Goal: Task Accomplishment & Management: Manage account settings

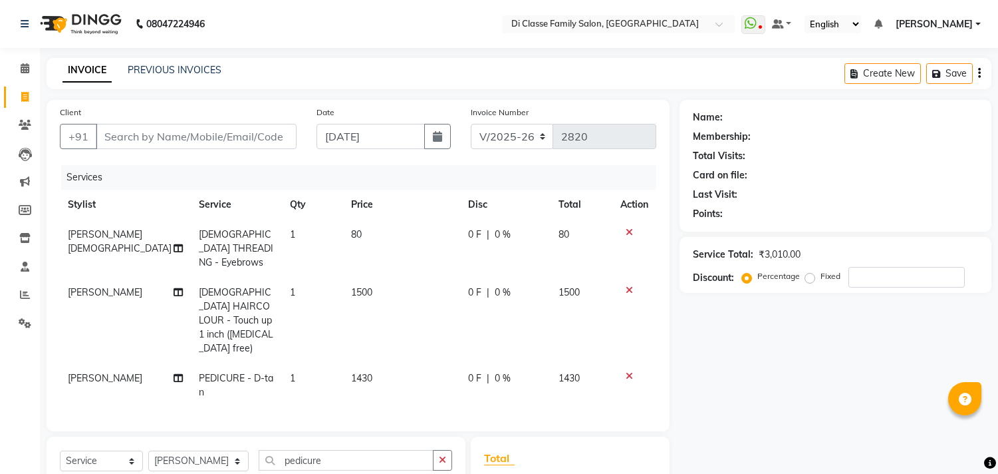
select select "4704"
select select "service"
select select "87852"
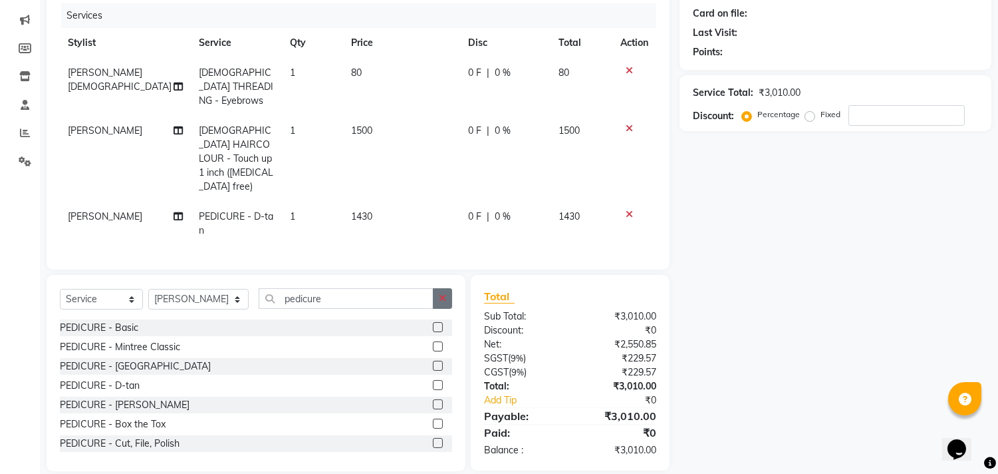
click at [443, 293] on icon "button" at bounding box center [442, 297] width 7 height 9
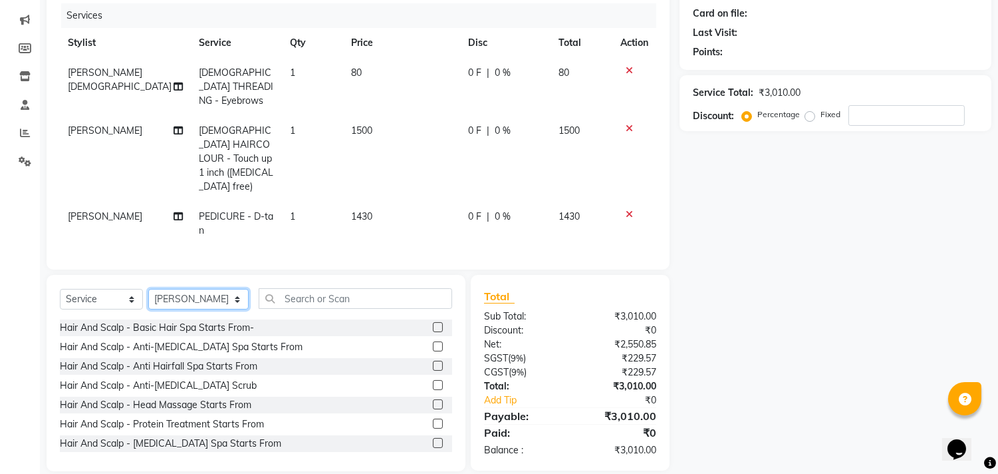
click at [221, 289] on select "Select Stylist aniket Anu AYAZ KADRI Front Desk Javed kapil KOMAL lalita Payal …" at bounding box center [198, 299] width 100 height 21
select select "90699"
click at [148, 289] on select "Select Stylist aniket Anu AYAZ KADRI Front Desk Javed kapil KOMAL lalita Payal …" at bounding box center [198, 299] width 100 height 21
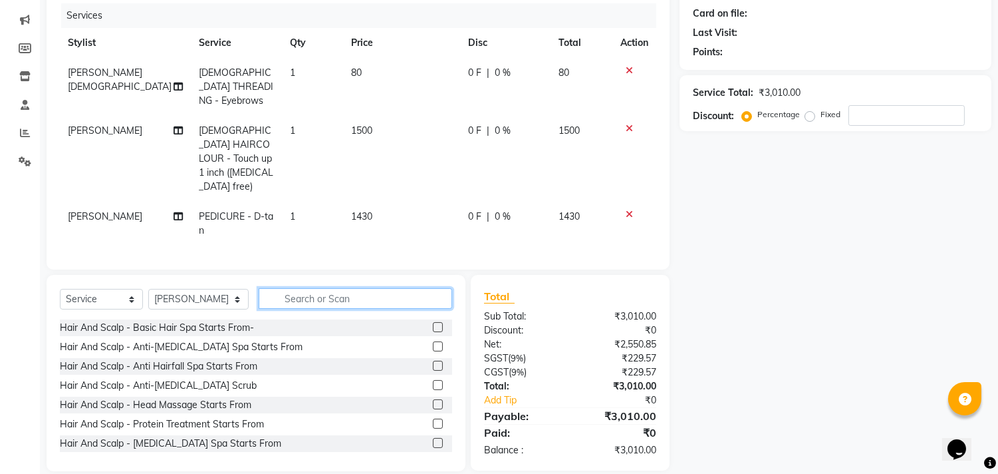
click at [341, 288] on input "text" at bounding box center [356, 298] width 194 height 21
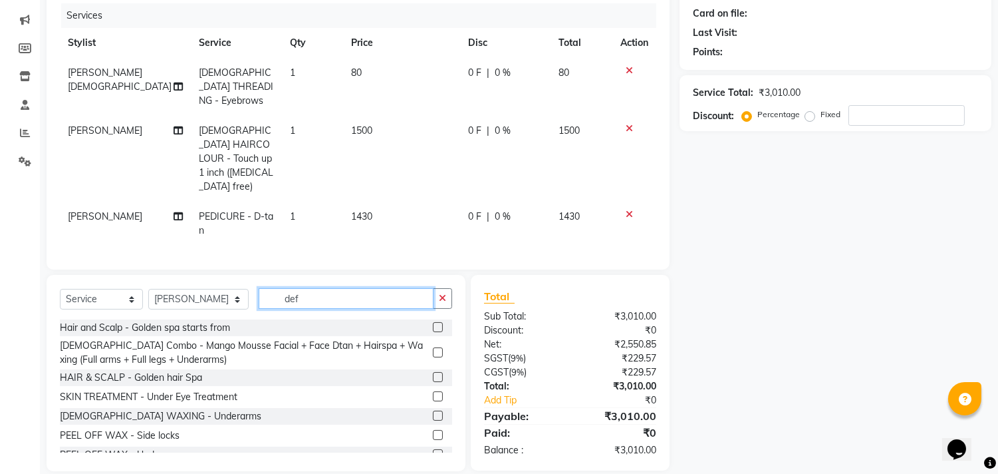
scroll to position [161, 0]
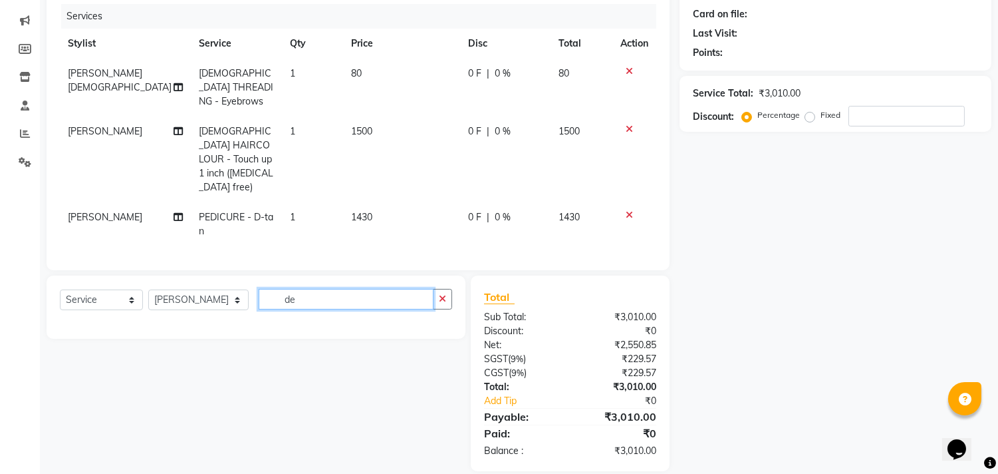
type input "d"
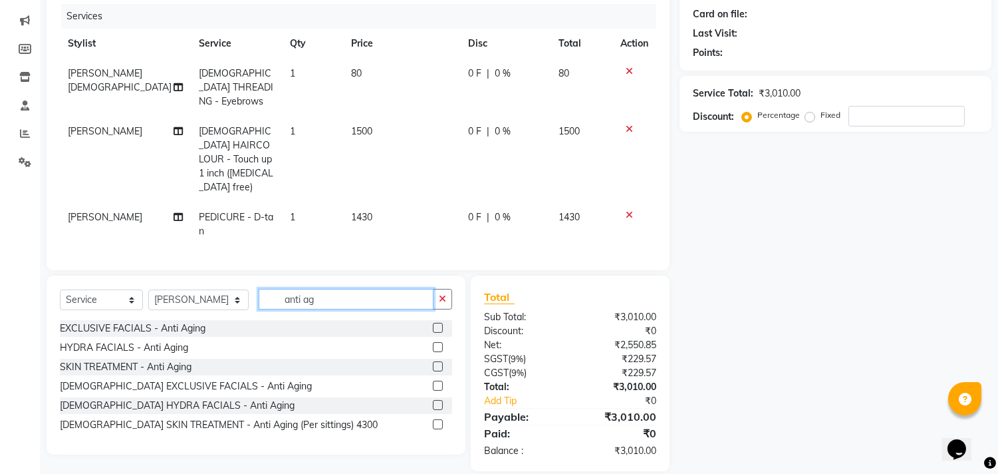
type input "anti ag"
click at [435, 323] on label at bounding box center [438, 328] width 10 height 10
click at [435, 324] on input "checkbox" at bounding box center [437, 328] width 9 height 9
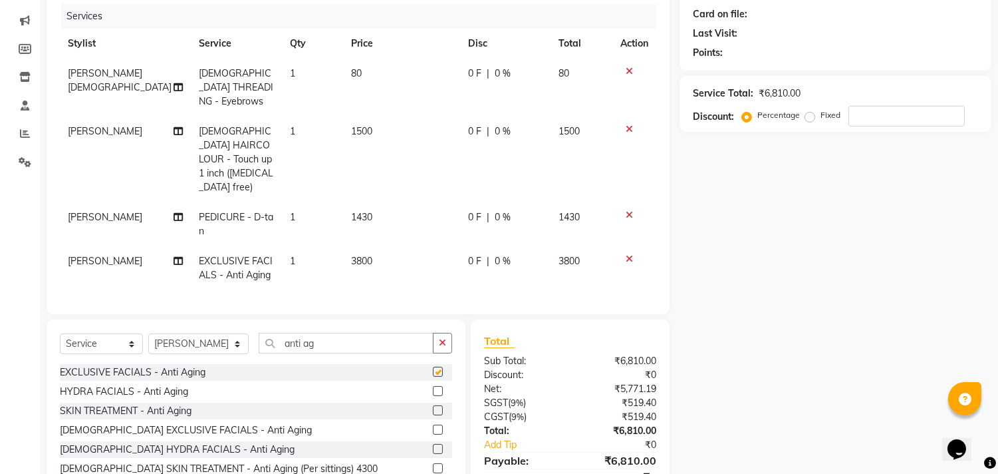
checkbox input "false"
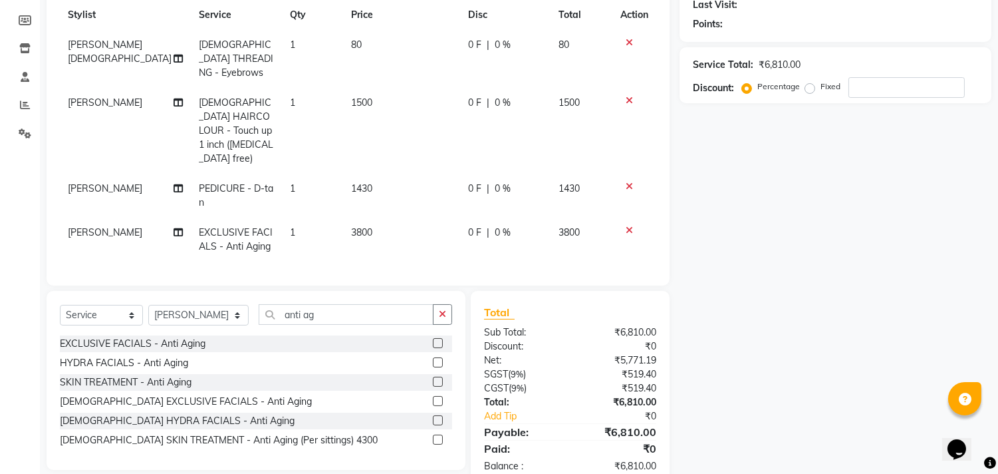
scroll to position [205, 0]
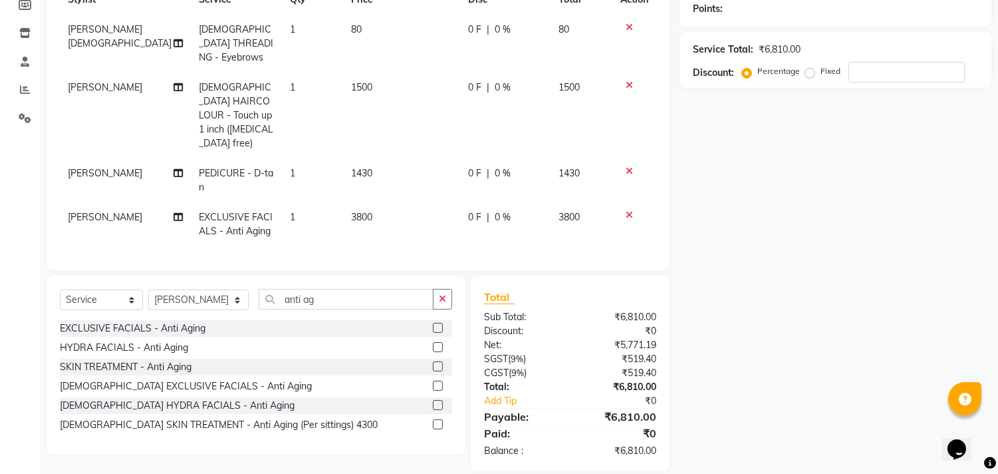
click at [437, 361] on label at bounding box center [438, 366] width 10 height 10
click at [437, 363] on input "checkbox" at bounding box center [437, 367] width 9 height 9
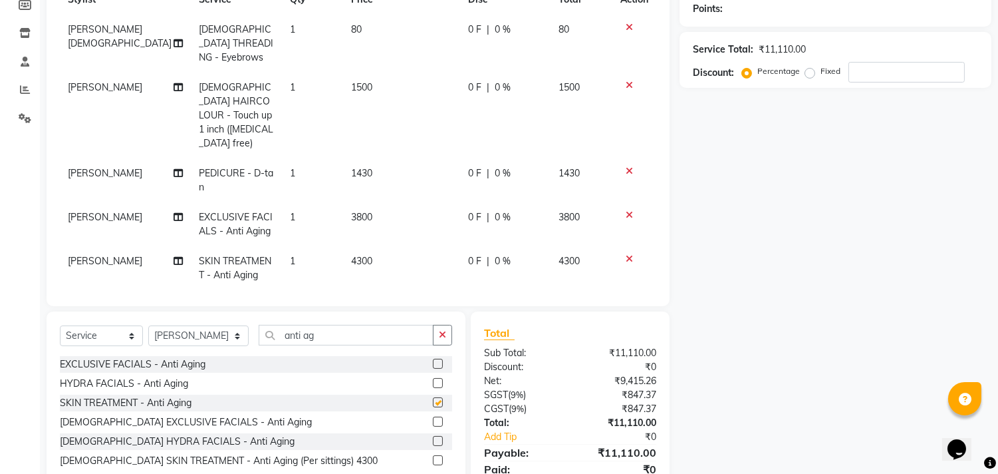
checkbox input "false"
click at [626, 254] on icon at bounding box center [629, 258] width 7 height 9
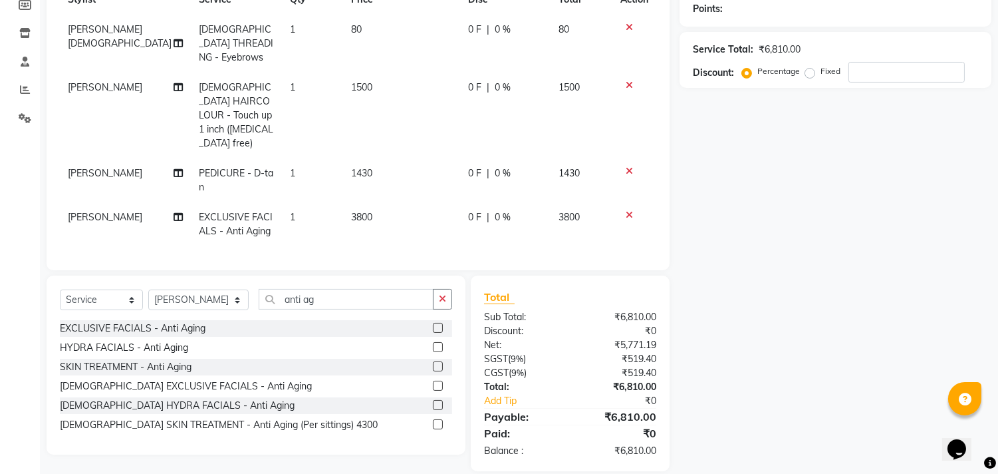
click at [436, 342] on label at bounding box center [438, 347] width 10 height 10
click at [436, 343] on input "checkbox" at bounding box center [437, 347] width 9 height 9
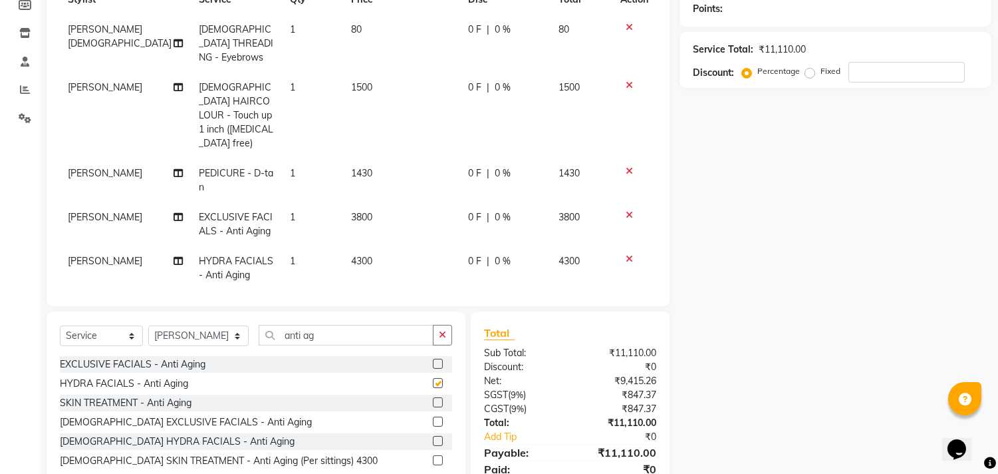
checkbox input "false"
click at [627, 254] on icon at bounding box center [629, 258] width 7 height 9
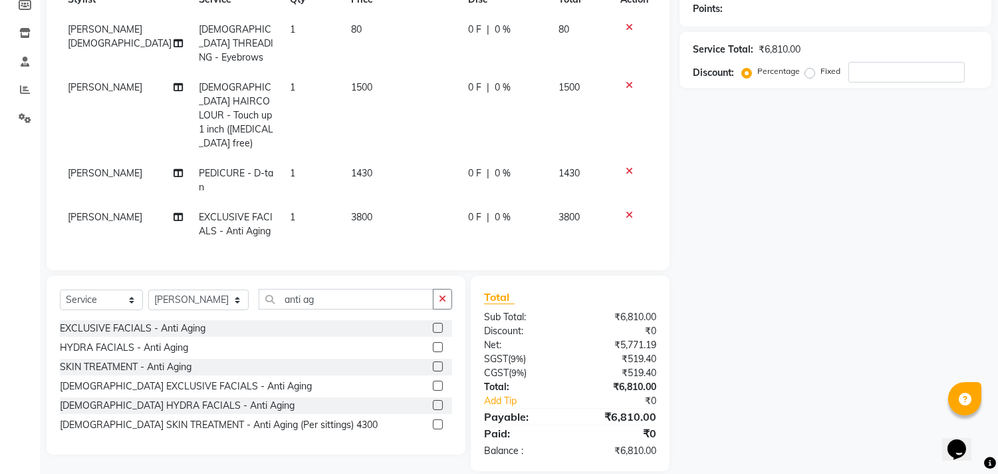
click at [415, 295] on div "Select Service Product Membership Package Voucher Prepaid Gift Card Select Styl…" at bounding box center [256, 304] width 392 height 31
click at [434, 289] on button "button" at bounding box center [442, 299] width 19 height 21
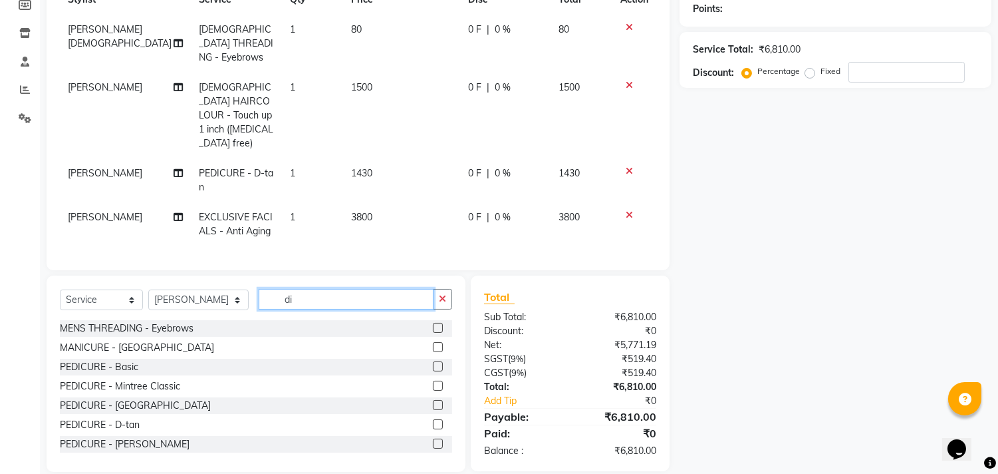
type input "d"
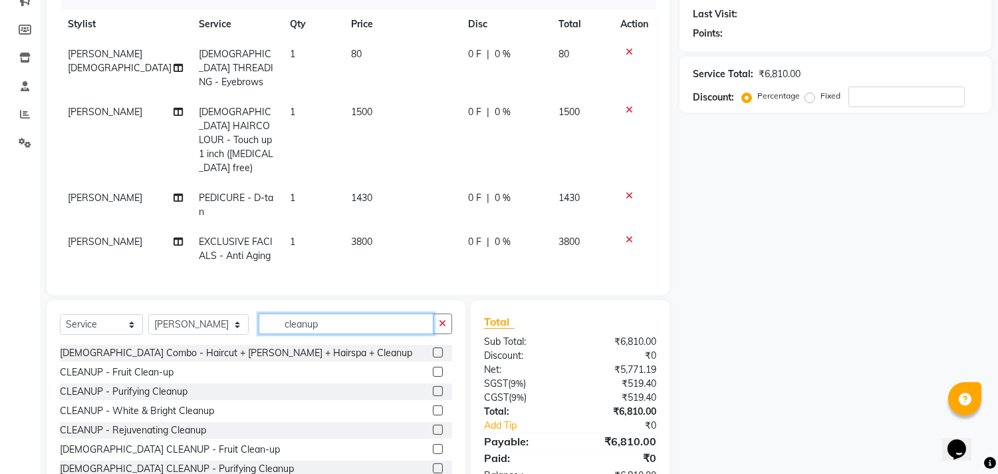
scroll to position [206, 0]
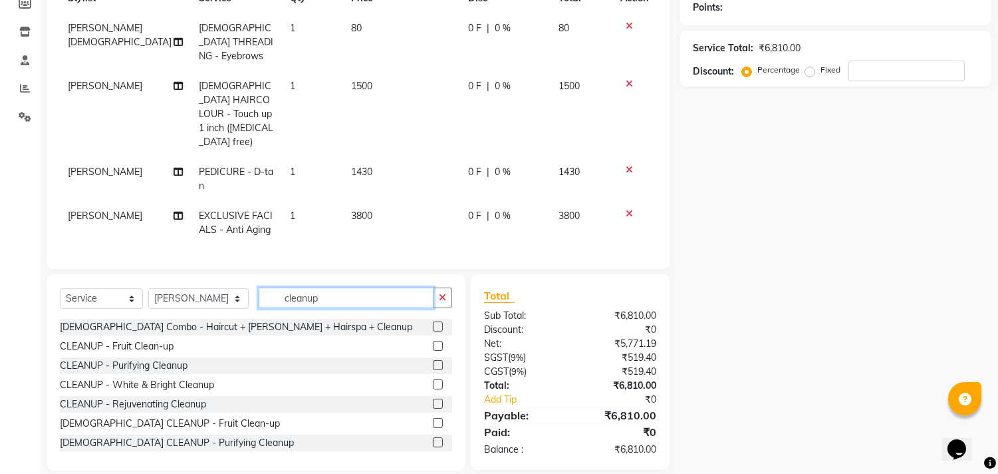
type input "cleanup"
click at [444, 274] on div "Select Service Product Membership Package Voucher Prepaid Gift Card Select Styl…" at bounding box center [256, 372] width 419 height 196
click at [444, 287] on button "button" at bounding box center [442, 297] width 19 height 21
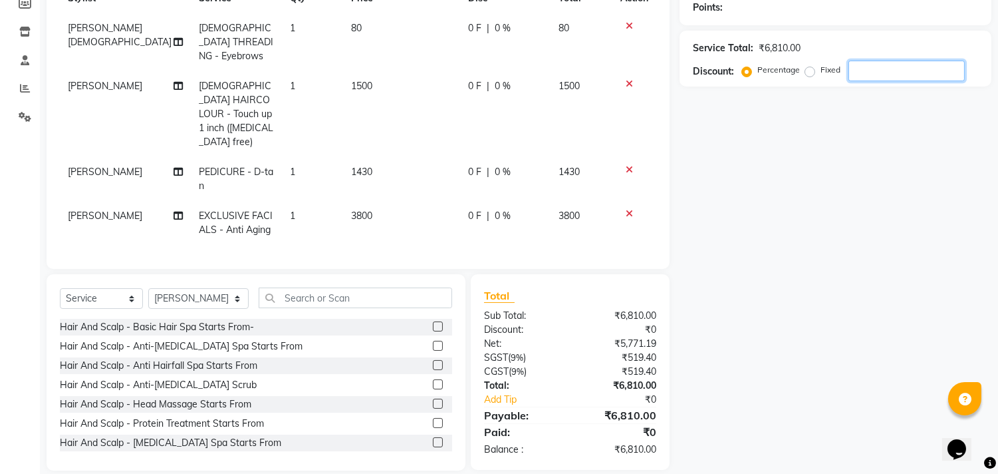
click at [918, 68] on input "number" at bounding box center [907, 71] width 116 height 21
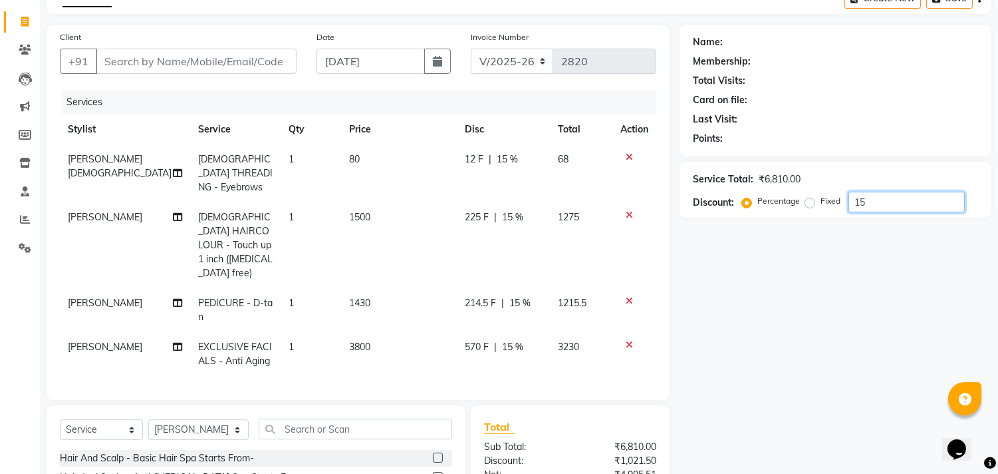
scroll to position [148, 0]
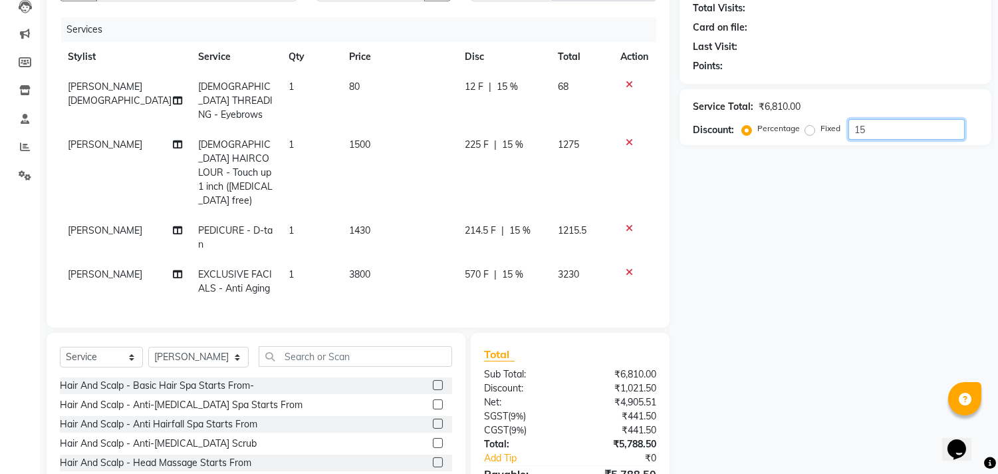
type input "15"
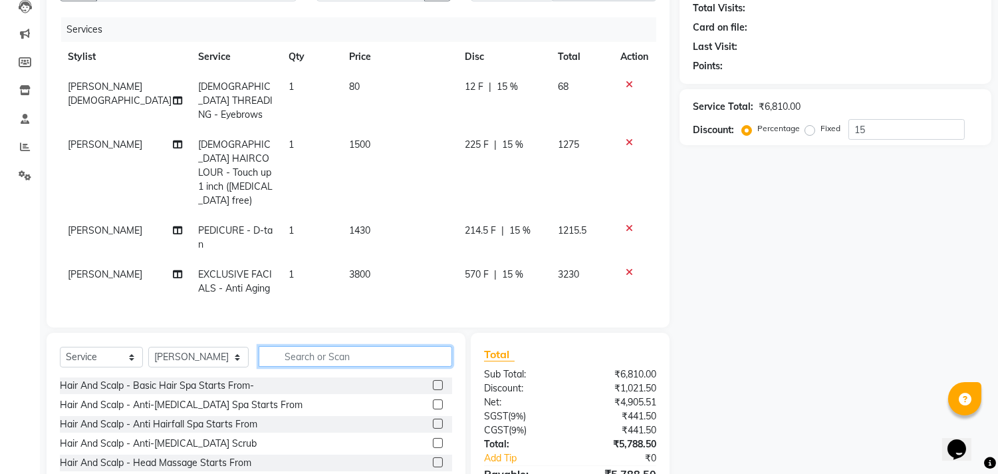
click at [326, 346] on input "text" at bounding box center [356, 356] width 194 height 21
click at [207, 347] on select "Select Stylist [PERSON_NAME] [PERSON_NAME] [PERSON_NAME] Front Desk Javed [PERS…" at bounding box center [198, 357] width 100 height 21
click at [783, 326] on div "Name: Membership: Total Visits: Card on file: Last Visit: Points: Service Total…" at bounding box center [841, 240] width 322 height 577
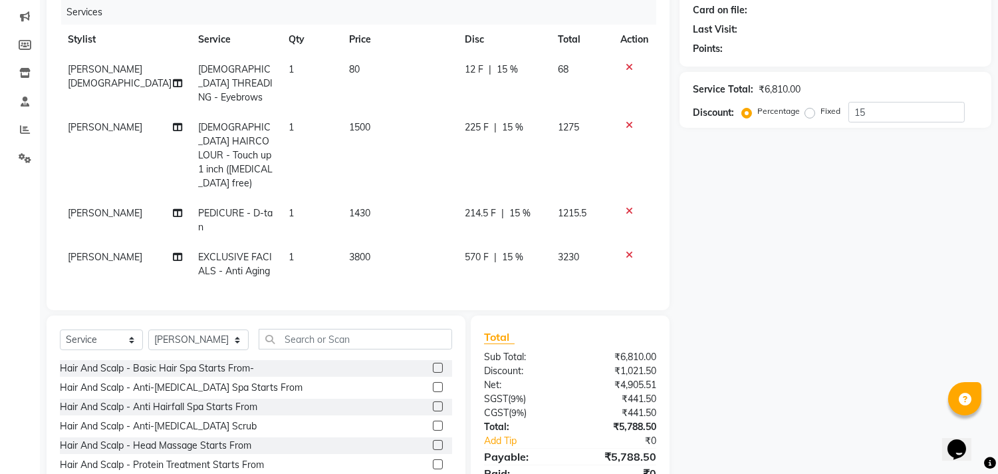
scroll to position [132, 0]
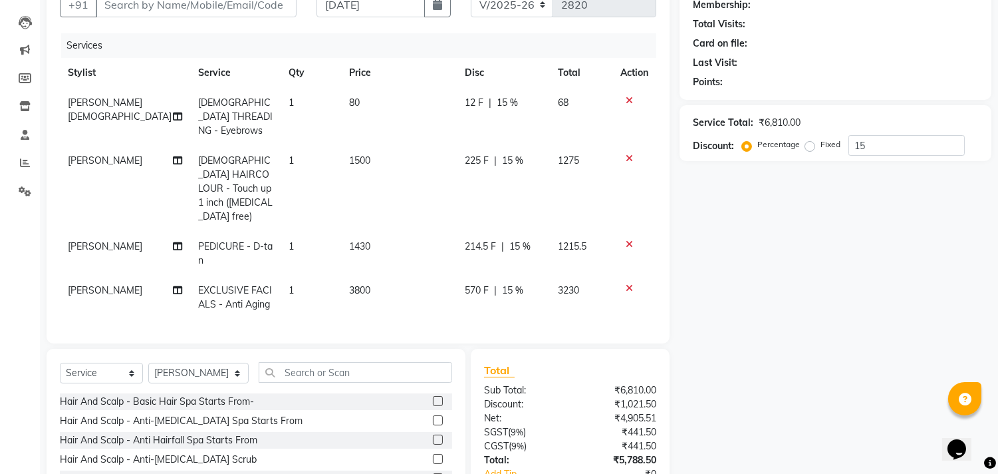
click at [566, 284] on span "3230" at bounding box center [568, 290] width 21 height 12
select select "90699"
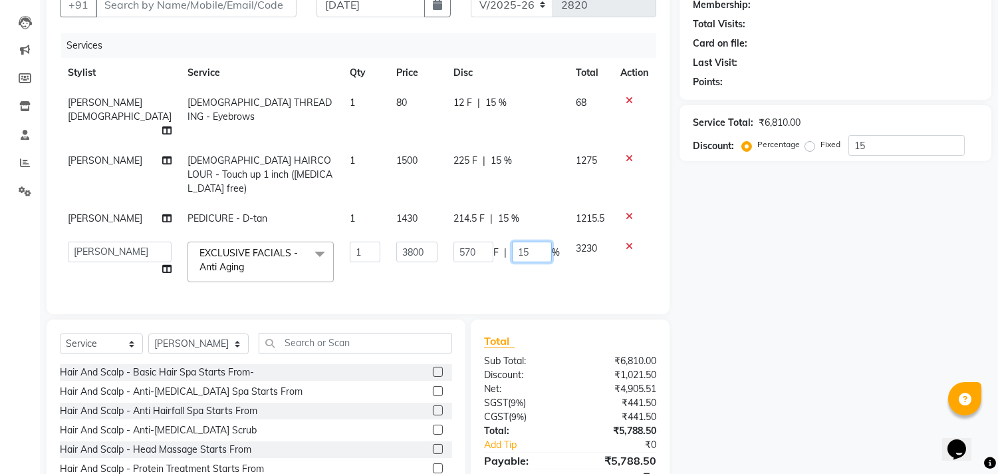
click at [528, 241] on input "15" at bounding box center [532, 251] width 40 height 21
type input "10"
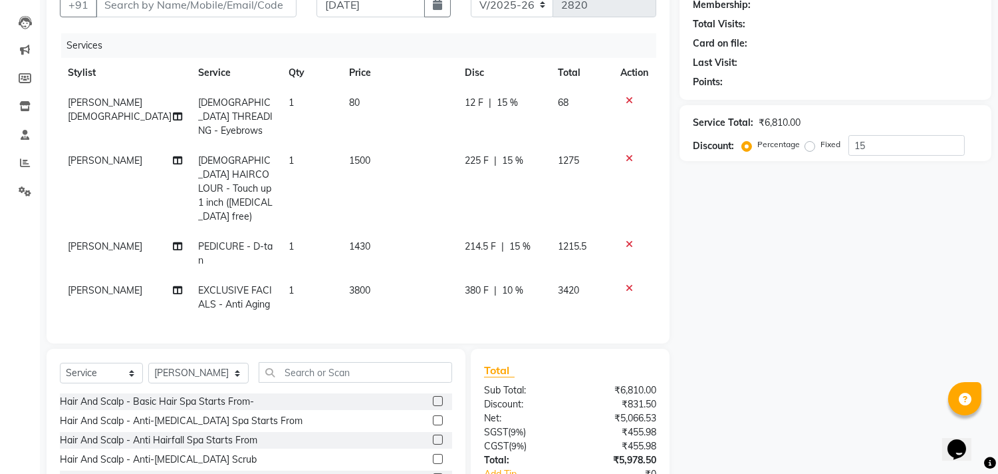
click at [937, 329] on div "Name: Membership: Total Visits: Card on file: Last Visit: Points: Service Total…" at bounding box center [841, 256] width 322 height 577
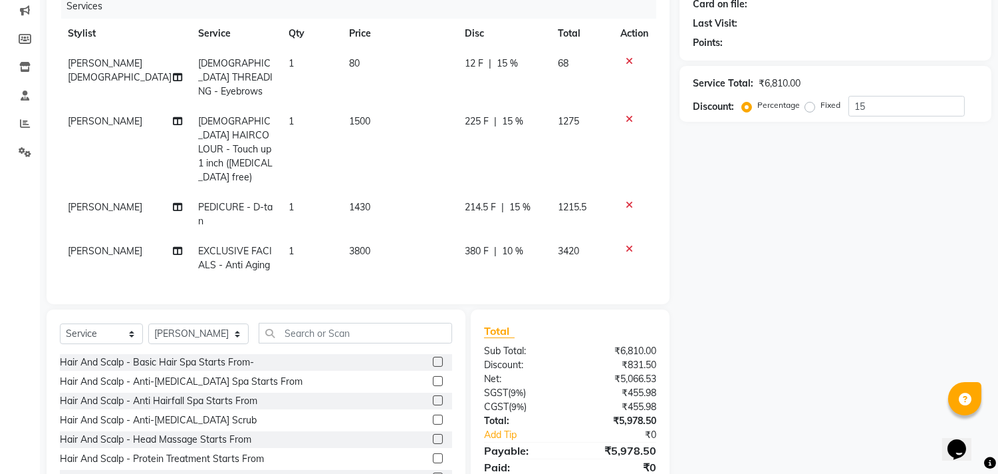
scroll to position [206, 0]
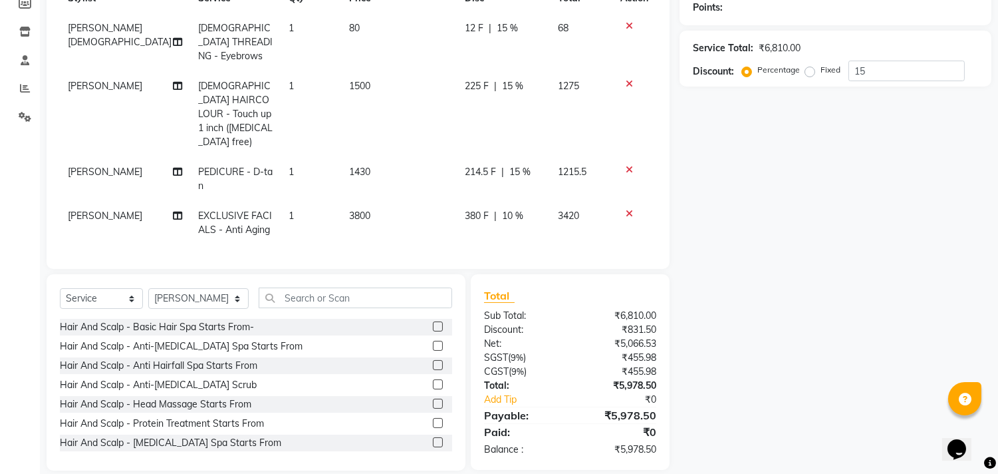
click at [489, 157] on td "214.5 F | 15 %" at bounding box center [503, 179] width 93 height 44
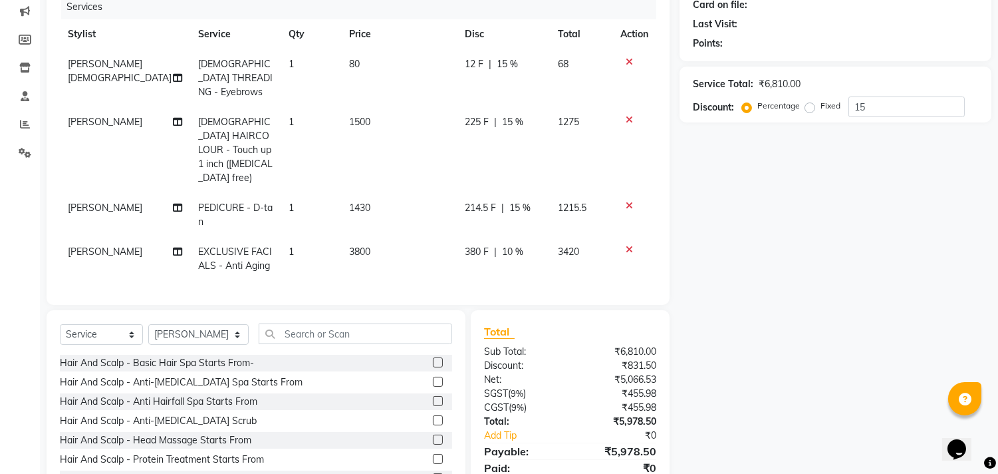
select select "87852"
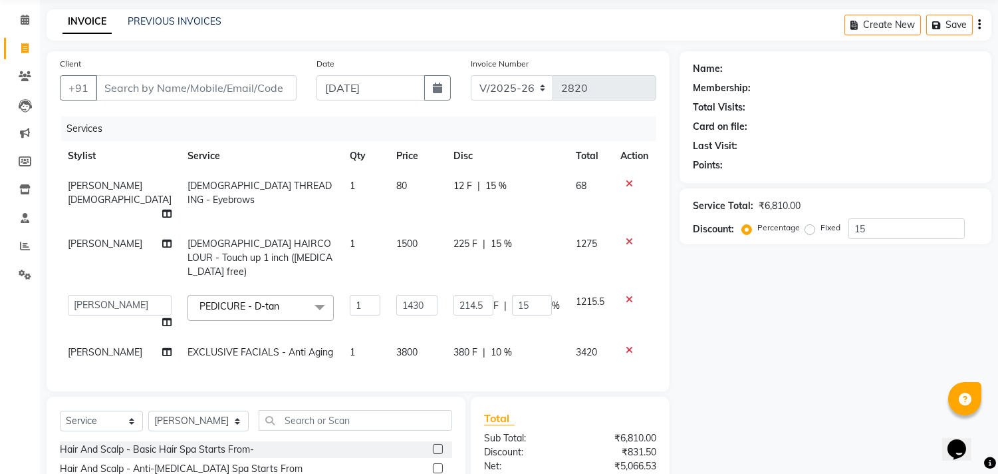
scroll to position [23, 0]
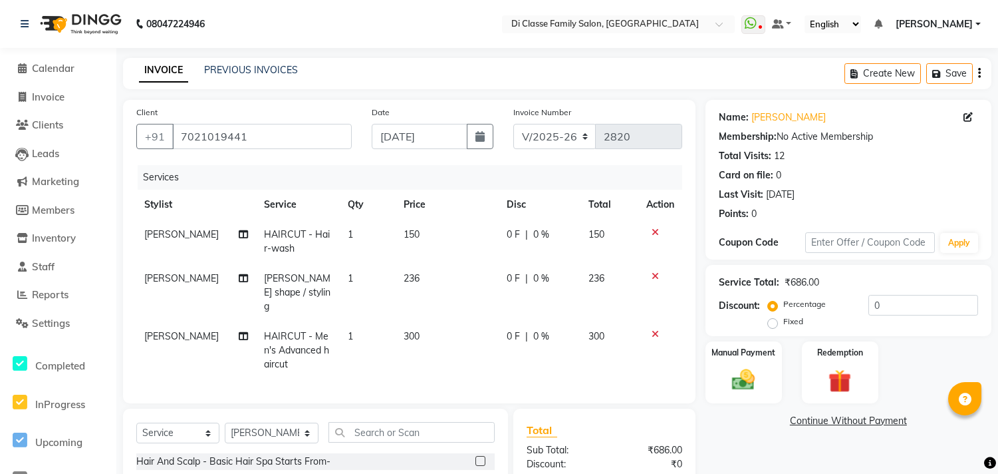
select select "4704"
select select "service"
select select "79582"
click at [279, 143] on input "7021019441" at bounding box center [262, 136] width 180 height 25
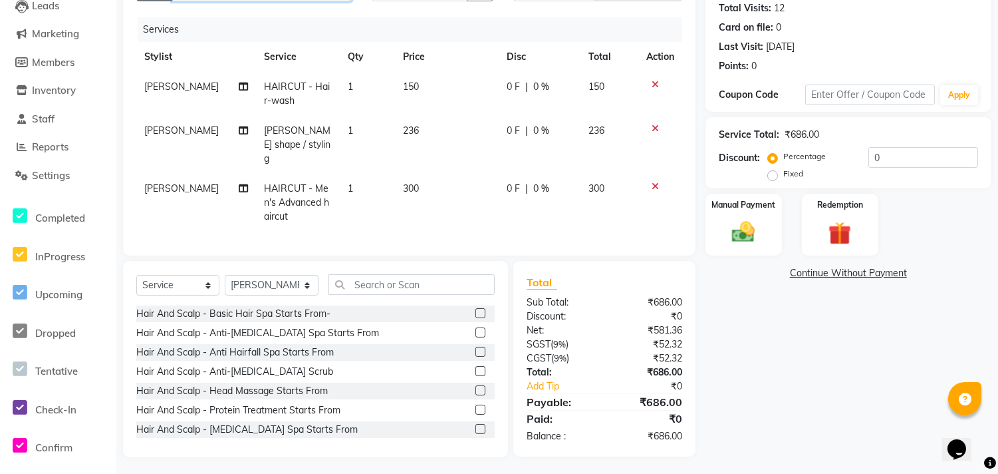
scroll to position [74, 0]
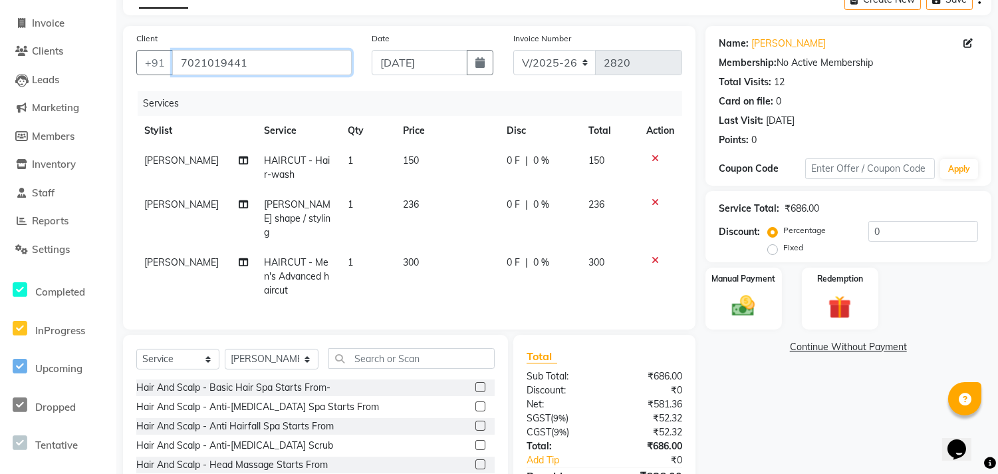
drag, startPoint x: 240, startPoint y: 63, endPoint x: 255, endPoint y: 59, distance: 15.2
click at [241, 63] on input "7021019441" at bounding box center [262, 62] width 180 height 25
click at [255, 59] on input "7021019441" at bounding box center [262, 62] width 180 height 25
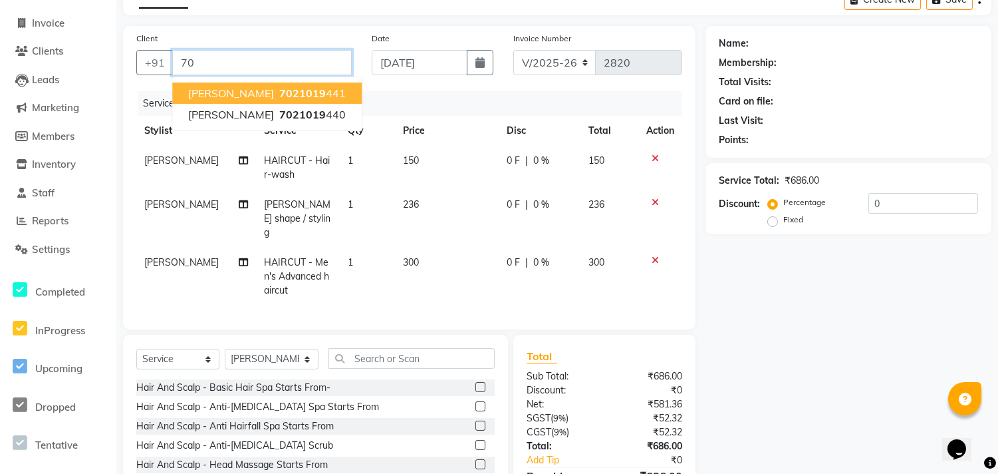
type input "7"
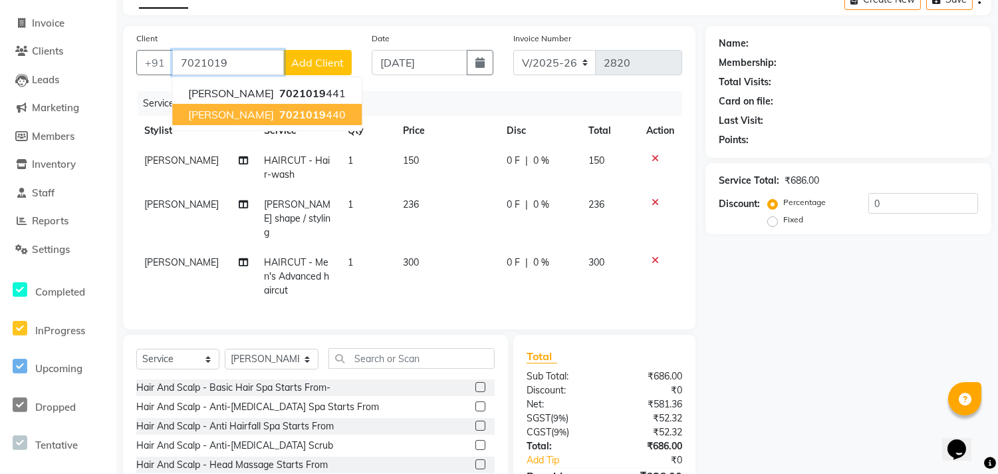
click at [279, 117] on span "7021019" at bounding box center [302, 114] width 47 height 13
type input "7021019440"
select select "2: Object"
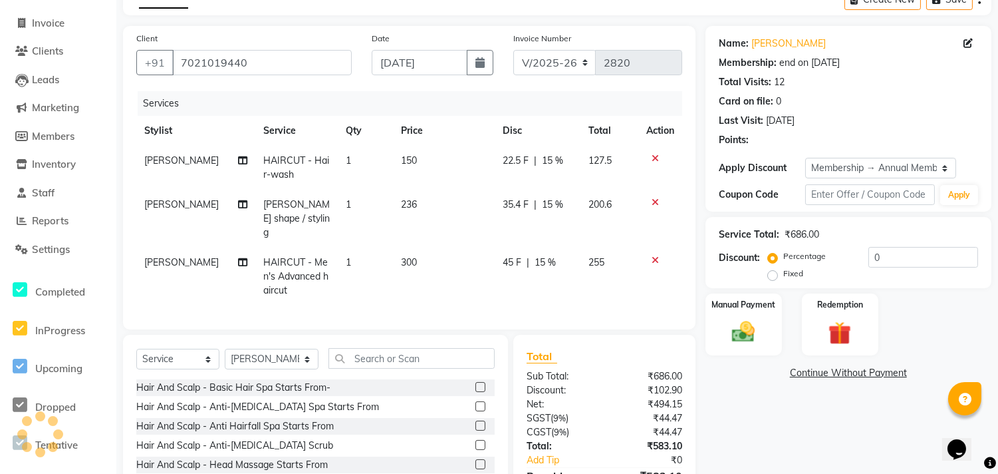
type input "15"
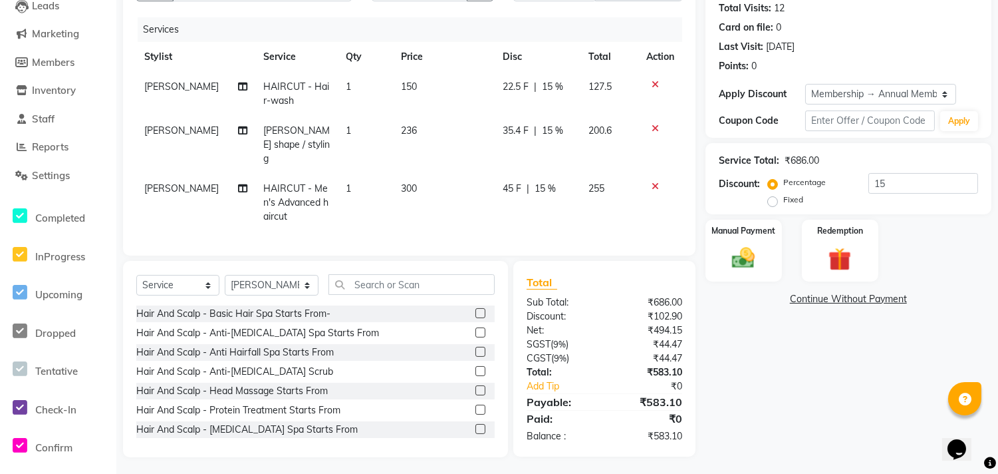
click at [495, 100] on td "22.5 F | 15 %" at bounding box center [538, 94] width 86 height 44
select select "79582"
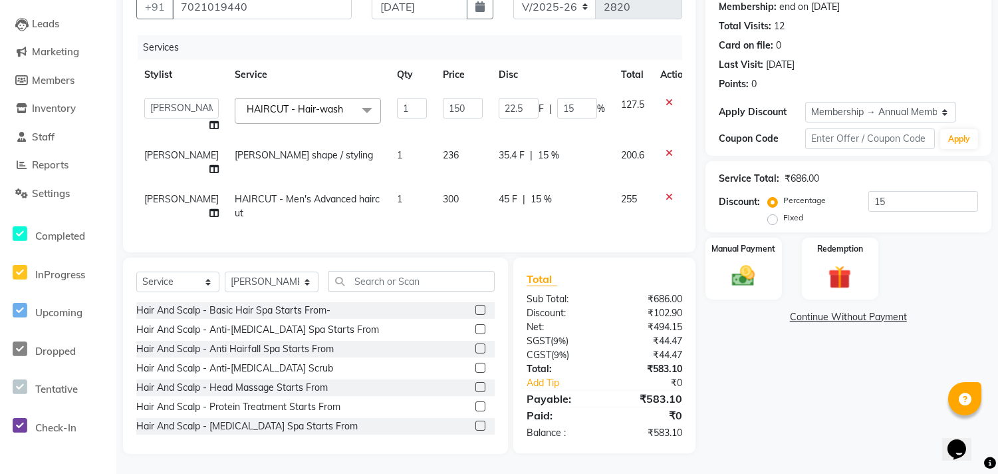
click at [501, 140] on td "35.4 F | 15 %" at bounding box center [552, 162] width 122 height 44
select select "79582"
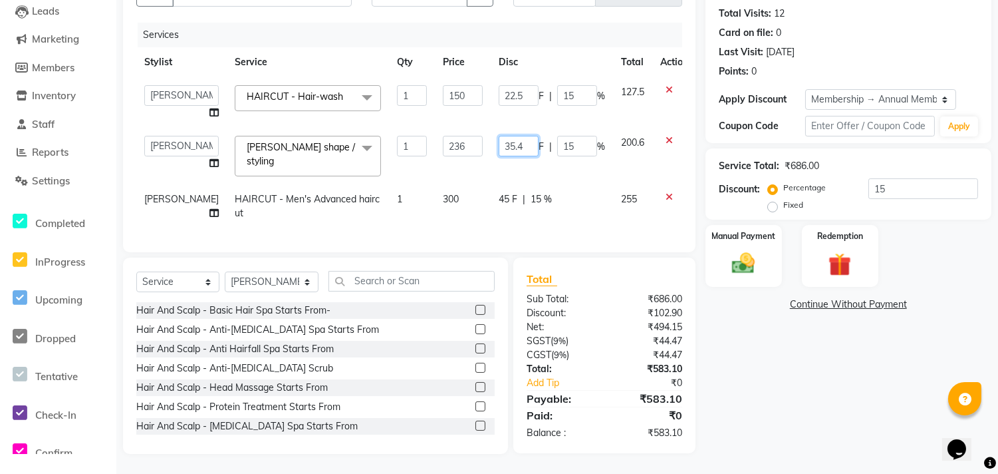
click at [504, 137] on input "35.4" at bounding box center [519, 146] width 40 height 21
type input "36"
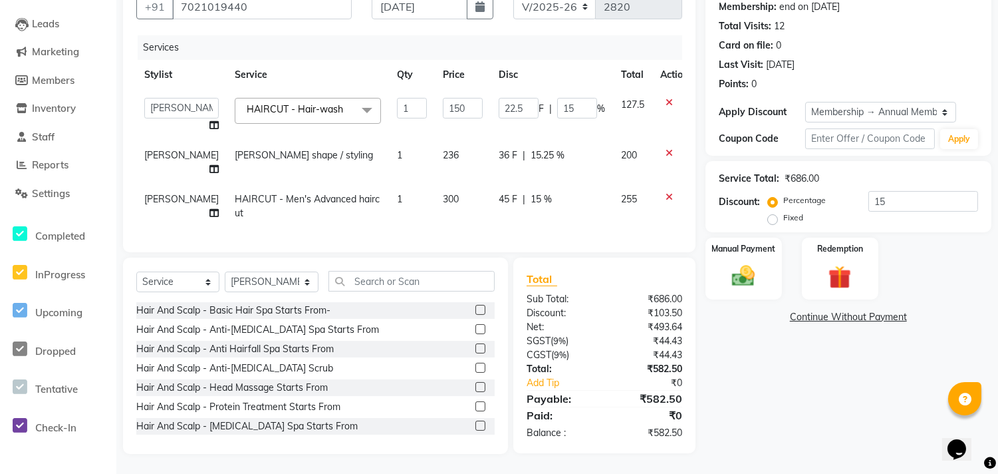
click at [808, 390] on div "Name: Anita Wadke Membership: end on 05-09-2025 Total Visits: 12 Card on file: …" at bounding box center [854, 212] width 296 height 484
click at [500, 98] on input "22.5" at bounding box center [519, 108] width 40 height 21
click at [508, 98] on input "22.5" at bounding box center [519, 108] width 40 height 21
type input "23"
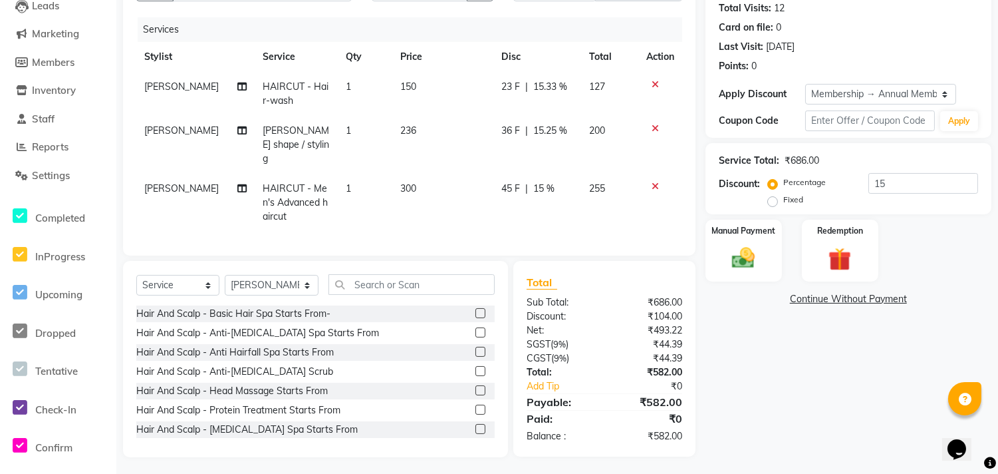
click at [726, 394] on div "Name: Anita Wadke Membership: end on 05-09-2025 Total Visits: 12 Card on file: …" at bounding box center [854, 204] width 296 height 505
click at [528, 84] on div "23 F | 15.33 %" at bounding box center [538, 87] width 72 height 14
select select "79582"
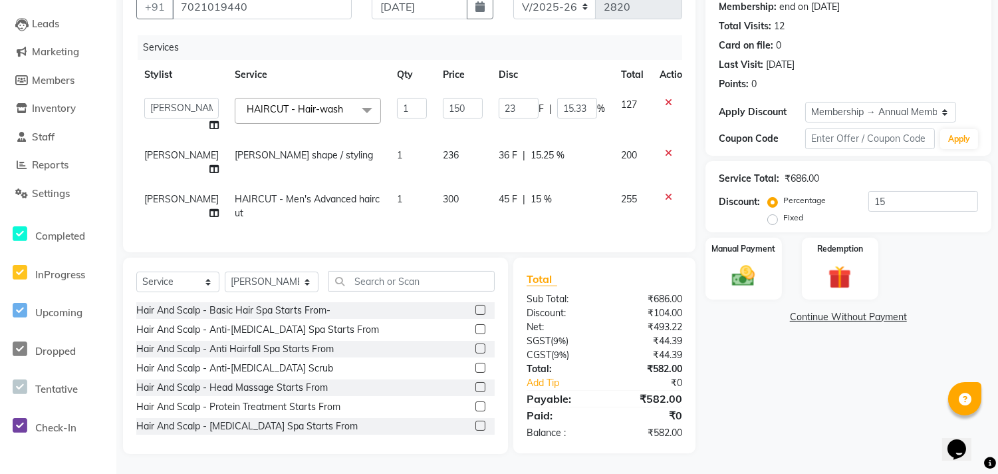
scroll to position [140, 0]
click at [521, 90] on td "23 F | 15.33 %" at bounding box center [552, 115] width 122 height 51
click at [508, 106] on input "23" at bounding box center [519, 108] width 40 height 21
type input "2"
type input "22"
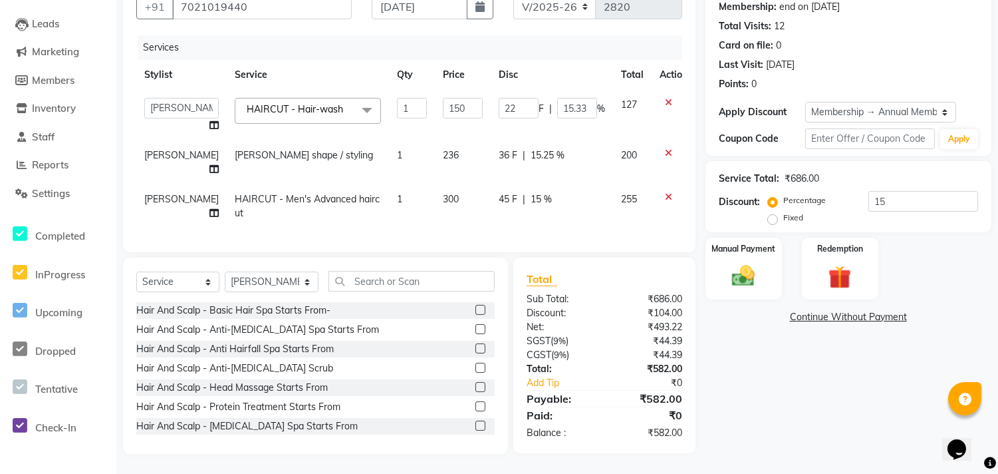
click at [769, 402] on div "Name: Anita Wadke Membership: end on 05-09-2025 Total Visits: 12 Card on file: …" at bounding box center [854, 212] width 296 height 484
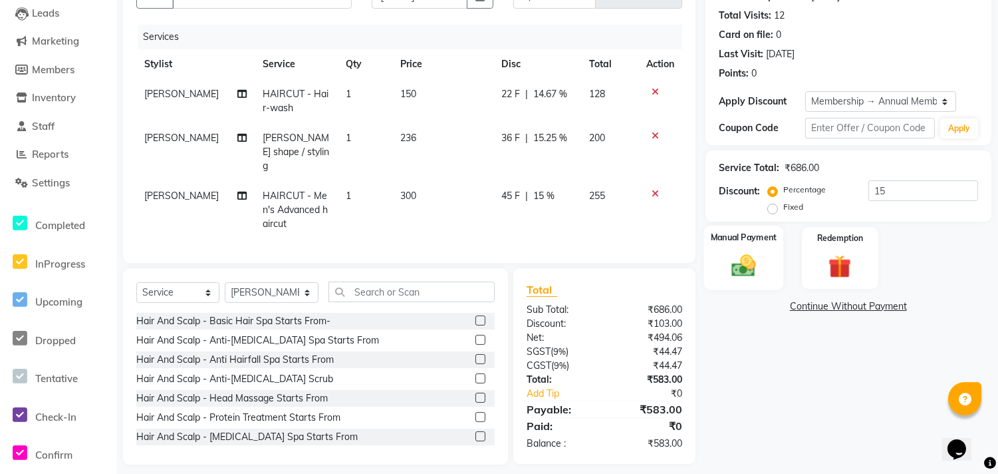
click at [765, 263] on div "Manual Payment" at bounding box center [744, 257] width 80 height 65
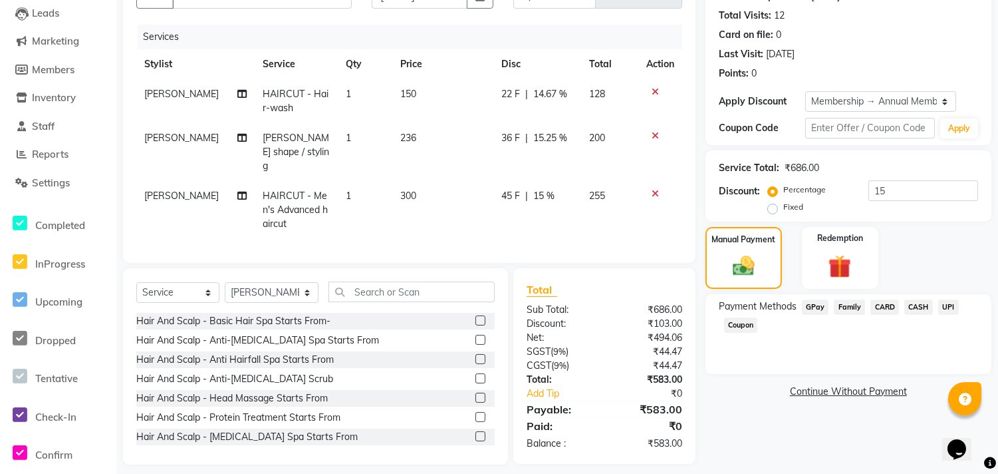
click at [949, 304] on span "UPI" at bounding box center [949, 306] width 21 height 15
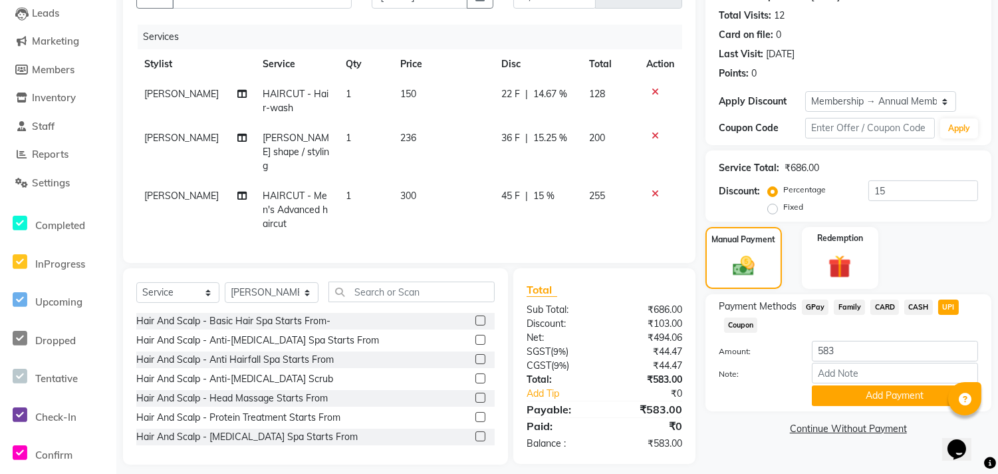
scroll to position [148, 0]
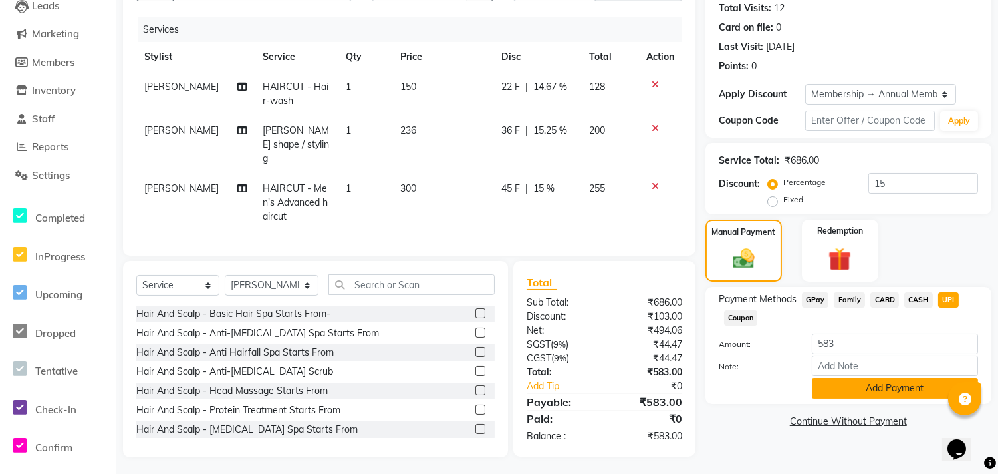
click at [866, 388] on button "Add Payment" at bounding box center [895, 388] width 166 height 21
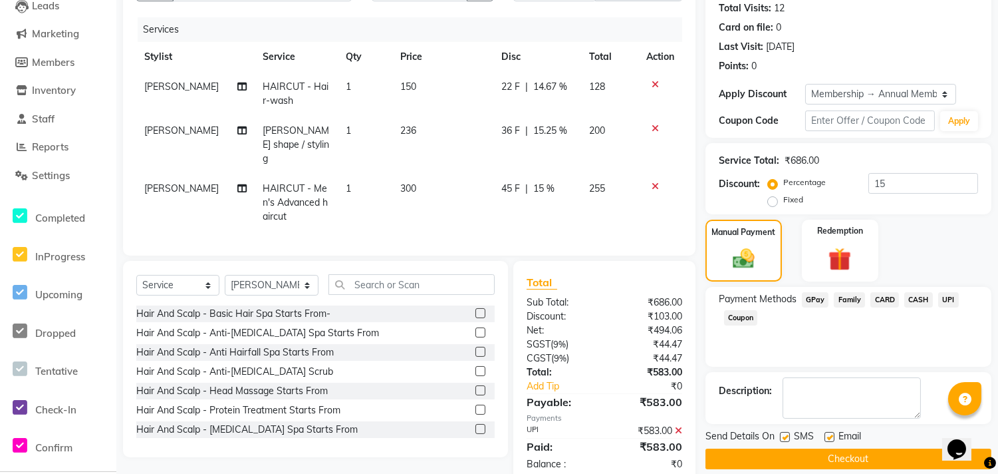
scroll to position [222, 0]
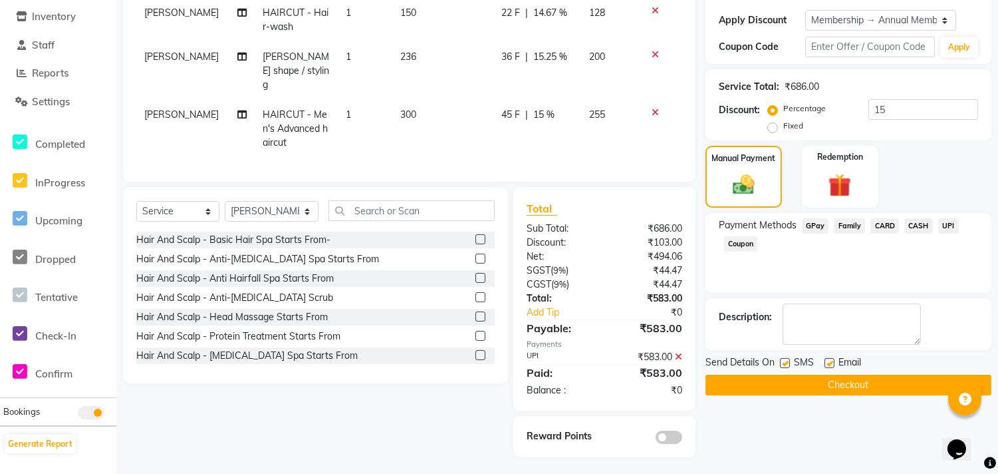
click at [676, 353] on icon at bounding box center [678, 356] width 7 height 9
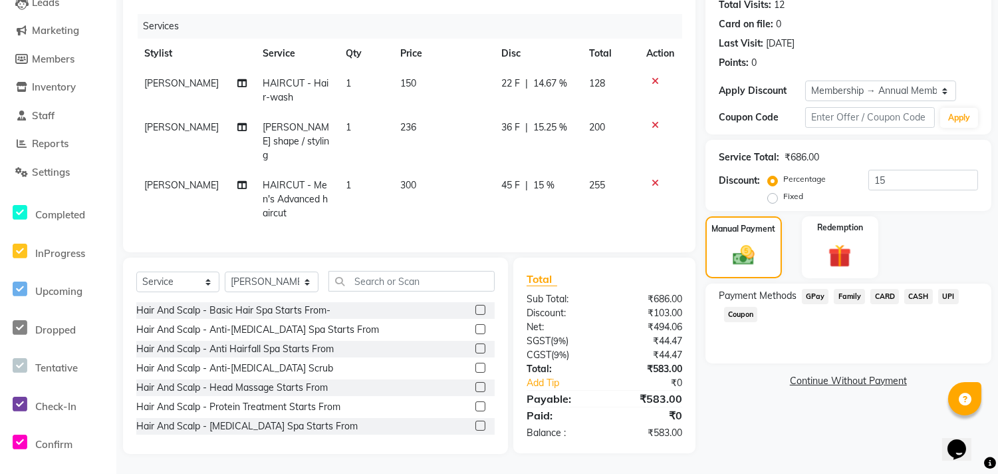
scroll to position [148, 0]
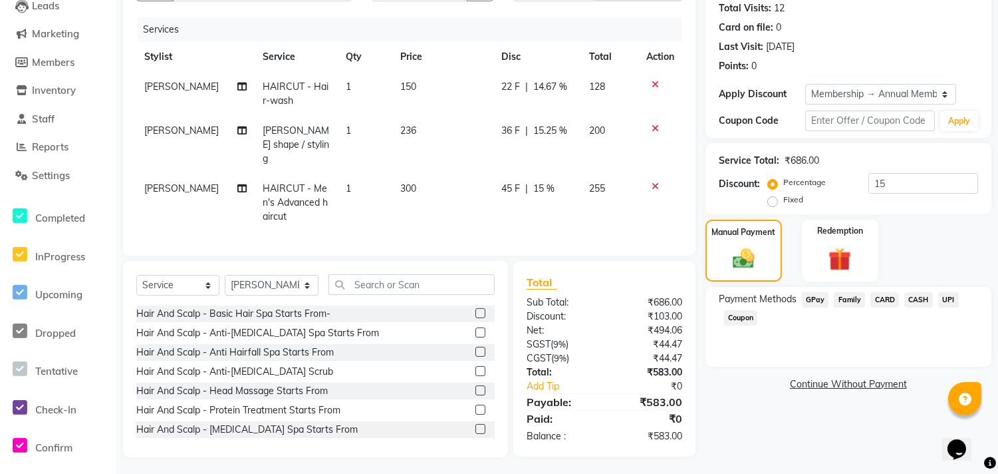
click at [949, 298] on span "UPI" at bounding box center [949, 299] width 21 height 15
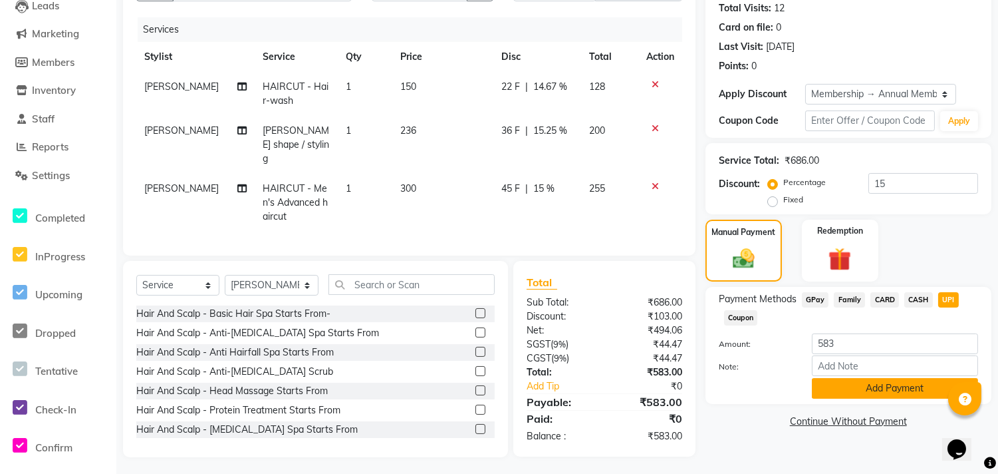
click at [896, 380] on button "Add Payment" at bounding box center [895, 388] width 166 height 21
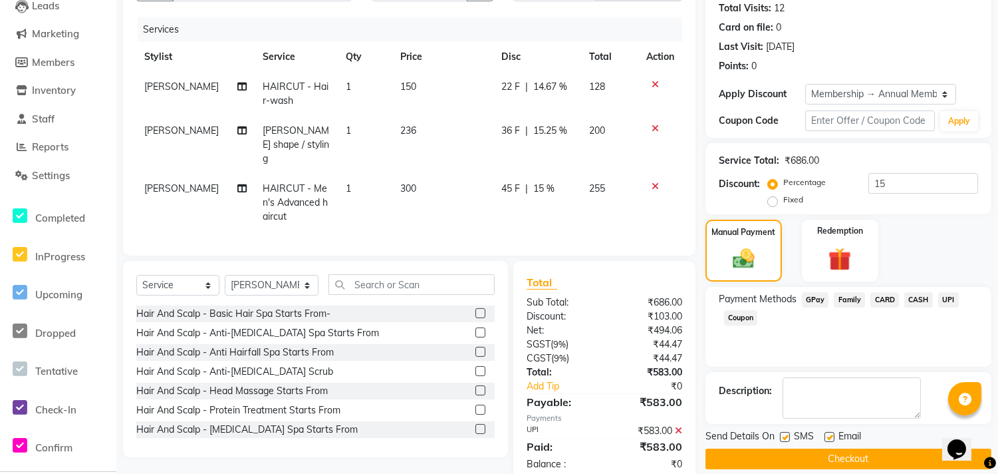
scroll to position [222, 0]
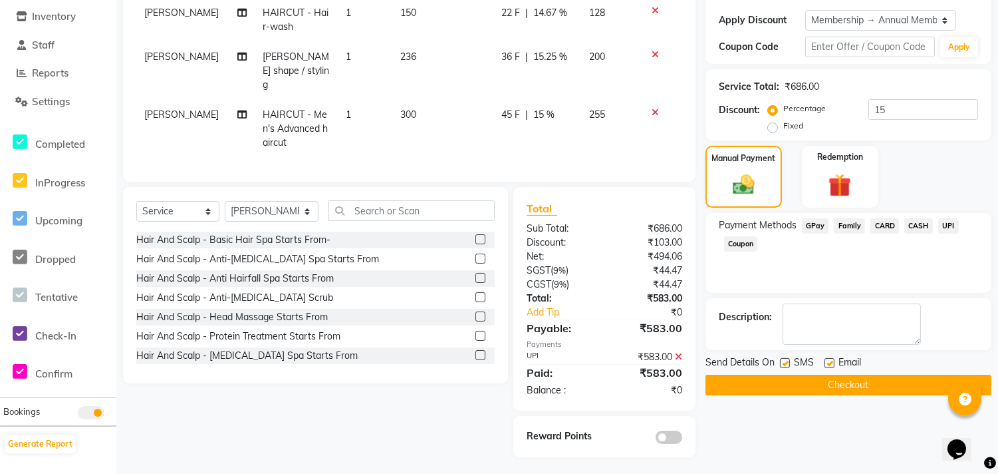
click at [893, 390] on button "Checkout" at bounding box center [849, 384] width 286 height 21
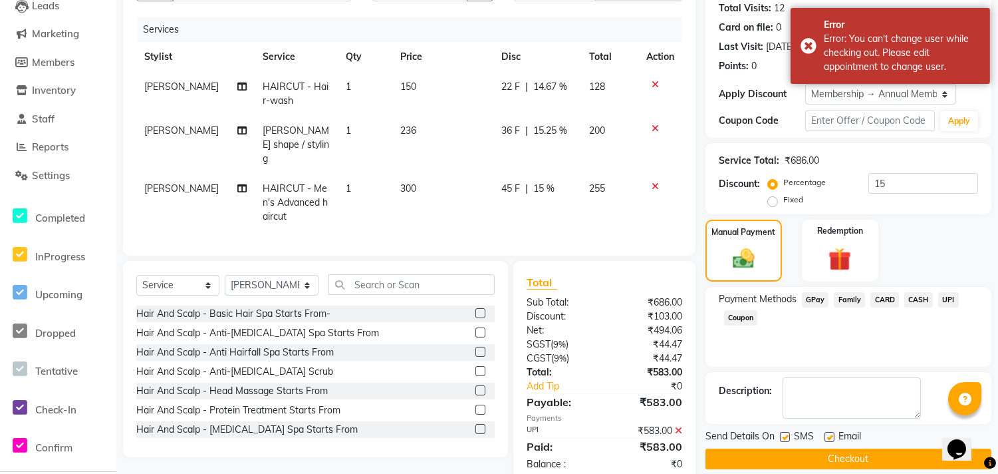
scroll to position [0, 0]
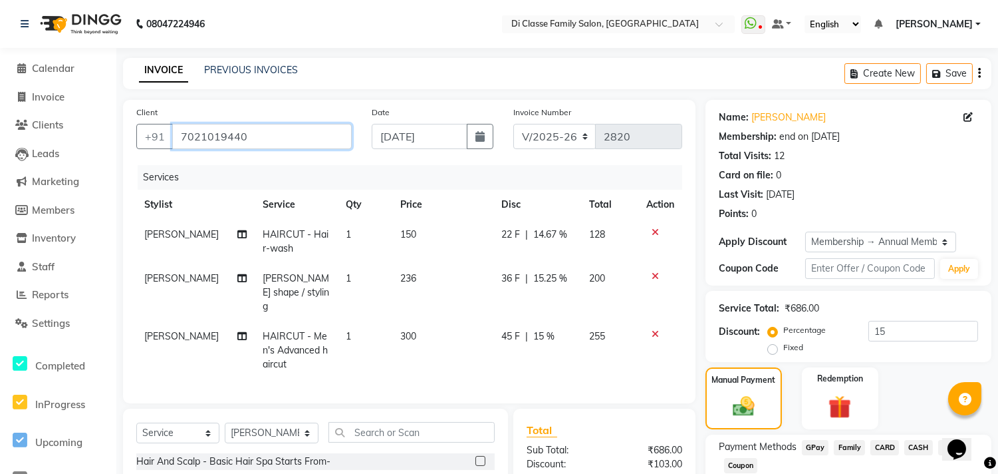
drag, startPoint x: 174, startPoint y: 136, endPoint x: 268, endPoint y: 136, distance: 94.5
click at [268, 136] on input "7021019440" at bounding box center [262, 136] width 180 height 25
click at [241, 71] on link "PREVIOUS INVOICES" at bounding box center [251, 70] width 94 height 12
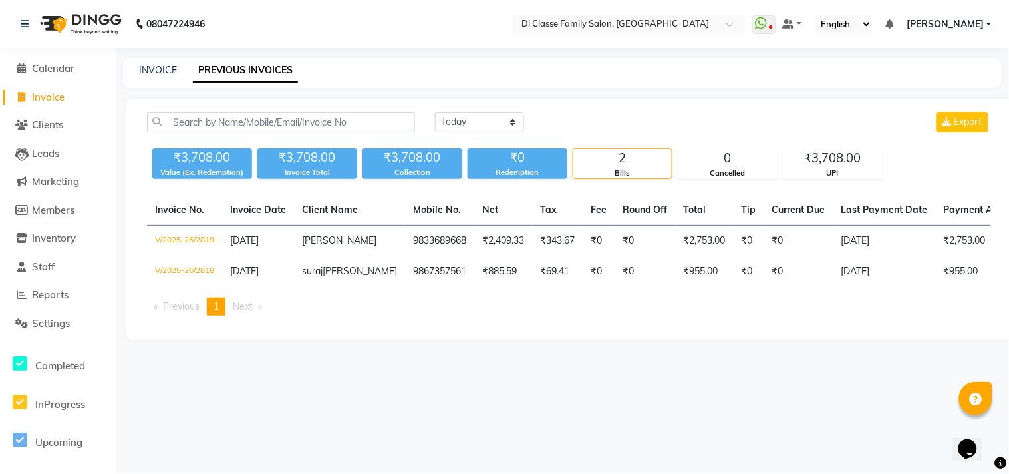
click at [165, 63] on div "INVOICE" at bounding box center [158, 70] width 38 height 14
click at [164, 64] on link "INVOICE" at bounding box center [158, 70] width 38 height 12
select select "4704"
select select "service"
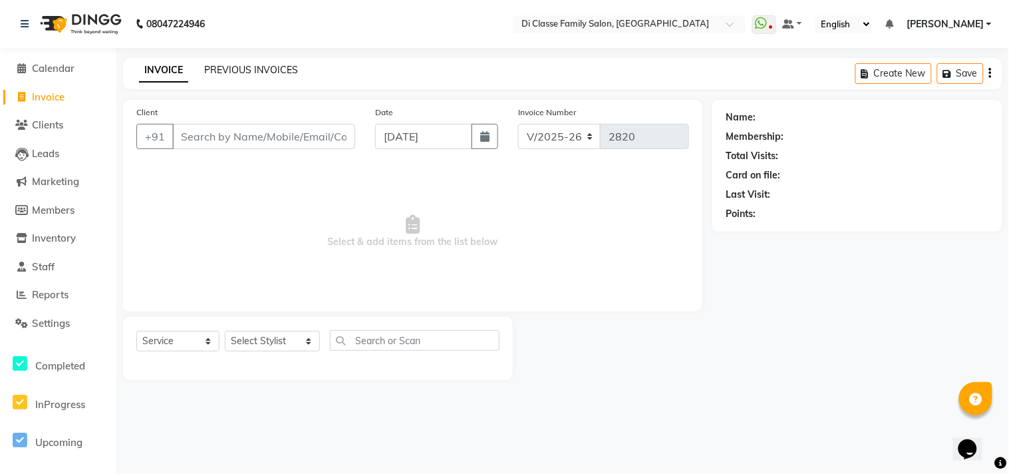
click at [283, 69] on link "PREVIOUS INVOICES" at bounding box center [251, 70] width 94 height 12
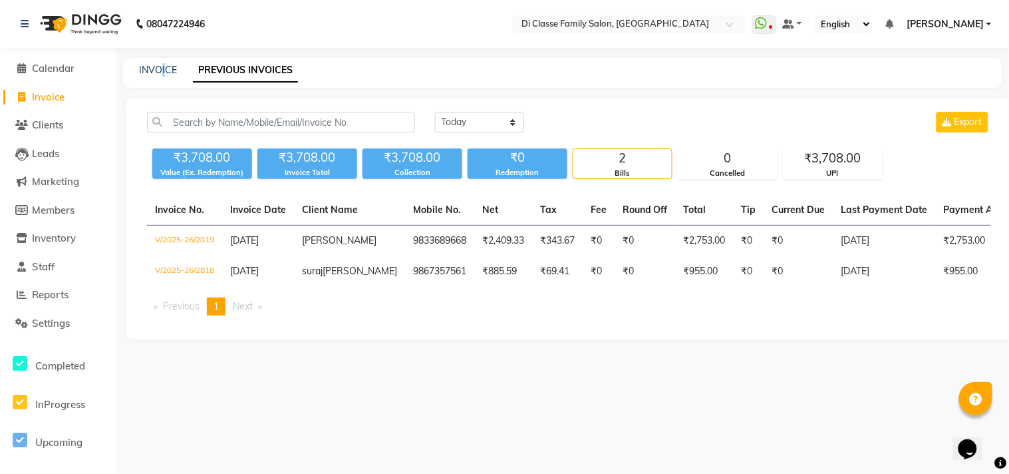
click at [162, 63] on div "INVOICE PREVIOUS INVOICES" at bounding box center [562, 73] width 879 height 30
click at [166, 73] on link "INVOICE" at bounding box center [158, 70] width 38 height 12
select select "service"
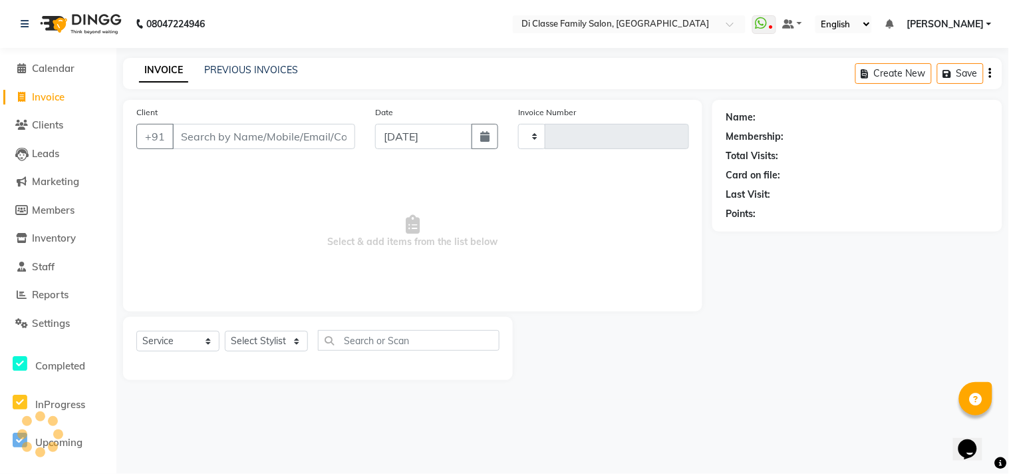
type input "2820"
select select "4704"
type input "7021019440"
select select "2: Object"
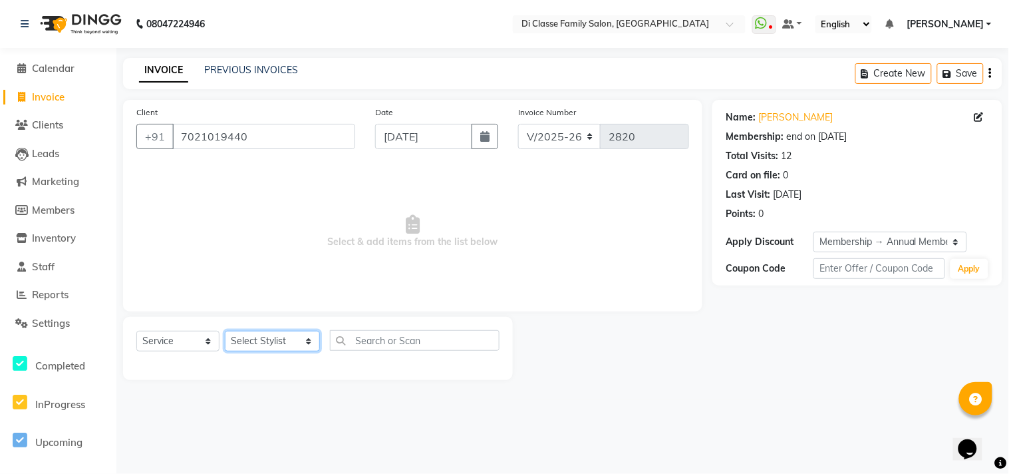
click at [261, 334] on select "Select Stylist [PERSON_NAME] [PERSON_NAME] [PERSON_NAME] Front Desk Javed [PERS…" at bounding box center [272, 341] width 95 height 21
select select "79582"
click at [225, 331] on select "Select Stylist [PERSON_NAME] [PERSON_NAME] [PERSON_NAME] Front Desk Javed [PERS…" at bounding box center [272, 341] width 95 height 21
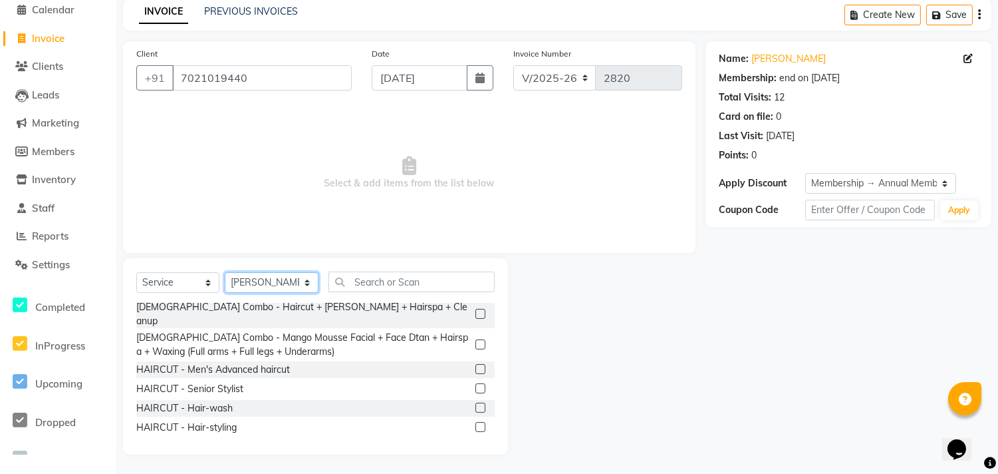
scroll to position [222, 0]
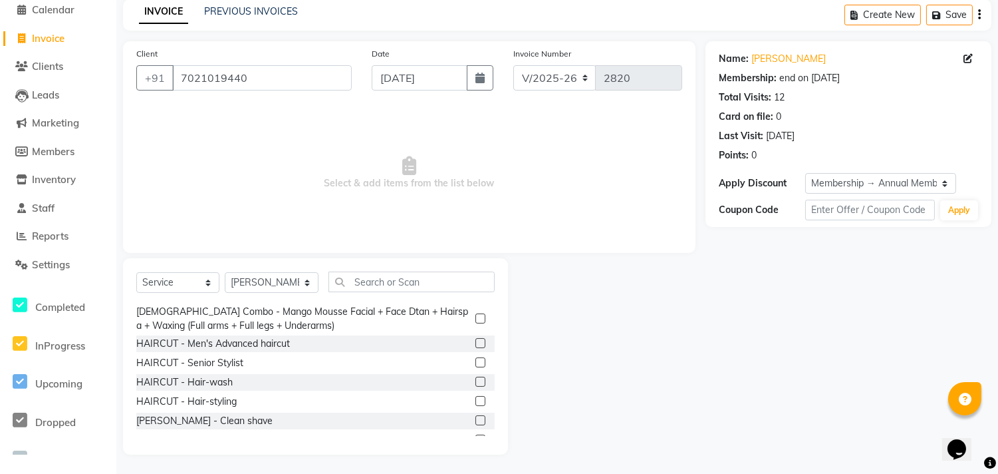
click at [476, 338] on label at bounding box center [481, 343] width 10 height 10
click at [476, 339] on input "checkbox" at bounding box center [480, 343] width 9 height 9
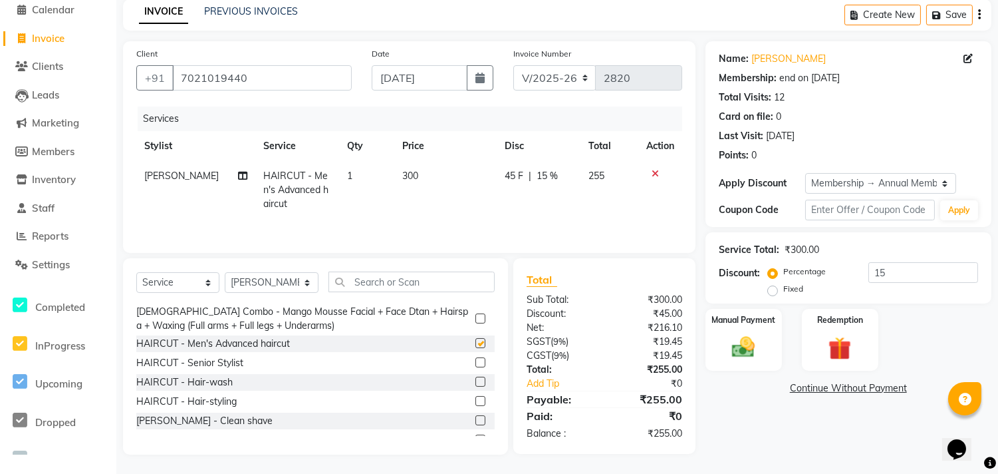
checkbox input "false"
click at [476, 376] on label at bounding box center [481, 381] width 10 height 10
click at [476, 378] on input "checkbox" at bounding box center [480, 382] width 9 height 9
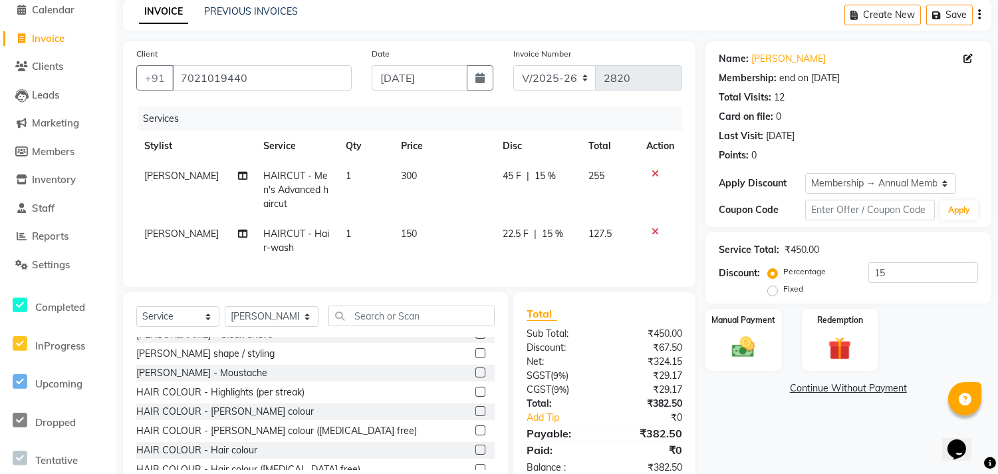
checkbox input "false"
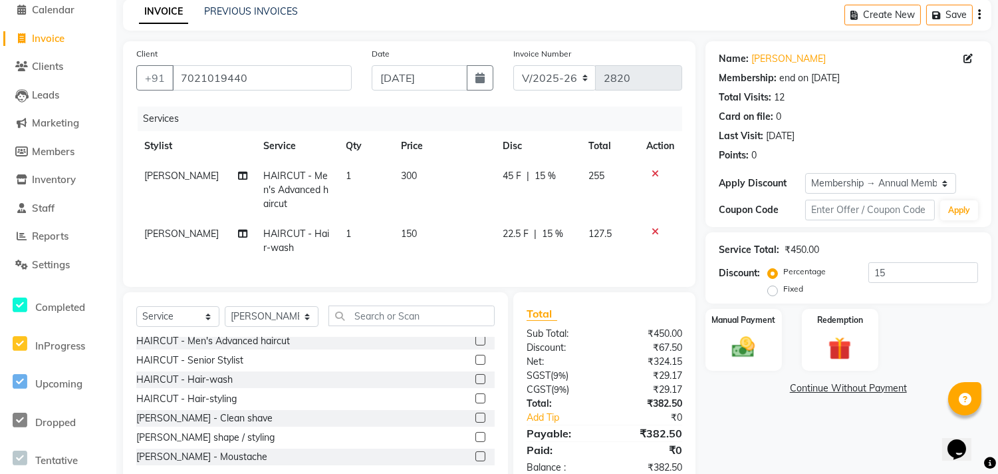
scroll to position [284, 0]
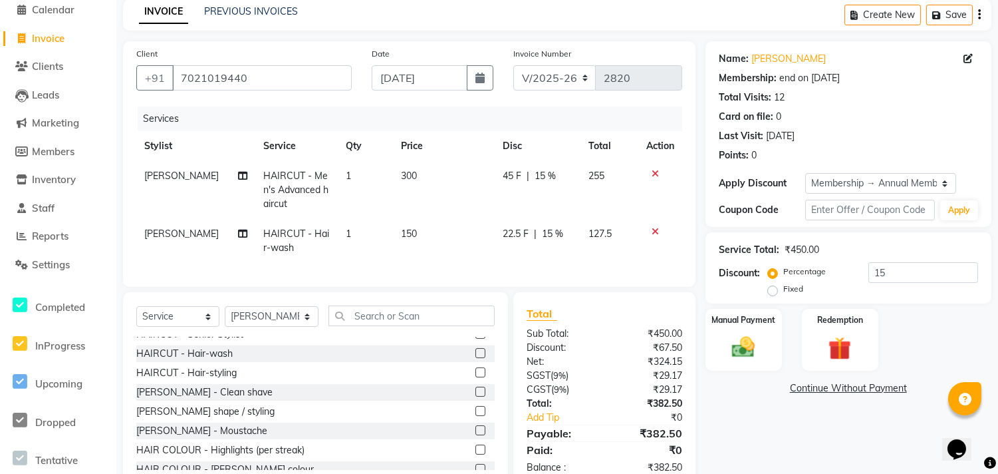
click at [476, 408] on label at bounding box center [481, 411] width 10 height 10
click at [476, 408] on input "checkbox" at bounding box center [480, 411] width 9 height 9
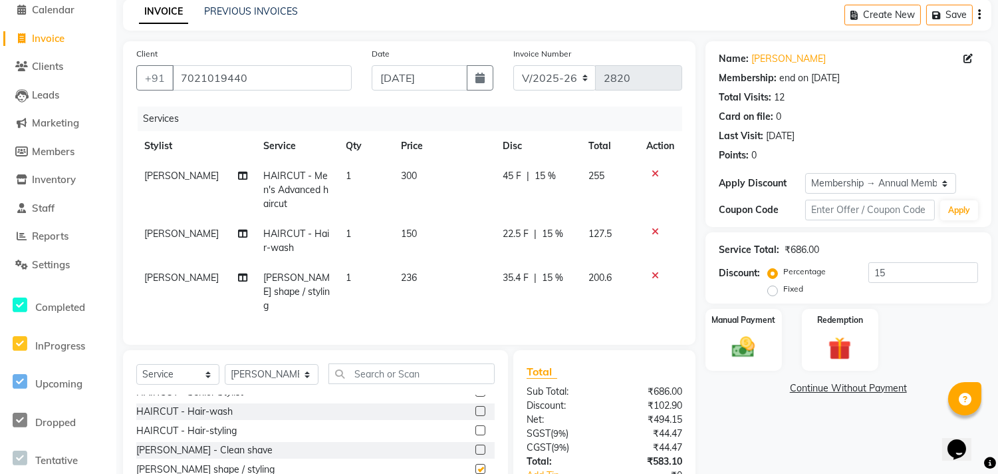
checkbox input "false"
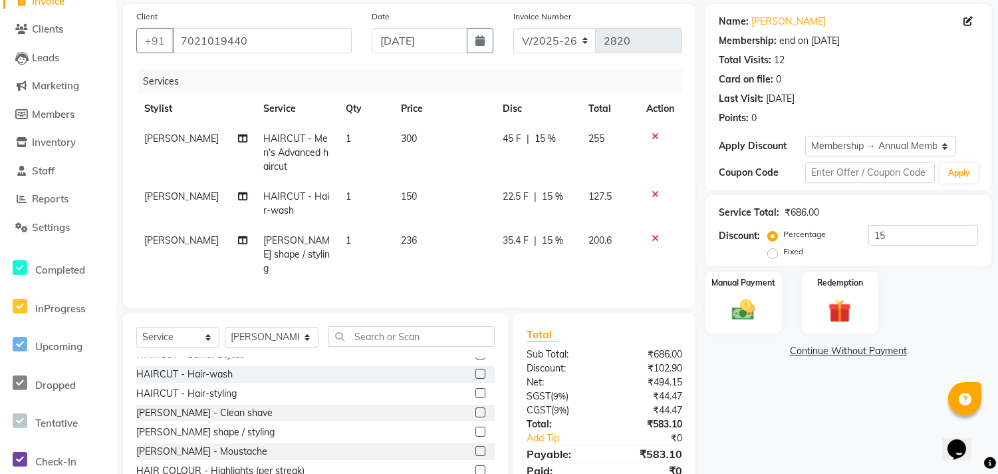
scroll to position [148, 0]
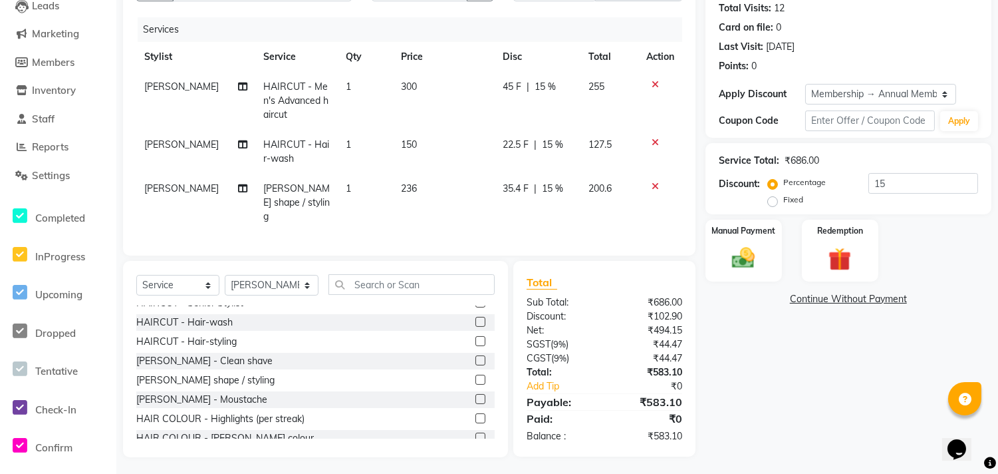
click at [519, 146] on span "22.5 F" at bounding box center [516, 145] width 26 height 14
select select "79582"
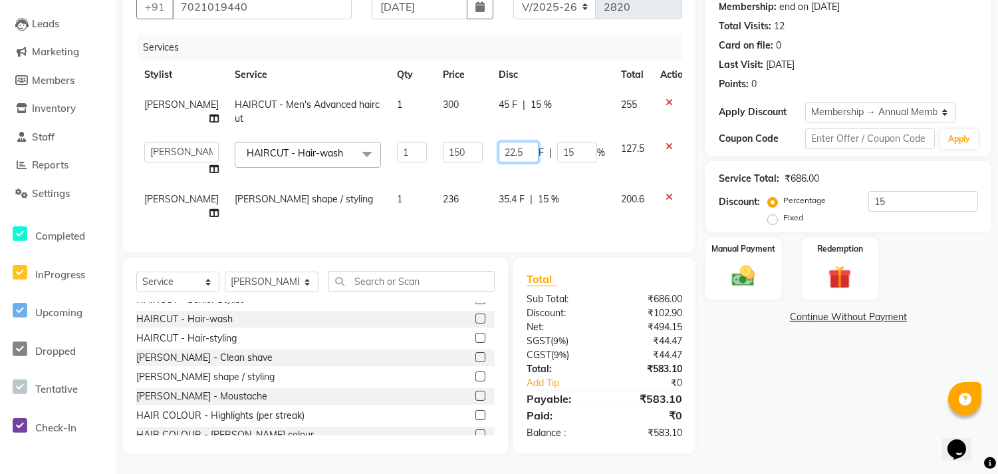
click at [519, 146] on input "22.5" at bounding box center [519, 152] width 40 height 21
type input "22"
click at [790, 402] on div "Name: Anita Wadke Membership: end on 05-09-2025 Total Visits: 12 Card on file: …" at bounding box center [854, 212] width 296 height 484
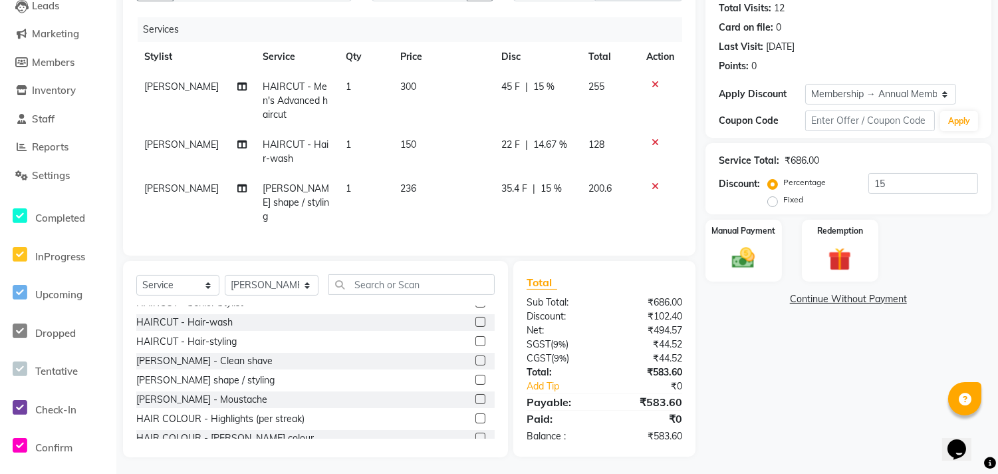
click at [521, 190] on span "35.4 F" at bounding box center [515, 189] width 26 height 14
select select "79582"
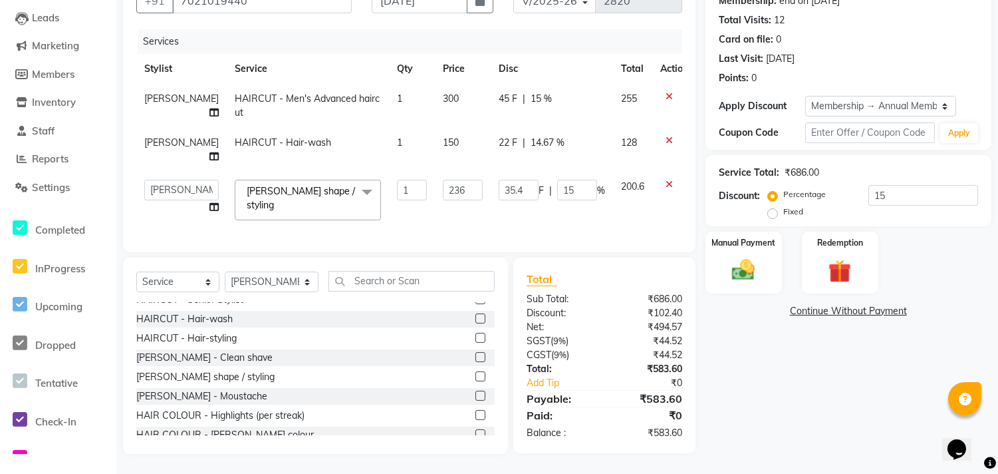
click at [523, 189] on td "35.4 F | 15 %" at bounding box center [552, 200] width 122 height 57
click at [511, 200] on input "35.4" at bounding box center [519, 190] width 40 height 21
type input "36"
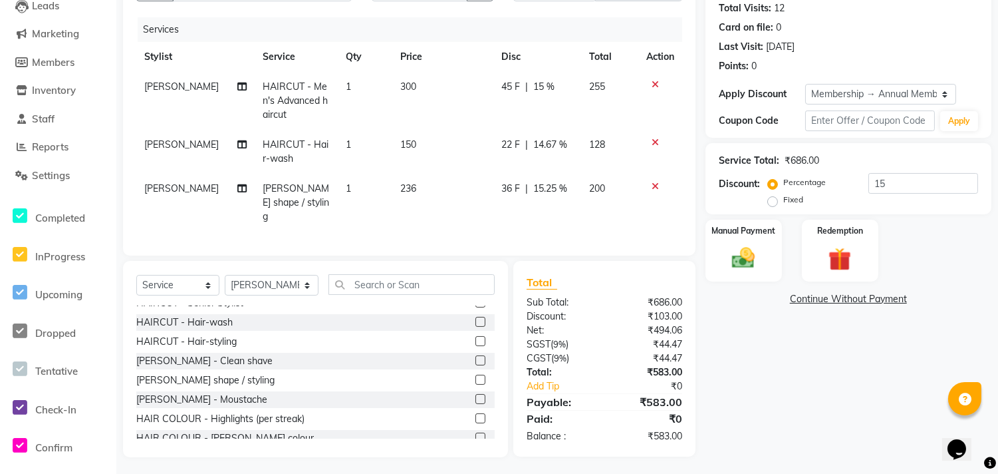
click at [796, 432] on div "Name: Anita Wadke Membership: end on 05-09-2025 Total Visits: 12 Card on file: …" at bounding box center [854, 204] width 296 height 505
click at [729, 281] on div "Manual Payment" at bounding box center [744, 250] width 80 height 65
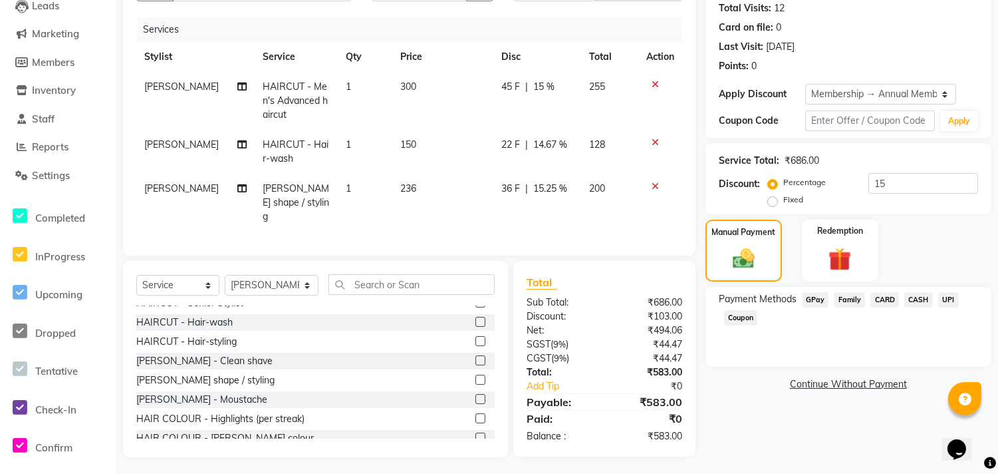
click at [943, 305] on span "UPI" at bounding box center [949, 299] width 21 height 15
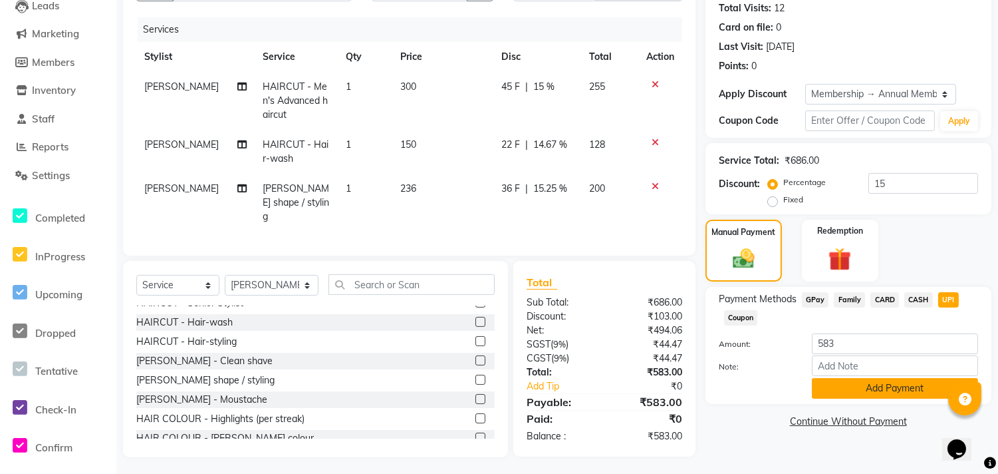
click at [929, 394] on button "Add Payment" at bounding box center [895, 388] width 166 height 21
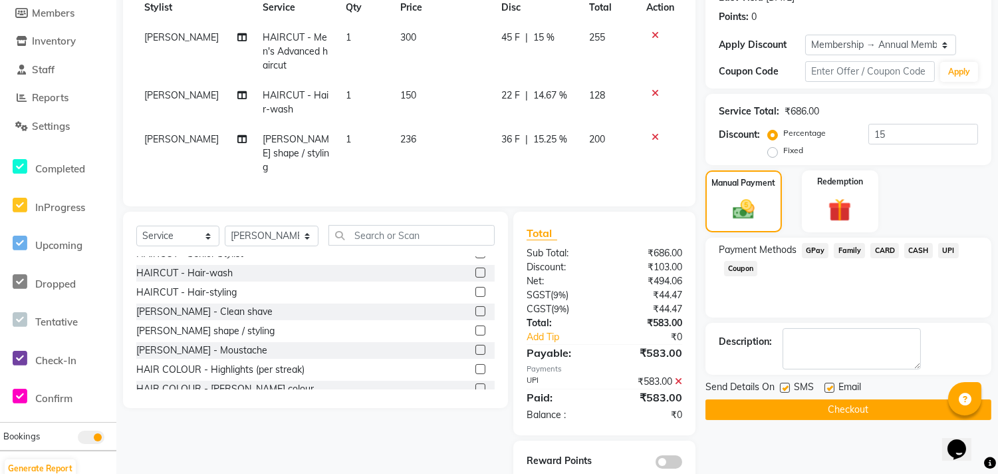
scroll to position [222, 0]
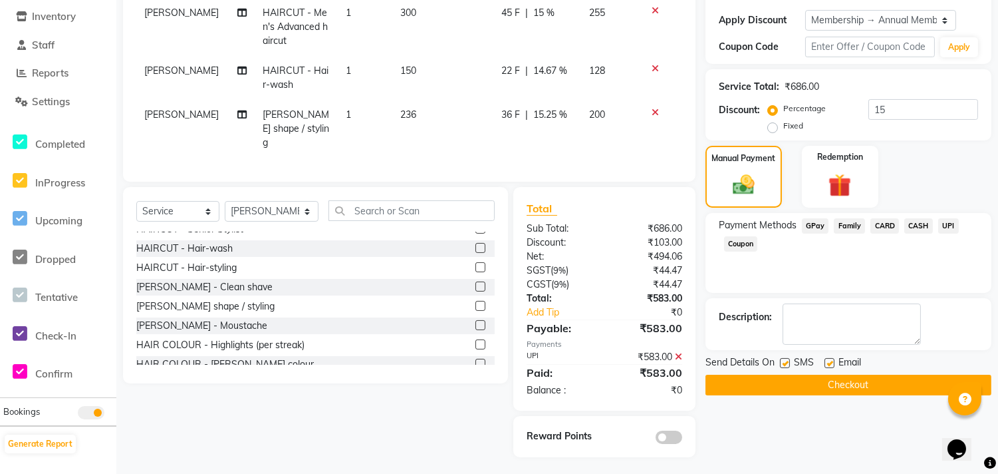
click at [927, 388] on button "Checkout" at bounding box center [849, 384] width 286 height 21
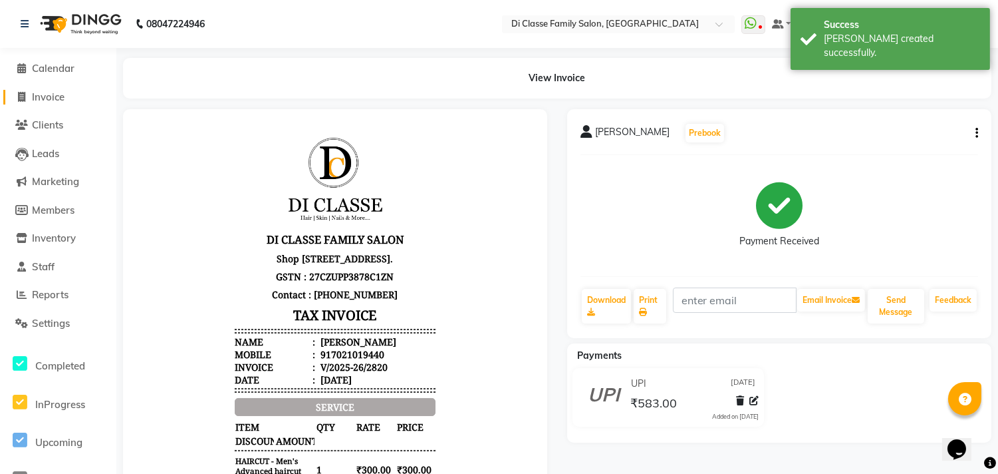
click at [35, 100] on span "Invoice" at bounding box center [48, 96] width 33 height 13
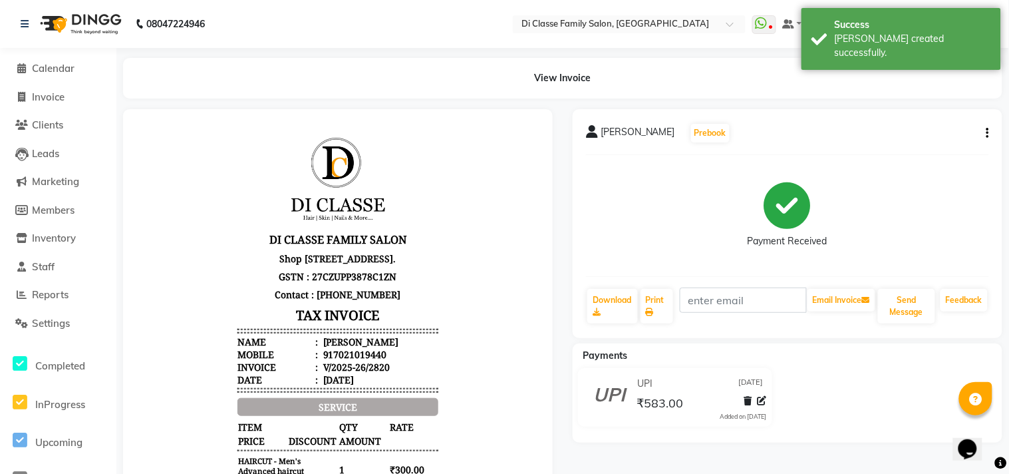
select select "4704"
select select "service"
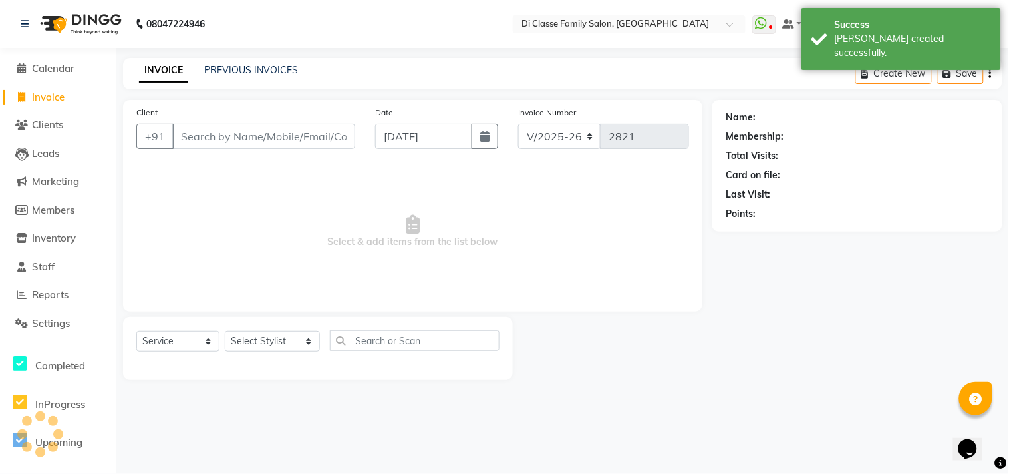
click at [239, 63] on div "PREVIOUS INVOICES" at bounding box center [251, 70] width 94 height 14
click at [250, 56] on div "08047224946 Select Location × Di Classe Family Salon, Sanpada WhatsApp Status ✕…" at bounding box center [504, 237] width 1009 height 474
click at [249, 64] on link "PREVIOUS INVOICES" at bounding box center [251, 70] width 94 height 12
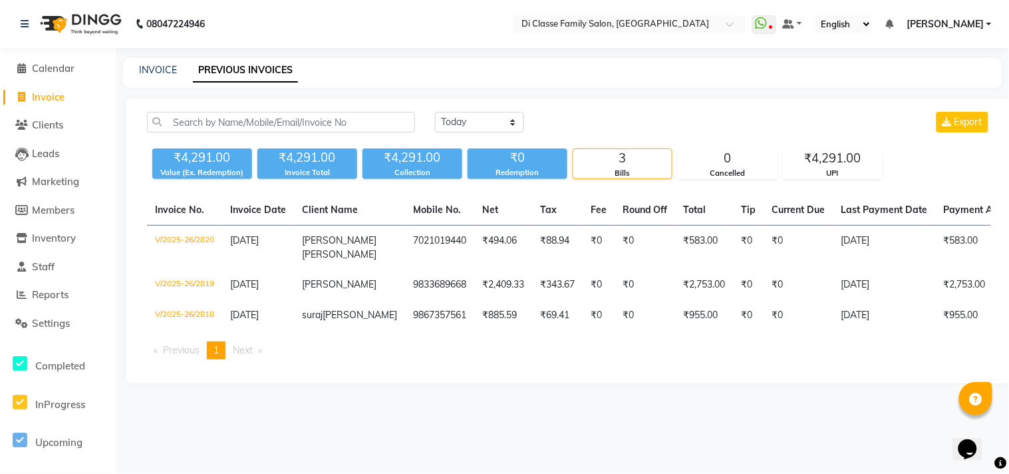
click at [149, 61] on div "INVOICE PREVIOUS INVOICES" at bounding box center [562, 73] width 879 height 30
click at [150, 73] on link "INVOICE" at bounding box center [158, 70] width 38 height 12
select select "service"
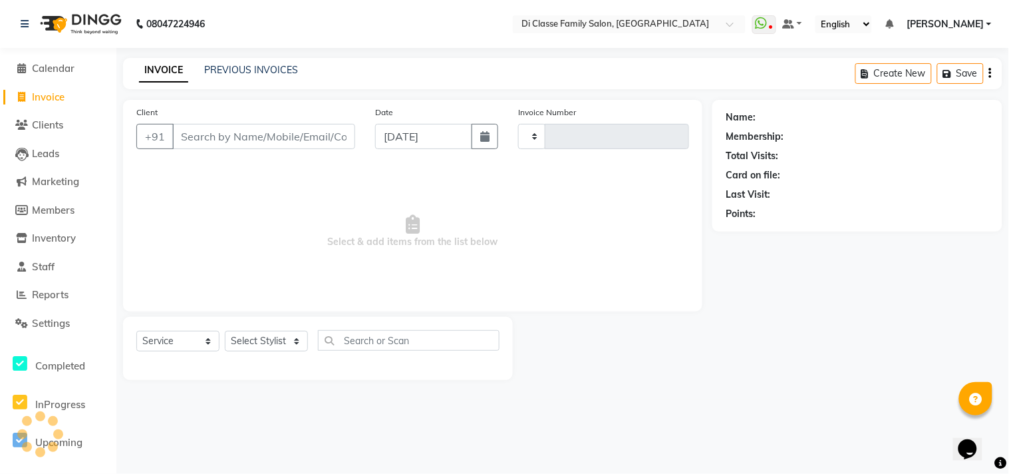
type input "2821"
select select "4704"
click at [264, 325] on div "Select Service Product Membership Package Voucher Prepaid Gift Card Select Styl…" at bounding box center [318, 348] width 390 height 63
click at [261, 331] on select "Select Stylist [PERSON_NAME] [PERSON_NAME] [PERSON_NAME] Front Desk Javed [PERS…" at bounding box center [272, 341] width 95 height 21
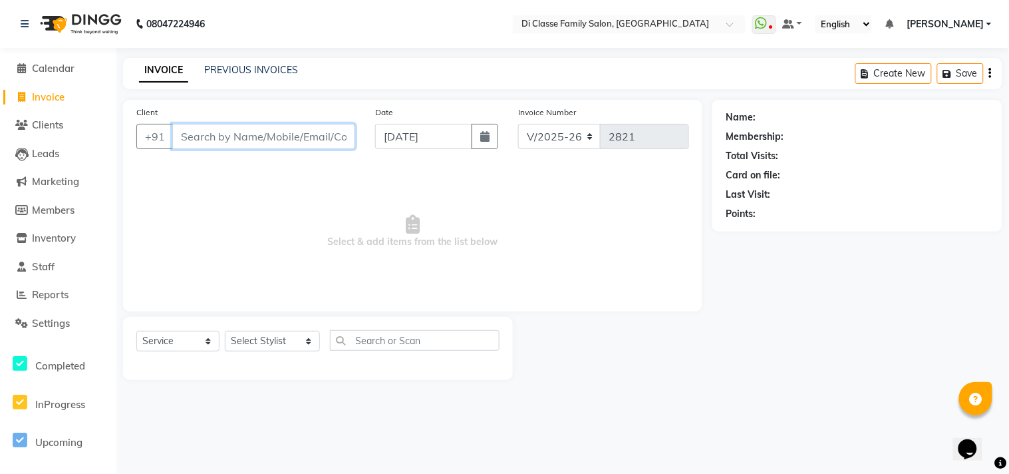
click at [349, 138] on input "Client" at bounding box center [263, 136] width 183 height 25
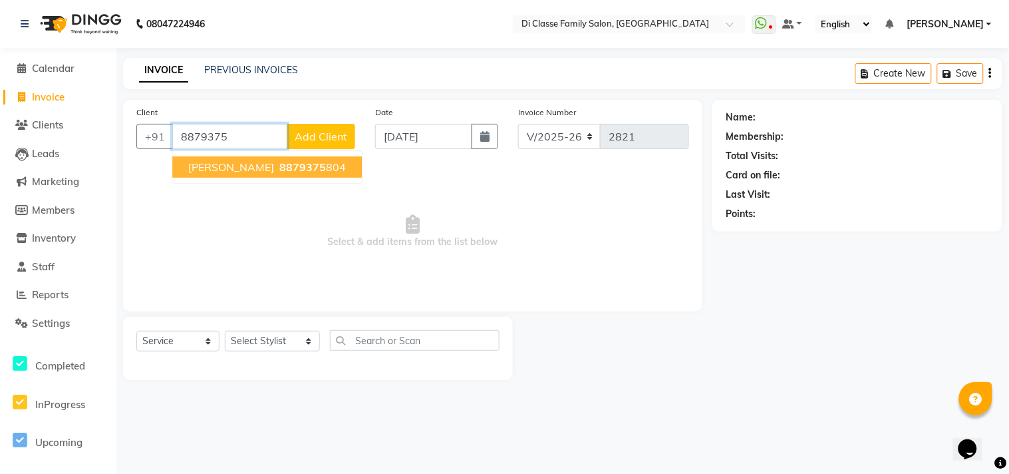
click at [303, 170] on span "8879375" at bounding box center [302, 166] width 47 height 13
type input "8879375804"
select select "2: Object"
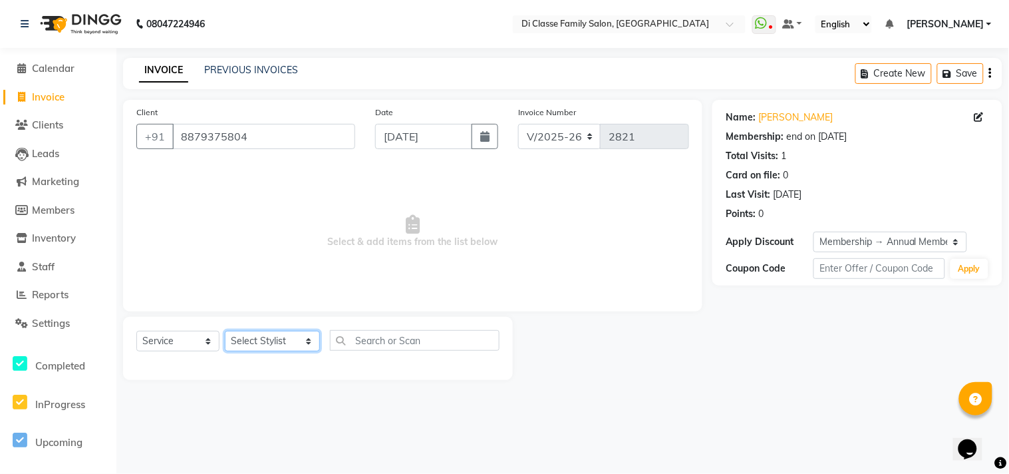
click at [256, 339] on select "Select Stylist [PERSON_NAME] [PERSON_NAME] [PERSON_NAME] Front Desk Javed [PERS…" at bounding box center [272, 341] width 95 height 21
select select "60020"
click at [225, 331] on select "Select Stylist [PERSON_NAME] [PERSON_NAME] [PERSON_NAME] Front Desk Javed [PERS…" at bounding box center [272, 341] width 95 height 21
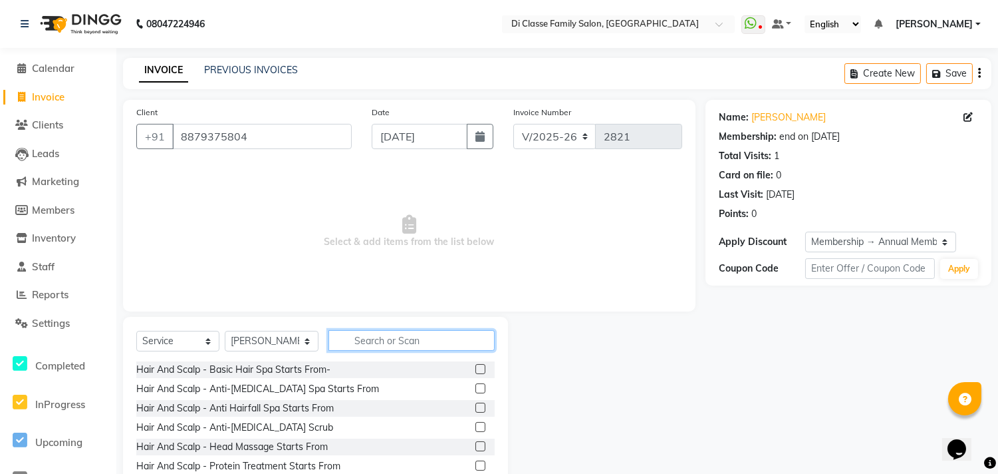
click at [394, 337] on input "text" at bounding box center [412, 340] width 166 height 21
click at [393, 337] on input "text" at bounding box center [412, 340] width 166 height 21
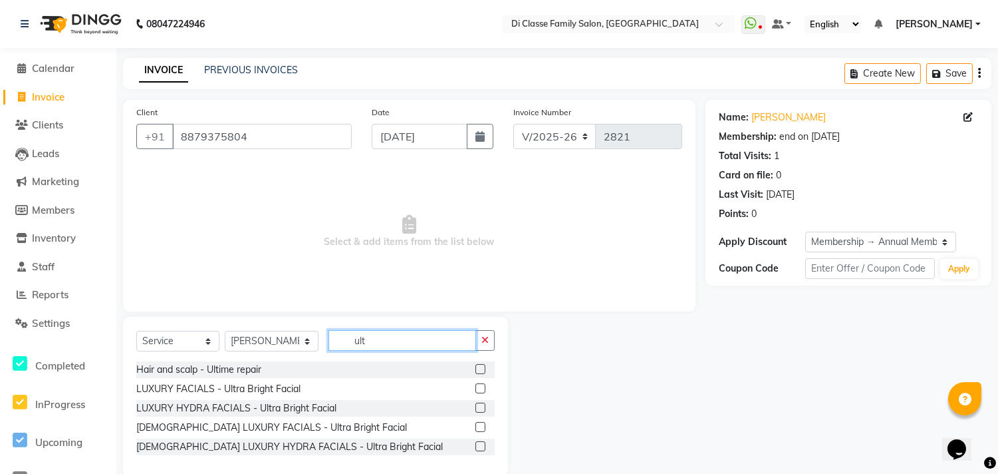
type input "ult"
click at [481, 367] on label at bounding box center [481, 369] width 10 height 10
click at [481, 367] on input "checkbox" at bounding box center [480, 369] width 9 height 9
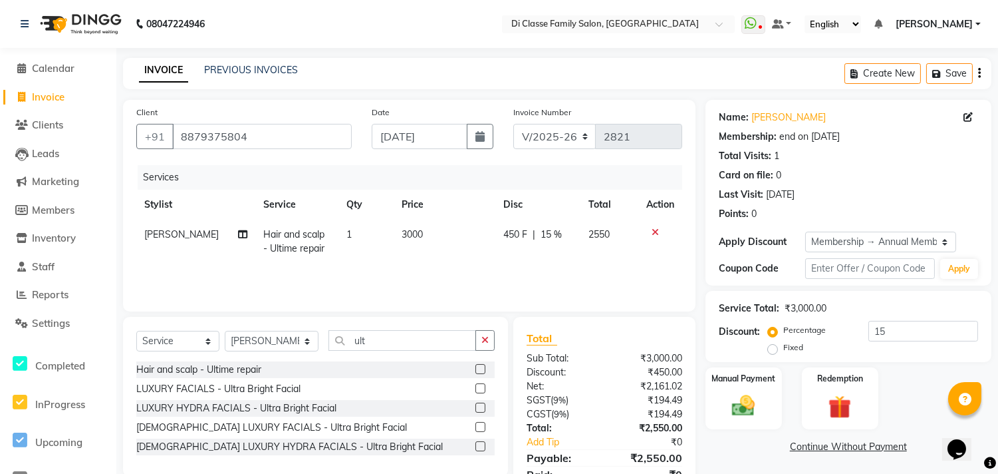
checkbox input "false"
click at [440, 187] on div "Services" at bounding box center [415, 177] width 555 height 25
click at [412, 241] on td "3000" at bounding box center [445, 242] width 102 height 44
select select "60020"
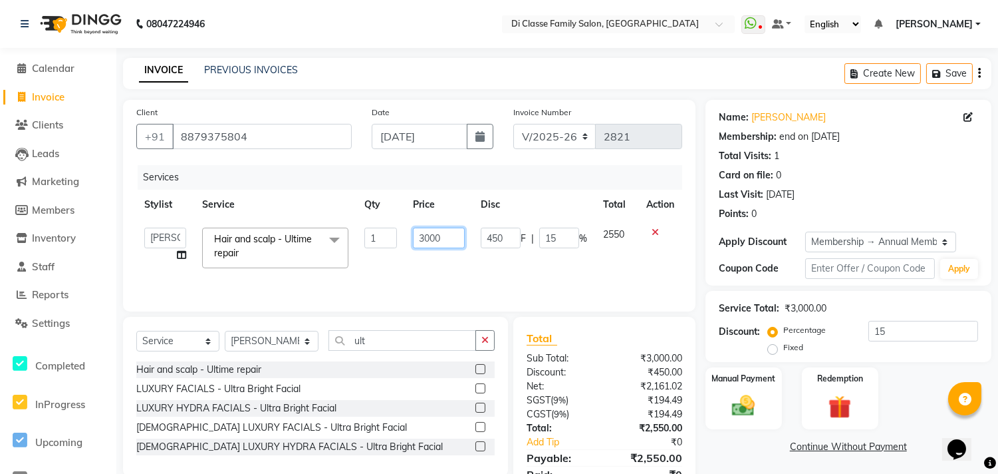
click at [430, 239] on input "3000" at bounding box center [439, 237] width 52 height 21
type input "3500"
click at [577, 249] on td "450 F | 15 %" at bounding box center [534, 248] width 122 height 57
select select "60020"
click at [557, 225] on td "525 F | 15 %" at bounding box center [534, 248] width 122 height 57
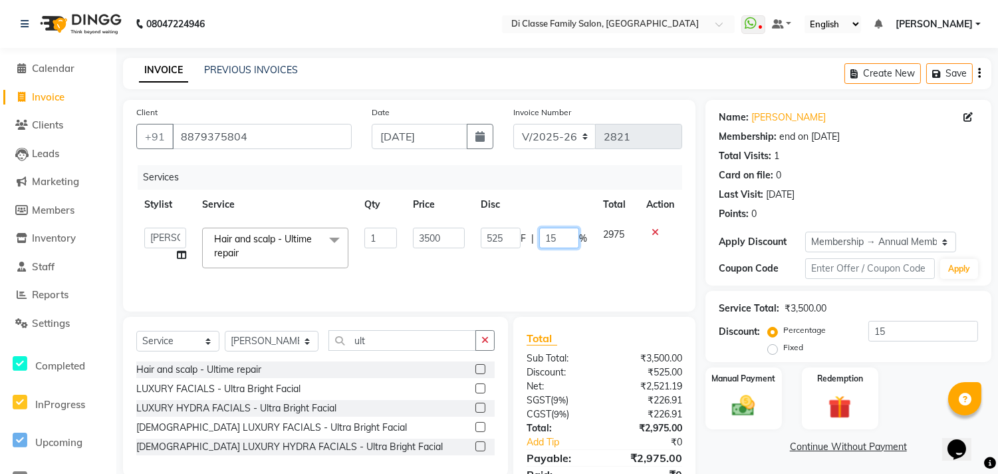
click at [557, 229] on input "15" at bounding box center [559, 237] width 40 height 21
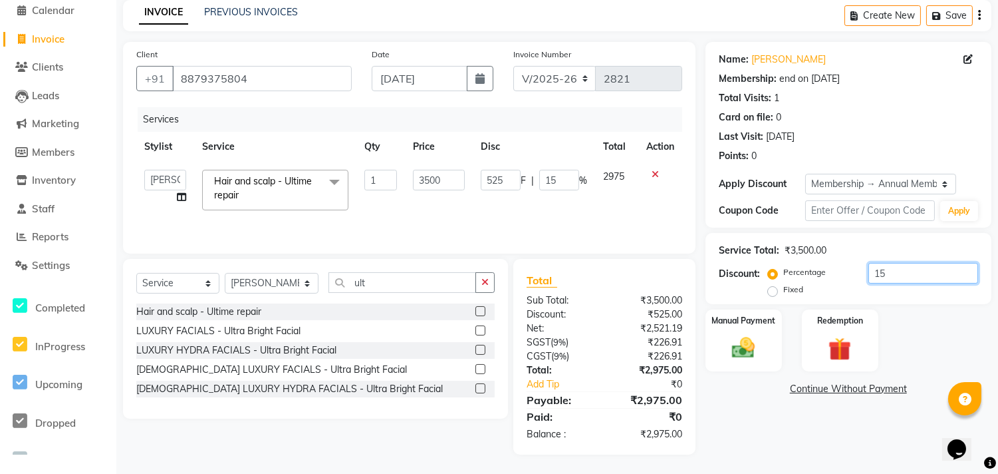
click at [886, 263] on input "15" at bounding box center [924, 273] width 110 height 21
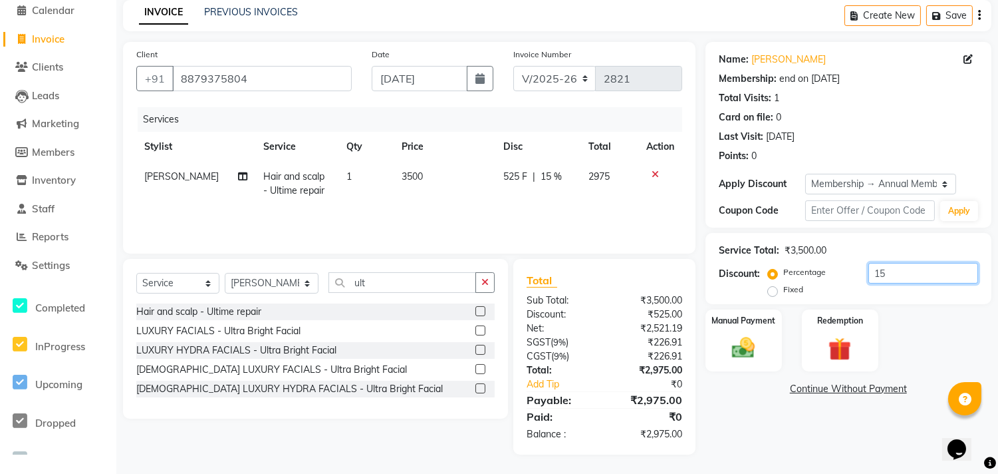
type input "1"
click at [488, 282] on icon "button" at bounding box center [485, 281] width 7 height 9
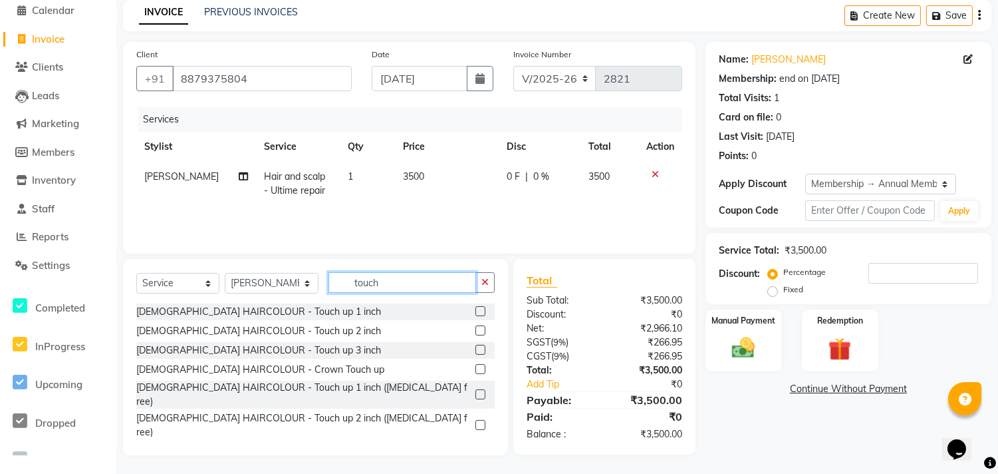
type input "touch"
click at [476, 389] on label at bounding box center [481, 394] width 10 height 10
click at [476, 390] on input "checkbox" at bounding box center [480, 394] width 9 height 9
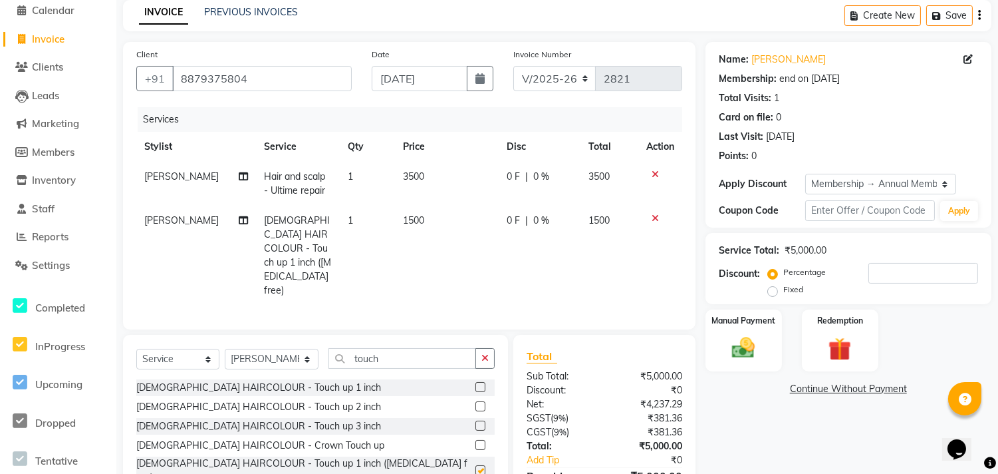
checkbox input "false"
click at [553, 244] on td "0 F | 0 %" at bounding box center [540, 256] width 82 height 100
select select "60020"
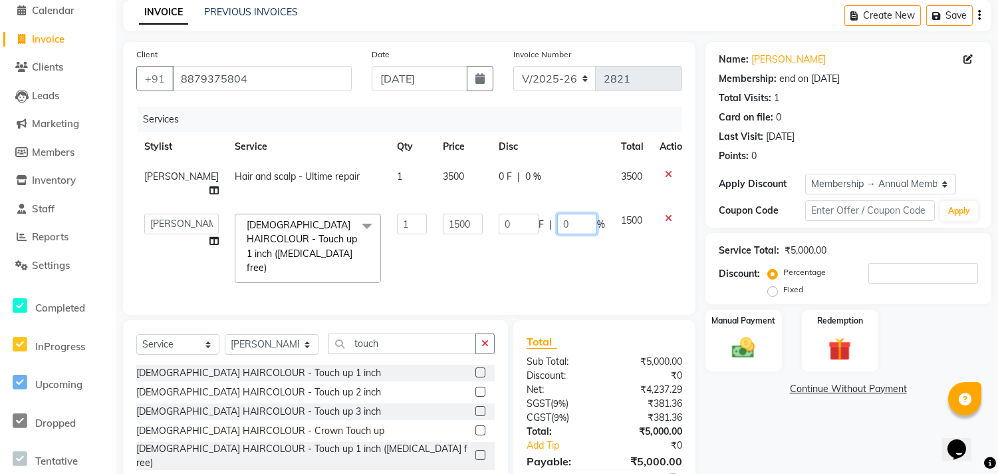
click at [575, 229] on input "0" at bounding box center [577, 224] width 40 height 21
type input "015"
click at [449, 337] on input "touch" at bounding box center [403, 343] width 148 height 21
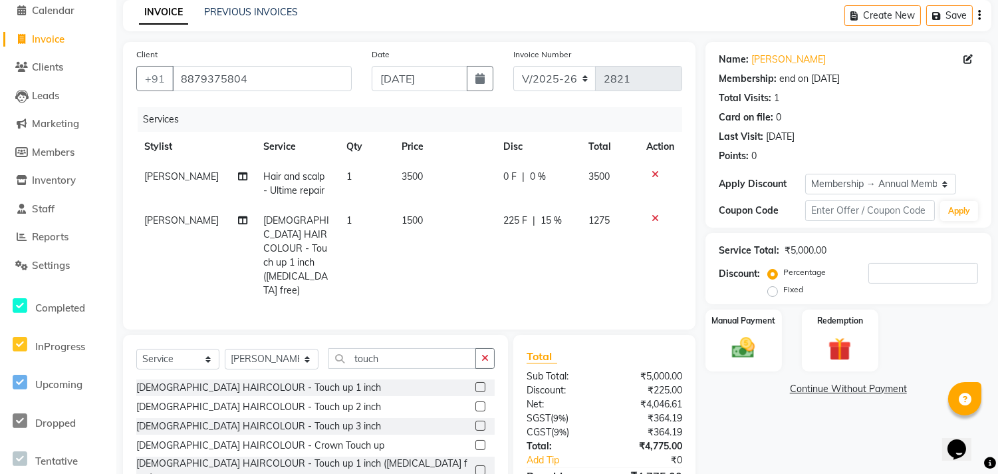
click at [490, 348] on button "button" at bounding box center [485, 358] width 19 height 21
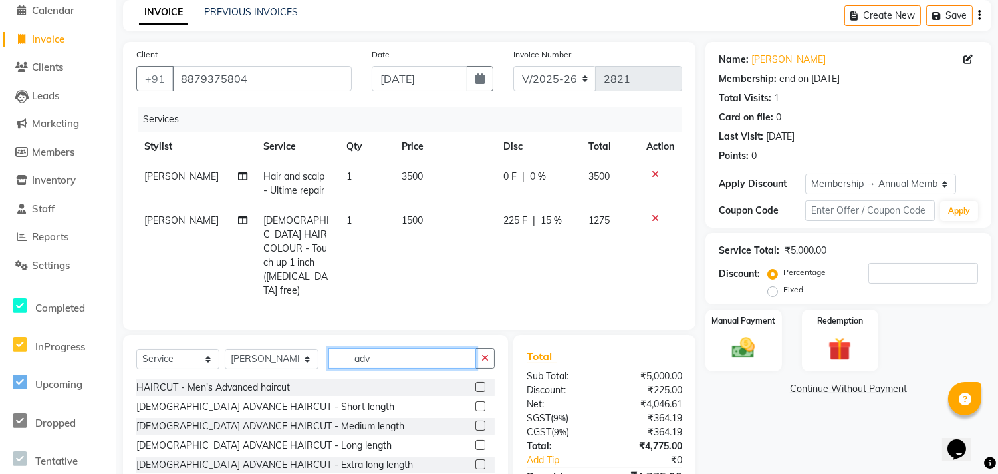
type input "adv"
click at [476, 420] on label at bounding box center [481, 425] width 10 height 10
click at [476, 422] on input "checkbox" at bounding box center [480, 426] width 9 height 9
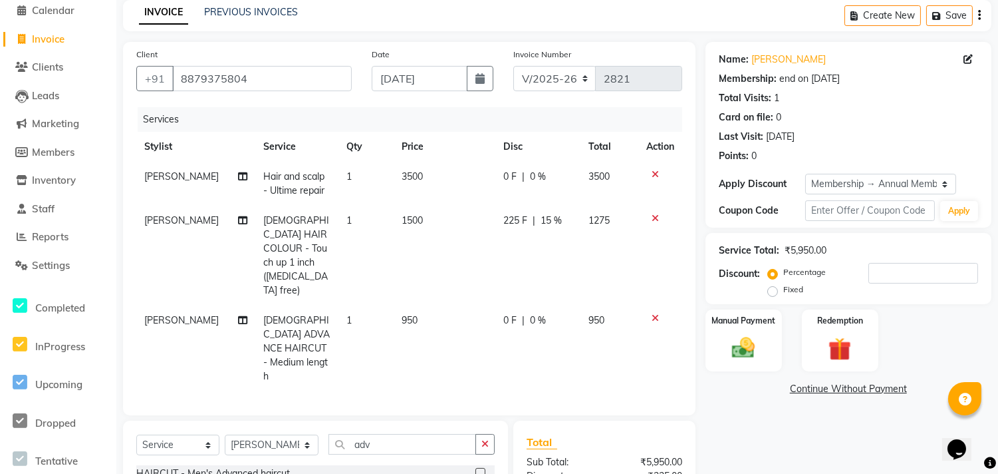
checkbox input "false"
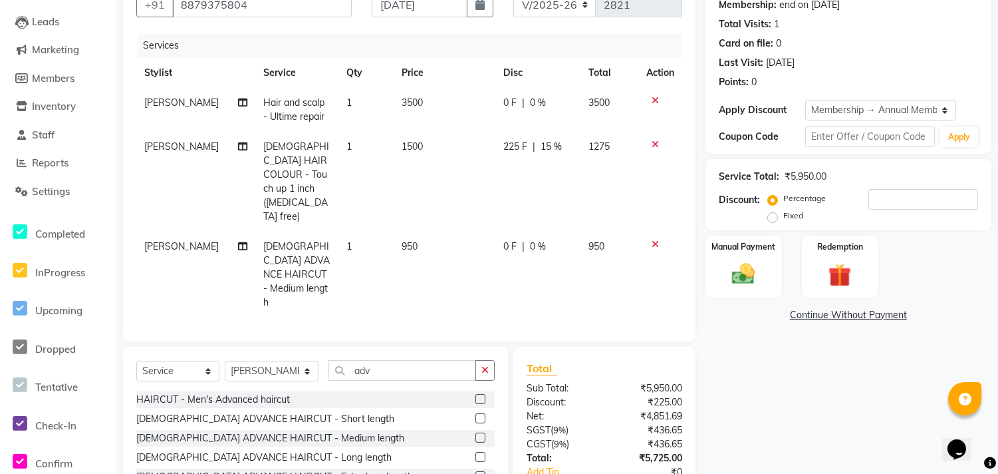
click at [557, 237] on td "0 F | 0 %" at bounding box center [538, 274] width 85 height 86
select select "60020"
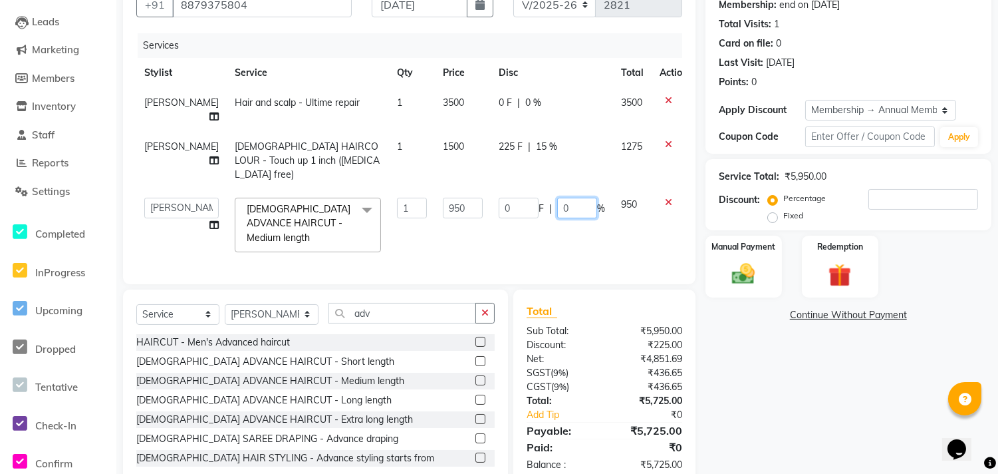
click at [557, 198] on input "0" at bounding box center [577, 208] width 40 height 21
type input "015"
click at [739, 399] on div "Name: Shilpa Gholap Membership: end on 08-08-2026 Total Visits: 1 Card on file:…" at bounding box center [854, 227] width 296 height 518
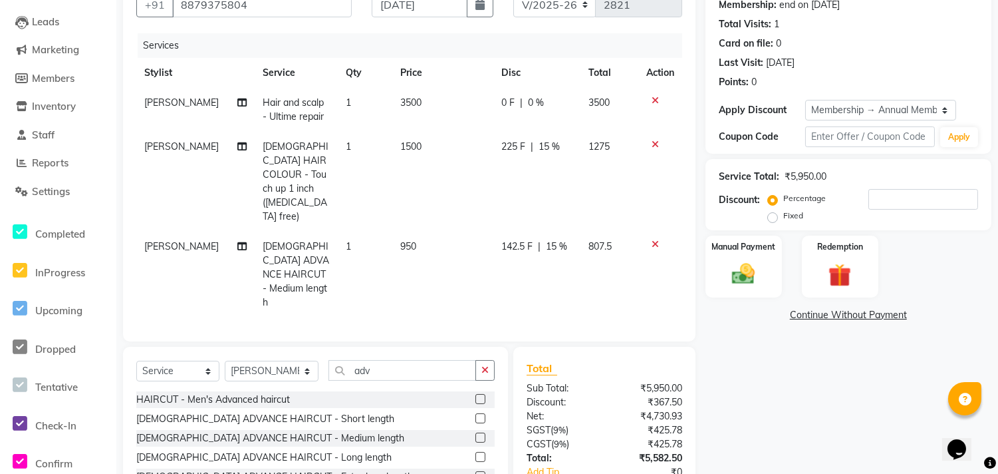
click at [527, 239] on span "142.5 F" at bounding box center [517, 246] width 31 height 14
select select "60020"
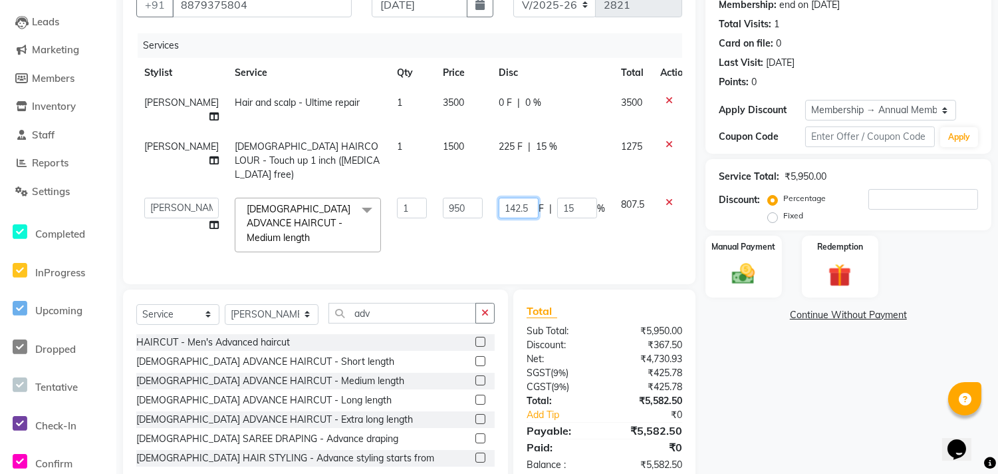
click at [511, 198] on input "142.5" at bounding box center [519, 208] width 40 height 21
type input "142"
click at [753, 363] on div "Name: Shilpa Gholap Membership: end on 08-08-2026 Total Visits: 1 Card on file:…" at bounding box center [854, 227] width 296 height 518
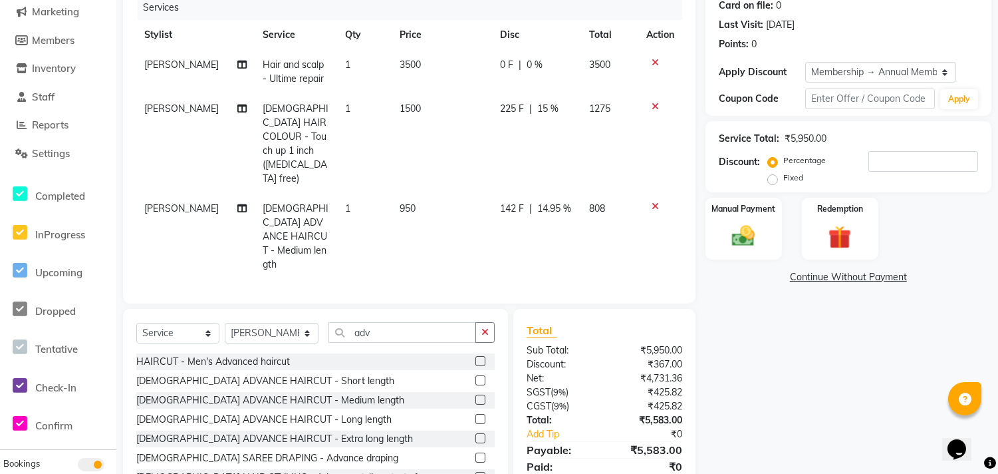
scroll to position [190, 0]
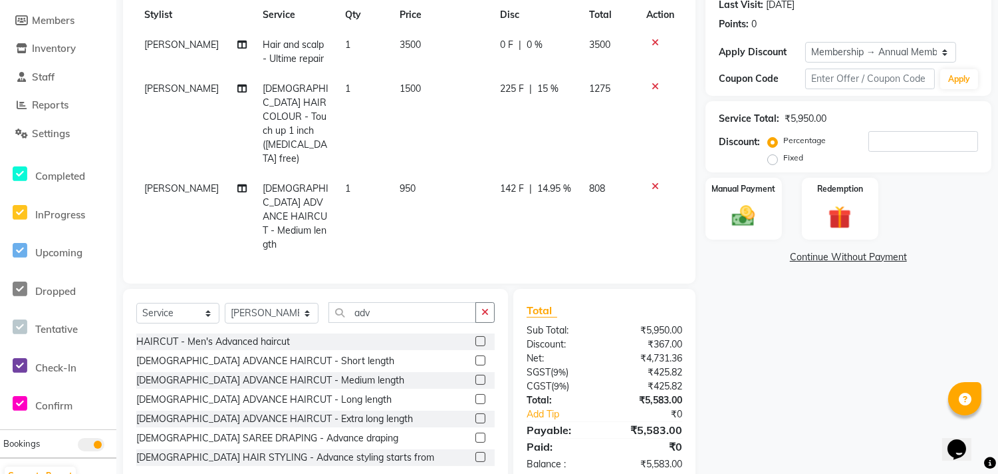
click at [521, 182] on div "142 F | 14.95 %" at bounding box center [536, 189] width 73 height 14
select select "60020"
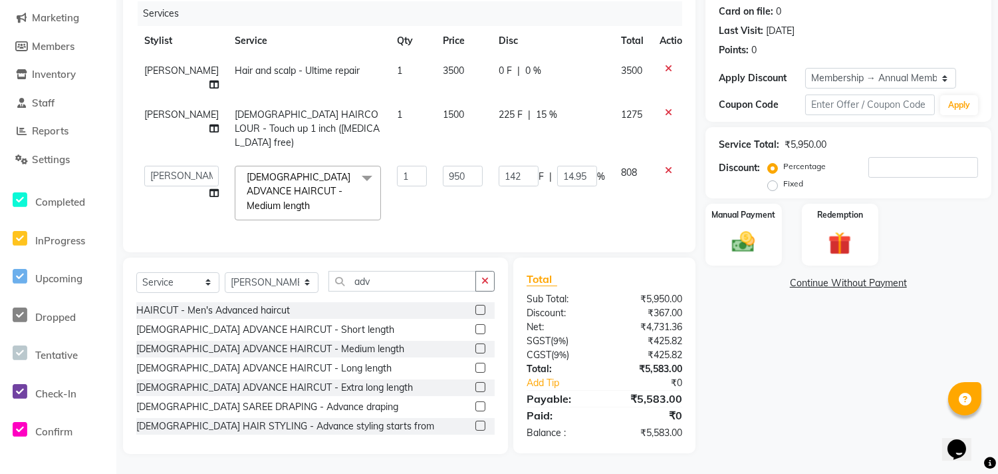
scroll to position [161, 0]
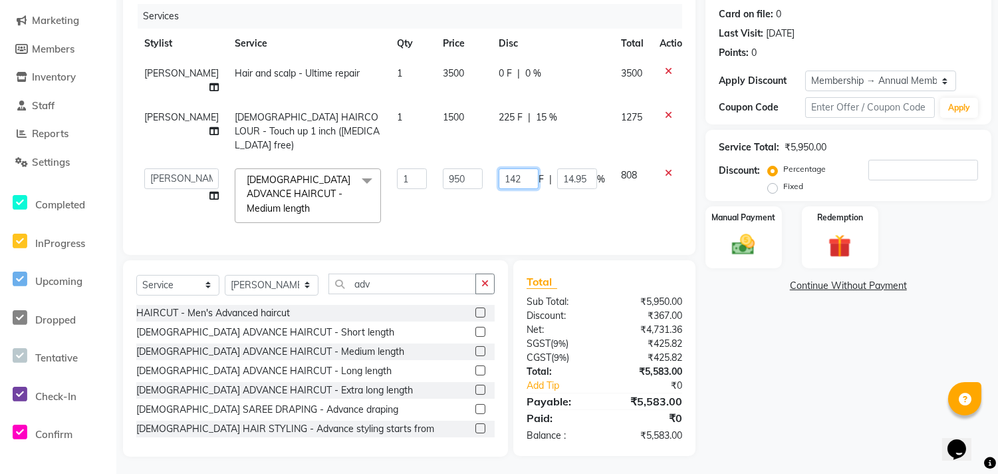
click at [517, 168] on input "142" at bounding box center [519, 178] width 40 height 21
type input "140"
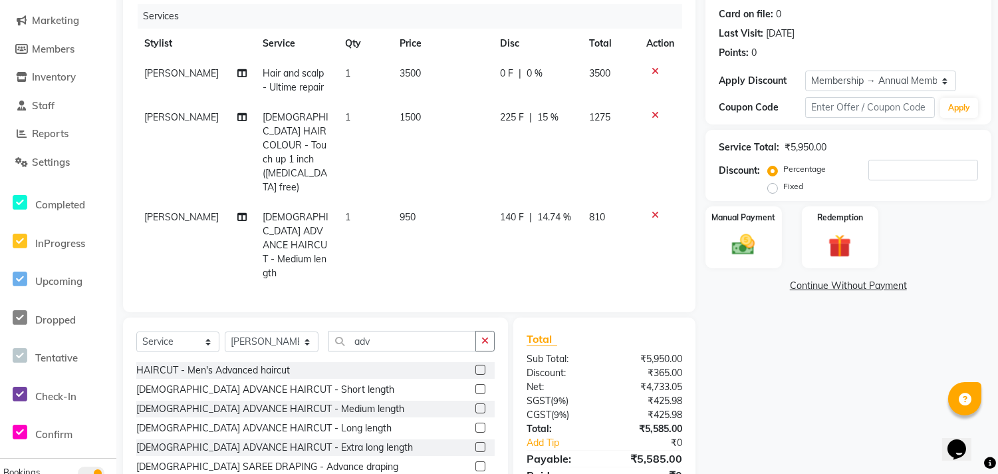
click at [796, 419] on div "Name: Shilpa Gholap Membership: end on 08-08-2026 Total Visits: 1 Card on file:…" at bounding box center [854, 226] width 296 height 575
click at [520, 210] on span "140 F" at bounding box center [512, 217] width 24 height 14
select select "60020"
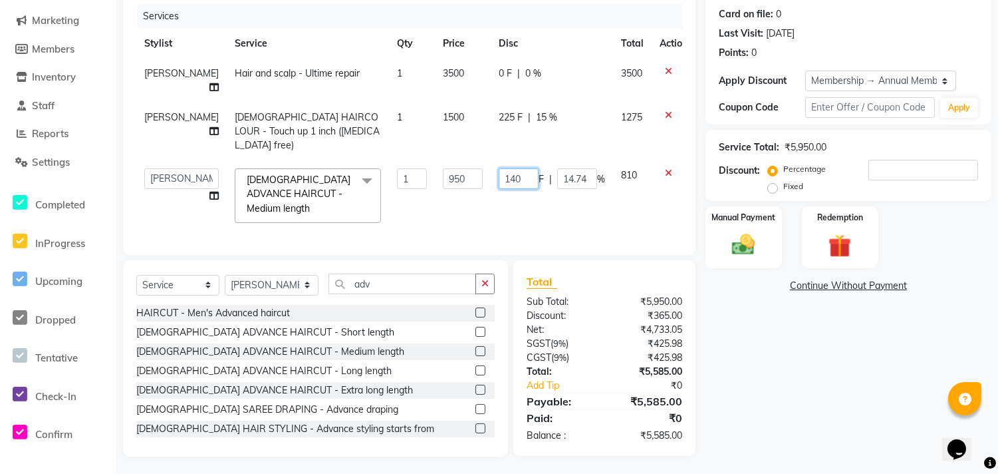
click at [509, 168] on input "140" at bounding box center [519, 178] width 40 height 21
type input "14"
click at [561, 184] on td "14 F | 14.74 %" at bounding box center [552, 195] width 122 height 71
select select "60020"
click at [564, 172] on input "1.47" at bounding box center [577, 178] width 40 height 21
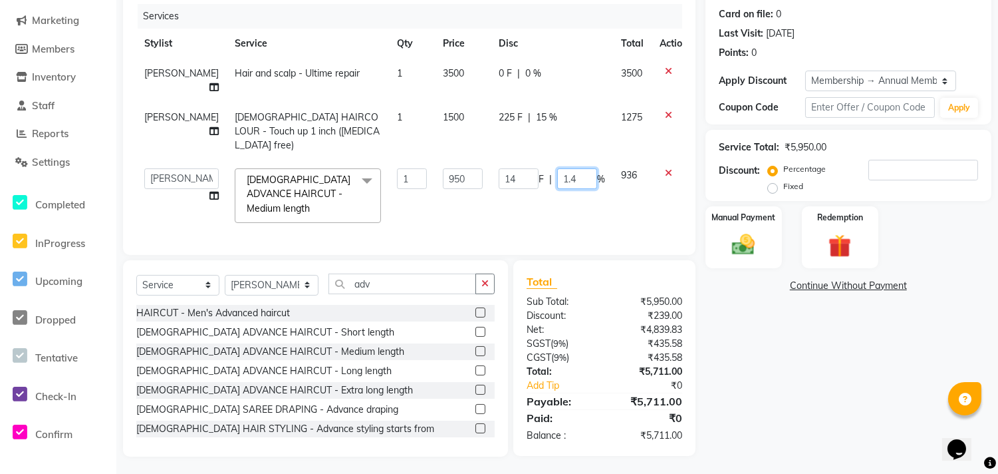
type input "1"
type input "15"
click at [793, 388] on div "Name: Shilpa Gholap Membership: end on 08-08-2026 Total Visits: 1 Card on file:…" at bounding box center [854, 198] width 296 height 518
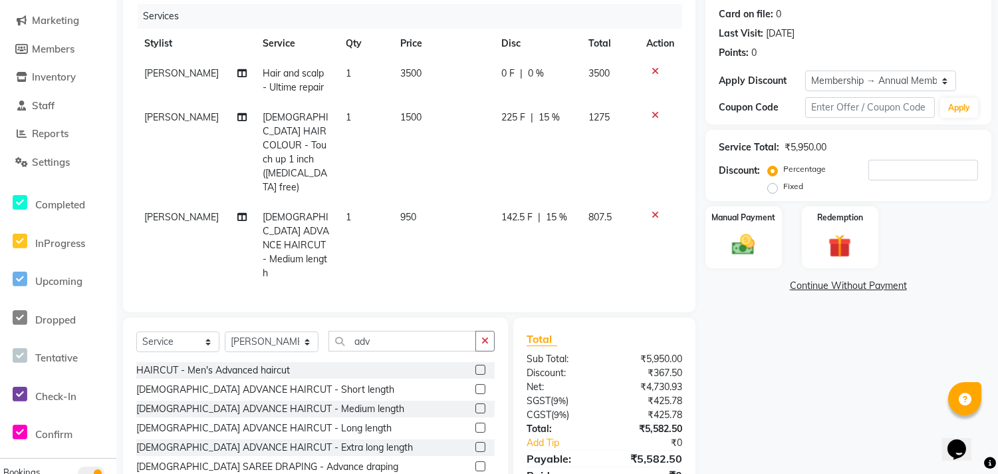
click at [537, 210] on div "142.5 F | 15 %" at bounding box center [537, 217] width 71 height 14
select select "60020"
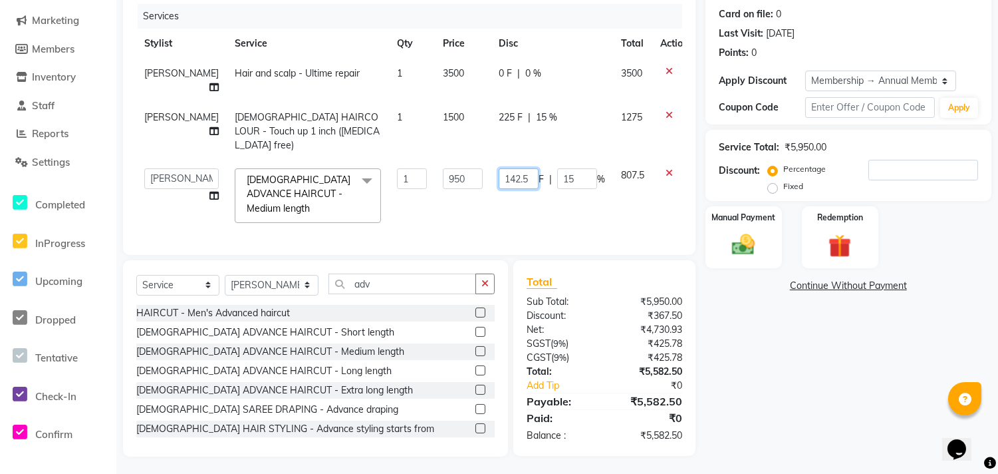
click at [510, 171] on input "142.5" at bounding box center [519, 178] width 40 height 21
type input "142"
click at [808, 379] on div "Name: Shilpa Gholap Membership: end on 08-08-2026 Total Visits: 1 Card on file:…" at bounding box center [854, 198] width 296 height 518
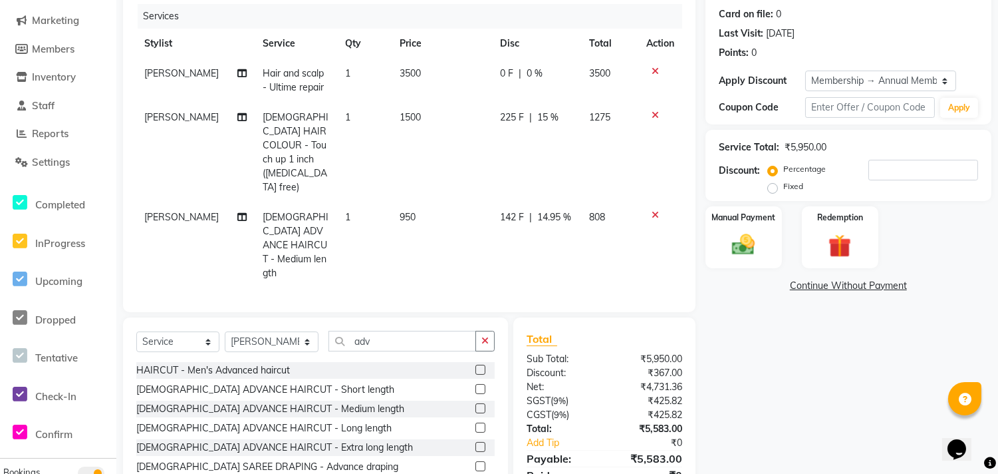
click at [537, 167] on td "225 F | 15 %" at bounding box center [536, 152] width 89 height 100
select select "60020"
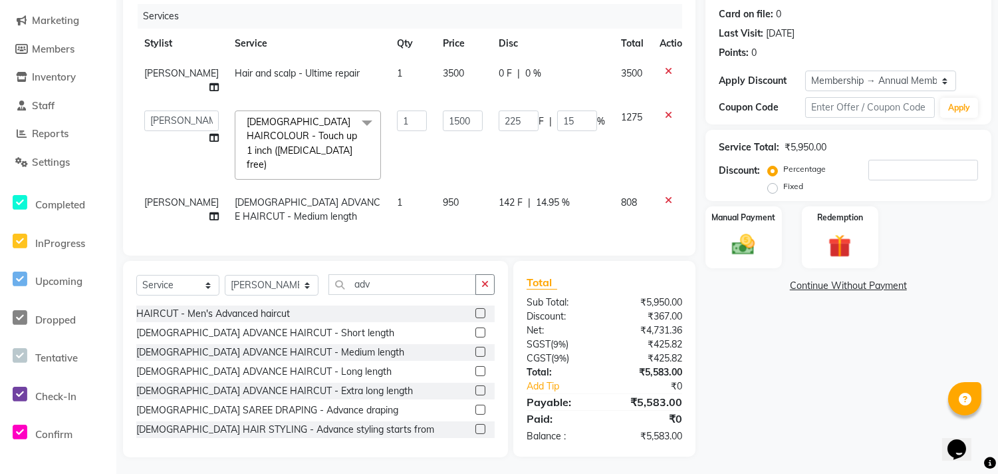
click at [499, 196] on span "142 F" at bounding box center [511, 203] width 24 height 14
select select "60020"
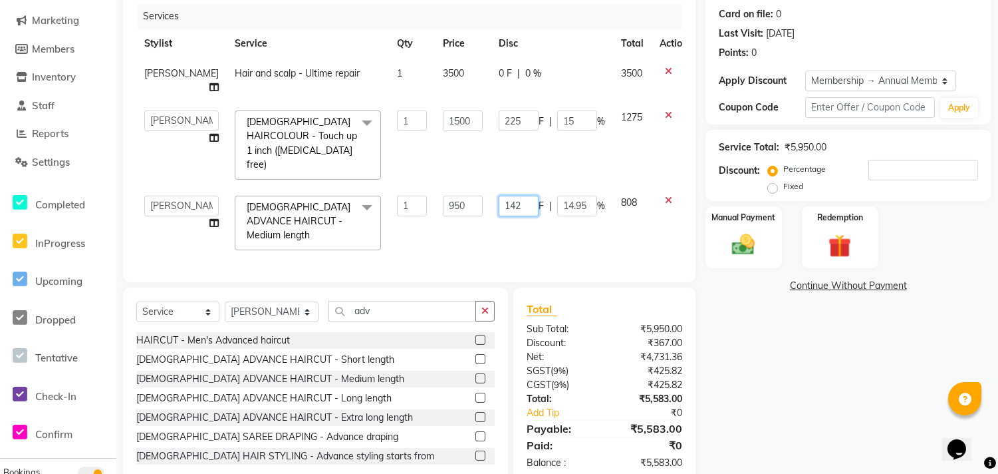
click at [510, 196] on input "142" at bounding box center [519, 206] width 40 height 21
type input "145"
click at [721, 372] on div "Name: Shilpa Gholap Membership: end on 08-08-2026 Total Visits: 1 Card on file:…" at bounding box center [854, 211] width 296 height 545
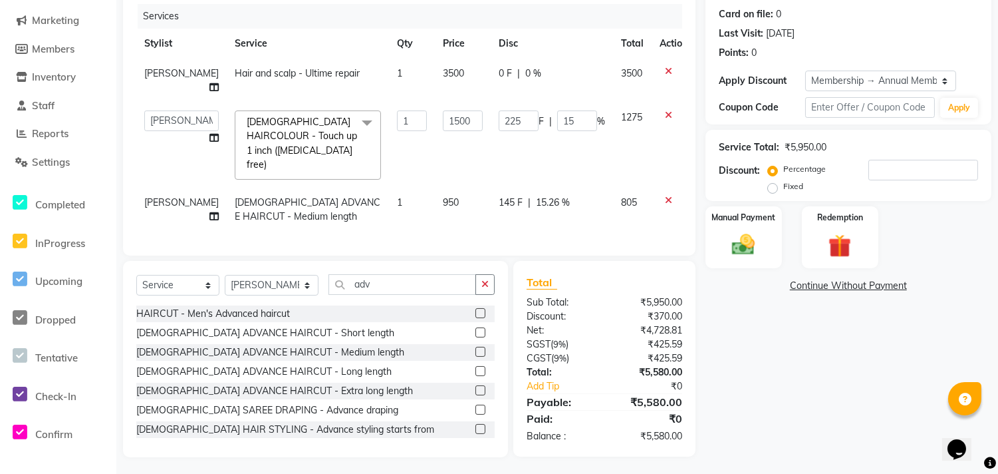
click at [515, 214] on td "145 F | 15.26 %" at bounding box center [552, 210] width 122 height 44
select select "60020"
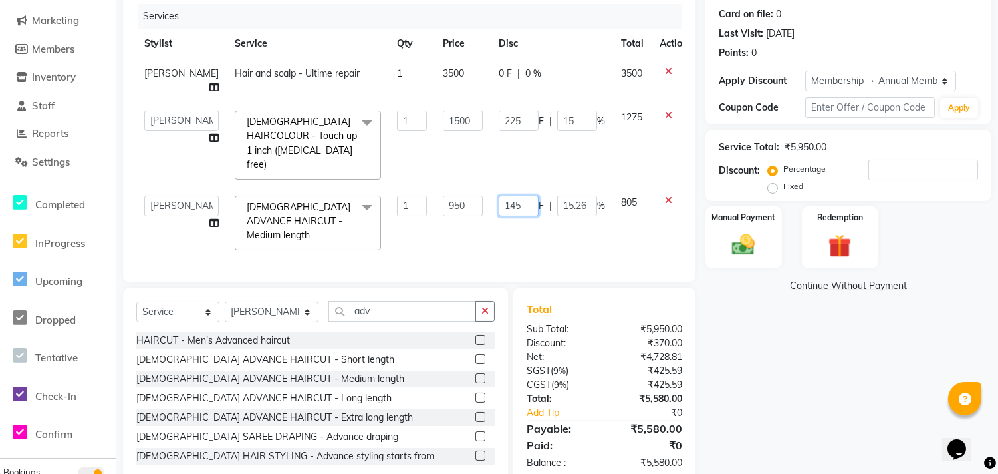
click at [508, 196] on input "145" at bounding box center [519, 206] width 40 height 21
type input "1"
click at [790, 358] on div "Name: Shilpa Gholap Membership: end on 08-08-2026 Total Visits: 1 Card on file:…" at bounding box center [854, 211] width 296 height 545
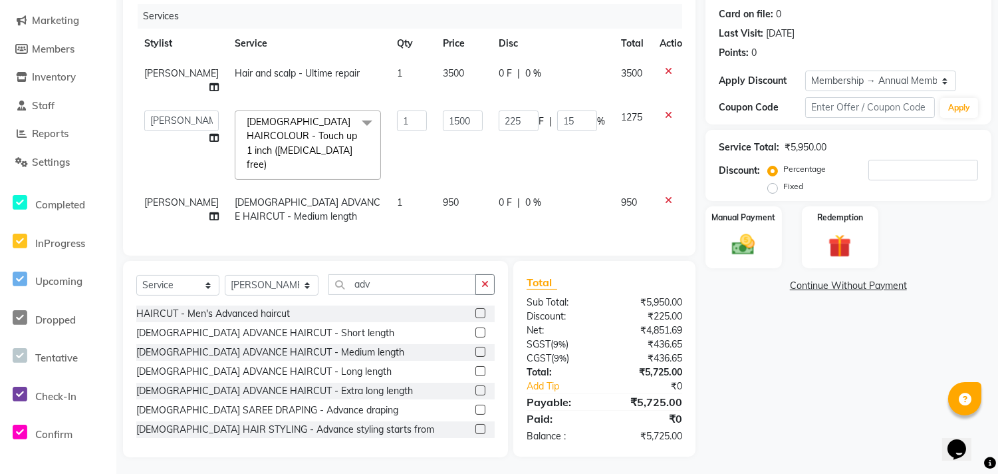
click at [561, 188] on td "0 F | 0 %" at bounding box center [552, 210] width 122 height 44
select select "60020"
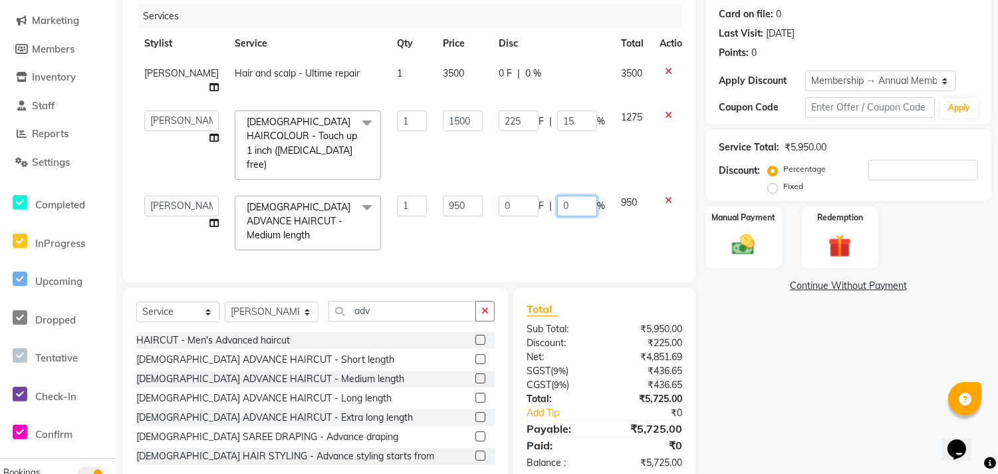
click at [561, 188] on td "0 F | 0 %" at bounding box center [552, 223] width 122 height 71
type input "015"
click at [784, 350] on div "Name: Shilpa Gholap Membership: end on 08-08-2026 Total Visits: 1 Card on file:…" at bounding box center [854, 211] width 296 height 545
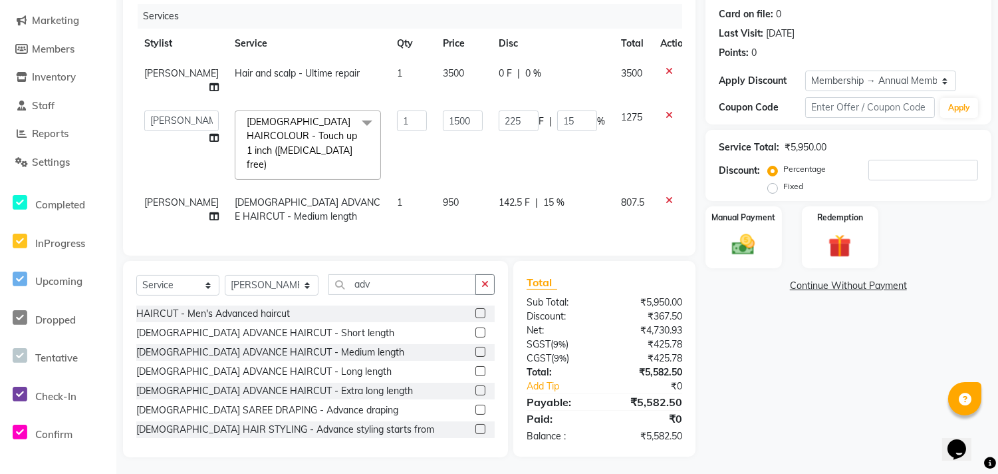
click at [491, 197] on td "142.5 F | 15 %" at bounding box center [552, 210] width 122 height 44
select select "60020"
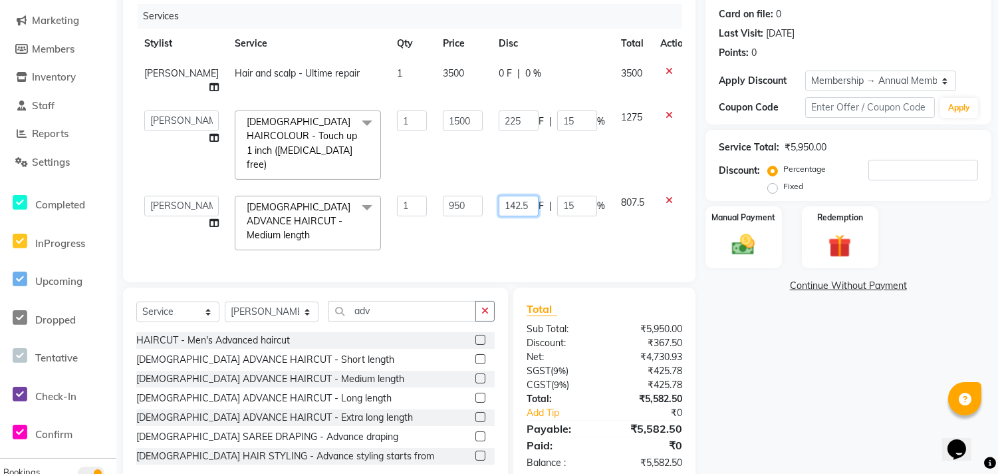
click at [516, 201] on input "142.5" at bounding box center [519, 206] width 40 height 21
type input "142"
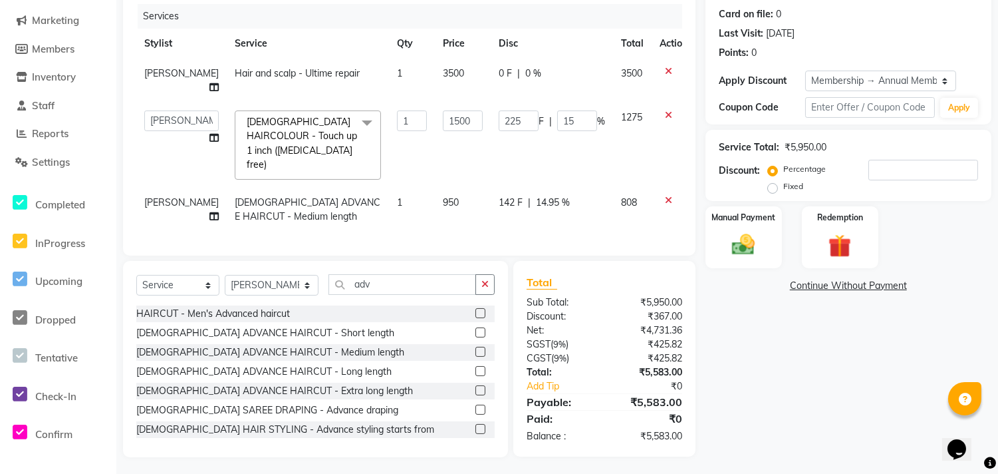
click at [517, 81] on td "0 F | 0 %" at bounding box center [552, 81] width 122 height 44
select select "60020"
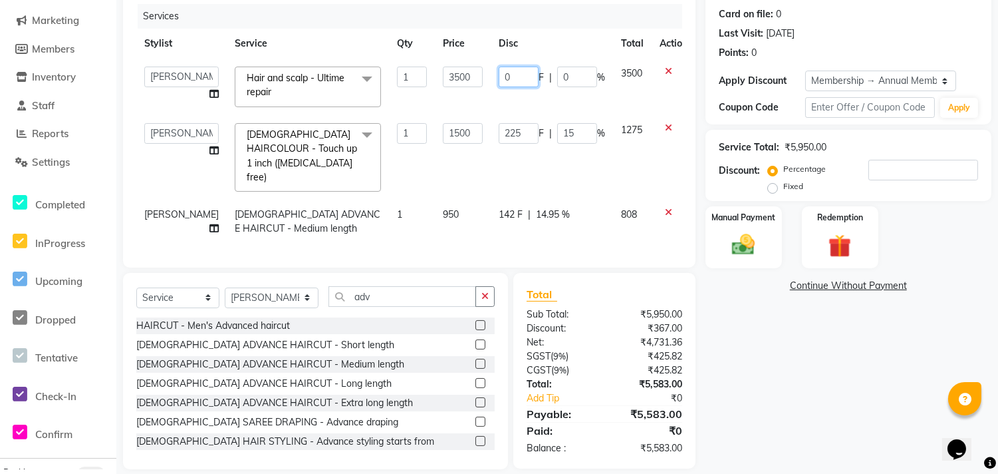
click at [508, 78] on input "0" at bounding box center [519, 77] width 40 height 21
type input "0500"
click at [780, 374] on div "Name: Shilpa Gholap Membership: end on 08-08-2026 Total Visits: 1 Card on file:…" at bounding box center [854, 204] width 296 height 530
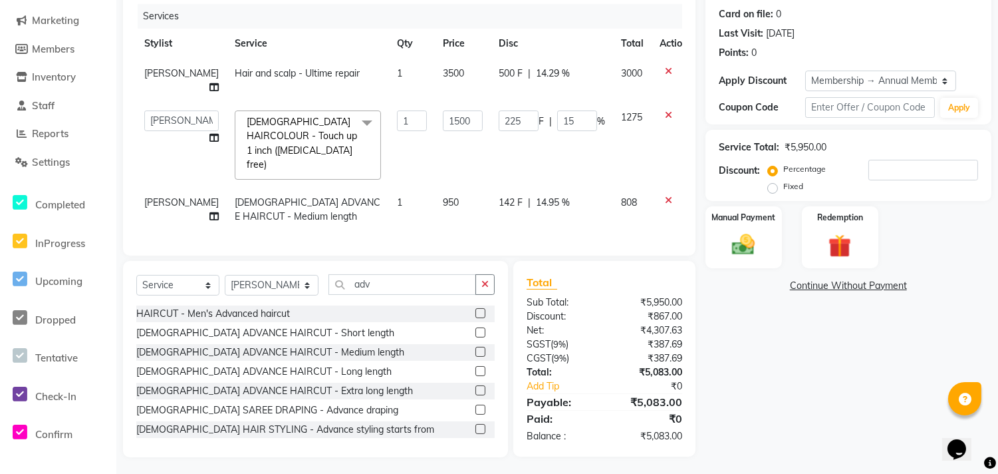
click at [496, 209] on td "142 F | 14.95 %" at bounding box center [552, 210] width 122 height 44
select select "60020"
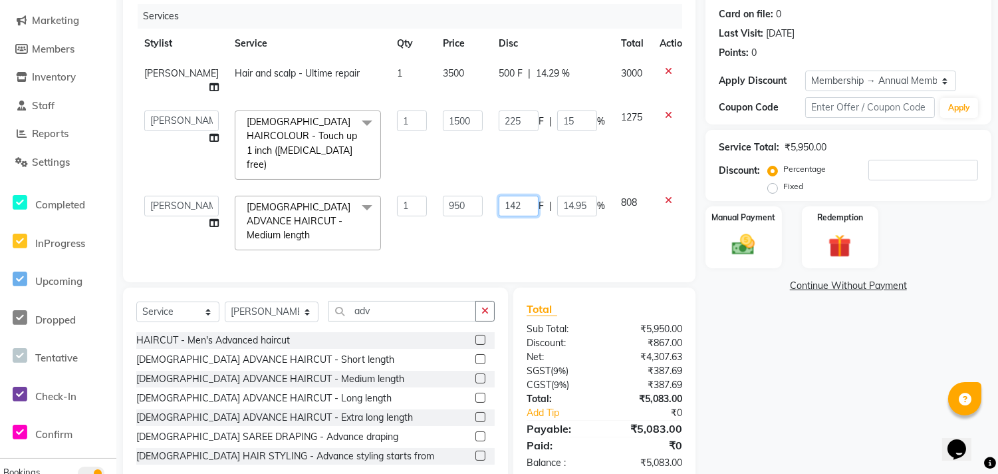
click at [499, 196] on input "142" at bounding box center [519, 206] width 40 height 21
click at [502, 196] on input "142" at bounding box center [519, 206] width 40 height 21
type input "144"
click at [810, 397] on div "Name: Shilpa Gholap Membership: end on 08-08-2026 Total Visits: 1 Card on file:…" at bounding box center [854, 211] width 296 height 545
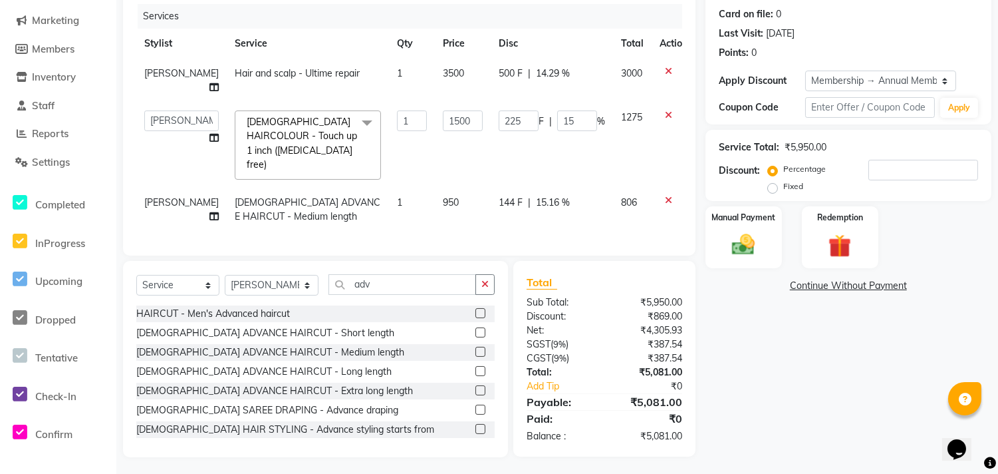
click at [503, 196] on span "144 F" at bounding box center [511, 203] width 24 height 14
select select "60020"
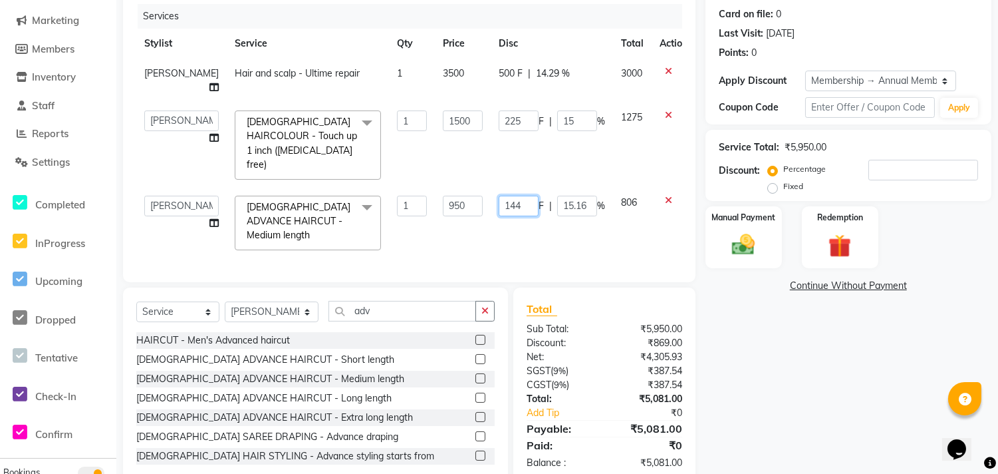
click at [503, 196] on input "144" at bounding box center [519, 206] width 40 height 21
type input "145"
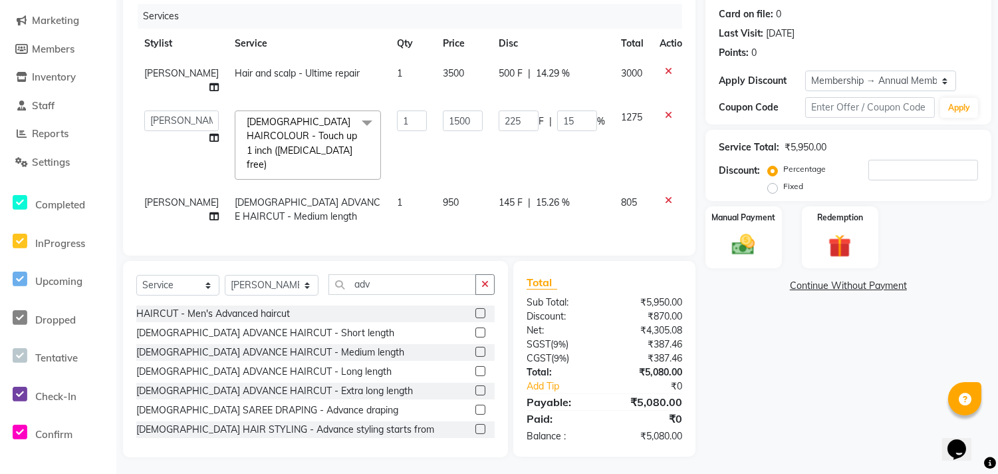
click at [780, 398] on div "Name: Shilpa Gholap Membership: end on 08-08-2026 Total Visits: 1 Card on file:…" at bounding box center [854, 198] width 296 height 518
click at [749, 368] on div "Name: Shilpa Gholap Membership: end on 08-08-2026 Total Visits: 1 Card on file:…" at bounding box center [854, 198] width 296 height 518
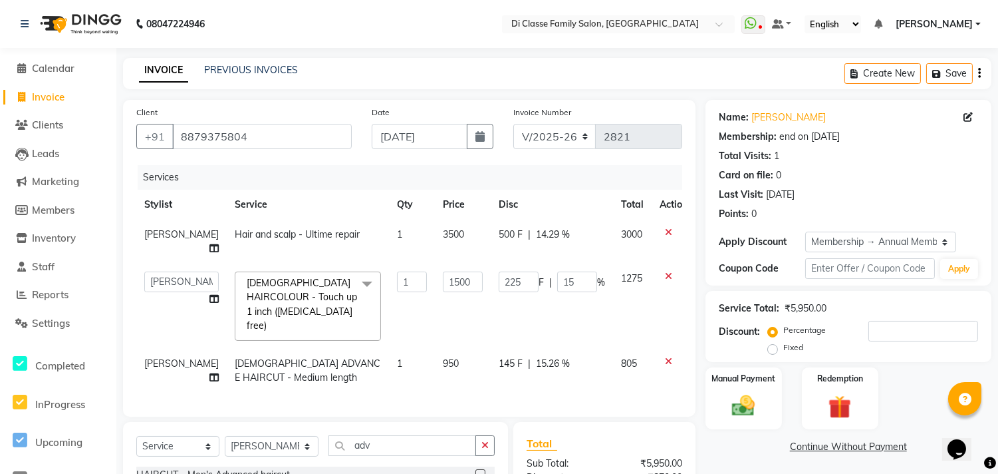
click at [536, 122] on div "Invoice Number INV/2025 V/2025-26 2821" at bounding box center [598, 132] width 189 height 55
click at [534, 142] on select "INV/2025 V/2025-26" at bounding box center [555, 136] width 83 height 25
click at [536, 140] on select "INV/2025 V/2025-26" at bounding box center [555, 136] width 83 height 25
click at [541, 144] on select "INV/2025 V/2025-26" at bounding box center [555, 136] width 83 height 25
select select "8539"
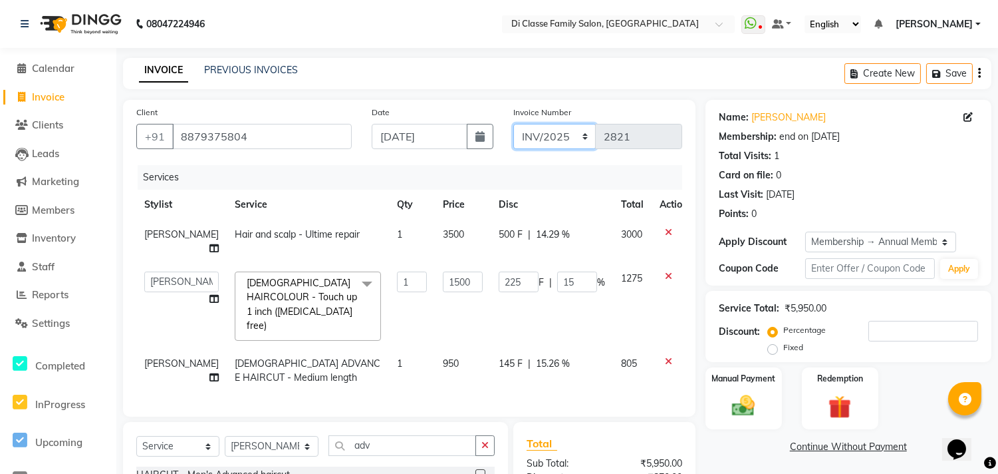
click at [514, 124] on select "INV/2025 V/2025-26" at bounding box center [555, 136] width 83 height 25
type input "0215"
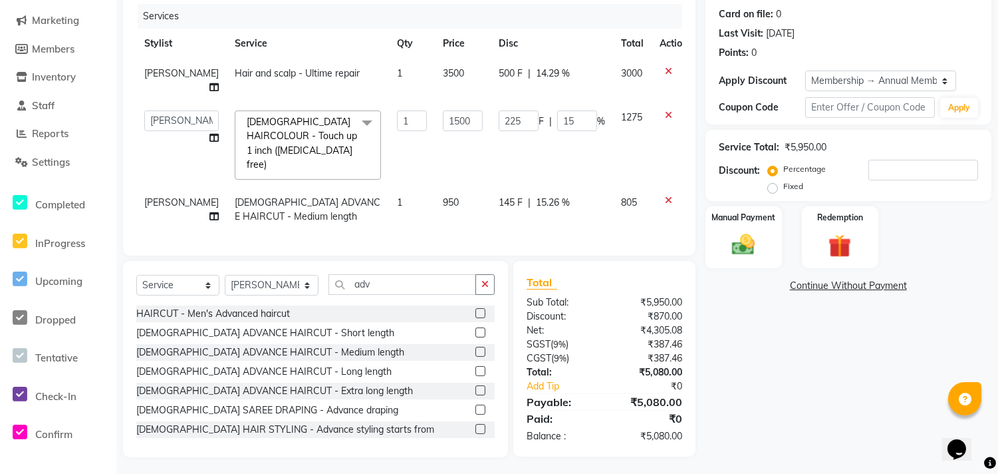
scroll to position [13, 0]
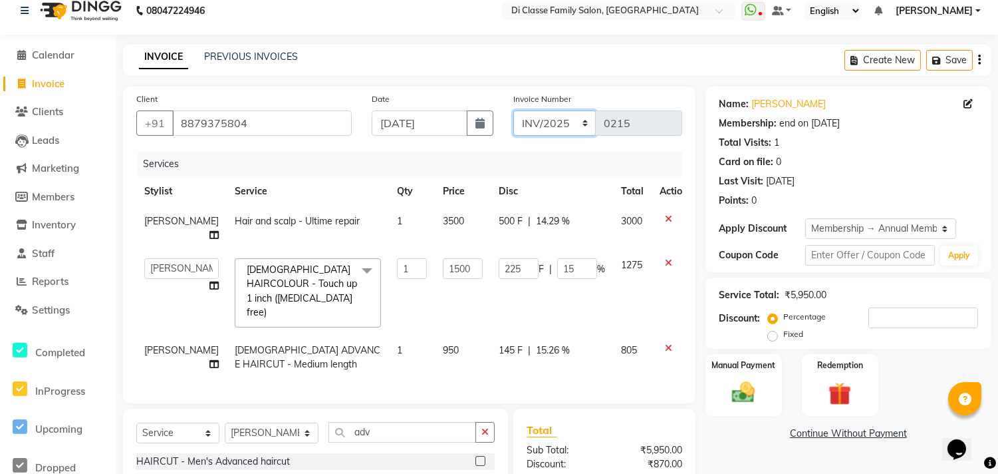
click at [534, 117] on select "INV/2025 V/2025-26" at bounding box center [555, 122] width 83 height 25
click at [514, 110] on select "INV/2025 V/2025-26" at bounding box center [555, 122] width 83 height 25
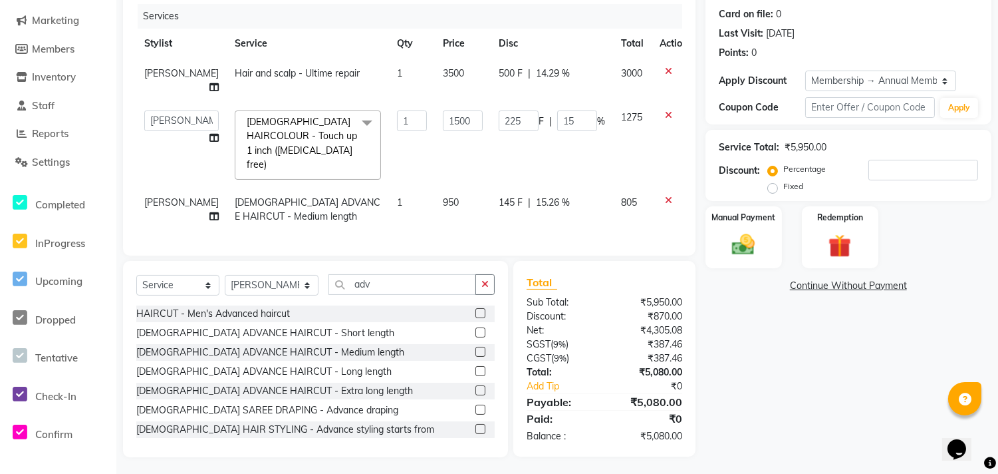
click at [758, 408] on div "Name: Shilpa Gholap Membership: end on 08-08-2026 Total Visits: 1 Card on file:…" at bounding box center [854, 198] width 296 height 518
click at [744, 227] on div "Manual Payment" at bounding box center [744, 237] width 80 height 65
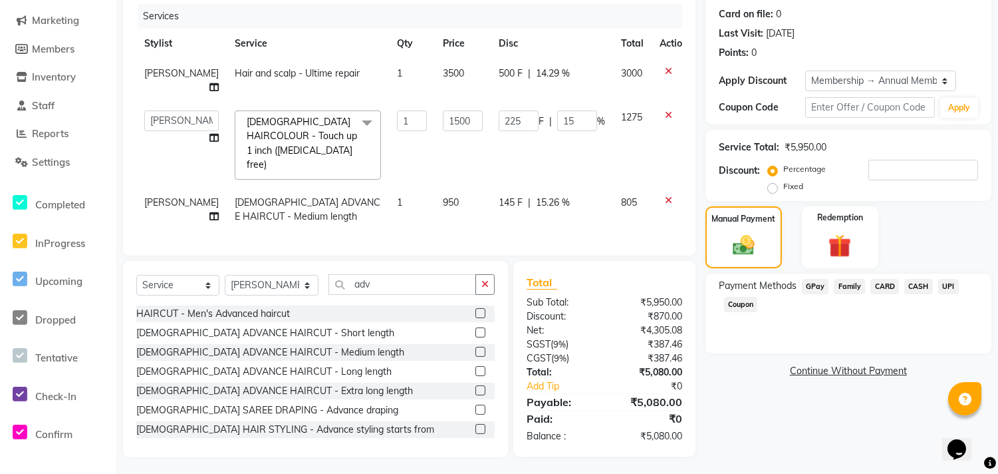
click at [905, 289] on span "CASH" at bounding box center [919, 286] width 29 height 15
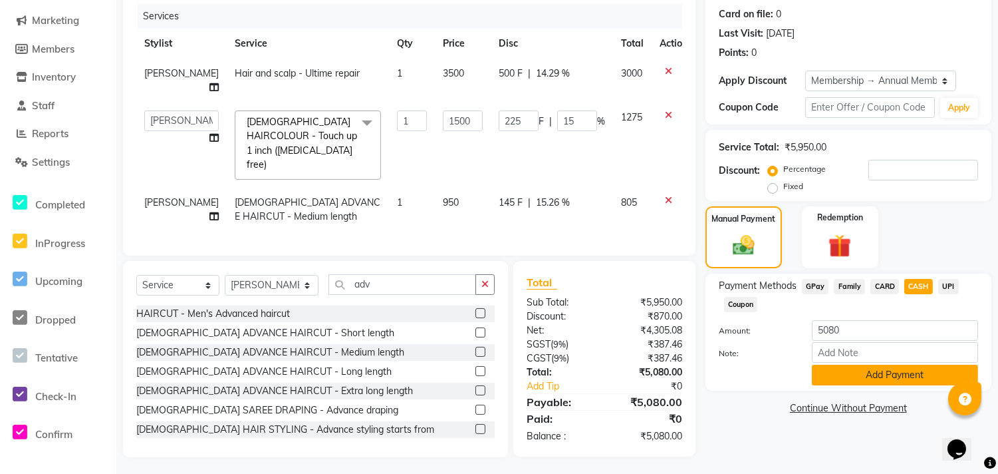
click at [901, 373] on button "Add Payment" at bounding box center [895, 375] width 166 height 21
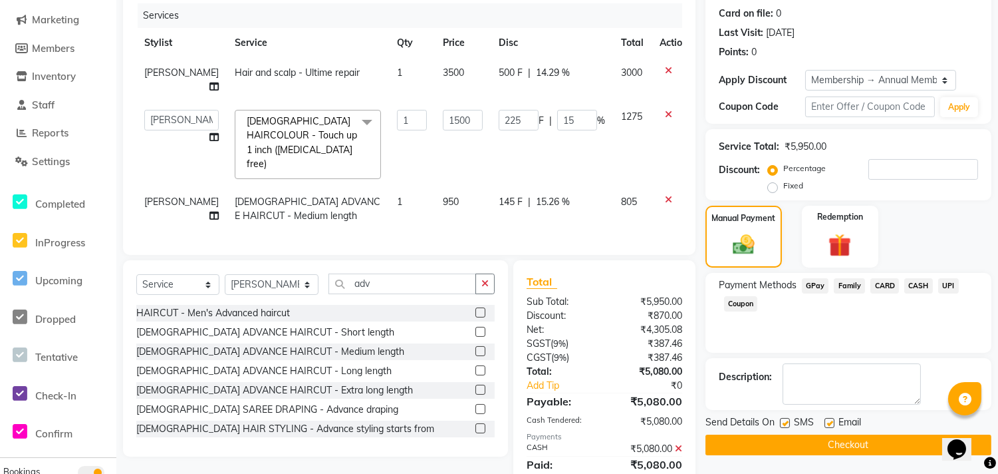
scroll to position [235, 0]
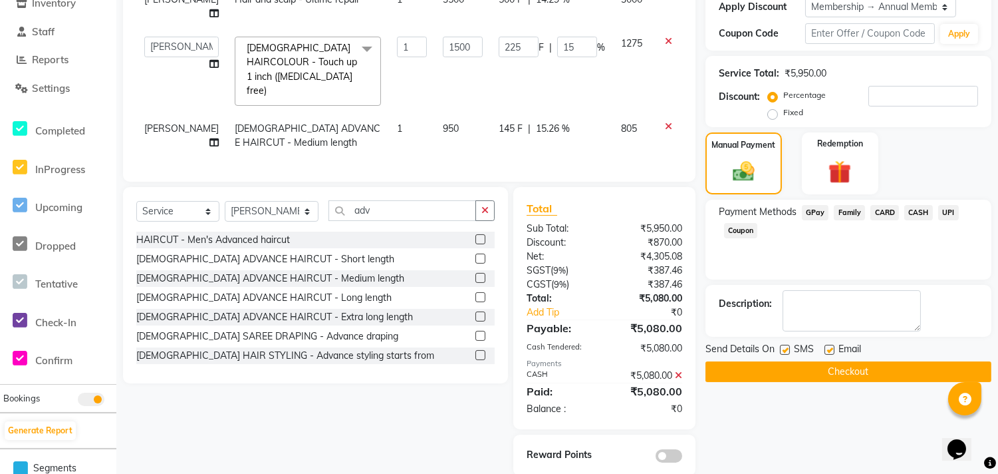
click at [679, 373] on icon at bounding box center [678, 375] width 7 height 9
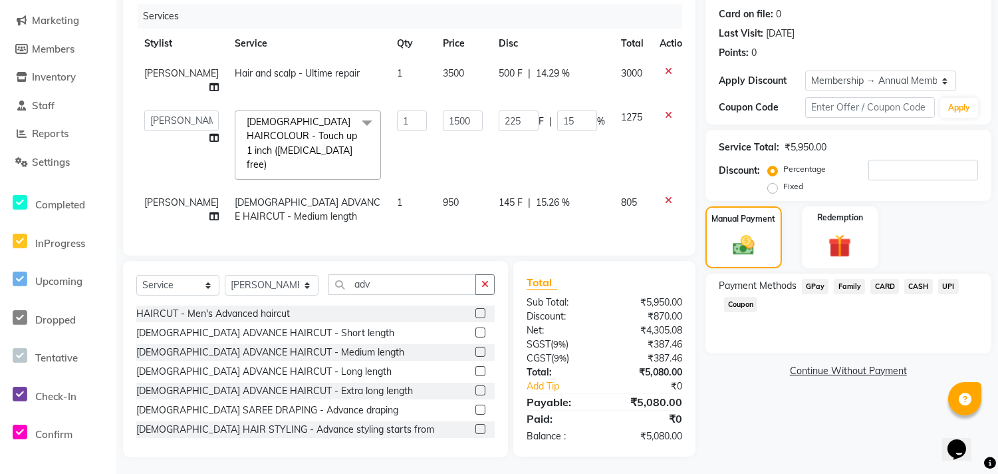
scroll to position [0, 0]
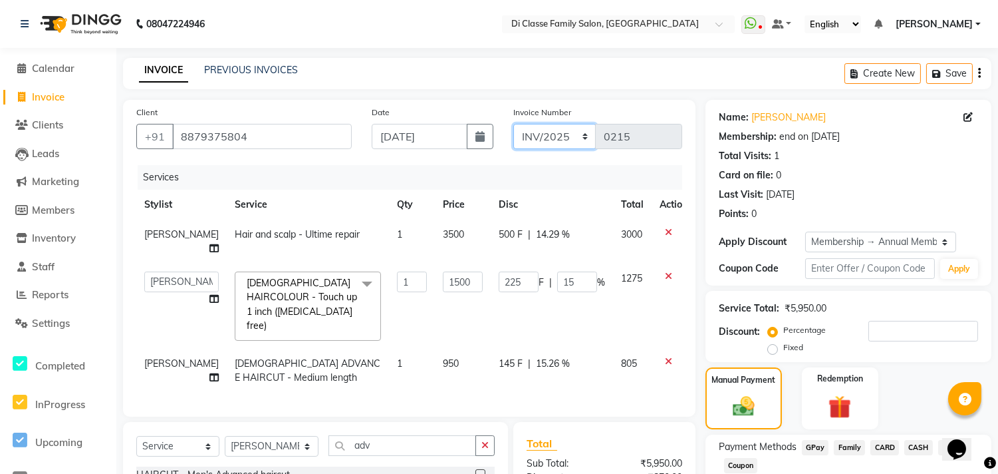
click at [533, 143] on select "INV/2025 V/2025-26" at bounding box center [555, 136] width 83 height 25
click at [514, 124] on select "INV/2025 V/2025-26" at bounding box center [555, 136] width 83 height 25
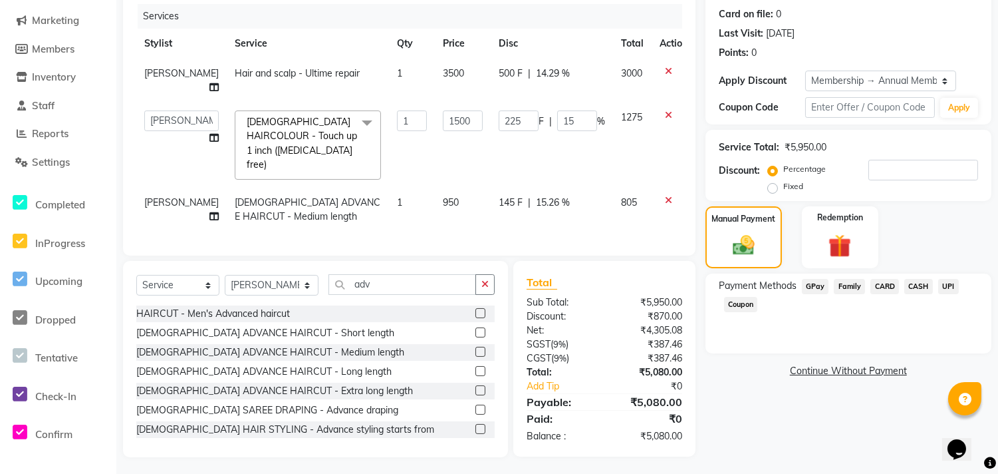
click at [920, 289] on span "CASH" at bounding box center [919, 286] width 29 height 15
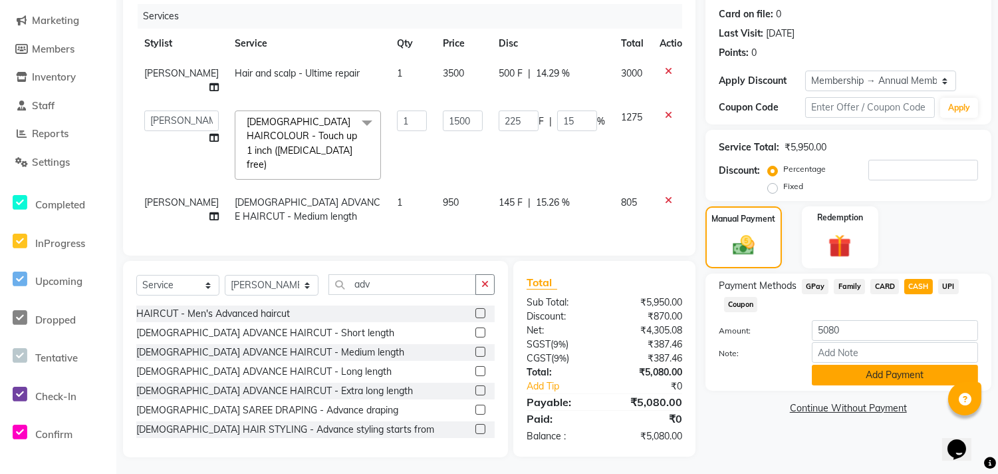
click at [907, 378] on button "Add Payment" at bounding box center [895, 375] width 166 height 21
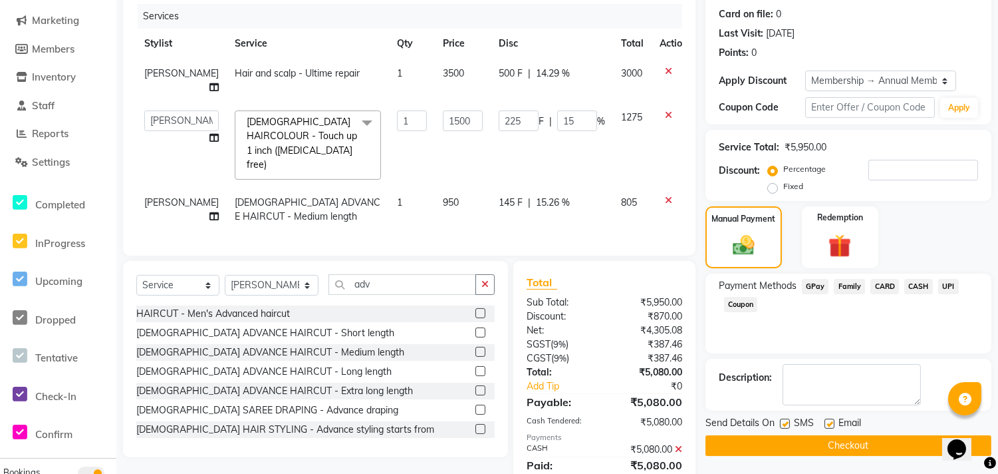
scroll to position [254, 0]
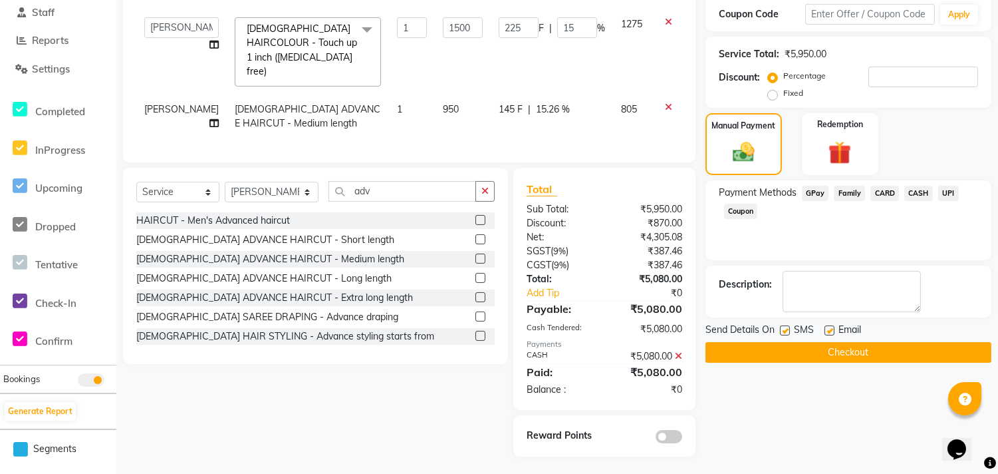
click at [901, 353] on button "Checkout" at bounding box center [849, 352] width 286 height 21
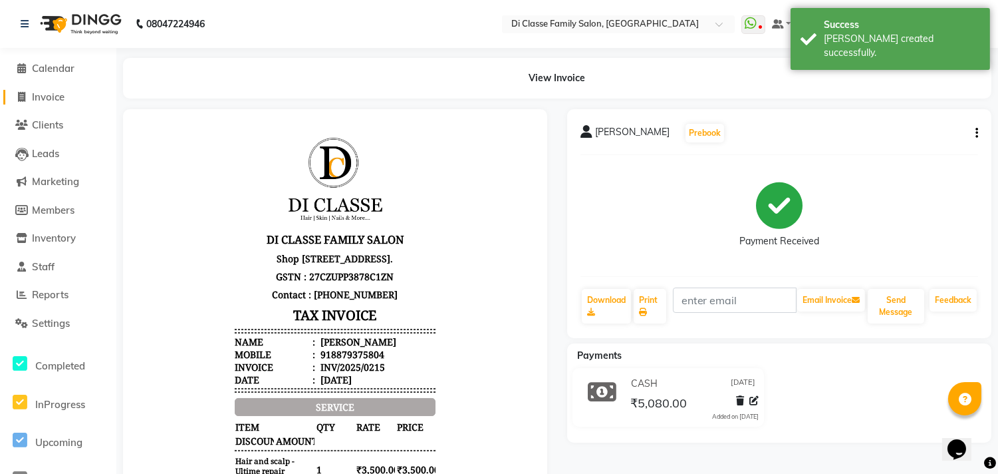
click at [86, 98] on link "Invoice" at bounding box center [58, 97] width 110 height 15
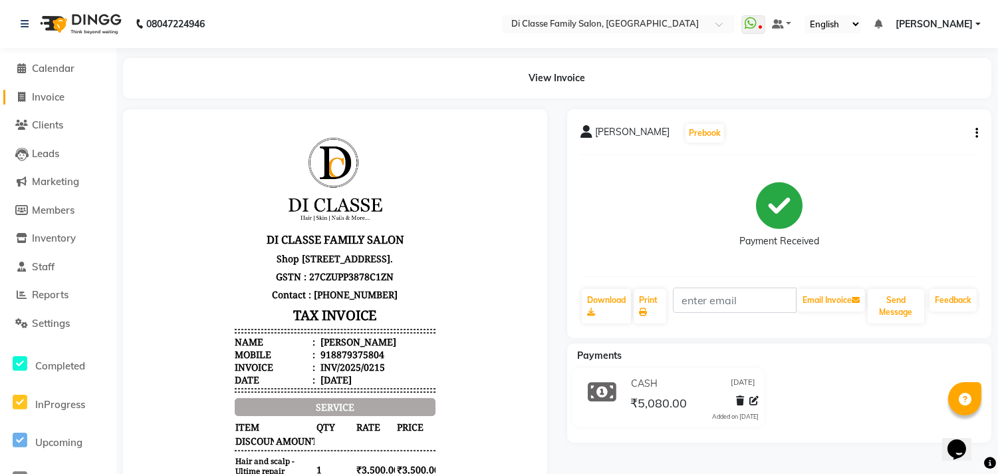
select select "service"
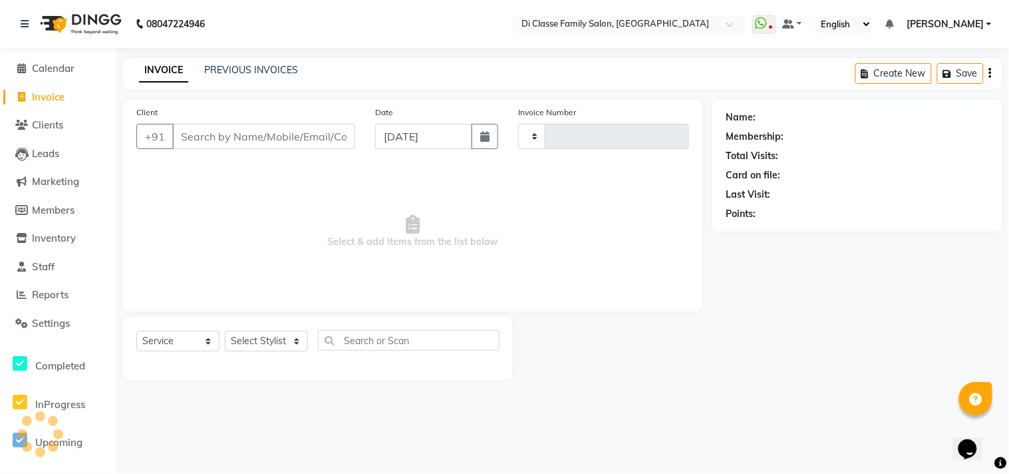
type input "2822"
select select "4704"
click at [224, 71] on link "PREVIOUS INVOICES" at bounding box center [251, 70] width 94 height 12
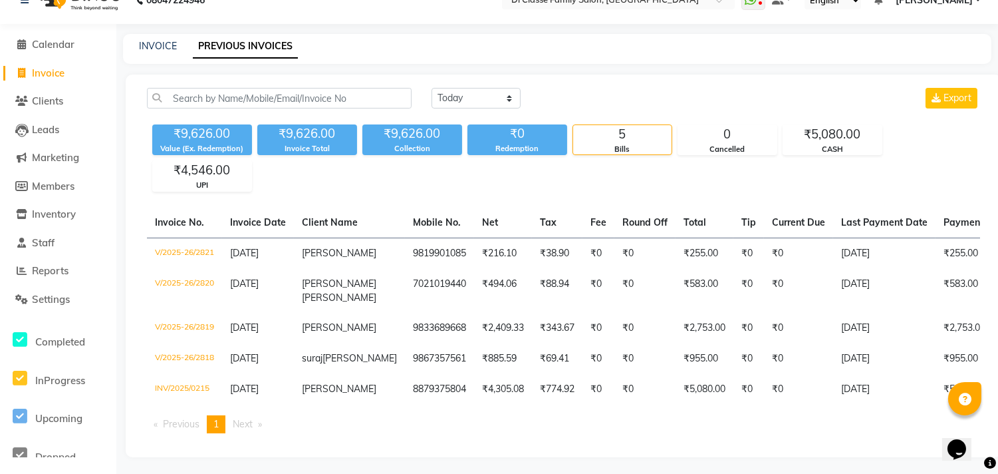
scroll to position [64, 0]
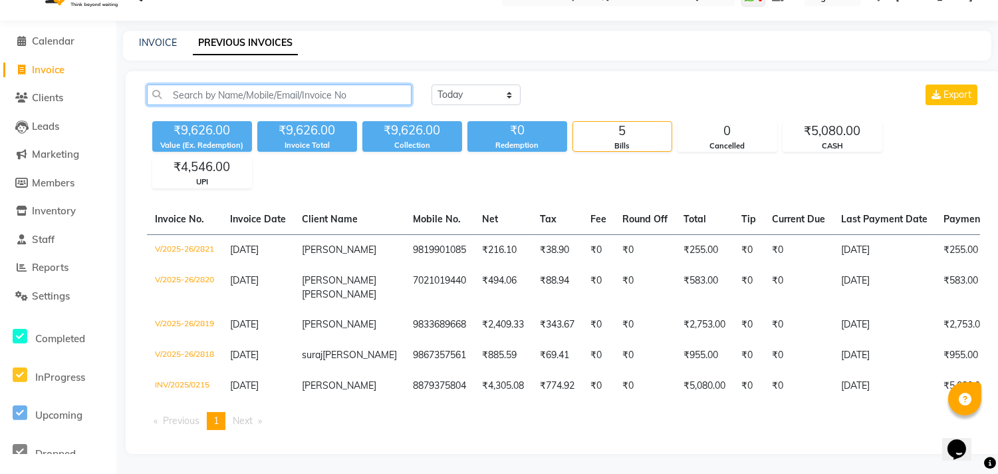
click at [208, 84] on input "text" at bounding box center [279, 94] width 265 height 21
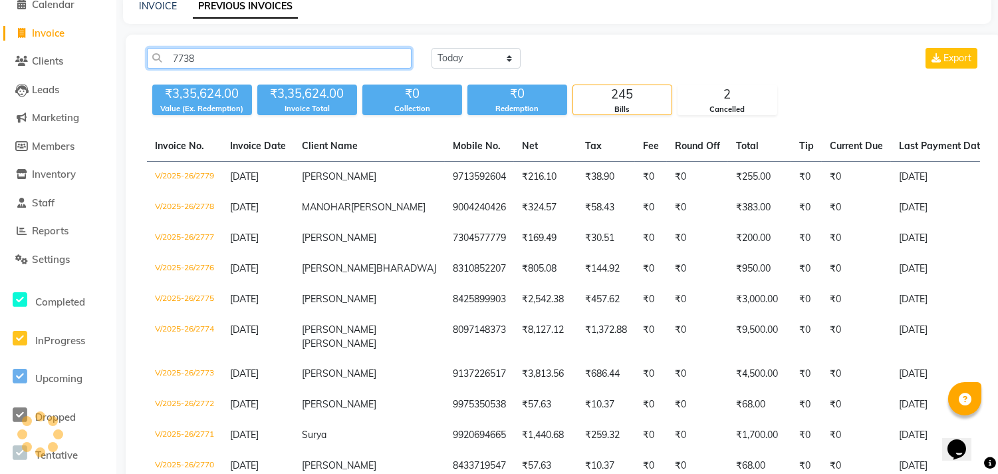
scroll to position [0, 0]
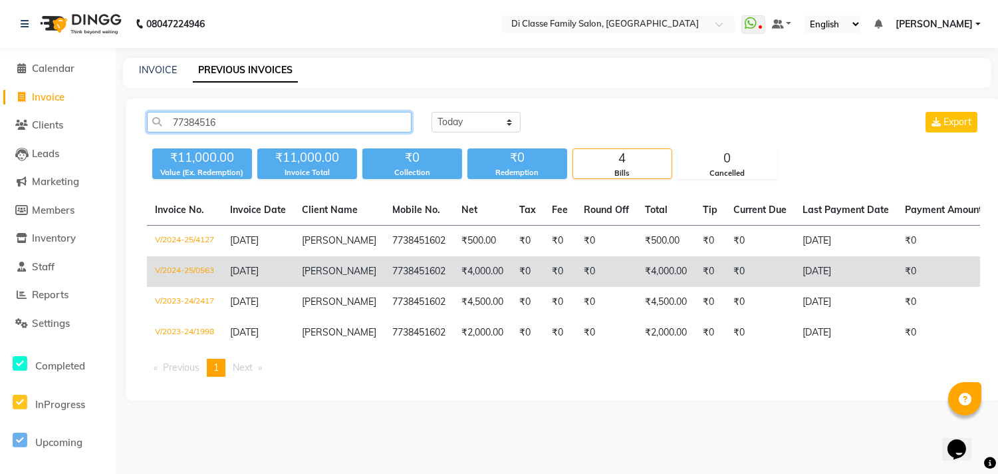
type input "77384516"
click at [659, 279] on td "₹4,000.00" at bounding box center [666, 271] width 58 height 31
click at [488, 278] on td "₹4,000.00" at bounding box center [483, 271] width 58 height 31
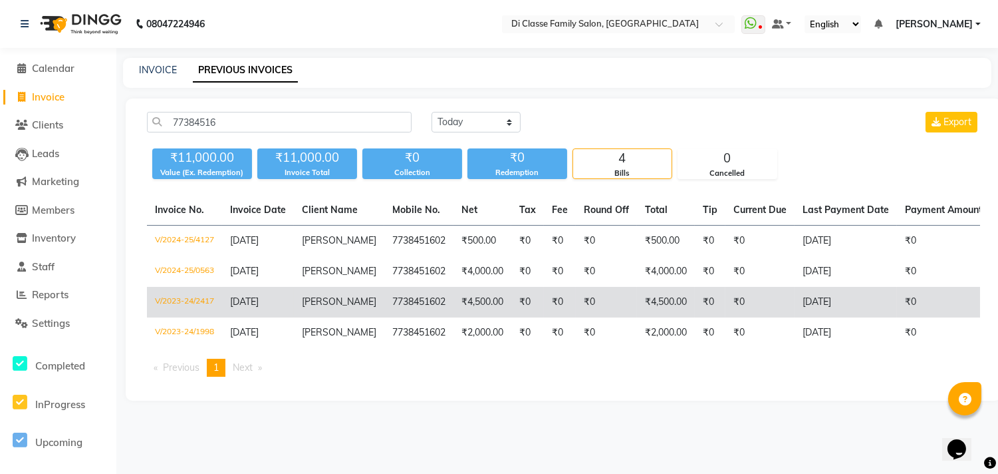
click at [493, 317] on td "₹4,500.00" at bounding box center [483, 302] width 58 height 31
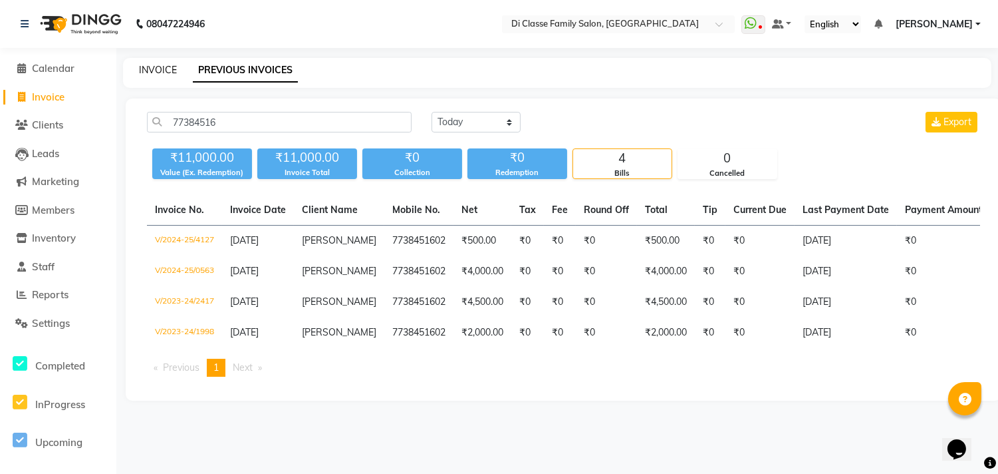
click at [149, 64] on link "INVOICE" at bounding box center [158, 70] width 38 height 12
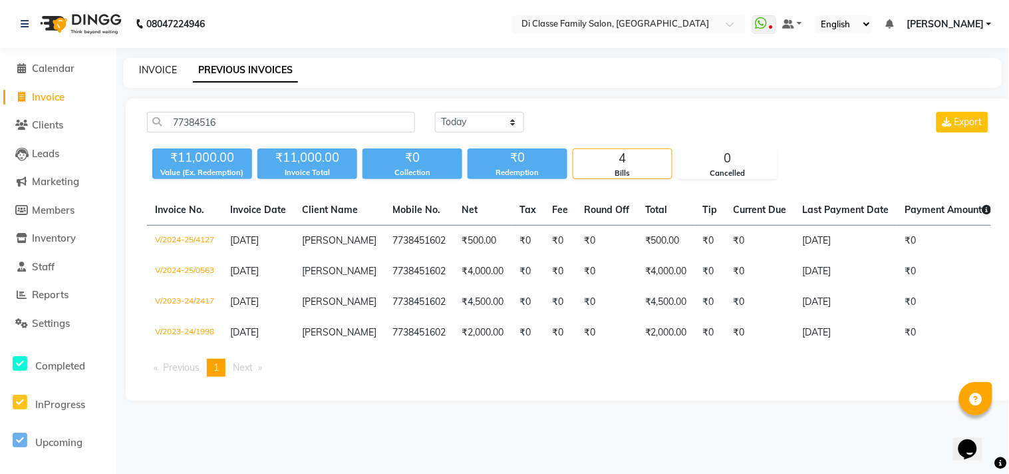
select select "service"
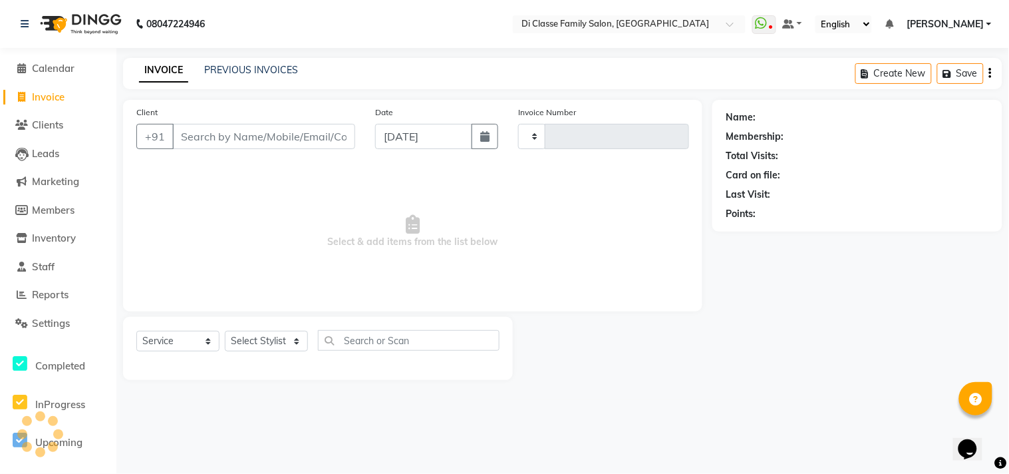
type input "2822"
select select "4704"
click at [214, 71] on link "PREVIOUS INVOICES" at bounding box center [251, 70] width 94 height 12
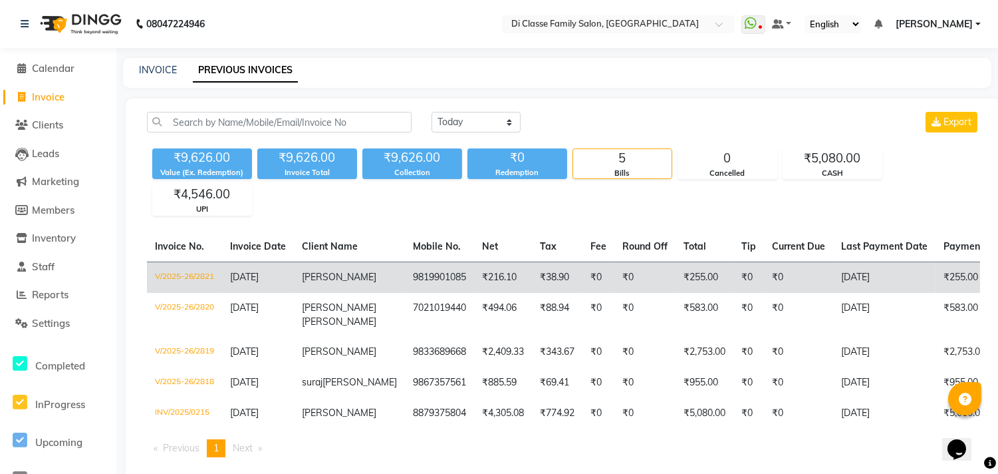
scroll to position [64, 0]
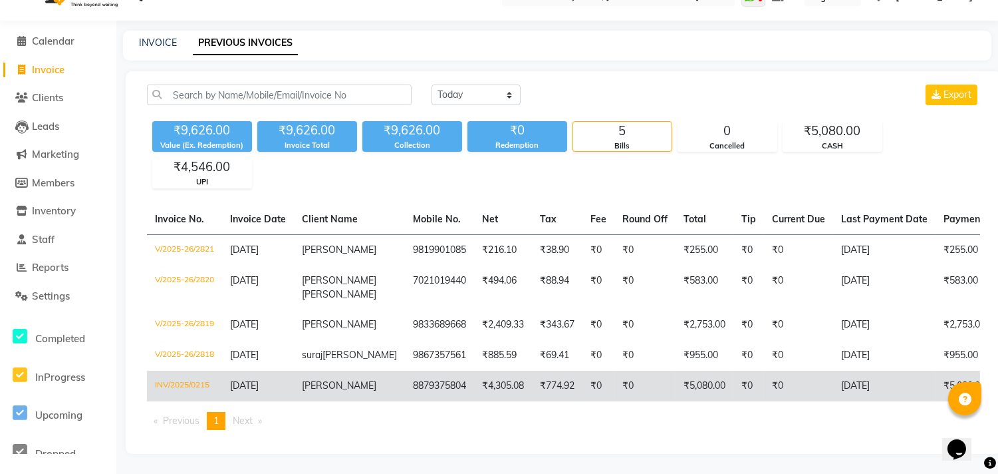
click at [424, 371] on td "8879375804" at bounding box center [439, 386] width 69 height 31
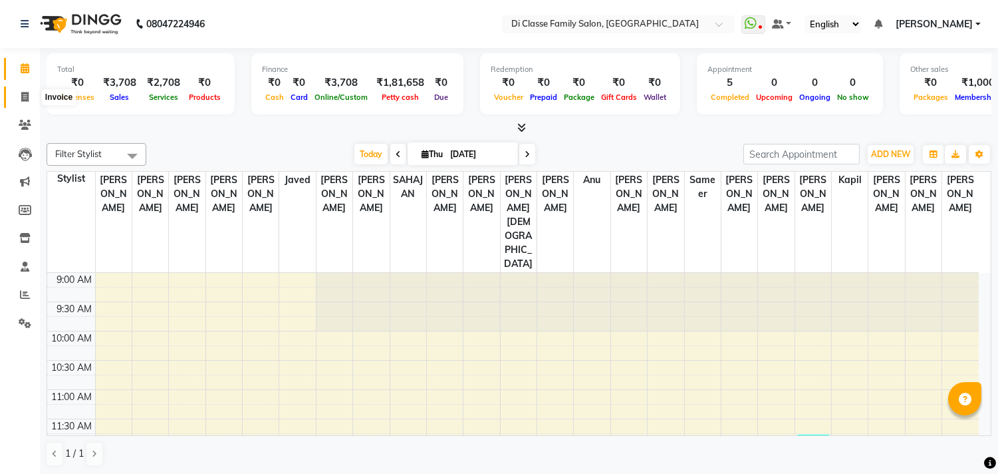
click at [28, 95] on icon at bounding box center [24, 97] width 7 height 10
select select "4704"
select select "service"
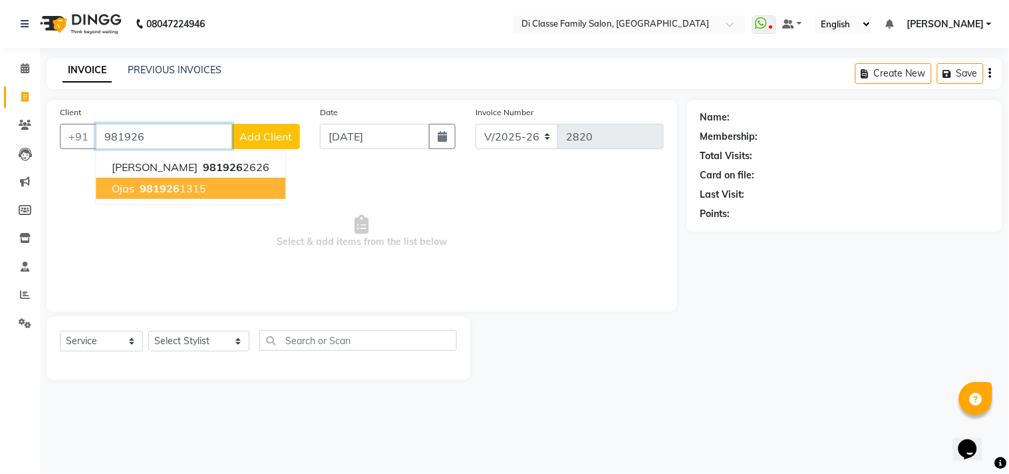
click at [236, 191] on button "Ojas 981926 1315" at bounding box center [191, 188] width 190 height 21
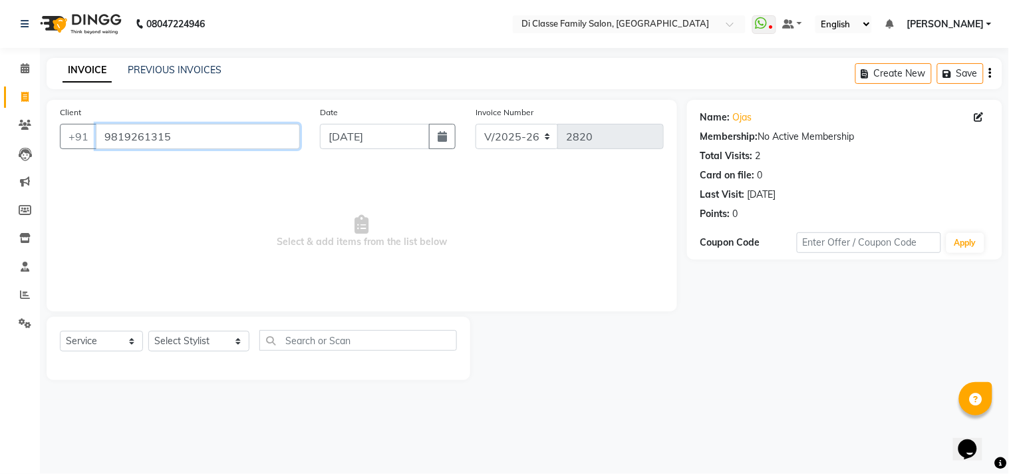
click at [184, 143] on input "9819261315" at bounding box center [198, 136] width 204 height 25
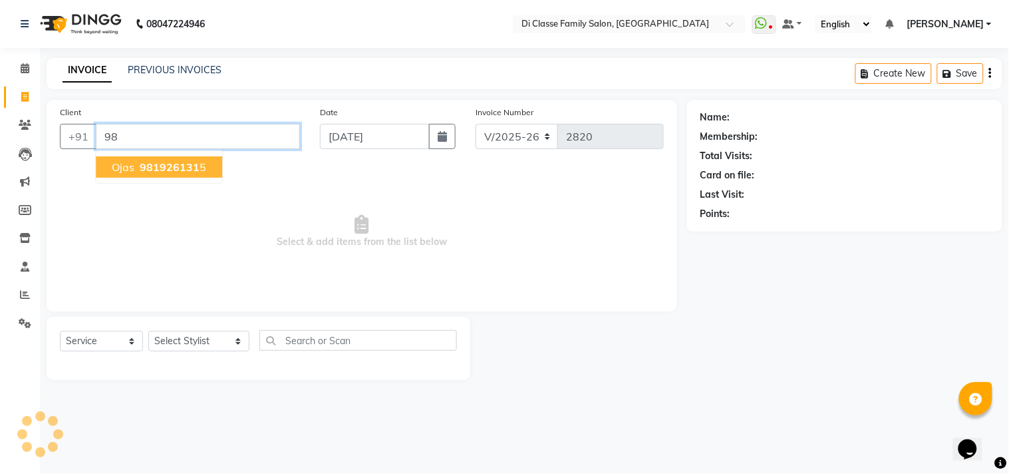
type input "9"
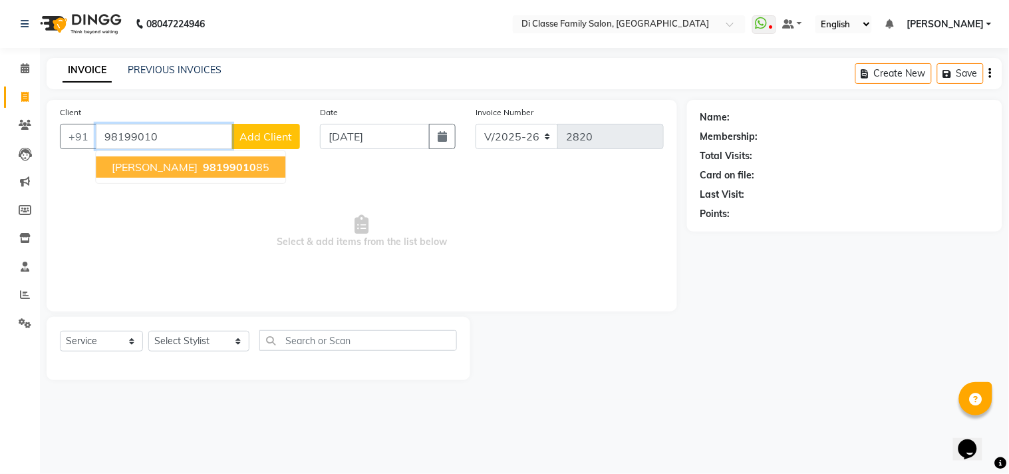
click at [190, 173] on span "[PERSON_NAME]" at bounding box center [155, 166] width 86 height 13
type input "9819901085"
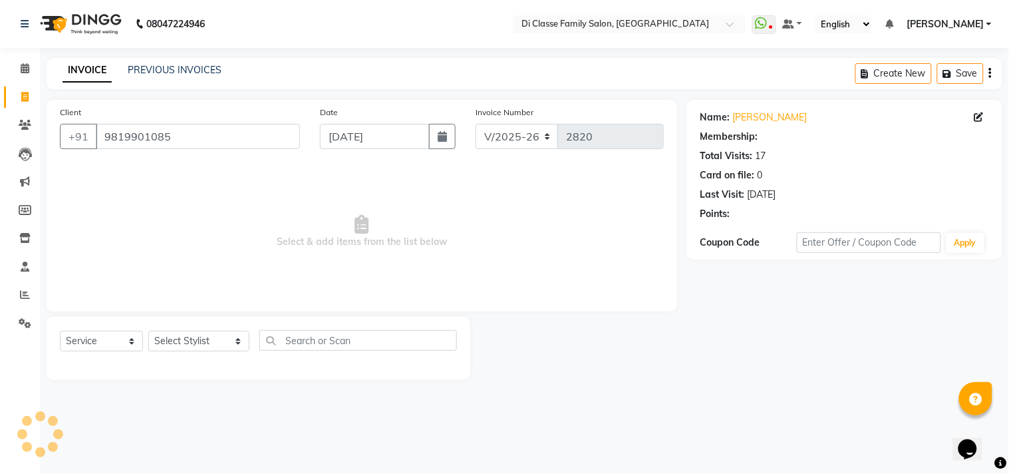
select select "2: Object"
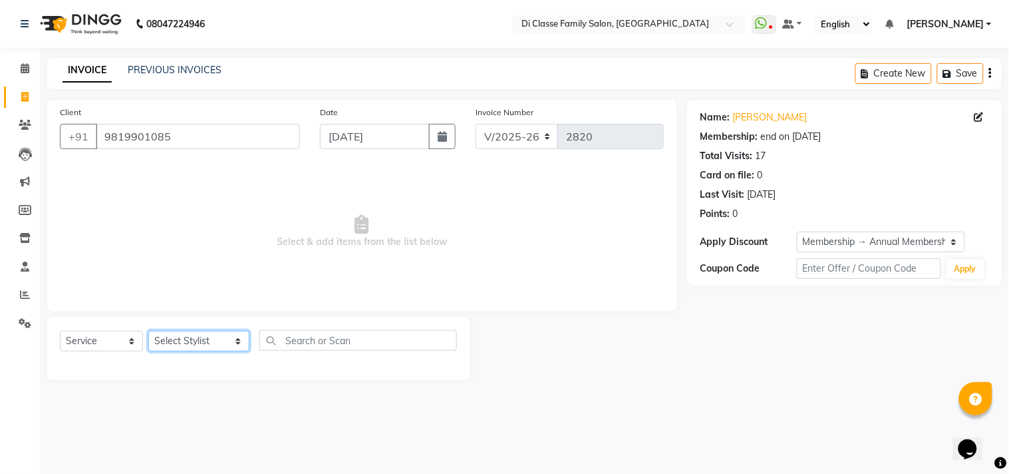
click at [186, 340] on select "Select Stylist [PERSON_NAME] [PERSON_NAME] [PERSON_NAME] Front Desk Javed [PERS…" at bounding box center [198, 341] width 101 height 21
select select "76830"
click at [148, 331] on select "Select Stylist [PERSON_NAME] [PERSON_NAME] [PERSON_NAME] Front Desk Javed [PERS…" at bounding box center [198, 341] width 101 height 21
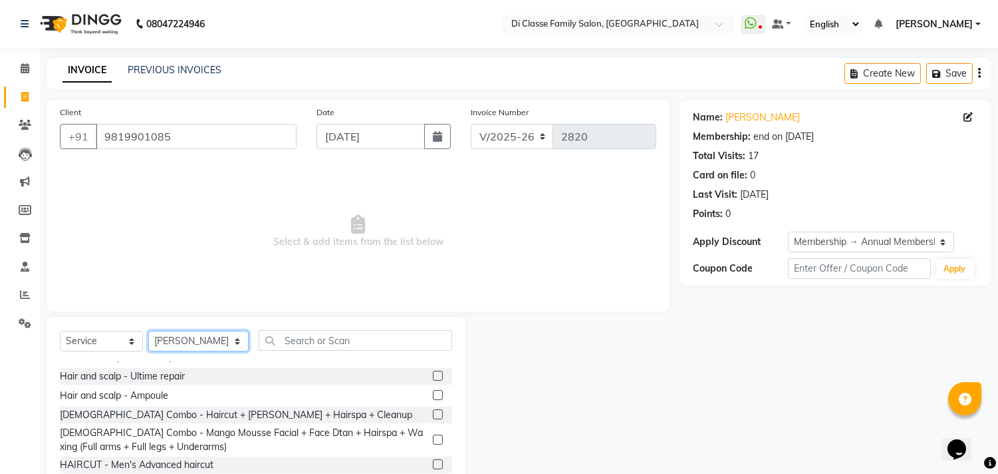
scroll to position [222, 0]
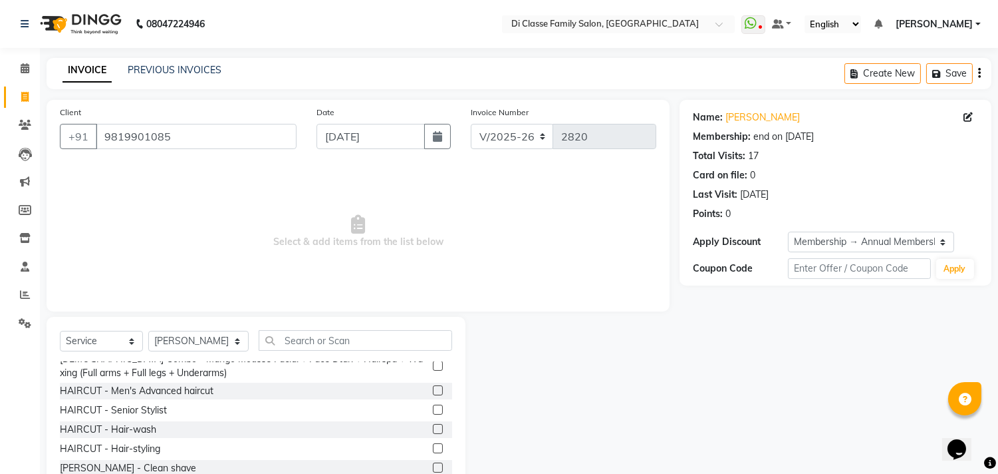
click at [433, 388] on label at bounding box center [438, 390] width 10 height 10
click at [433, 388] on input "checkbox" at bounding box center [437, 390] width 9 height 9
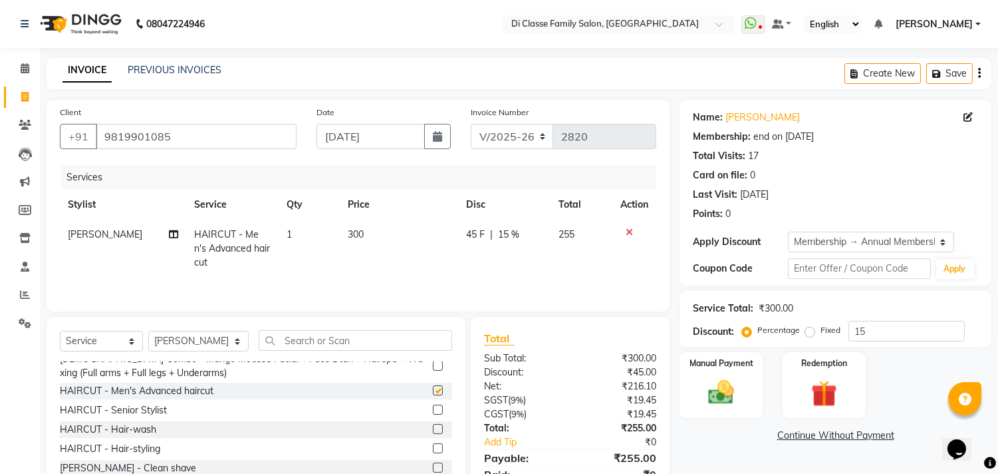
checkbox input "false"
click at [753, 398] on div "Manual Payment" at bounding box center [721, 385] width 86 height 68
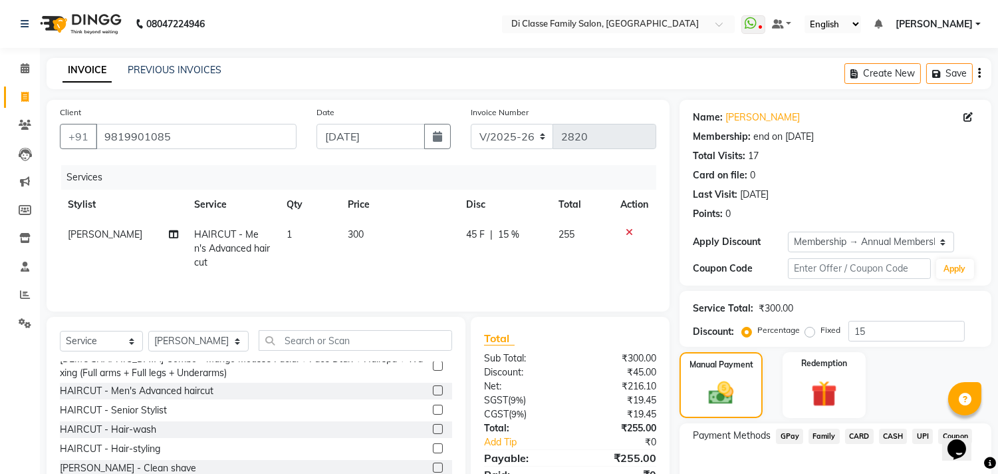
scroll to position [76, 0]
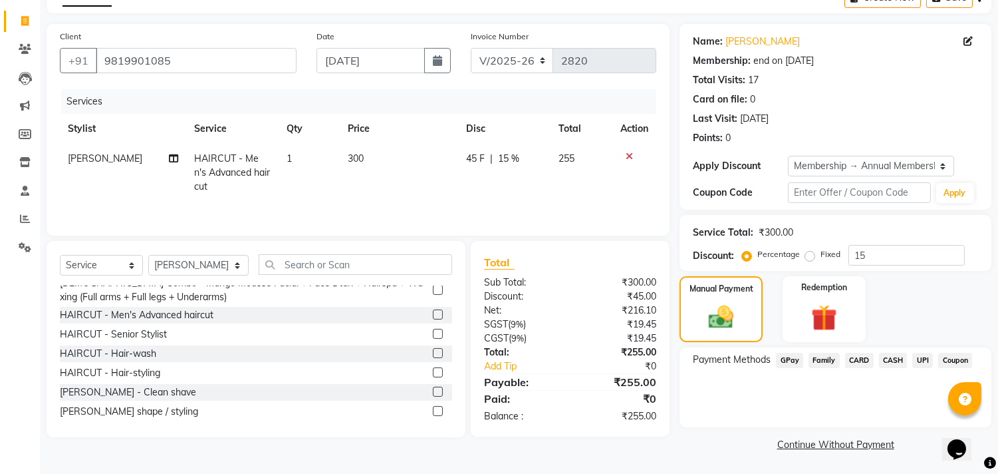
click at [927, 363] on span "UPI" at bounding box center [923, 360] width 21 height 15
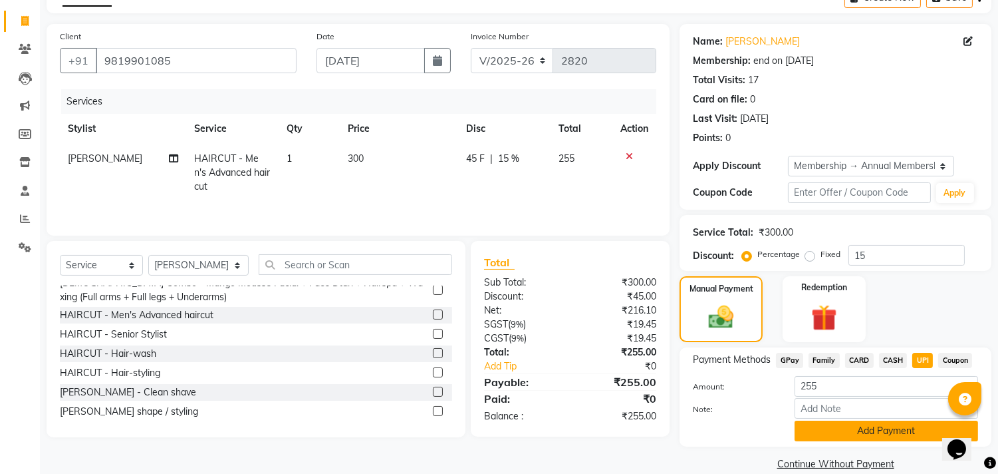
click at [922, 434] on button "Add Payment" at bounding box center [887, 430] width 184 height 21
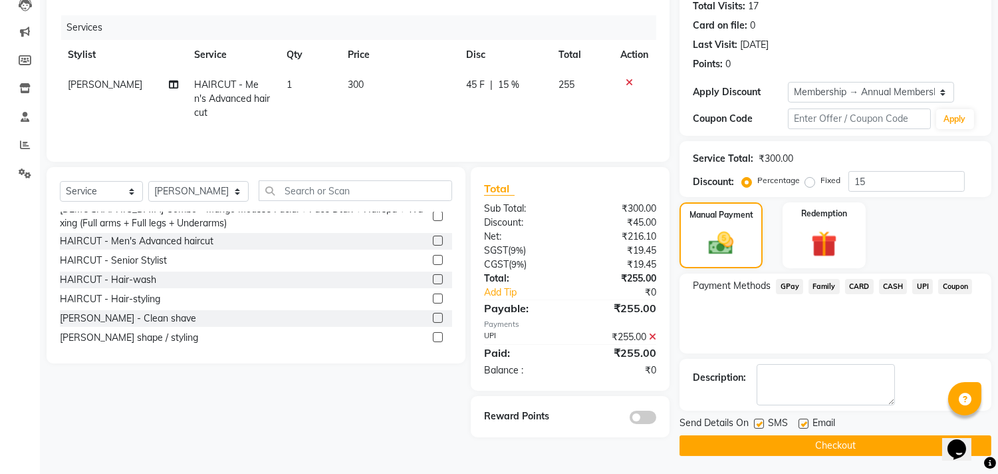
scroll to position [151, 0]
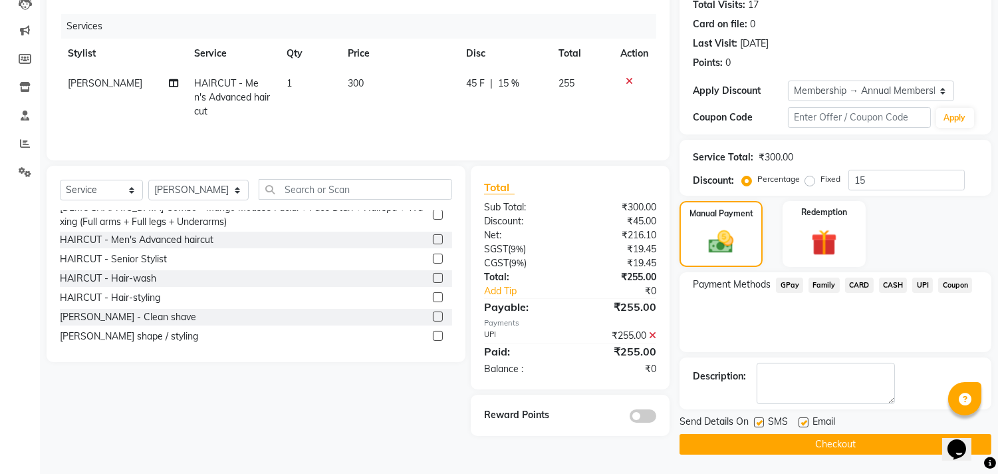
click at [875, 444] on button "Checkout" at bounding box center [836, 444] width 312 height 21
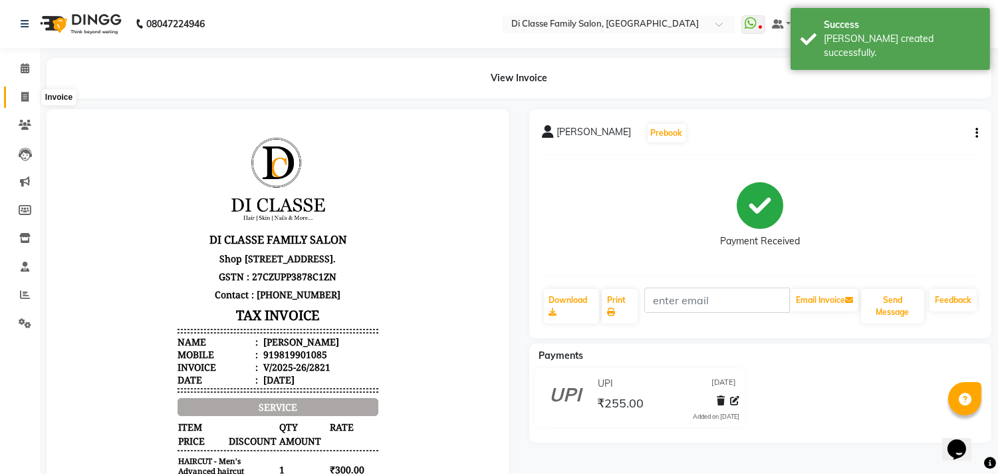
click at [29, 96] on span at bounding box center [24, 97] width 23 height 15
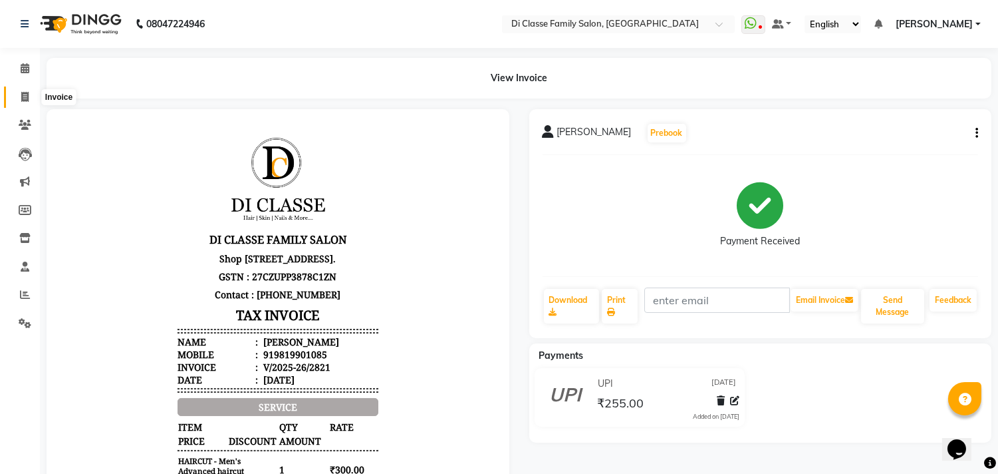
select select "4704"
select select "service"
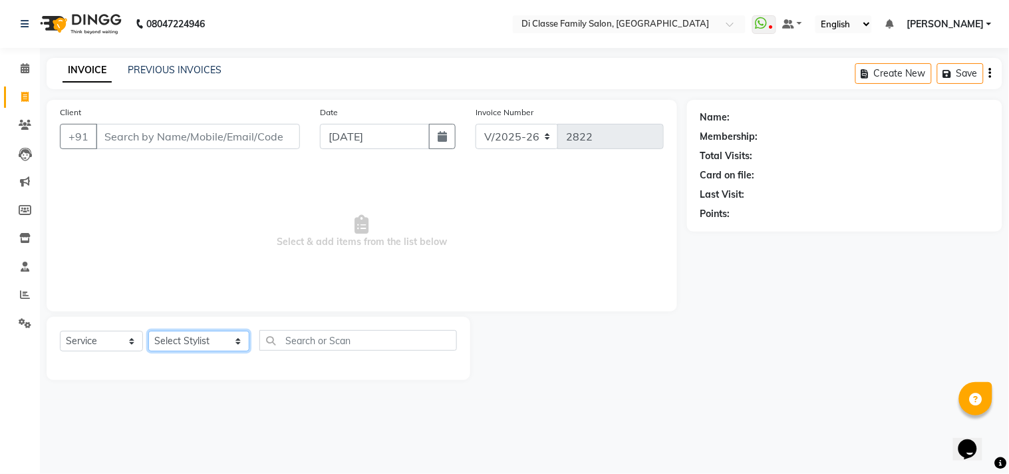
click at [168, 349] on select "Select Stylist [PERSON_NAME] [PERSON_NAME] [PERSON_NAME] Front Desk Javed [PERS…" at bounding box center [198, 341] width 101 height 21
click at [171, 380] on div "Select Service Product Membership Package Voucher Prepaid Gift Card Select Styl…" at bounding box center [259, 348] width 424 height 63
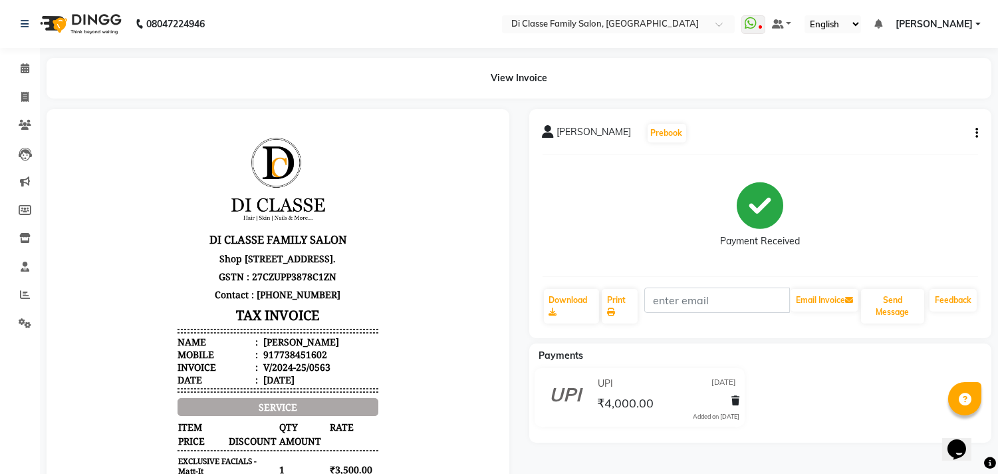
click at [976, 134] on icon "button" at bounding box center [977, 133] width 3 height 1
click at [866, 135] on div "Edit Item Staff" at bounding box center [888, 133] width 136 height 17
select select
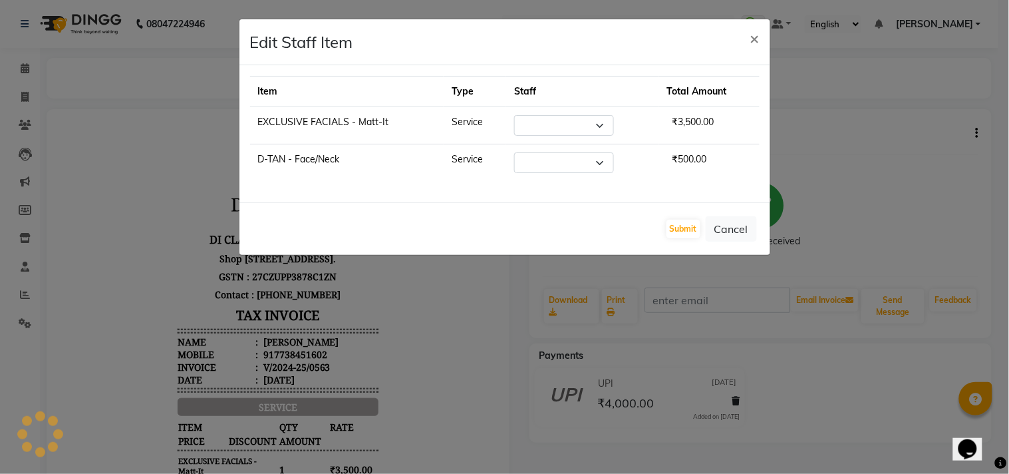
select select
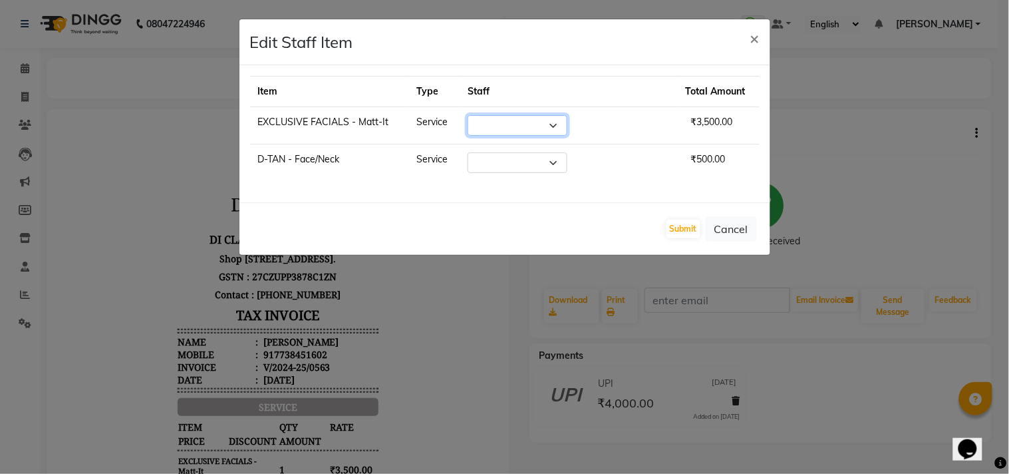
click at [567, 124] on select "Select [PERSON_NAME] [PERSON_NAME] [PERSON_NAME] Front Desk Javed [PERSON_NAME]…" at bounding box center [518, 125] width 100 height 21
click at [732, 230] on button "Cancel" at bounding box center [731, 228] width 51 height 25
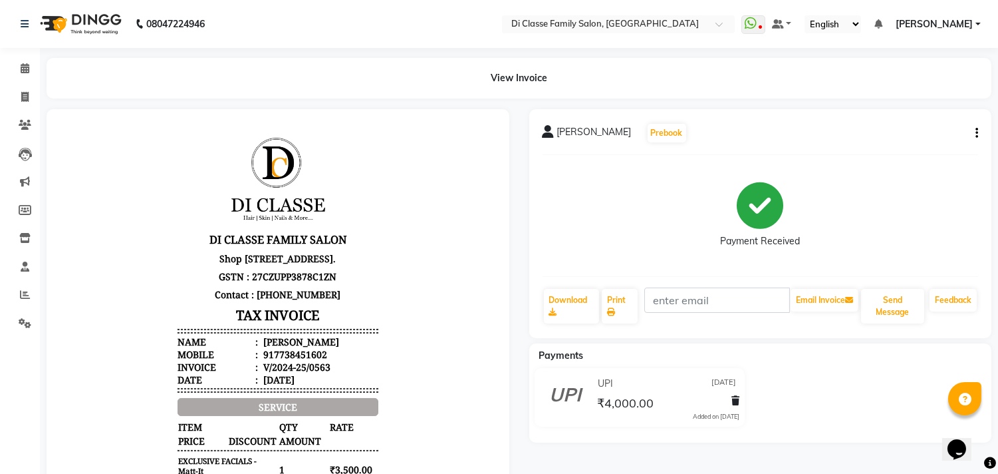
click at [976, 134] on icon "button" at bounding box center [977, 133] width 3 height 1
click at [902, 130] on div "Edit Item Staff" at bounding box center [888, 133] width 136 height 17
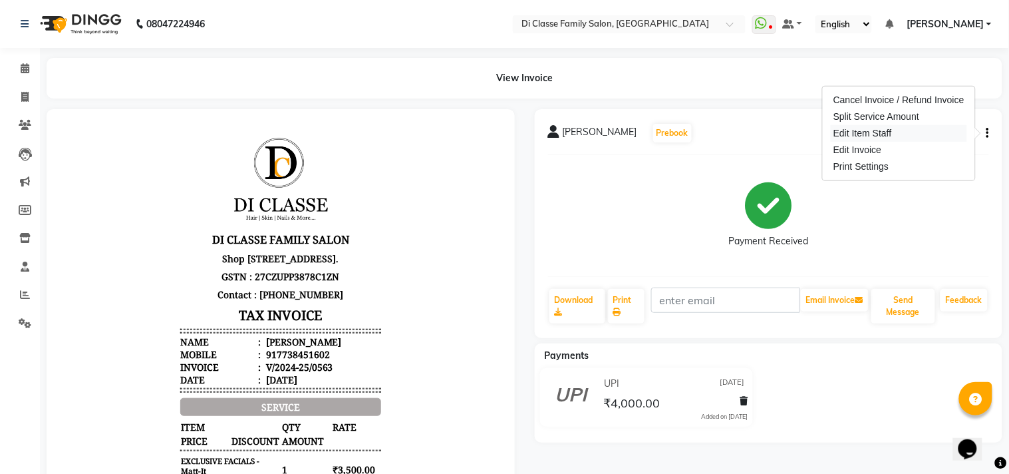
select select
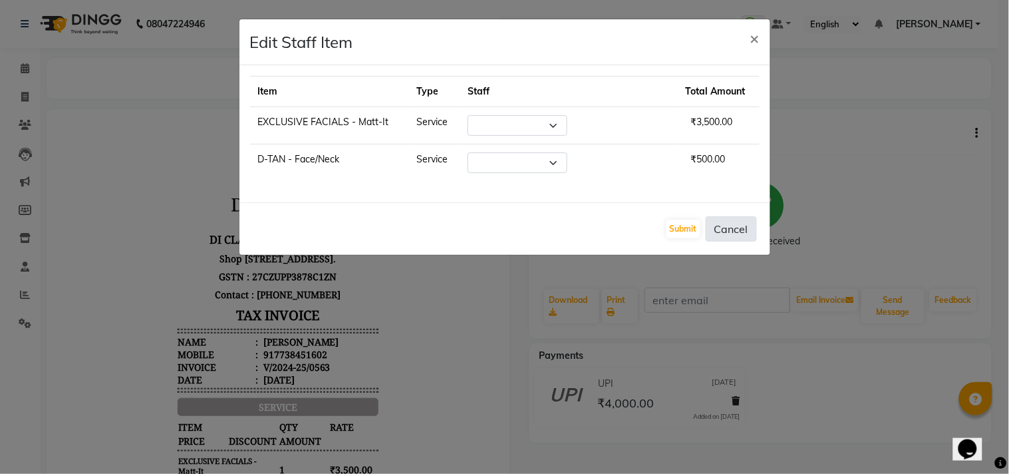
click at [726, 227] on button "Cancel" at bounding box center [731, 228] width 51 height 25
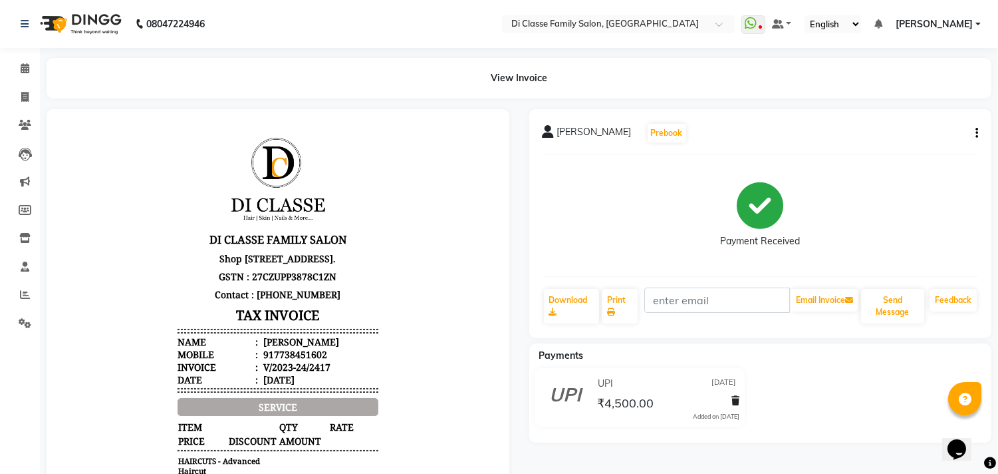
click at [978, 133] on icon "button" at bounding box center [977, 133] width 3 height 1
click at [853, 134] on div "Edit Item Staff" at bounding box center [888, 133] width 136 height 17
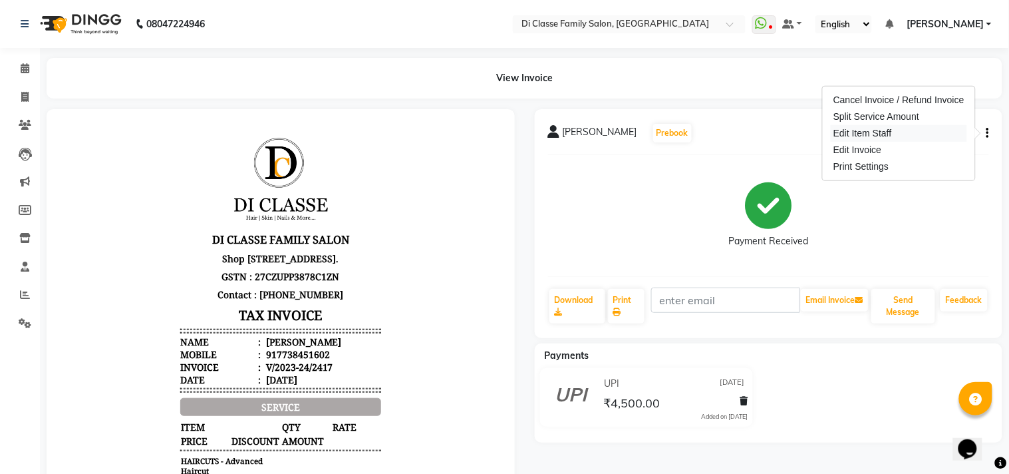
select select
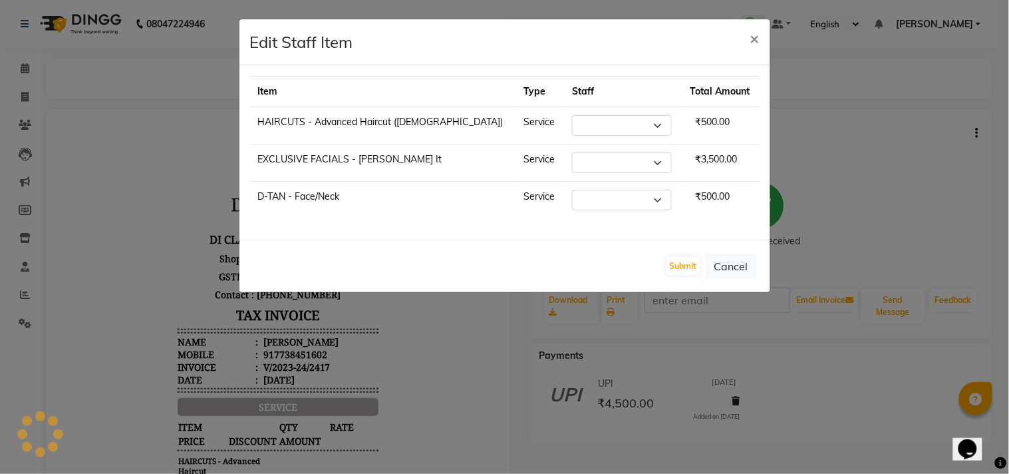
select select "31765"
select select "28411"
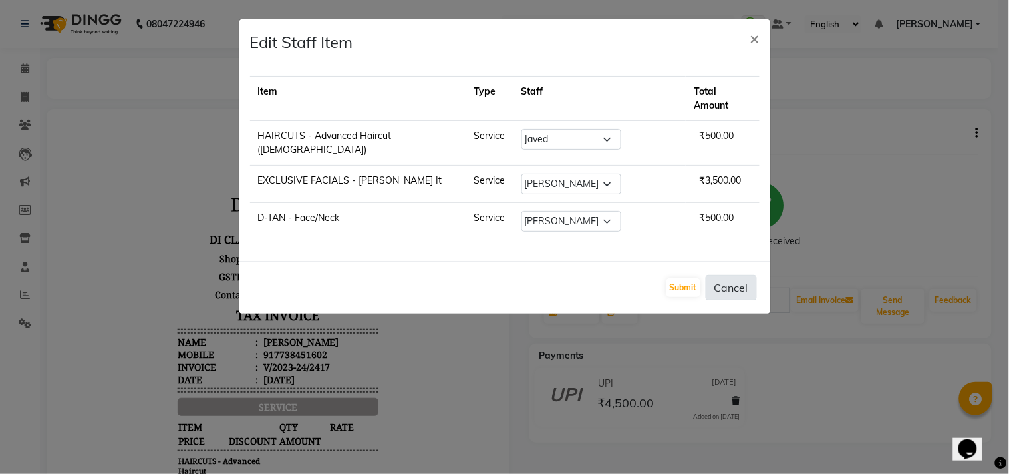
click at [728, 275] on button "Cancel" at bounding box center [731, 287] width 51 height 25
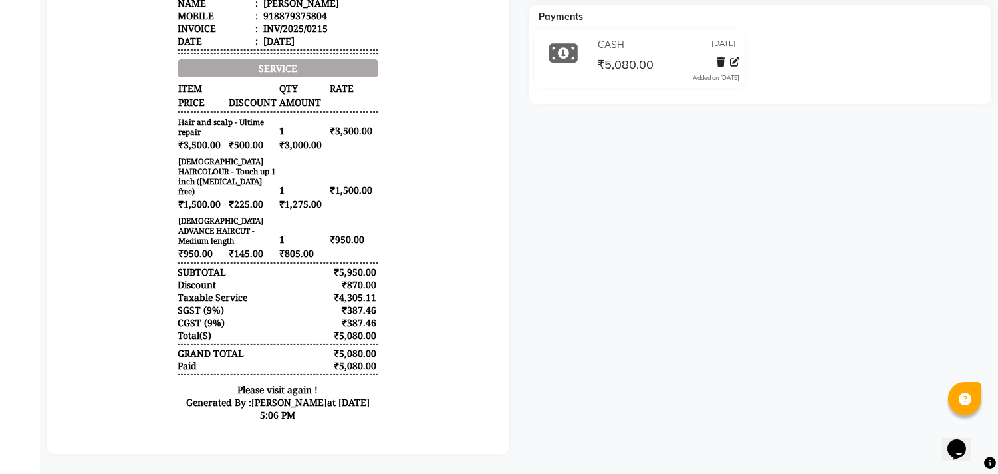
scroll to position [53, 0]
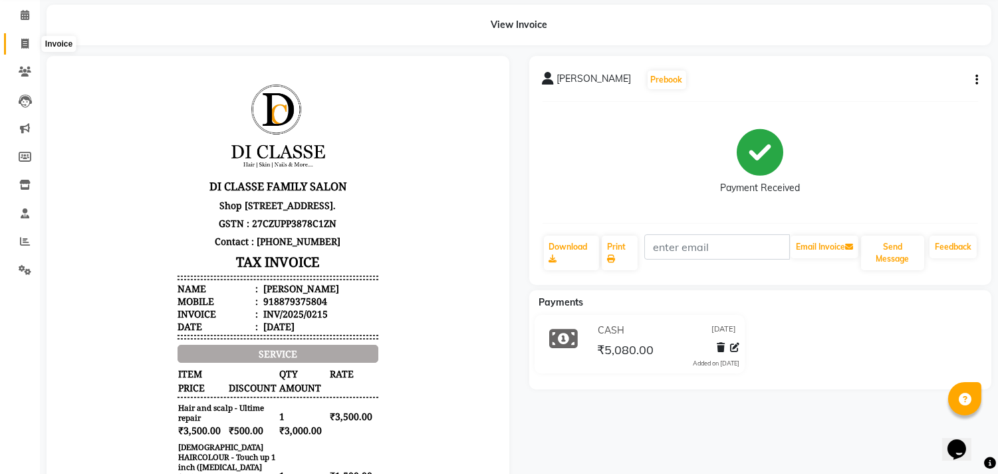
click at [14, 49] on span at bounding box center [24, 44] width 23 height 15
select select "4704"
select select "service"
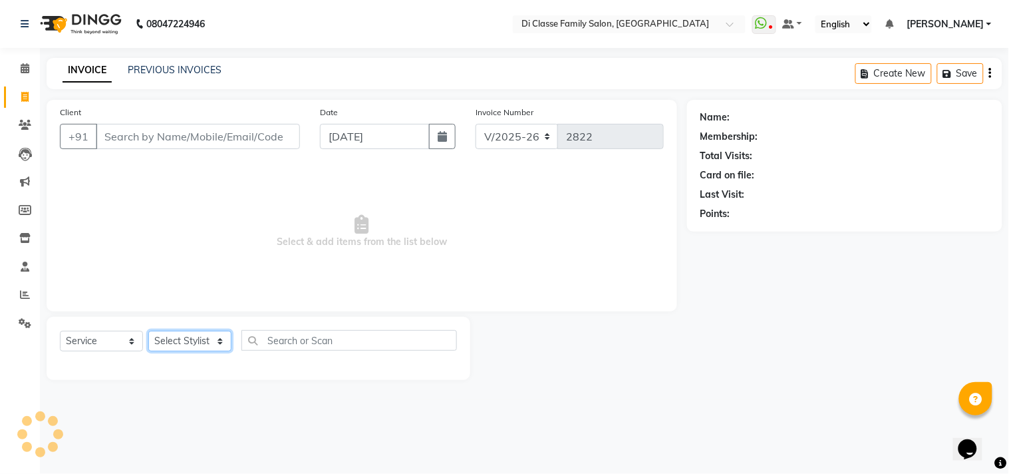
click at [168, 347] on select "Select Stylist" at bounding box center [189, 341] width 83 height 21
click at [148, 331] on select "Select Stylist [PERSON_NAME] [PERSON_NAME] [PERSON_NAME] Front Desk Javed [PERS…" at bounding box center [198, 341] width 101 height 21
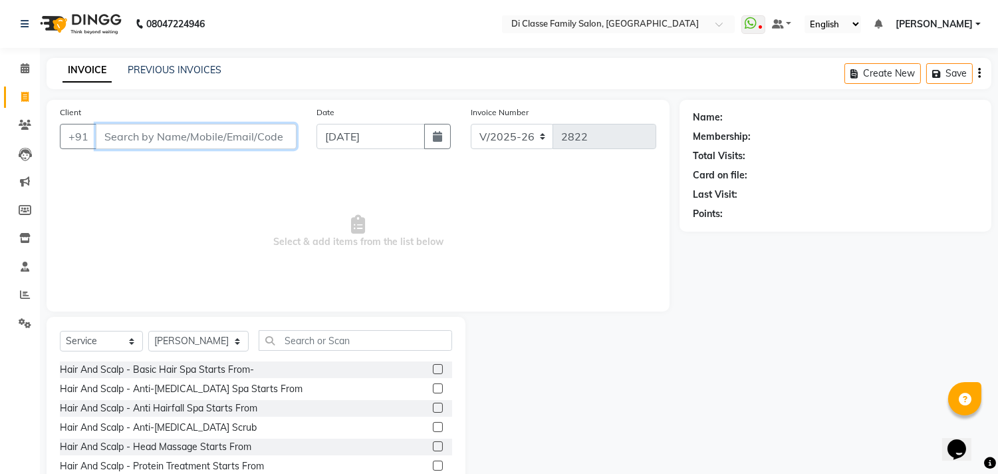
click at [185, 129] on input "Client" at bounding box center [196, 136] width 201 height 25
drag, startPoint x: 367, startPoint y: 372, endPoint x: 361, endPoint y: 367, distance: 8.0
click at [366, 371] on div "Hair And Scalp - Basic Hair Spa Starts From-" at bounding box center [256, 369] width 392 height 17
click at [226, 345] on select "Select Stylist [PERSON_NAME] [PERSON_NAME] [PERSON_NAME] Front Desk Javed [PERS…" at bounding box center [198, 341] width 100 height 21
select select "51560"
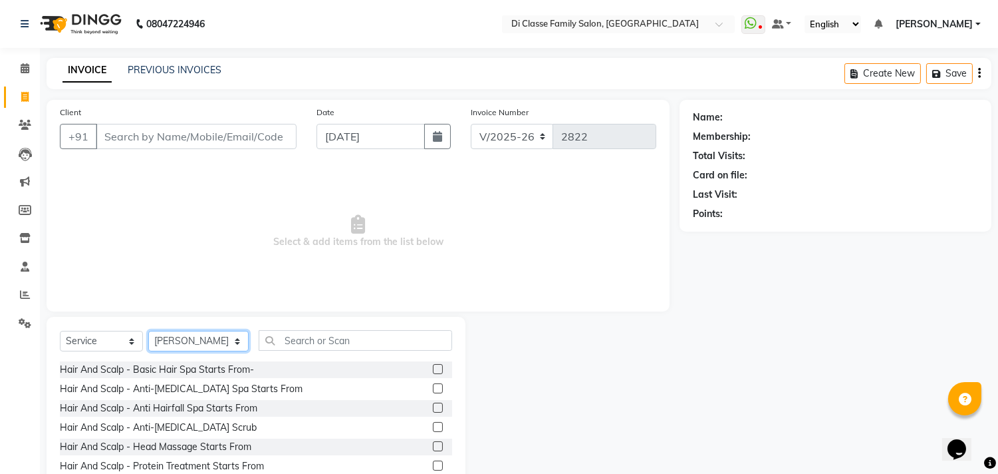
click at [148, 331] on select "Select Stylist [PERSON_NAME] [PERSON_NAME] [PERSON_NAME] Front Desk Javed [PERS…" at bounding box center [198, 341] width 100 height 21
click at [273, 353] on div "Select Service Product Membership Package Voucher Prepaid Gift Card Select Styl…" at bounding box center [256, 345] width 392 height 31
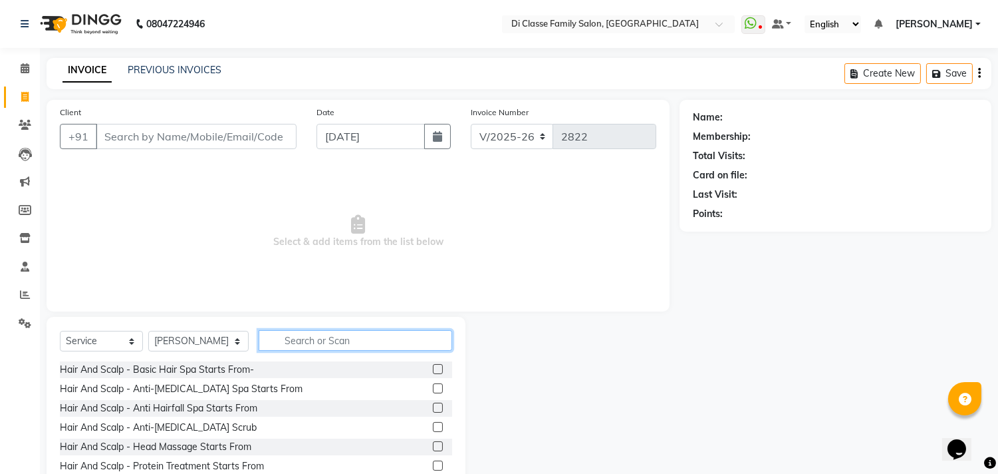
click at [286, 347] on input "text" at bounding box center [356, 340] width 194 height 21
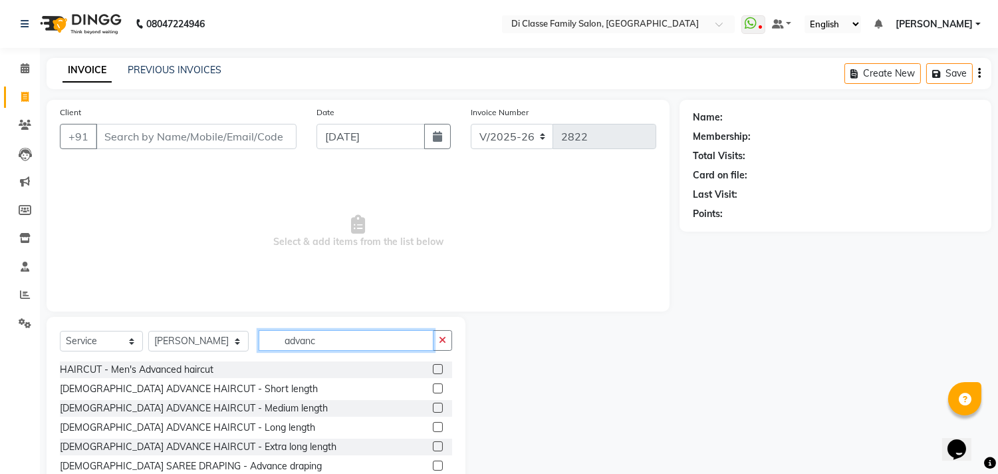
type input "advanc"
click at [433, 410] on label at bounding box center [438, 407] width 10 height 10
click at [433, 410] on input "checkbox" at bounding box center [437, 408] width 9 height 9
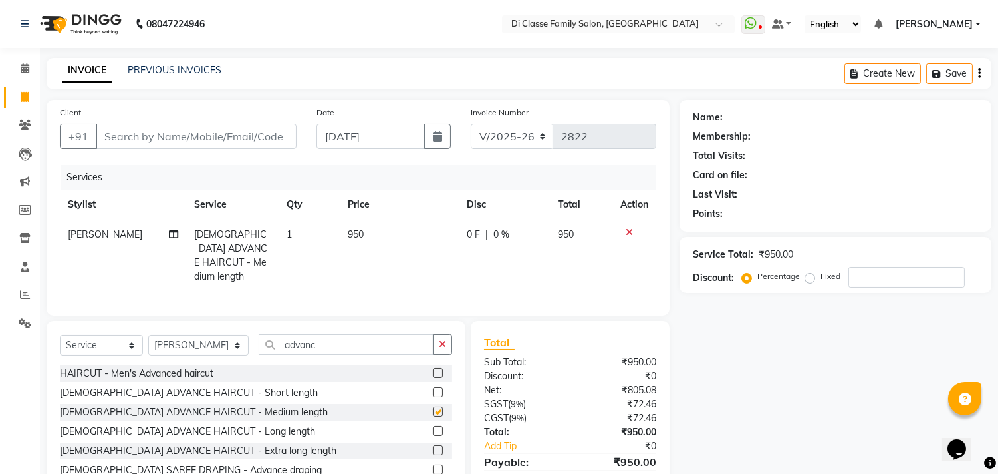
checkbox input "false"
click at [117, 144] on input "Client" at bounding box center [196, 136] width 201 height 25
click at [117, 148] on input "Client" at bounding box center [196, 136] width 201 height 25
type input "8"
type input "0"
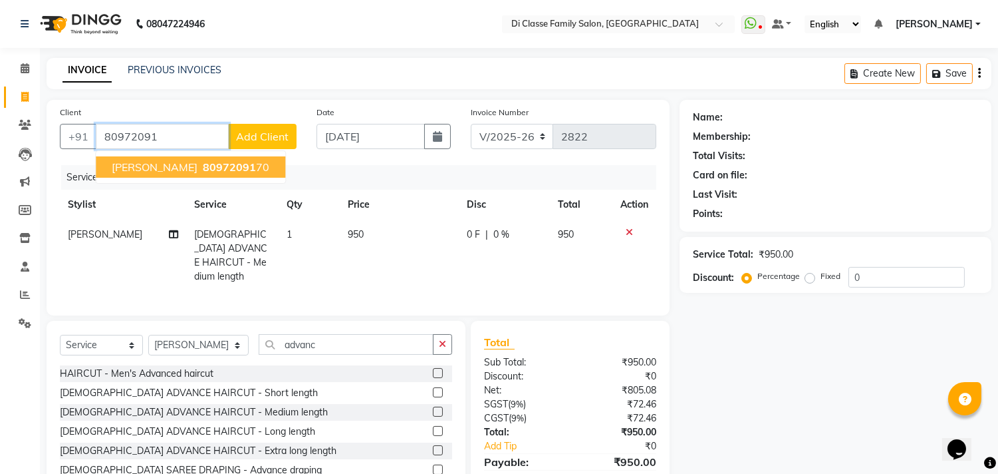
click at [162, 162] on span "[PERSON_NAME]" at bounding box center [155, 166] width 86 height 13
type input "8097209170"
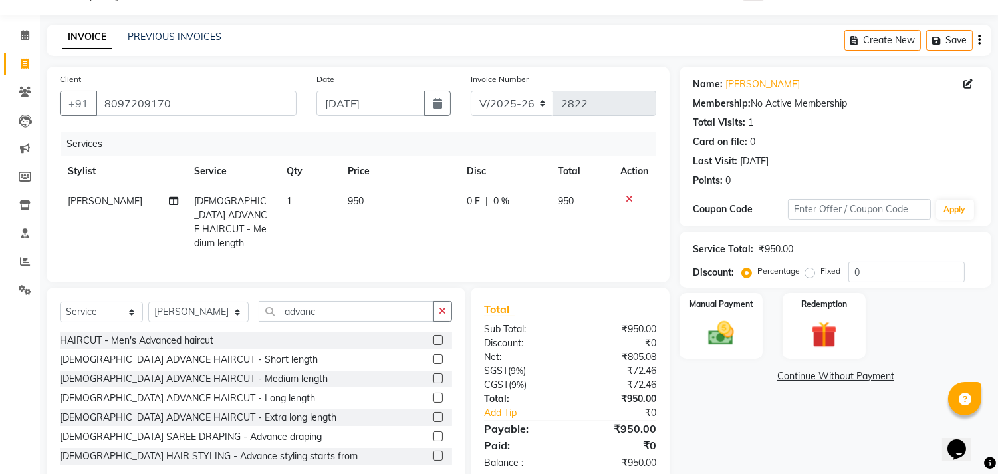
scroll to position [61, 0]
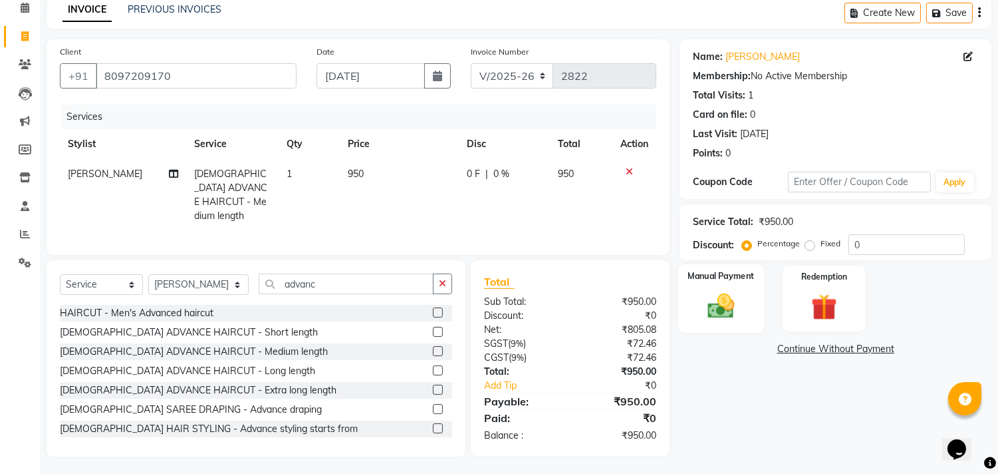
click at [714, 295] on img at bounding box center [722, 306] width 44 height 31
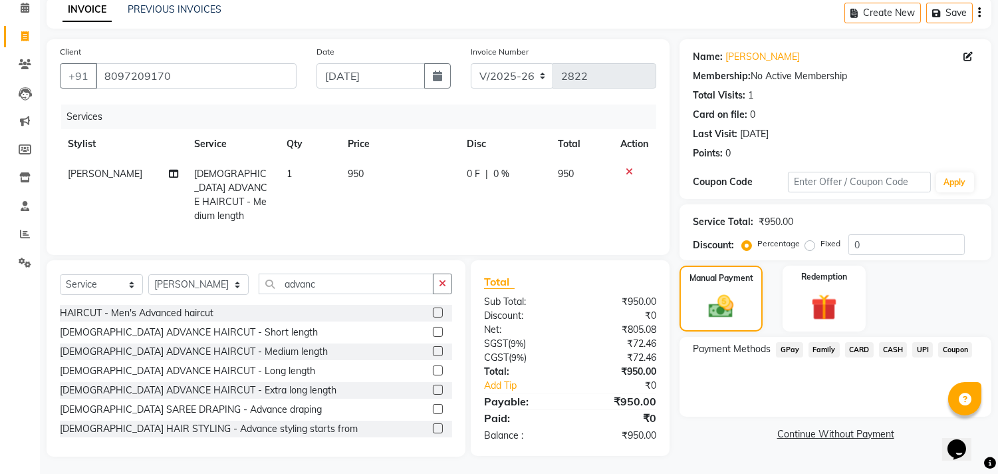
click at [919, 355] on span "UPI" at bounding box center [923, 349] width 21 height 15
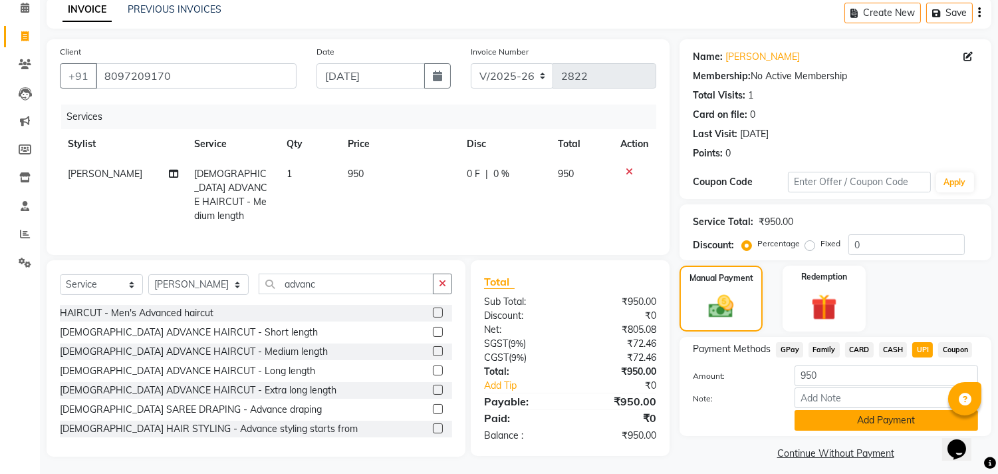
click at [905, 417] on button "Add Payment" at bounding box center [887, 420] width 184 height 21
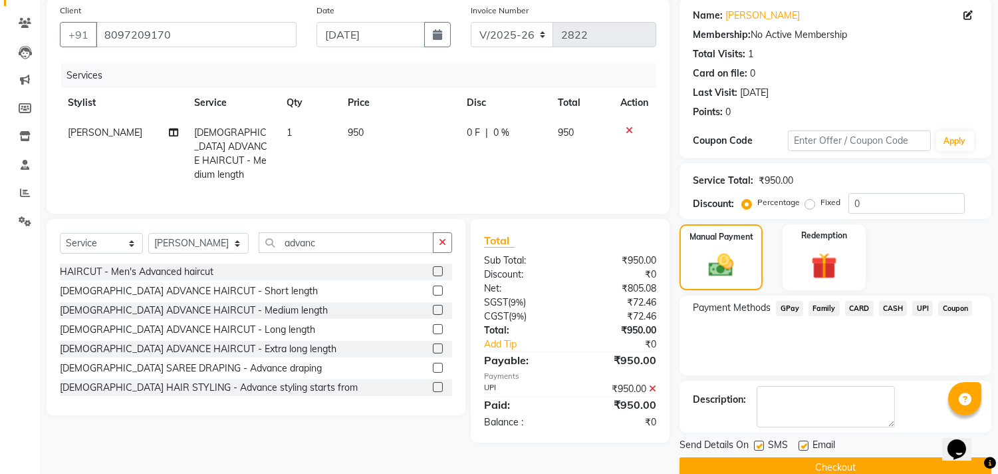
scroll to position [124, 0]
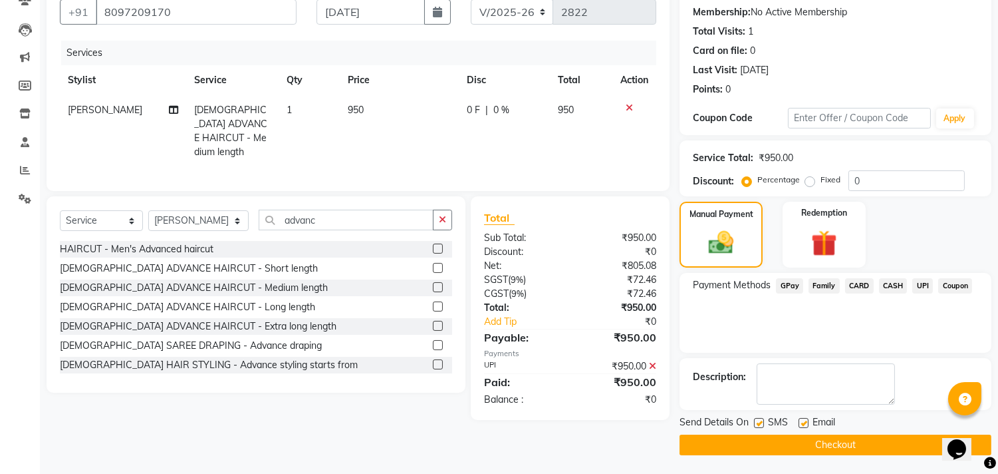
click at [714, 437] on button "Checkout" at bounding box center [836, 444] width 312 height 21
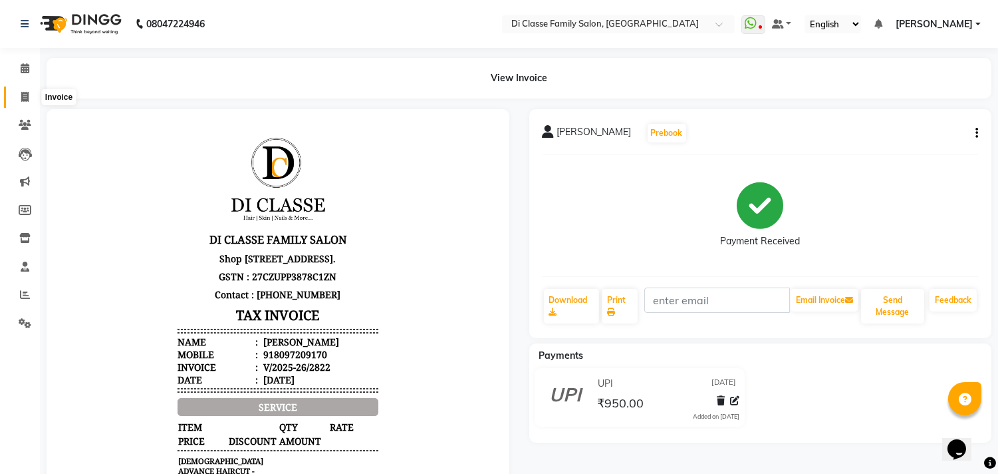
click at [29, 94] on span at bounding box center [24, 97] width 23 height 15
select select "4704"
select select "service"
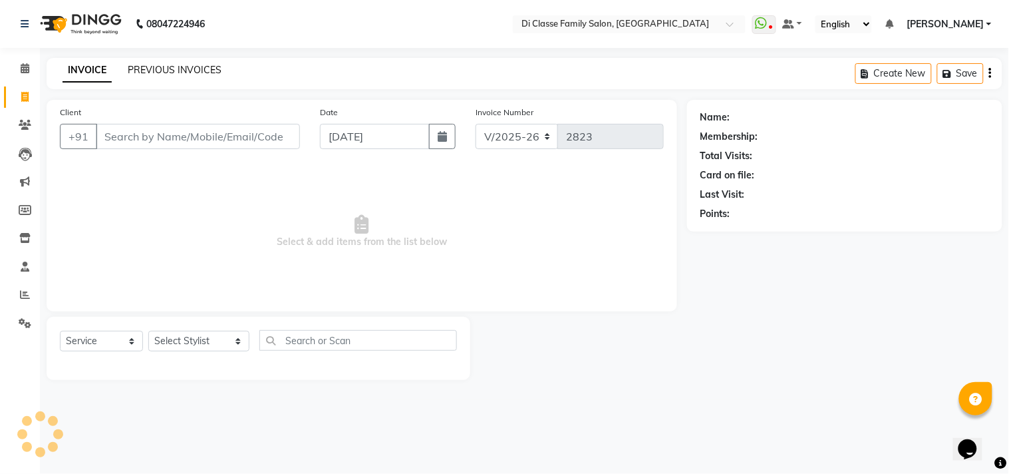
click at [158, 71] on link "PREVIOUS INVOICES" at bounding box center [175, 70] width 94 height 12
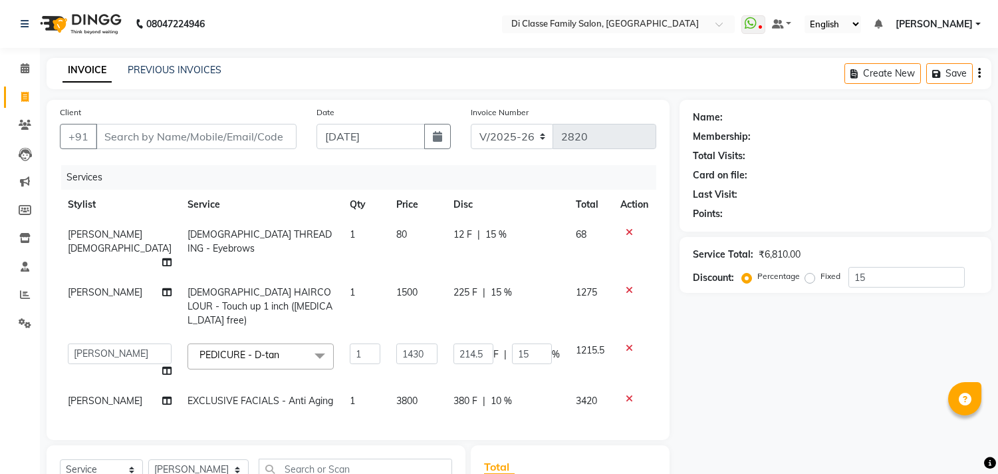
select select "4704"
select select "87852"
select select "service"
select select "90699"
click at [212, 134] on input "Client" at bounding box center [196, 136] width 201 height 25
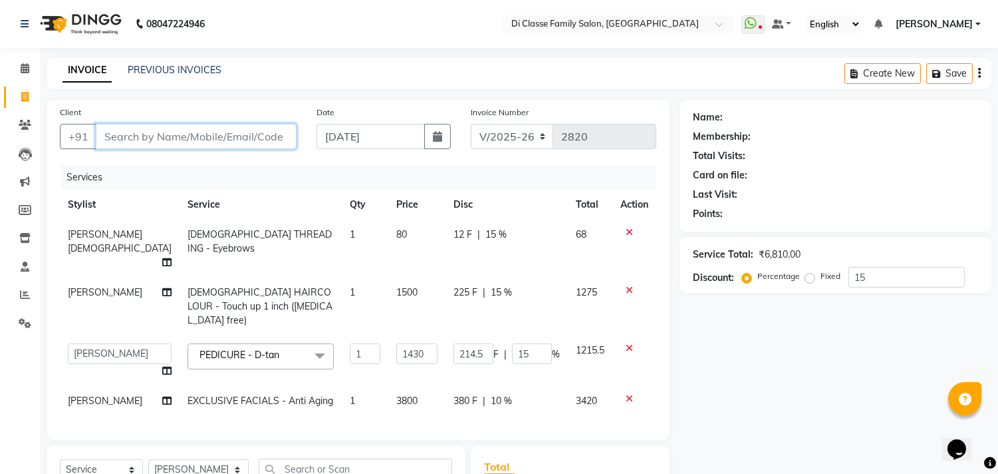
type input "9"
type input "0"
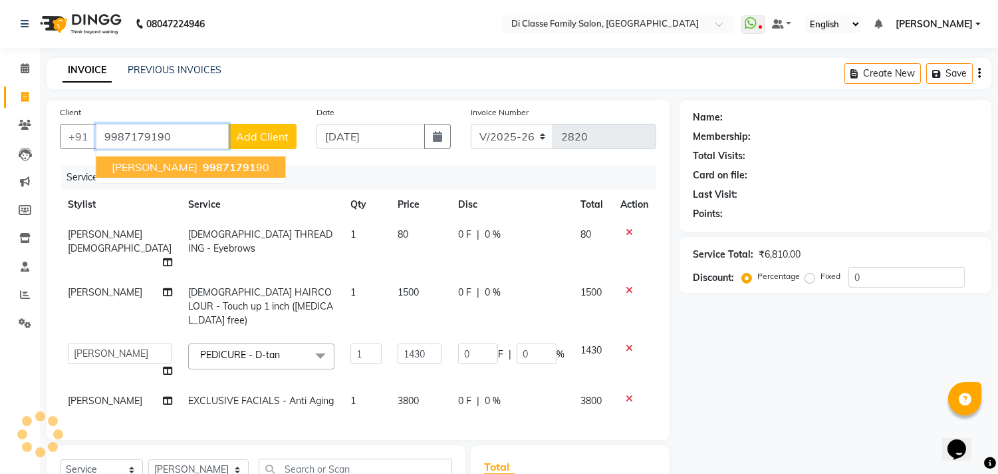
type input "9987179190"
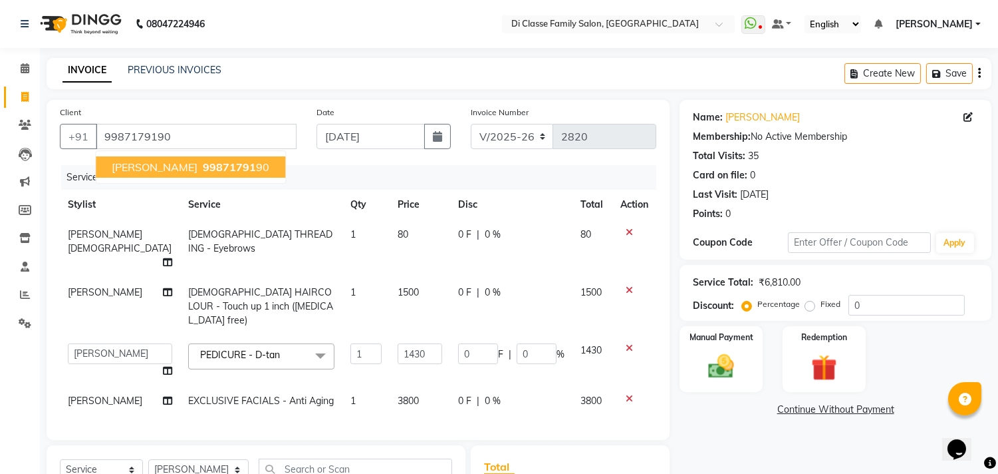
click at [227, 160] on span "99871791" at bounding box center [229, 166] width 53 height 13
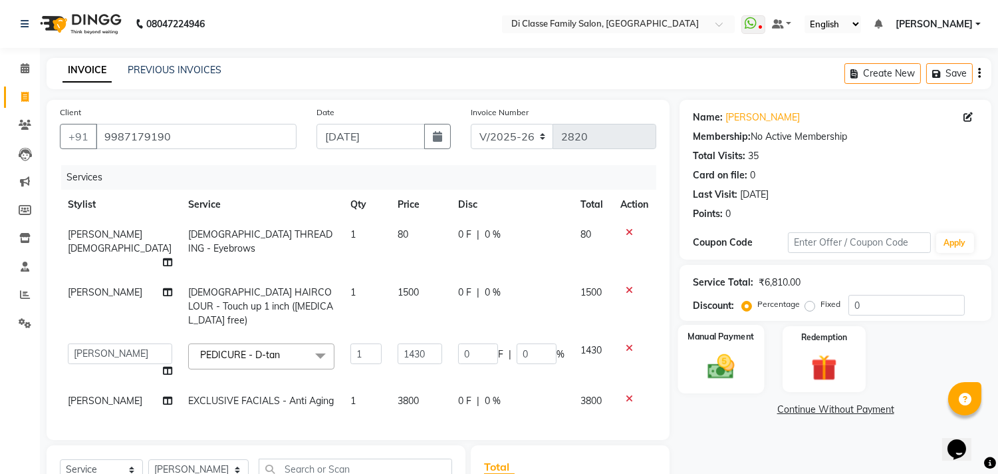
click at [728, 356] on img at bounding box center [722, 366] width 44 height 31
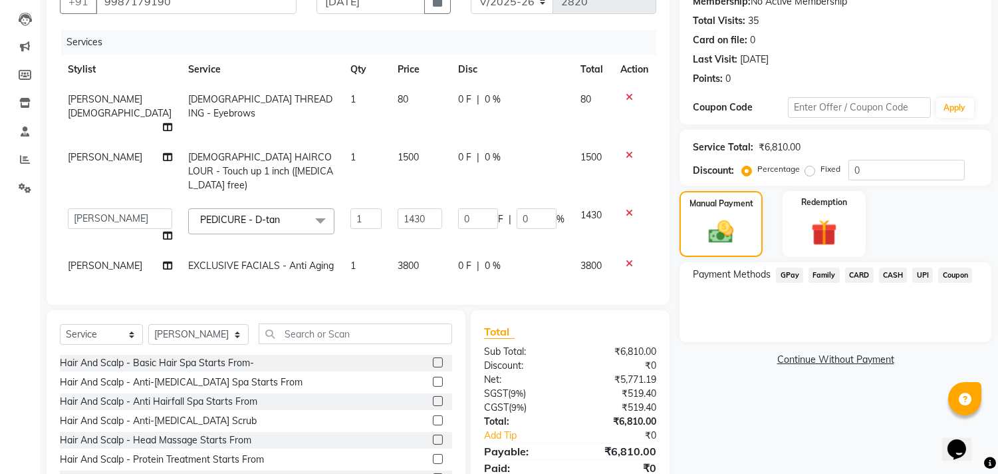
scroll to position [148, 0]
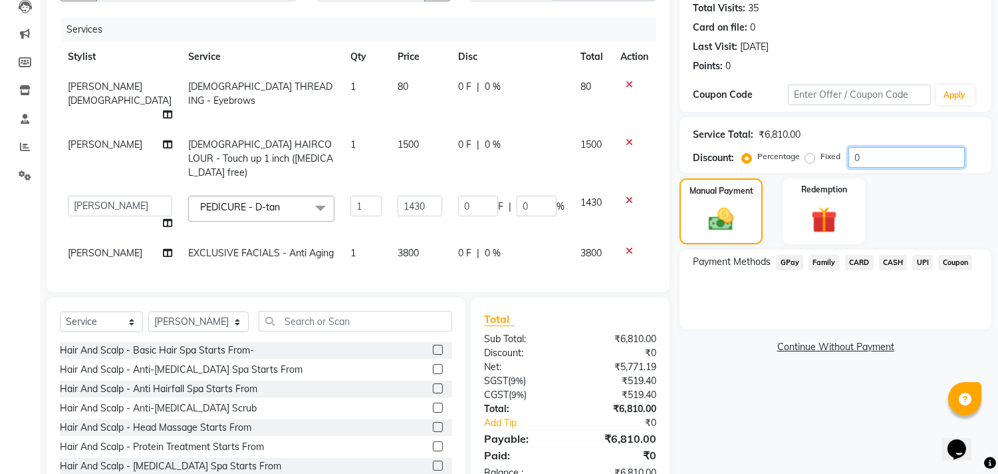
click at [857, 155] on input "0" at bounding box center [907, 157] width 116 height 21
type input "14.3"
type input "1"
type input "214.5"
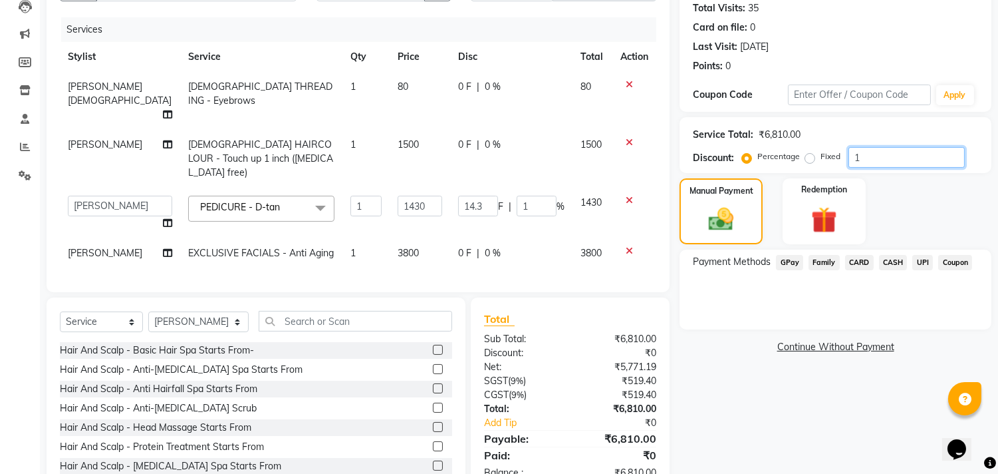
type input "15"
click at [523, 190] on td "214.5 F | 15 %" at bounding box center [507, 213] width 122 height 51
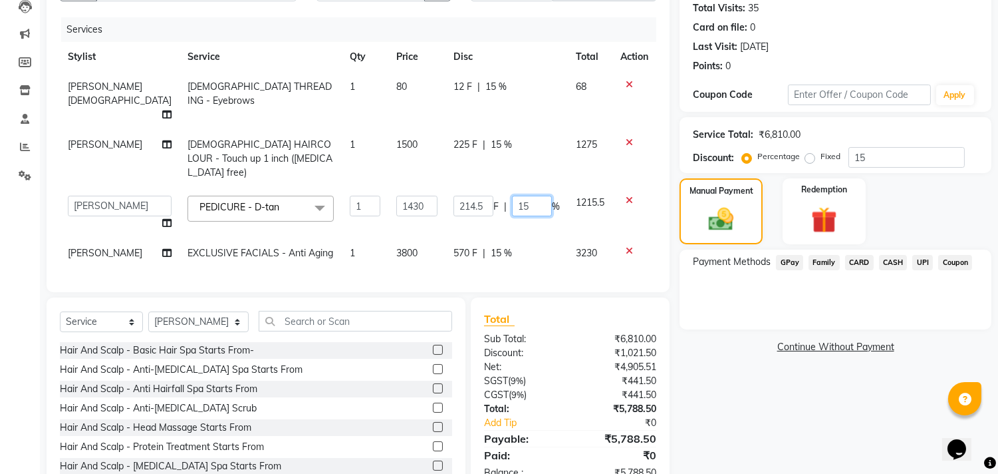
click at [521, 196] on input "15" at bounding box center [532, 206] width 40 height 21
click at [508, 218] on tbody "[PERSON_NAME] [DEMOGRAPHIC_DATA] THREADING - Eyebrows 1 80 12 F | 15 % 68 [PERS…" at bounding box center [358, 170] width 597 height 196
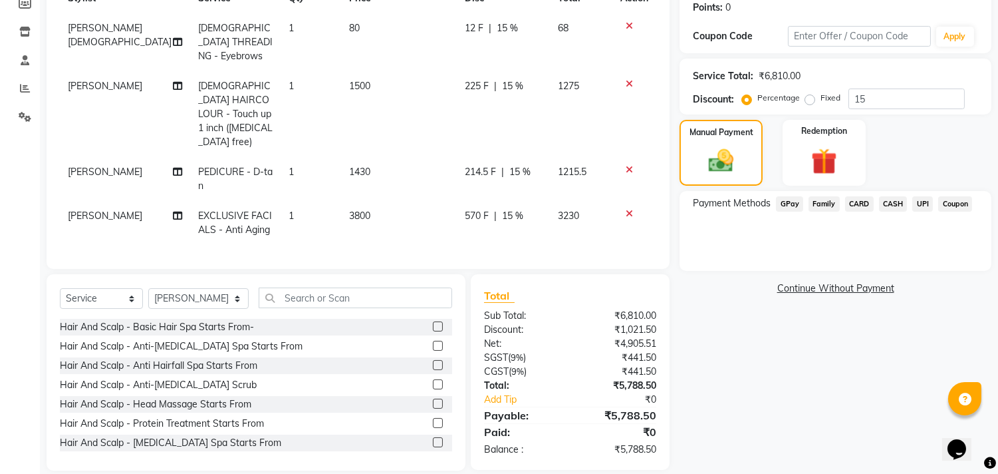
click at [512, 201] on td "570 F | 15 %" at bounding box center [503, 223] width 93 height 44
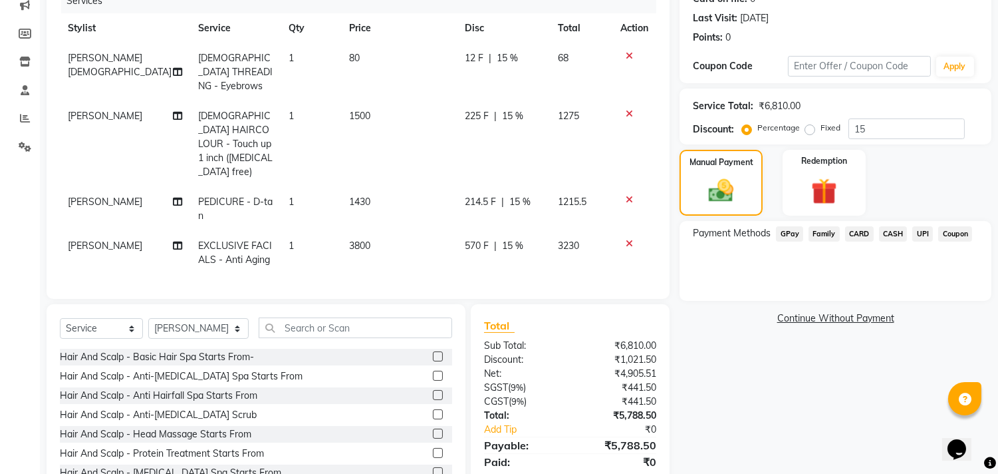
select select "90699"
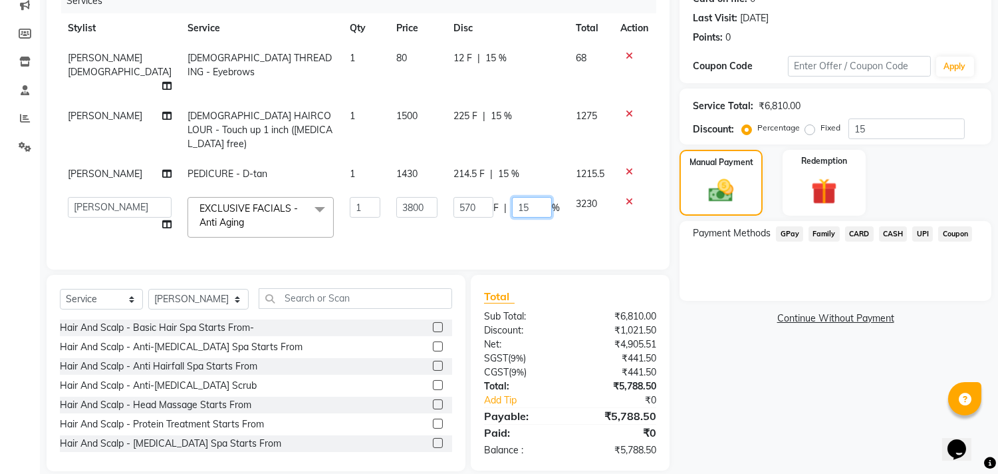
click at [527, 197] on input "15" at bounding box center [532, 207] width 40 height 21
type input "1"
type input "10"
click at [835, 351] on div "Name: [PERSON_NAME] Membership: No Active Membership Total Visits: 35 Card on f…" at bounding box center [841, 197] width 322 height 547
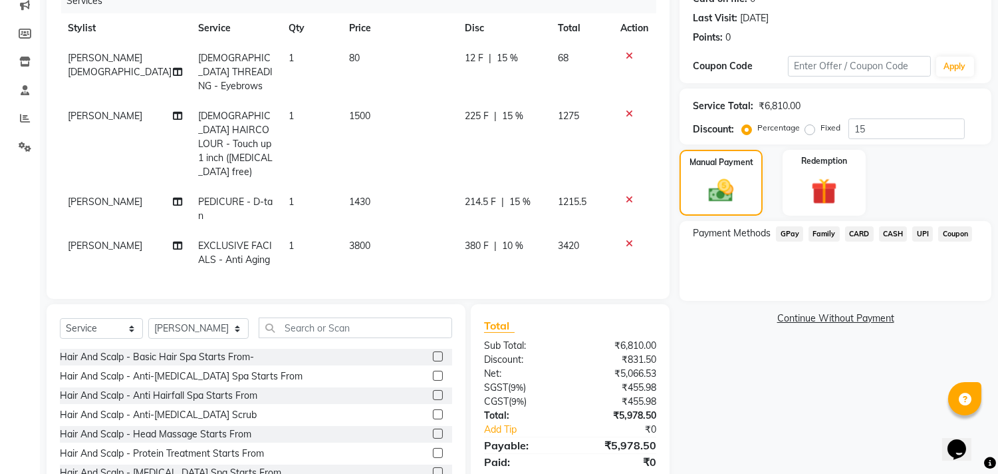
scroll to position [206, 0]
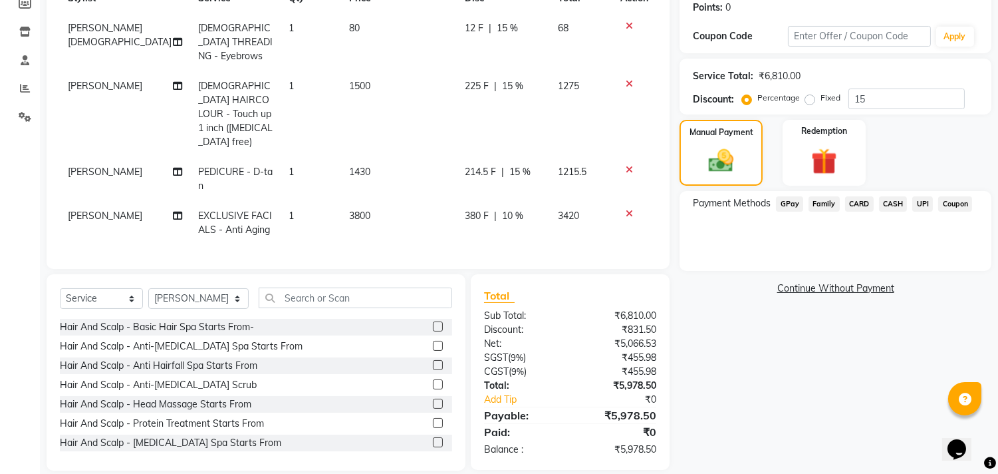
click at [504, 165] on div "214.5 F | 15 %" at bounding box center [503, 172] width 77 height 14
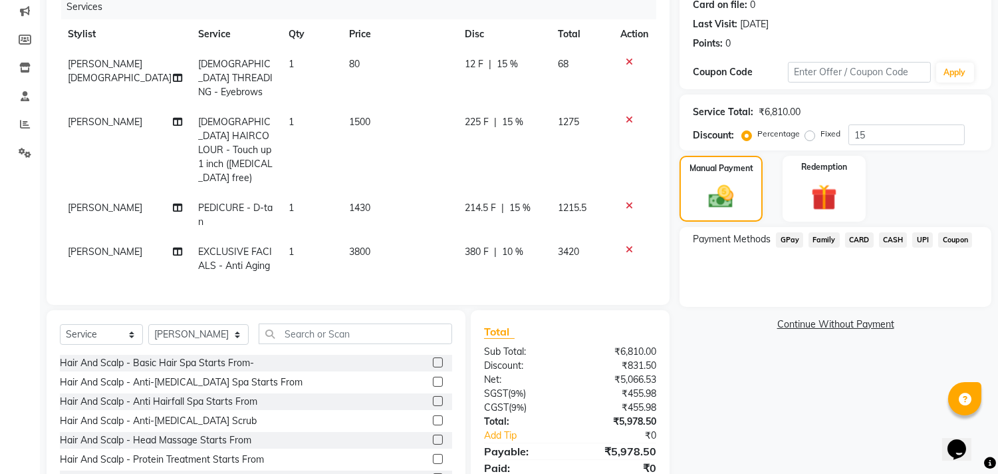
select select "87852"
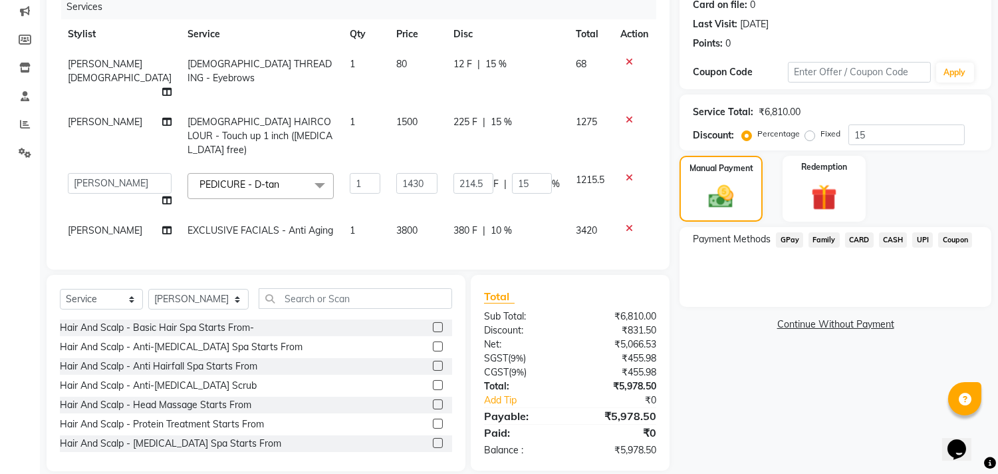
click at [494, 177] on span "F" at bounding box center [496, 184] width 5 height 14
click at [480, 173] on input "214.5" at bounding box center [474, 183] width 40 height 21
type input "214"
click at [189, 90] on tbody "[PERSON_NAME] [DEMOGRAPHIC_DATA] THREADING - Eyebrows 1 80 12 F | 15 % 68 [PERS…" at bounding box center [358, 147] width 597 height 196
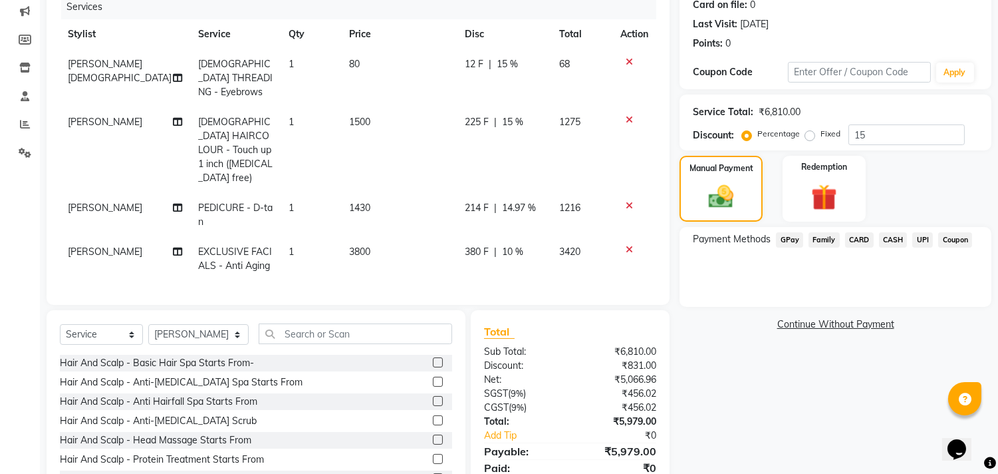
click at [28, 202] on div "Calendar Invoice Clients Leads Marketing Members Inventory Staff Reports Settin…" at bounding box center [90, 187] width 180 height 639
click at [15, 231] on div "Calendar Invoice Clients Leads Marketing Members Inventory Staff Reports Settin…" at bounding box center [90, 187] width 180 height 639
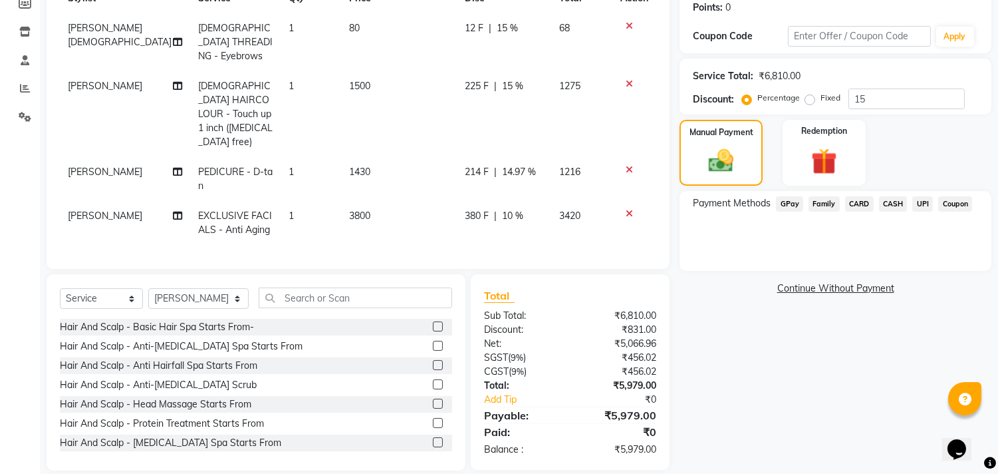
click at [480, 123] on td "225 F | 15 %" at bounding box center [504, 114] width 94 height 86
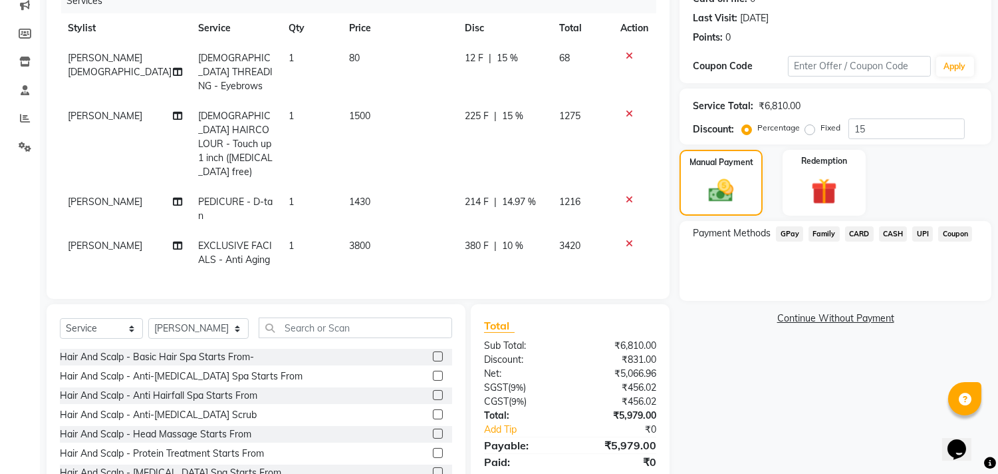
select select "51560"
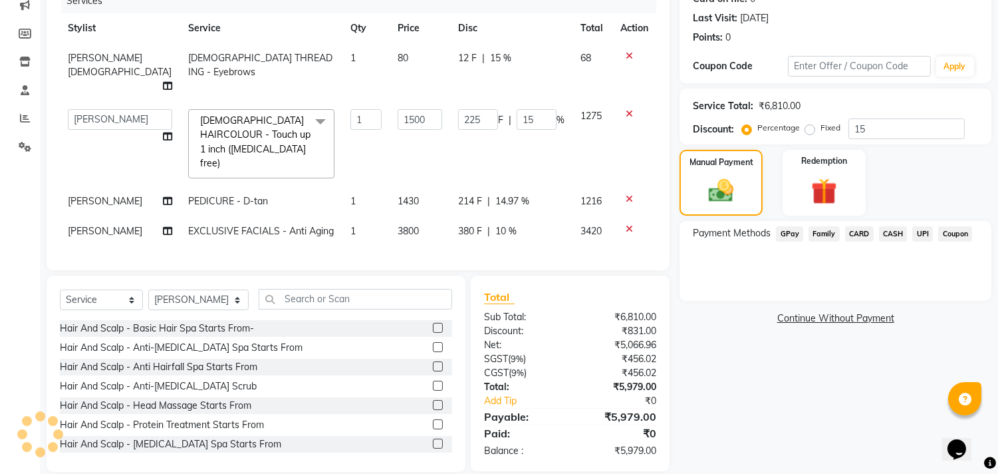
click at [496, 194] on span "14.97 %" at bounding box center [513, 201] width 34 height 14
select select "87852"
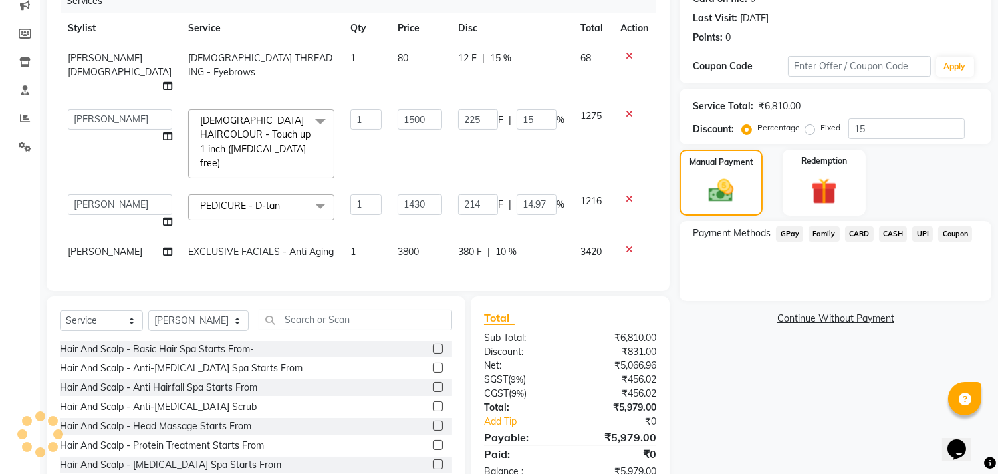
scroll to position [197, 0]
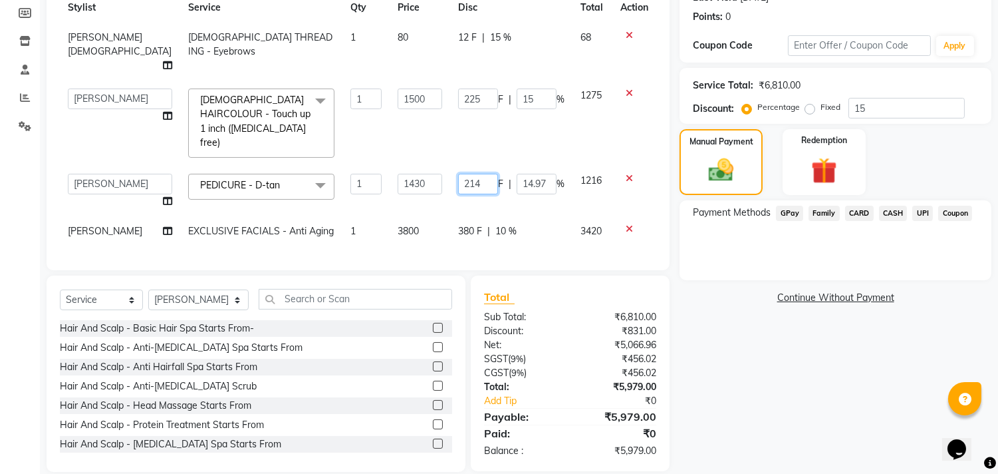
click at [470, 174] on input "214" at bounding box center [478, 184] width 40 height 21
click at [477, 174] on input "214" at bounding box center [478, 184] width 40 height 21
type input "215"
click at [733, 406] on div "Name: [PERSON_NAME] Membership: No Active Membership Total Visits: 35 Card on f…" at bounding box center [841, 187] width 322 height 569
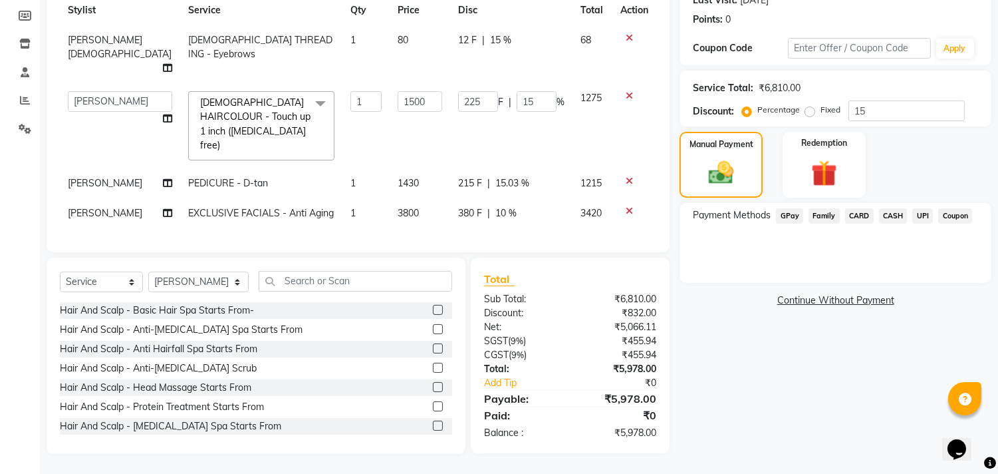
scroll to position [176, 0]
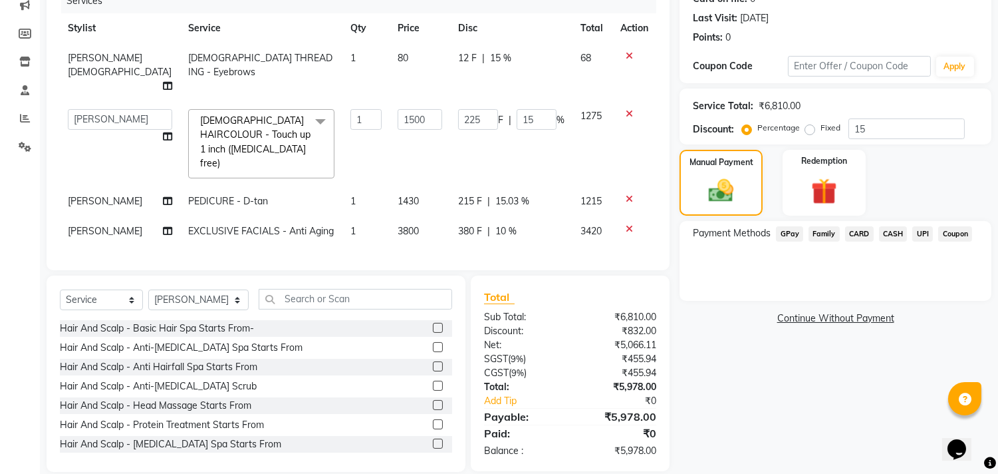
click at [915, 235] on span "UPI" at bounding box center [923, 233] width 21 height 15
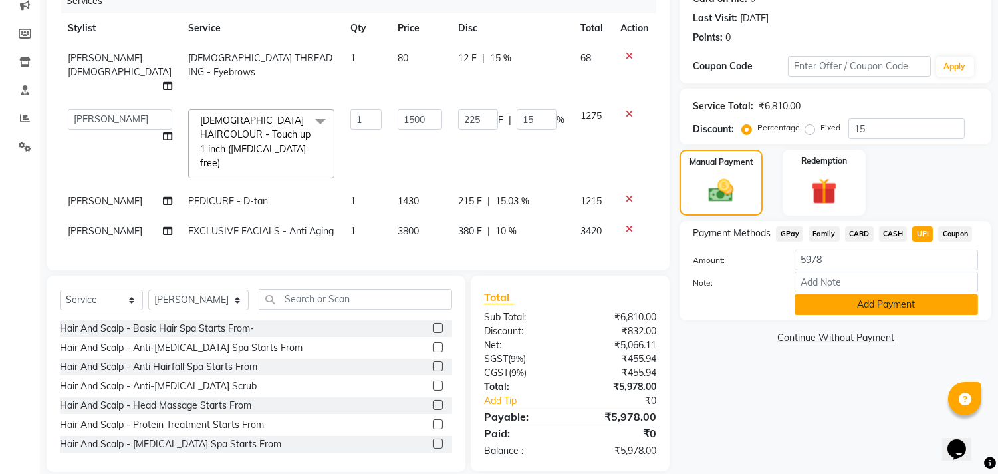
click at [890, 309] on button "Add Payment" at bounding box center [887, 304] width 184 height 21
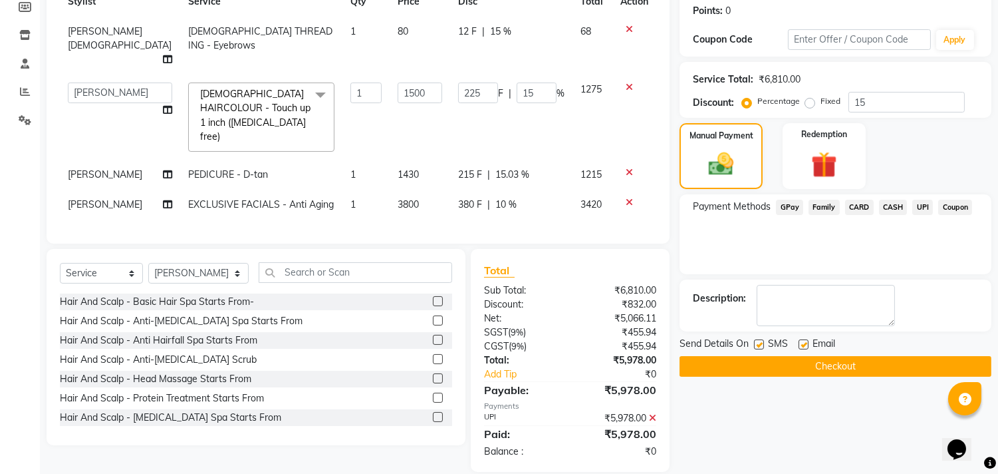
scroll to position [204, 0]
click at [779, 368] on button "Checkout" at bounding box center [836, 365] width 312 height 21
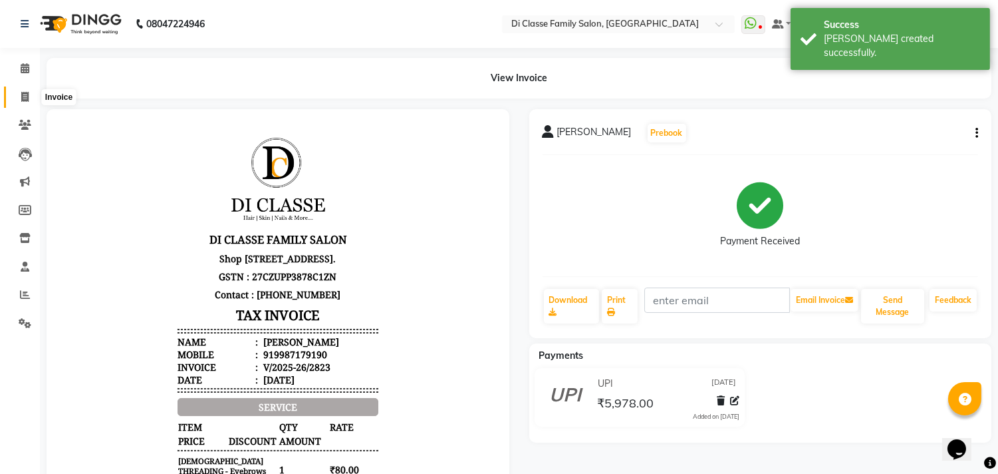
click at [28, 93] on icon at bounding box center [24, 97] width 7 height 10
select select "4704"
select select "service"
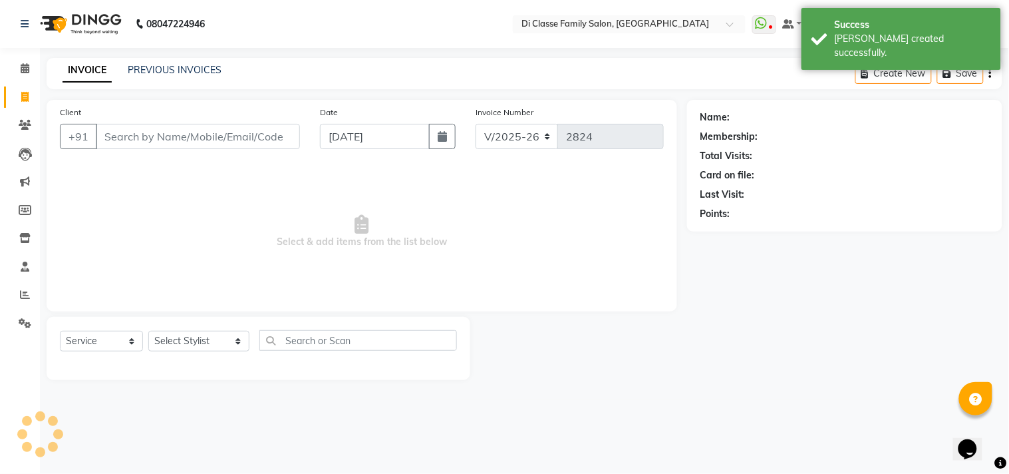
click at [142, 77] on div "INVOICE PREVIOUS INVOICES" at bounding box center [142, 70] width 191 height 15
click at [142, 71] on link "PREVIOUS INVOICES" at bounding box center [175, 70] width 94 height 12
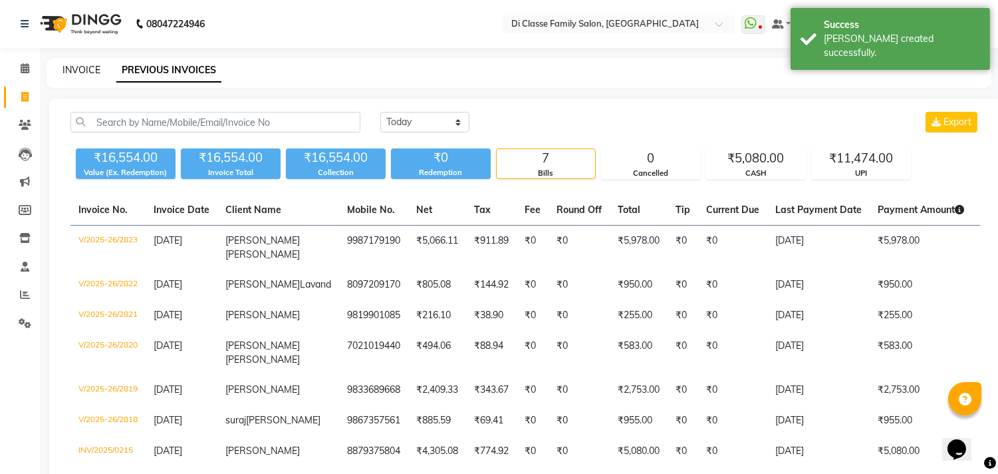
click at [85, 73] on link "INVOICE" at bounding box center [82, 70] width 38 height 12
select select "service"
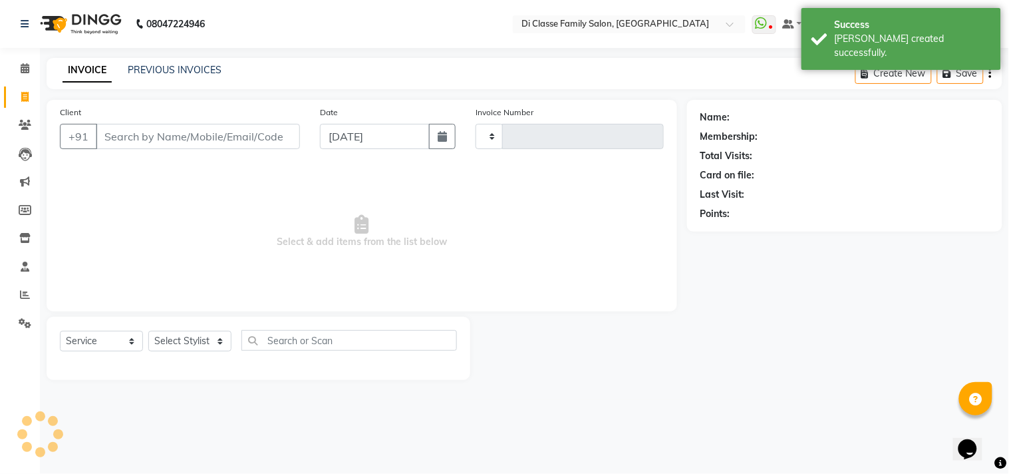
type input "2824"
select select "4704"
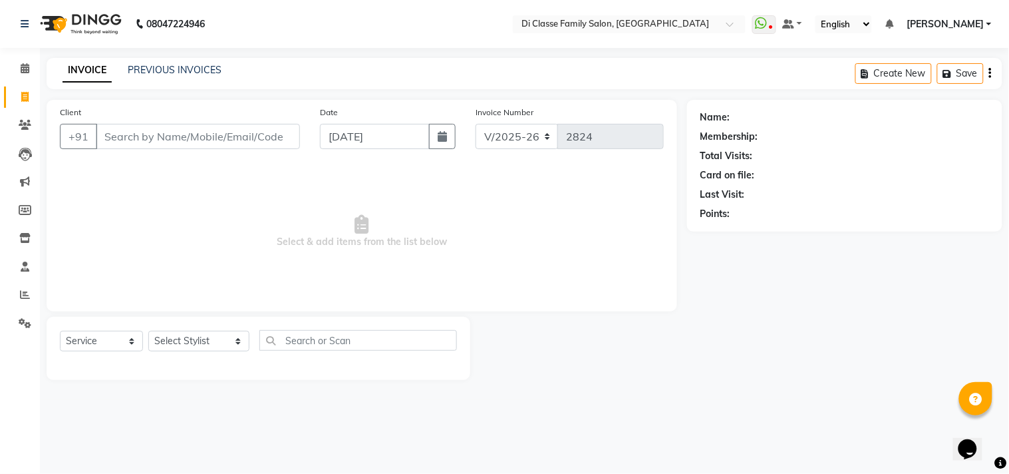
click at [126, 75] on div "INVOICE PREVIOUS INVOICES" at bounding box center [134, 70] width 175 height 14
click at [137, 72] on link "PREVIOUS INVOICES" at bounding box center [175, 70] width 94 height 12
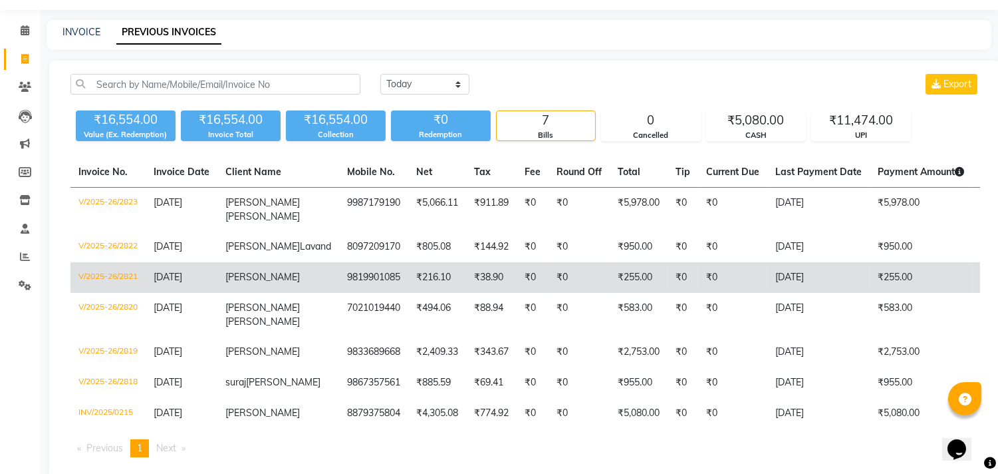
scroll to position [74, 0]
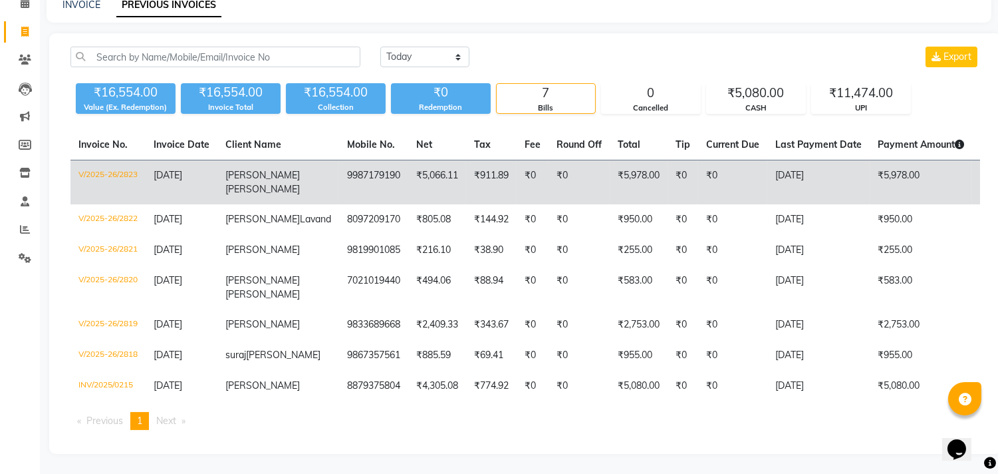
click at [895, 190] on td "₹5,978.00" at bounding box center [921, 182] width 102 height 45
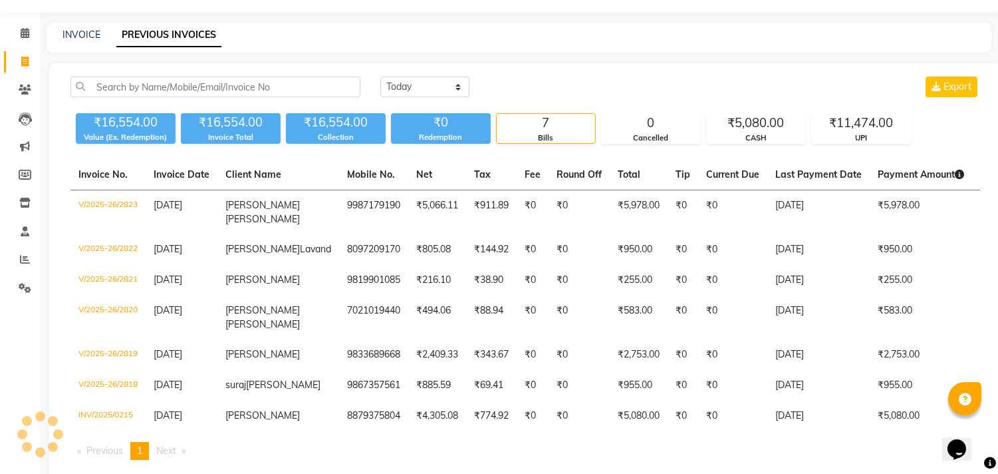
scroll to position [0, 0]
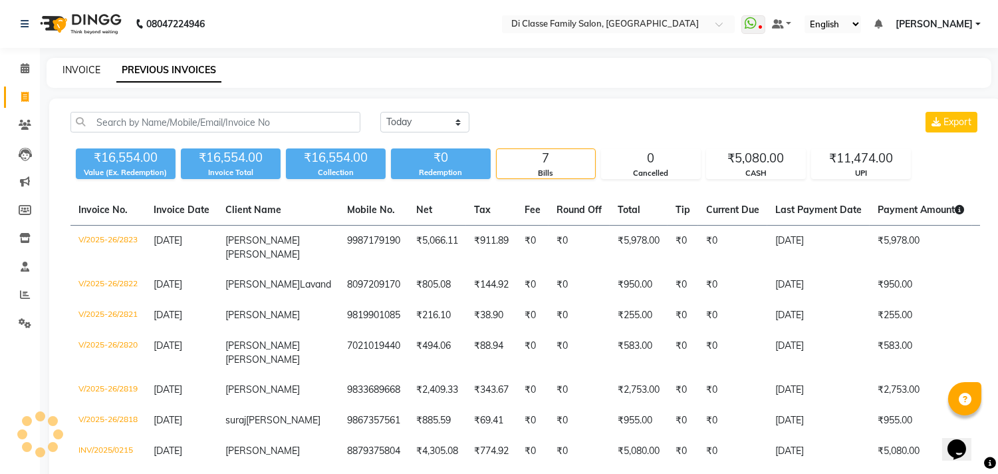
click at [85, 65] on link "INVOICE" at bounding box center [82, 70] width 38 height 12
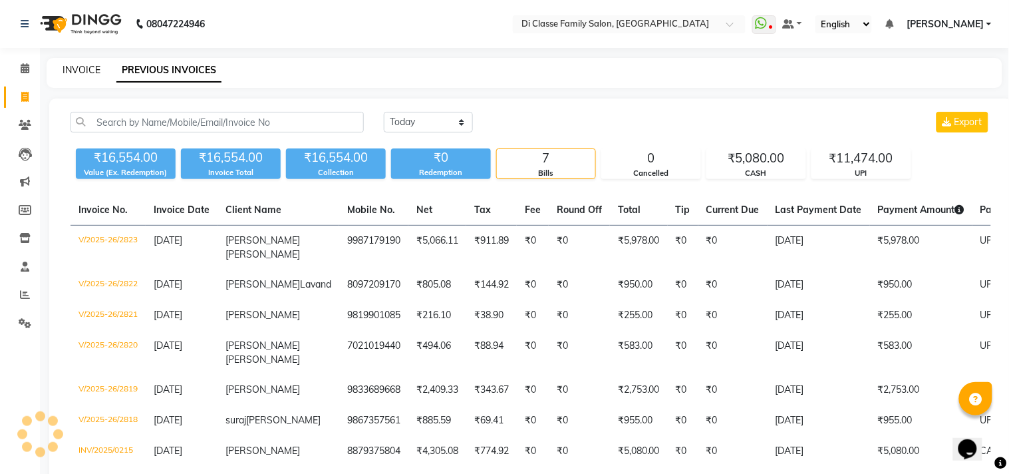
select select "service"
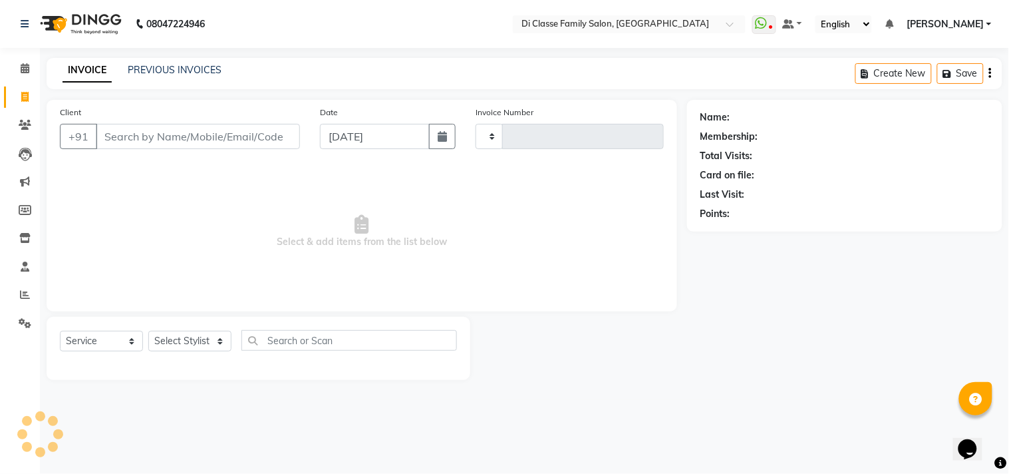
type input "2824"
select select "4704"
click at [175, 350] on select "Select Stylist [PERSON_NAME] [PERSON_NAME] [PERSON_NAME] Front Desk Javed [PERS…" at bounding box center [198, 341] width 101 height 21
select select "59601"
click at [148, 331] on select "Select Stylist [PERSON_NAME] [PERSON_NAME] [PERSON_NAME] Front Desk Javed [PERS…" at bounding box center [198, 341] width 101 height 21
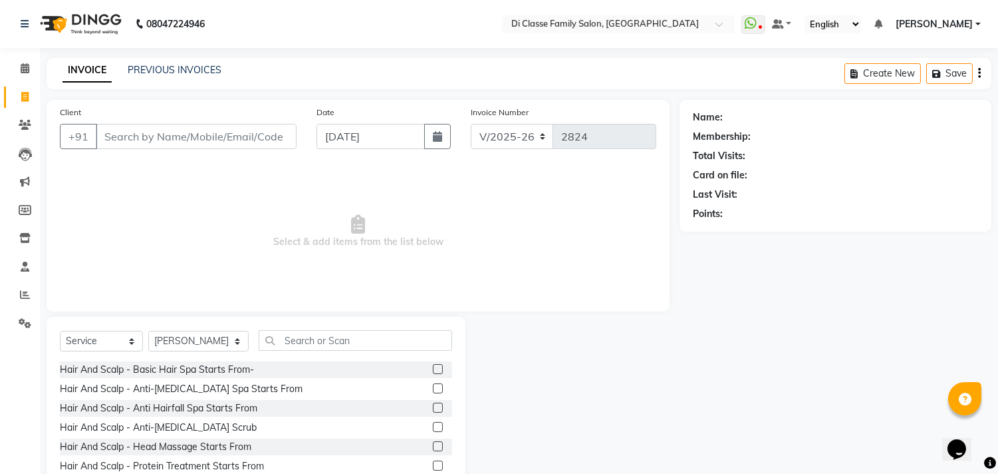
click at [314, 357] on div "Select Service Product Membership Package Voucher Prepaid Gift Card Select Styl…" at bounding box center [256, 345] width 392 height 31
click at [317, 346] on input "text" at bounding box center [356, 340] width 194 height 21
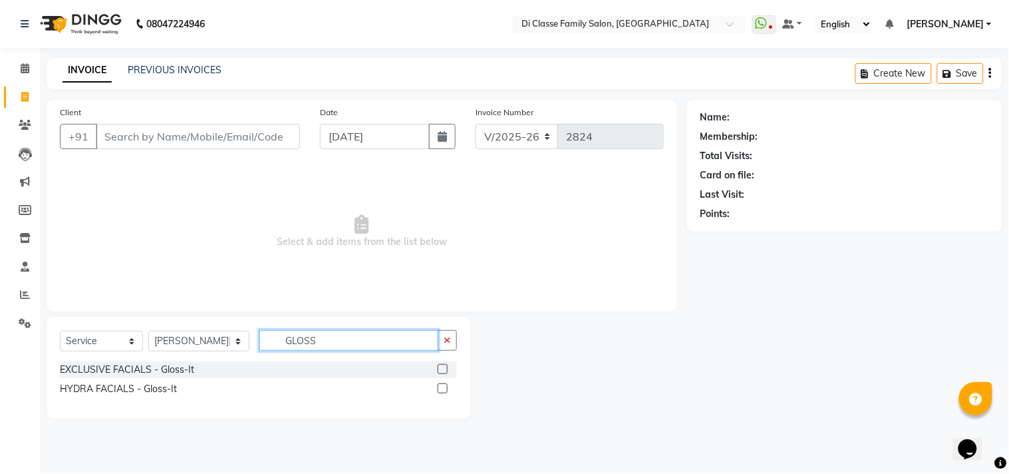
type input "GLOSS"
click at [442, 384] on label at bounding box center [443, 388] width 10 height 10
click at [442, 384] on input "checkbox" at bounding box center [442, 388] width 9 height 9
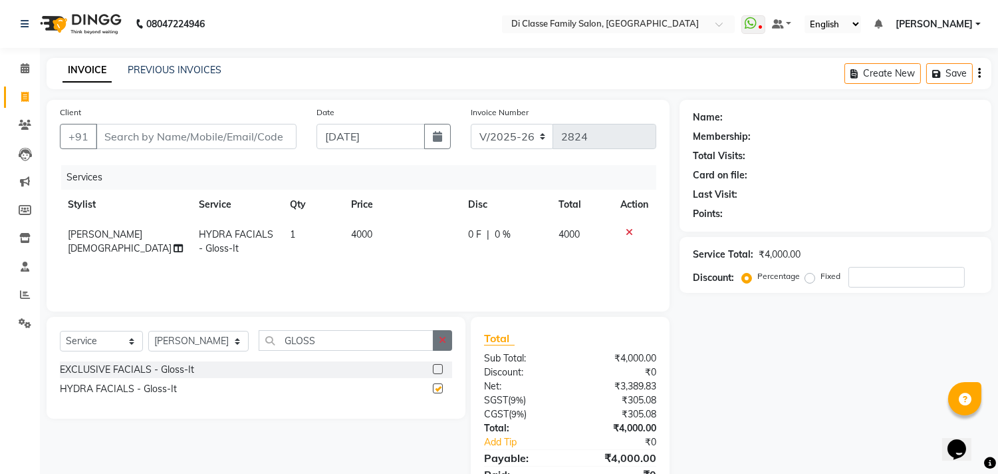
checkbox input "false"
click at [446, 341] on button "button" at bounding box center [442, 340] width 19 height 21
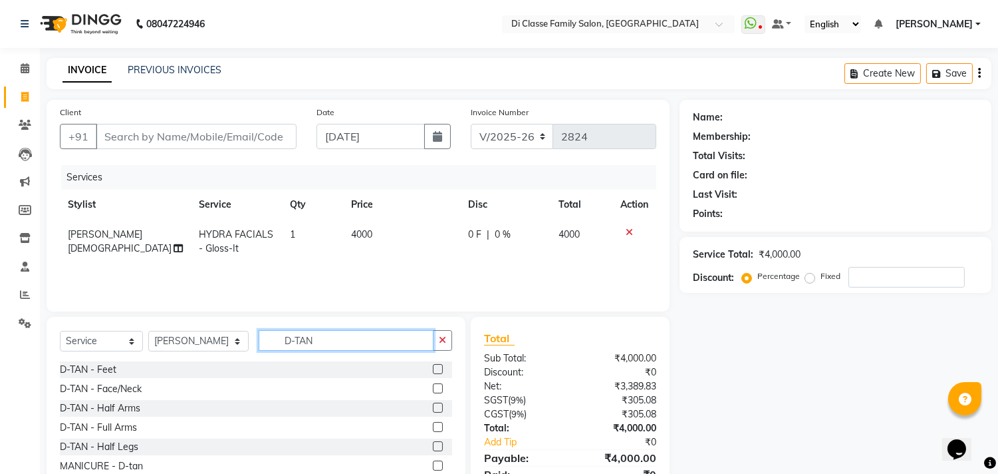
type input "D-TAN"
click at [433, 387] on label at bounding box center [438, 388] width 10 height 10
click at [433, 387] on input "checkbox" at bounding box center [437, 388] width 9 height 9
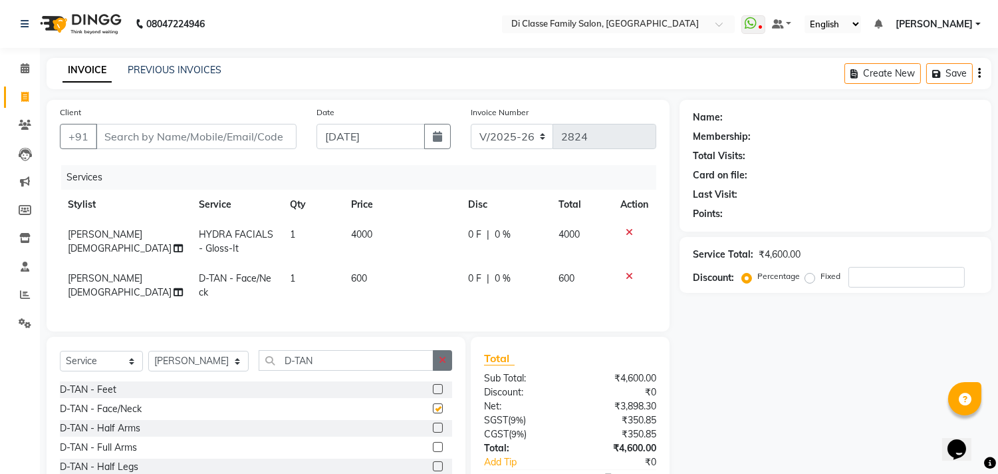
checkbox input "false"
click at [442, 365] on icon "button" at bounding box center [442, 359] width 7 height 9
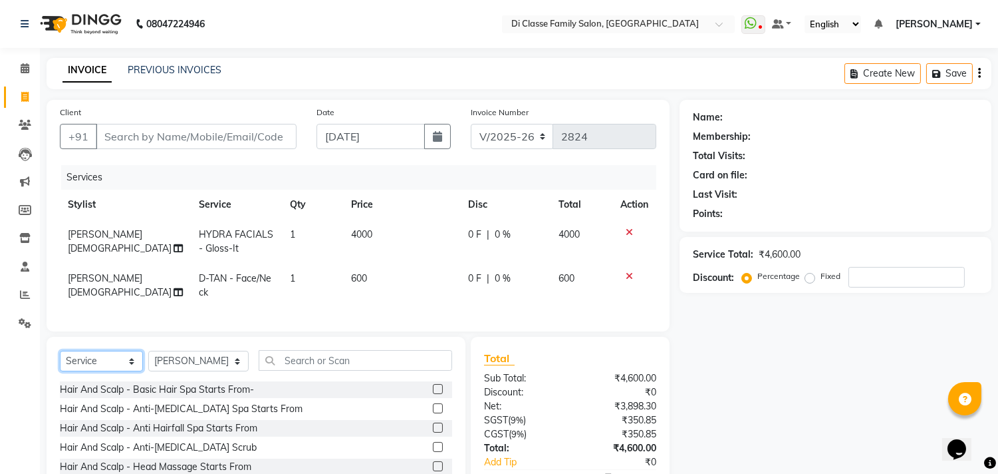
click at [120, 370] on select "Select Service Product Membership Package Voucher Prepaid Gift Card" at bounding box center [101, 361] width 83 height 21
click at [60, 362] on select "Select Service Product Membership Package Voucher Prepaid Gift Card" at bounding box center [101, 361] width 83 height 21
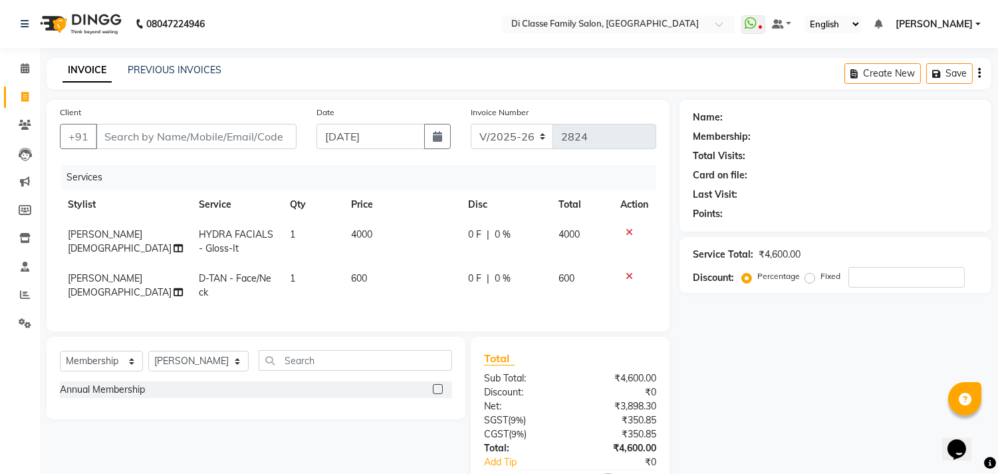
click at [431, 398] on div "Annual Membership" at bounding box center [256, 389] width 392 height 17
click at [437, 394] on label at bounding box center [438, 389] width 10 height 10
click at [437, 394] on input "checkbox" at bounding box center [437, 389] width 9 height 9
select select "select"
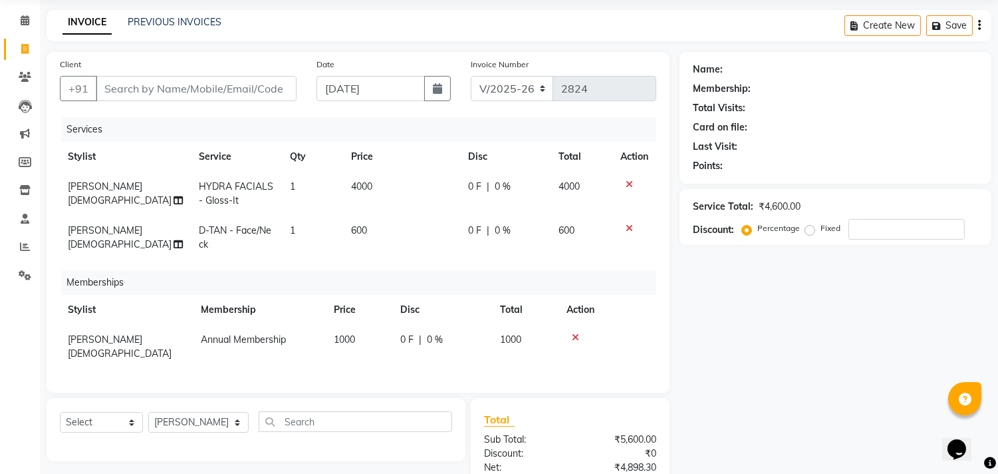
scroll to position [74, 0]
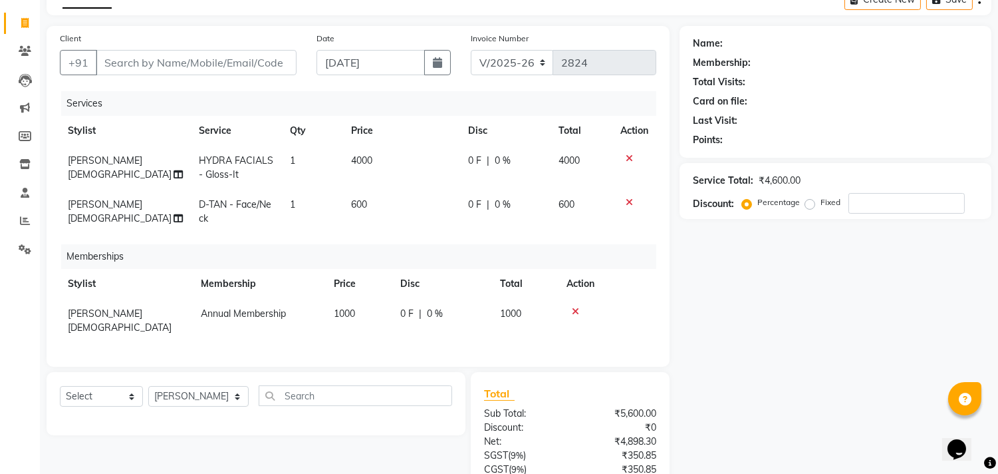
click at [516, 144] on th "Disc" at bounding box center [505, 131] width 90 height 30
click at [527, 163] on div "0 F | 0 %" at bounding box center [505, 161] width 74 height 14
select select "59601"
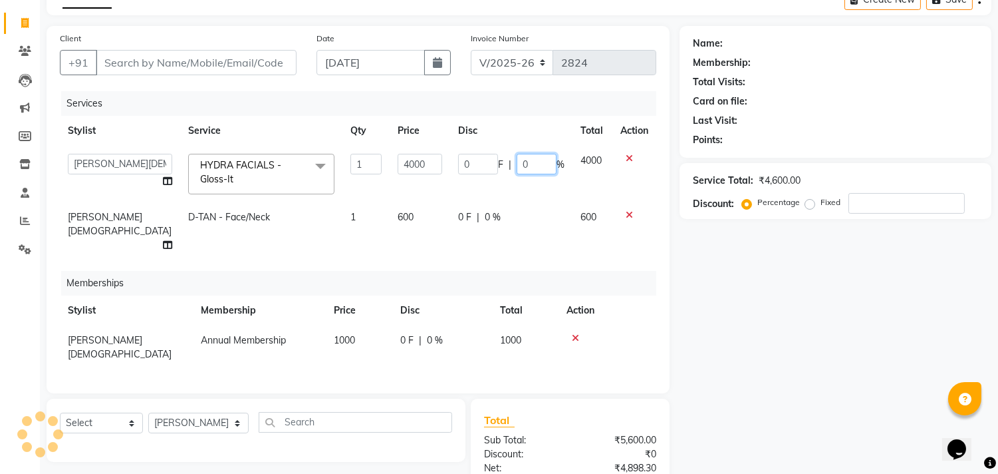
click at [527, 163] on input "0" at bounding box center [537, 164] width 40 height 21
type input "010"
click at [477, 220] on td "0 F | 0 %" at bounding box center [511, 231] width 122 height 58
select select "59601"
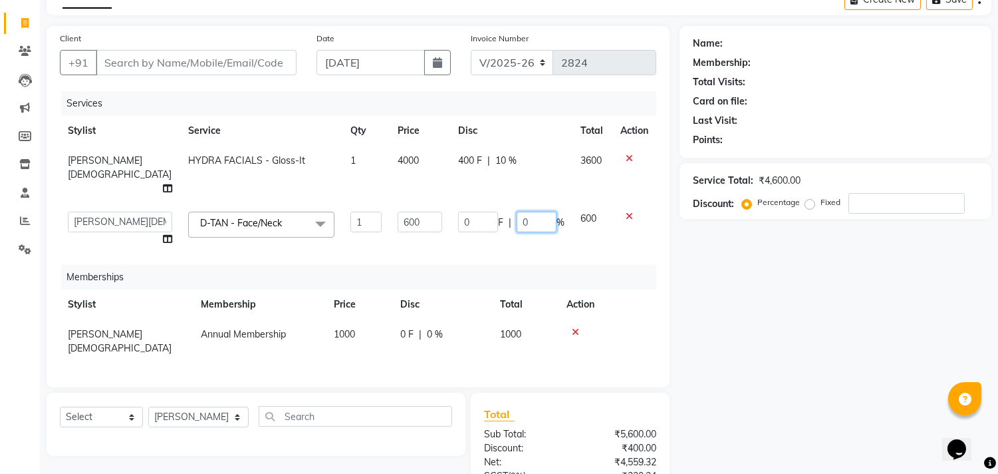
click at [517, 212] on input "0" at bounding box center [537, 222] width 40 height 21
click at [519, 212] on input "0" at bounding box center [537, 222] width 40 height 21
type input "015"
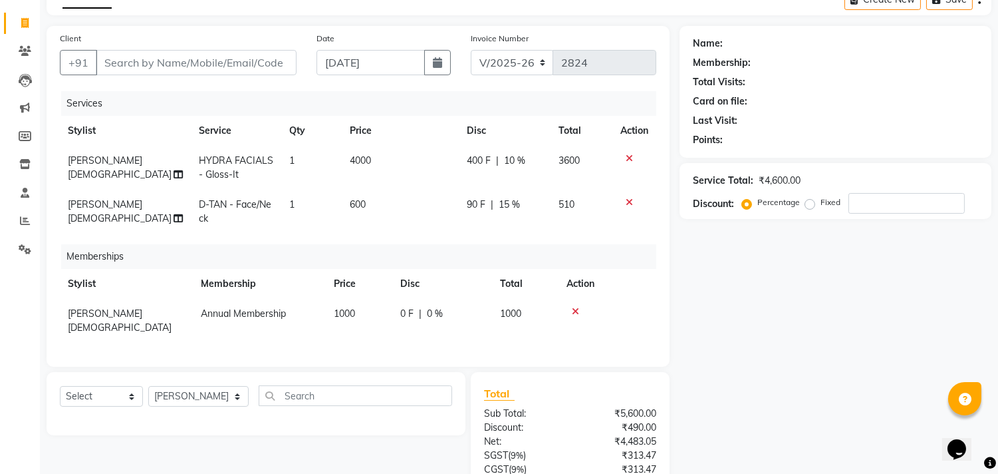
click at [454, 336] on div "Services Stylist Service Qty Price Disc Total Action [PERSON_NAME] HYDRA FACIAL…" at bounding box center [358, 222] width 597 height 262
click at [468, 317] on div "0 F | 0 %" at bounding box center [442, 314] width 84 height 14
select select "59601"
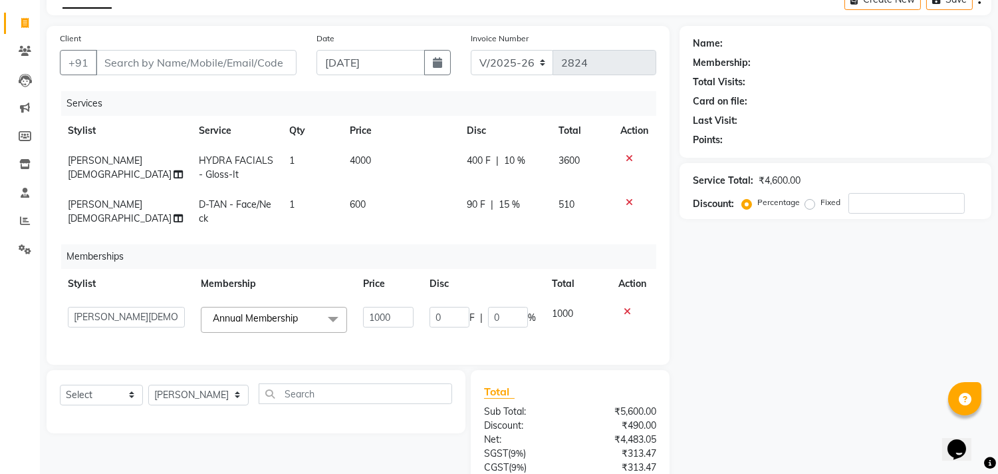
click at [473, 316] on span "F" at bounding box center [472, 318] width 5 height 14
click at [500, 314] on input "0" at bounding box center [508, 317] width 40 height 21
type input "050"
click at [747, 396] on div "Name: Membership: Total Visits: Card on file: Last Visit: Points: Service Total…" at bounding box center [841, 295] width 322 height 539
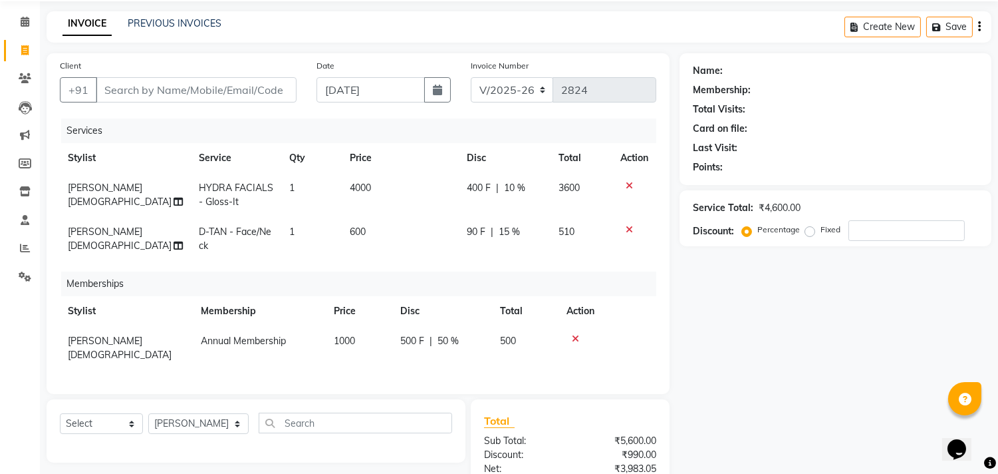
scroll to position [37, 0]
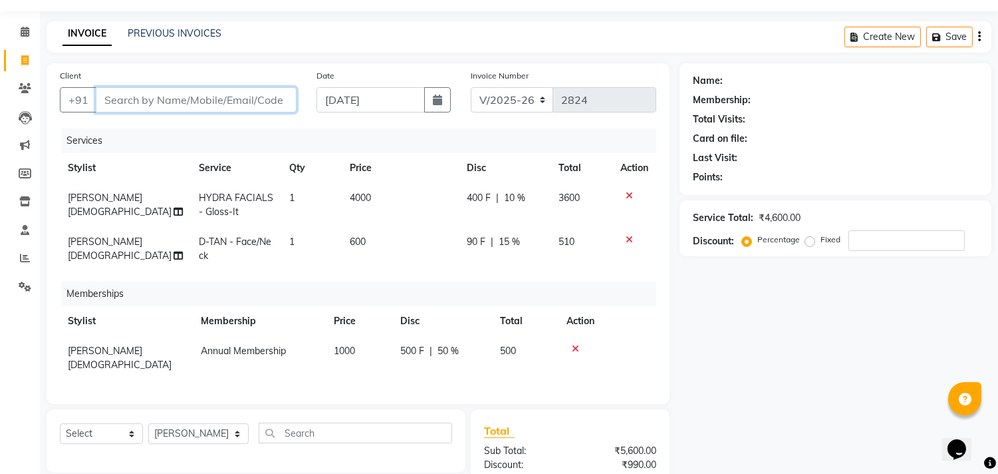
click at [147, 95] on input "Client" at bounding box center [196, 99] width 201 height 25
click at [442, 422] on input "text" at bounding box center [356, 432] width 194 height 21
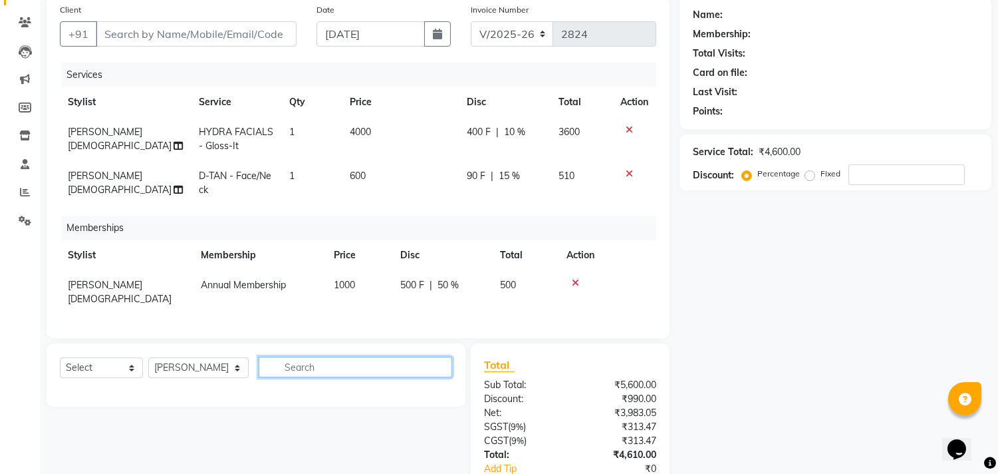
scroll to position [184, 0]
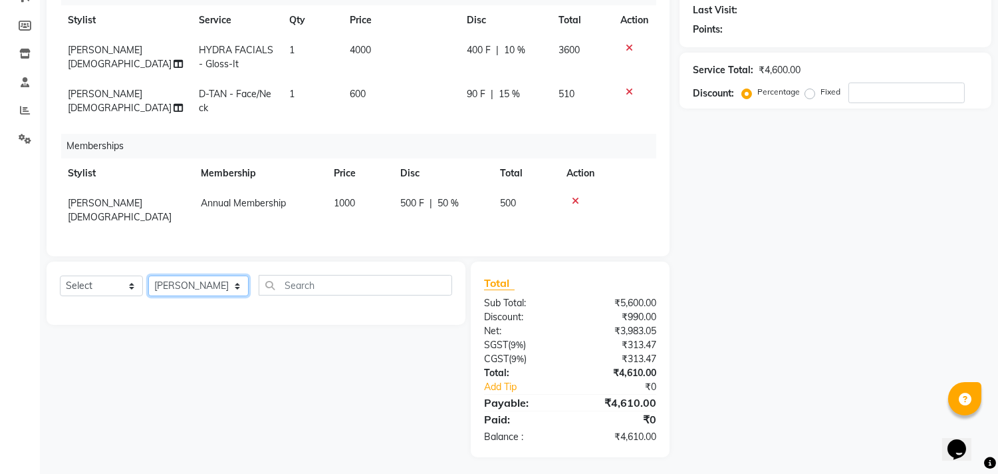
click at [217, 276] on select "Select Stylist [PERSON_NAME] [PERSON_NAME] [PERSON_NAME] Front Desk Javed [PERS…" at bounding box center [198, 285] width 100 height 21
click at [110, 277] on select "Select Service Product Package Voucher Prepaid Gift Card" at bounding box center [101, 285] width 83 height 21
select select "product"
click at [60, 275] on select "Select Service Product Package Voucher Prepaid Gift Card" at bounding box center [101, 285] width 83 height 21
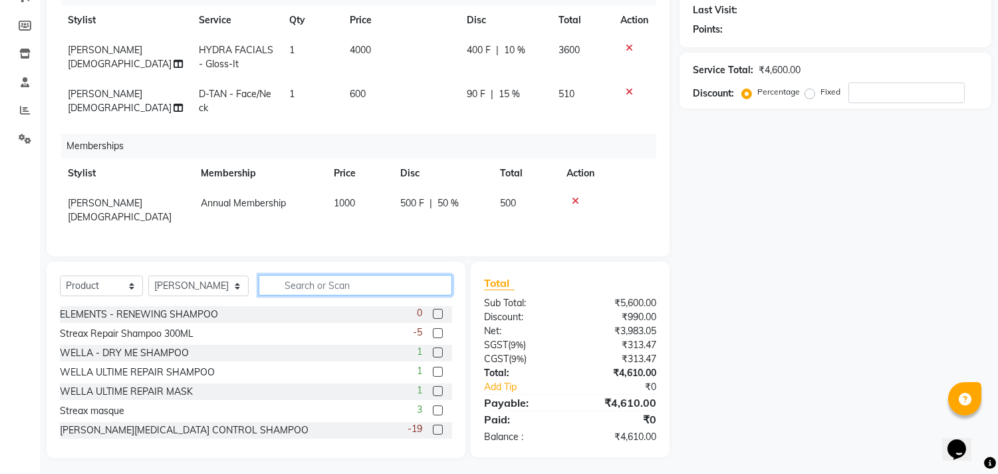
click at [311, 278] on input "text" at bounding box center [356, 285] width 194 height 21
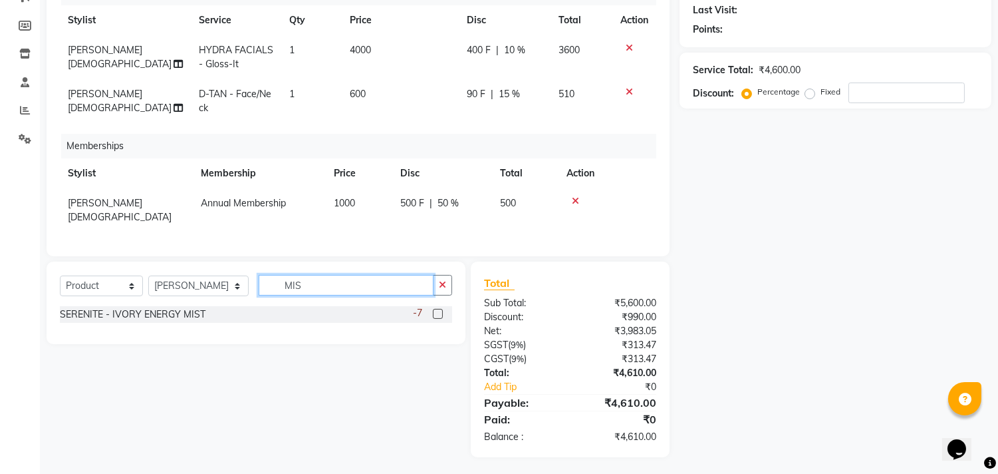
type input "MIS"
click at [433, 311] on label at bounding box center [438, 314] width 10 height 10
click at [433, 311] on input "checkbox" at bounding box center [437, 314] width 9 height 9
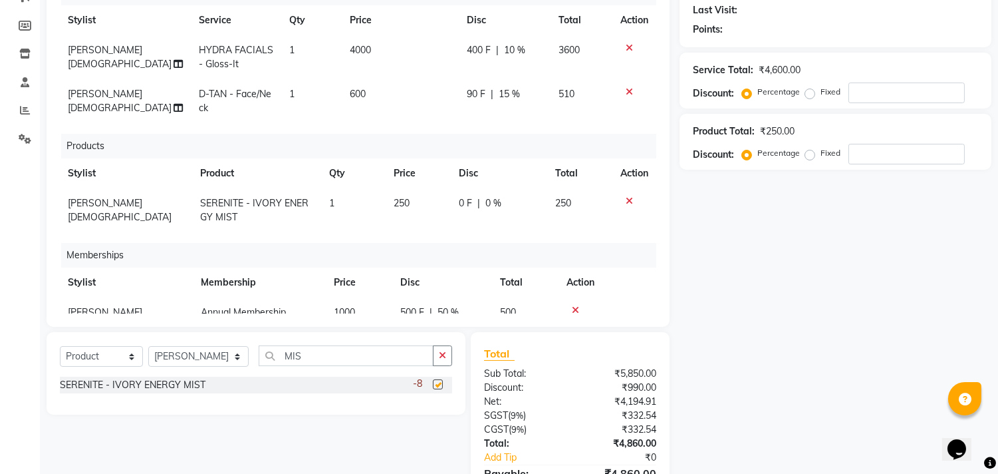
checkbox input "false"
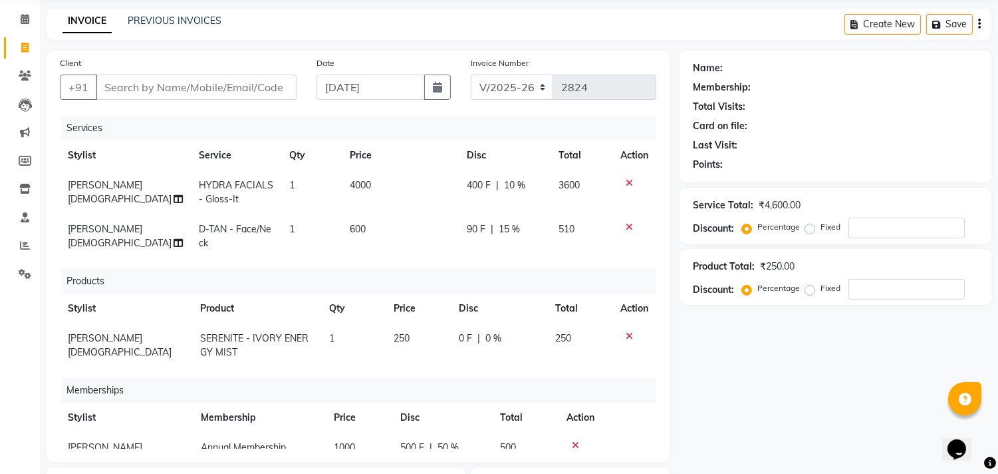
scroll to position [36, 0]
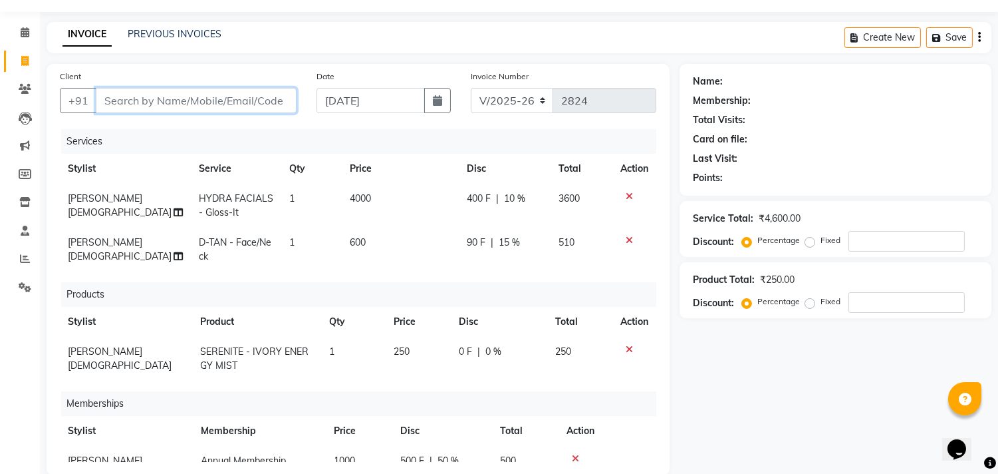
click at [229, 88] on input "Client" at bounding box center [196, 100] width 201 height 25
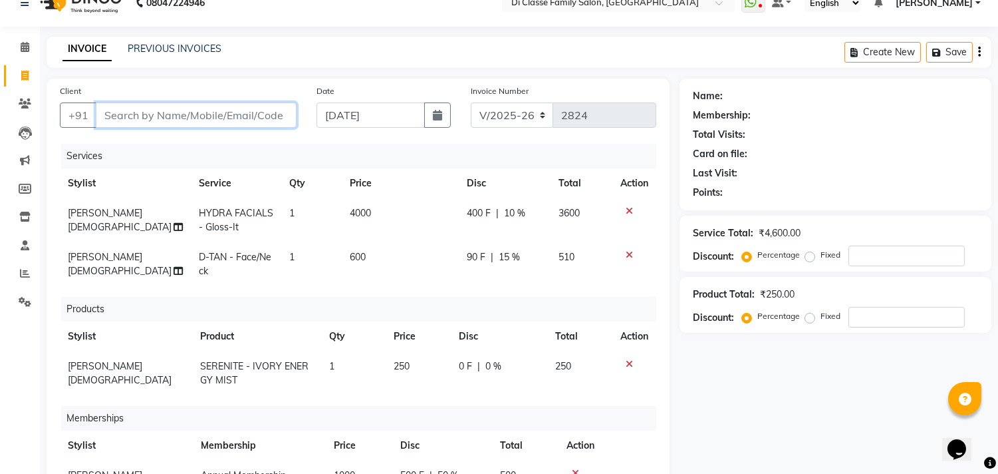
scroll to position [0, 0]
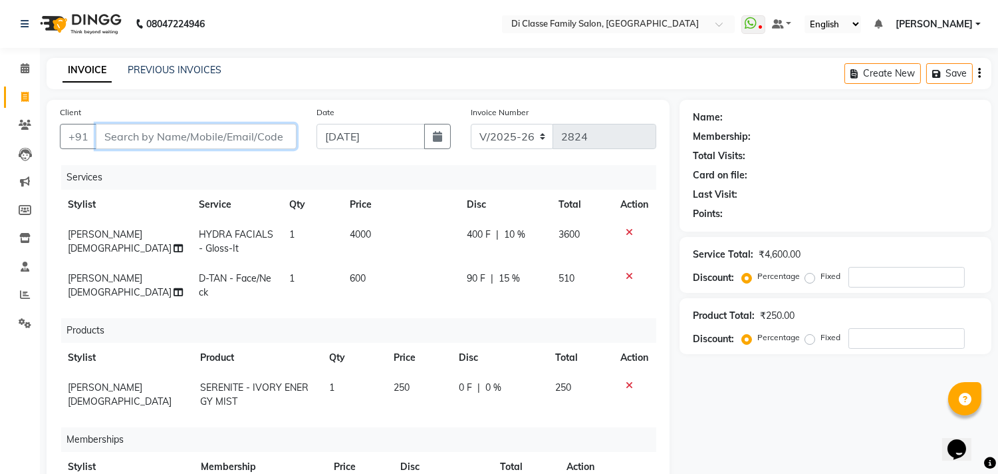
click at [148, 134] on input "Client" at bounding box center [196, 136] width 201 height 25
type input "7"
type input "0"
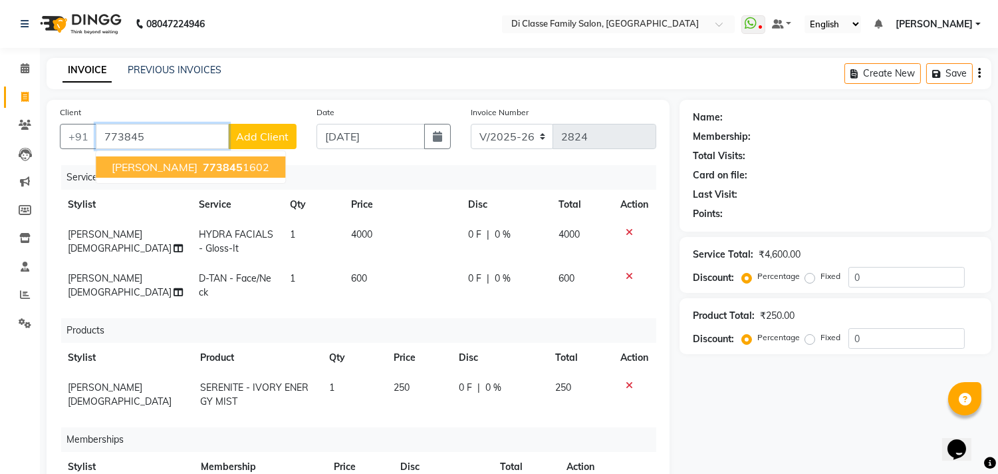
click at [180, 171] on span "[PERSON_NAME]" at bounding box center [155, 166] width 86 height 13
type input "7738451602"
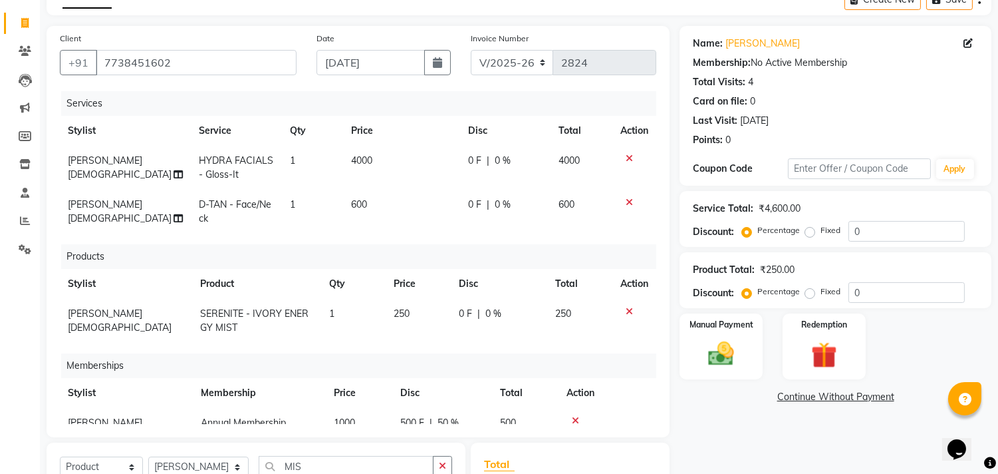
click at [495, 162] on span "0 %" at bounding box center [503, 161] width 16 height 14
select select "59601"
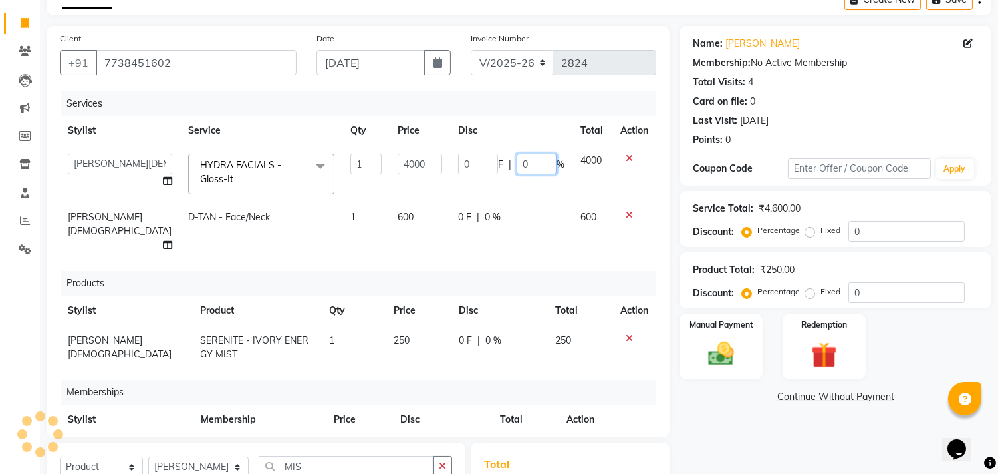
click at [527, 168] on input "0" at bounding box center [537, 164] width 40 height 21
type input "010"
click at [514, 204] on td "0 F | 0 %" at bounding box center [511, 231] width 122 height 58
select select "59601"
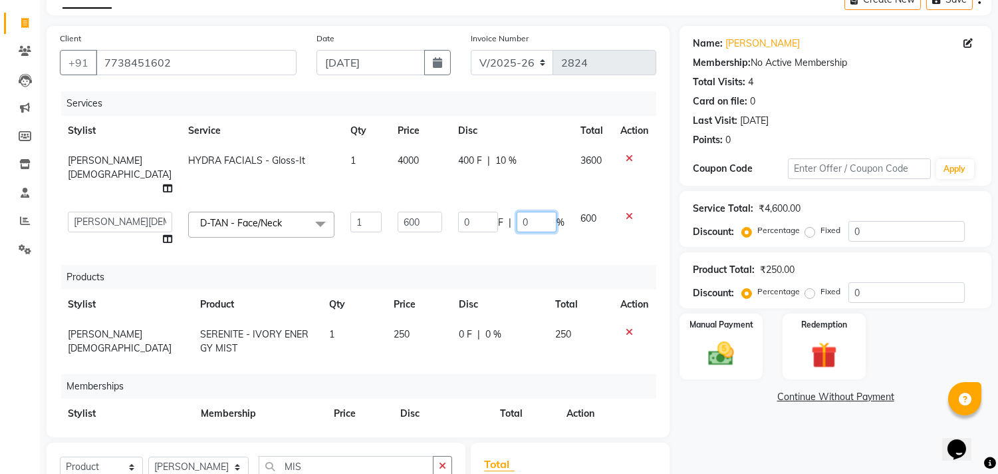
click at [517, 212] on input "0" at bounding box center [537, 222] width 40 height 21
type input "015"
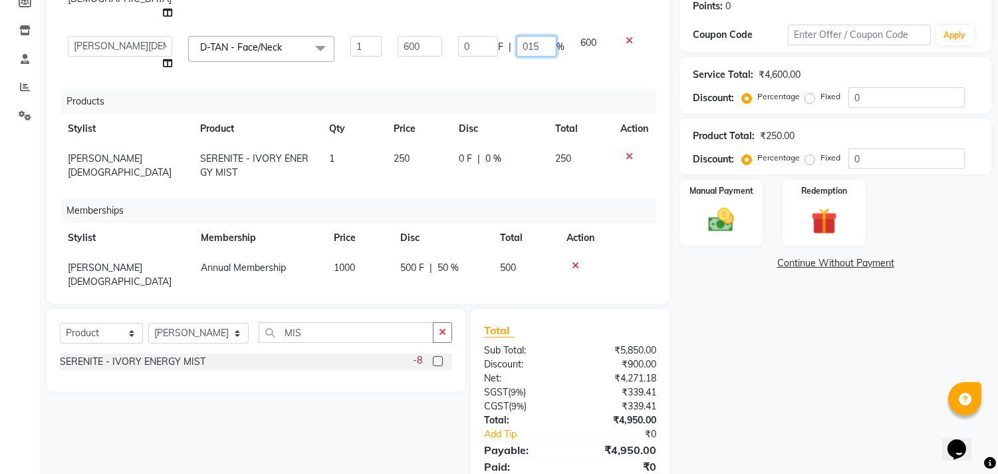
scroll to position [222, 0]
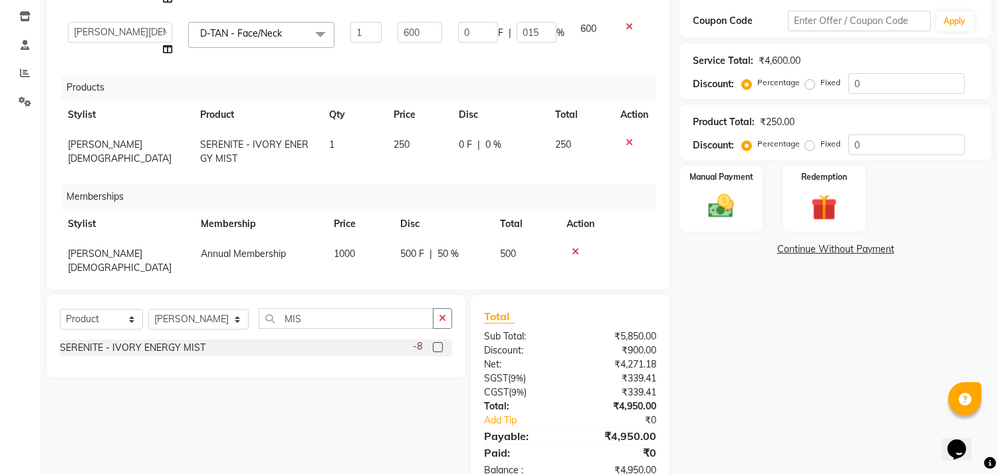
click at [456, 222] on th "Disc" at bounding box center [442, 224] width 100 height 30
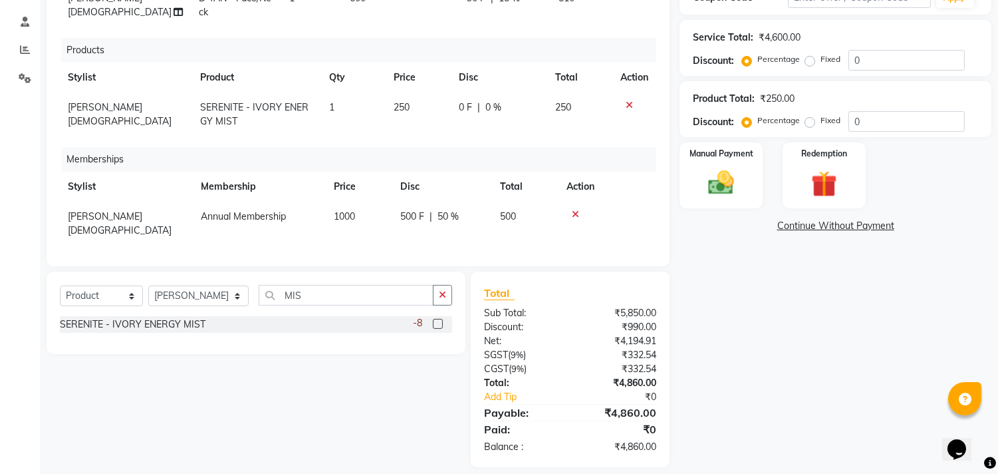
scroll to position [257, 0]
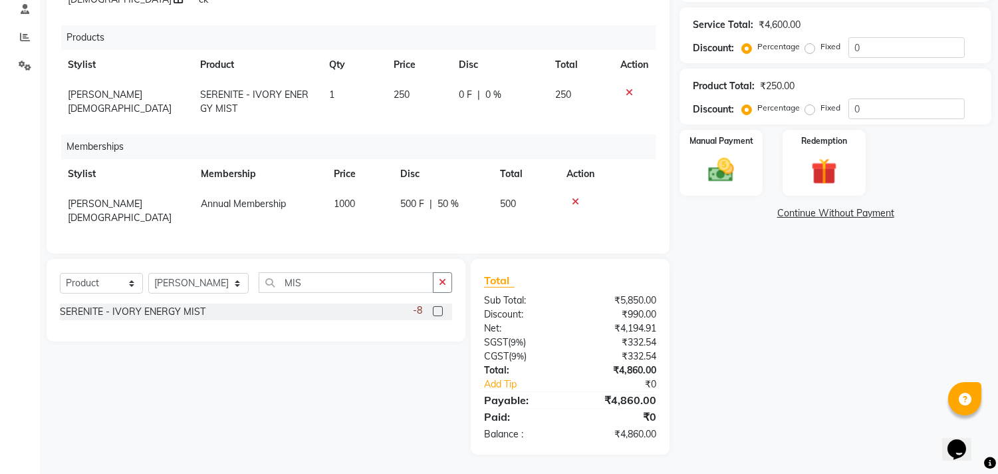
click at [802, 363] on div "Name: [PERSON_NAME] Membership: No Active Membership Total Visits: 4 Card on fi…" at bounding box center [841, 148] width 322 height 612
click at [724, 168] on img at bounding box center [722, 170] width 44 height 31
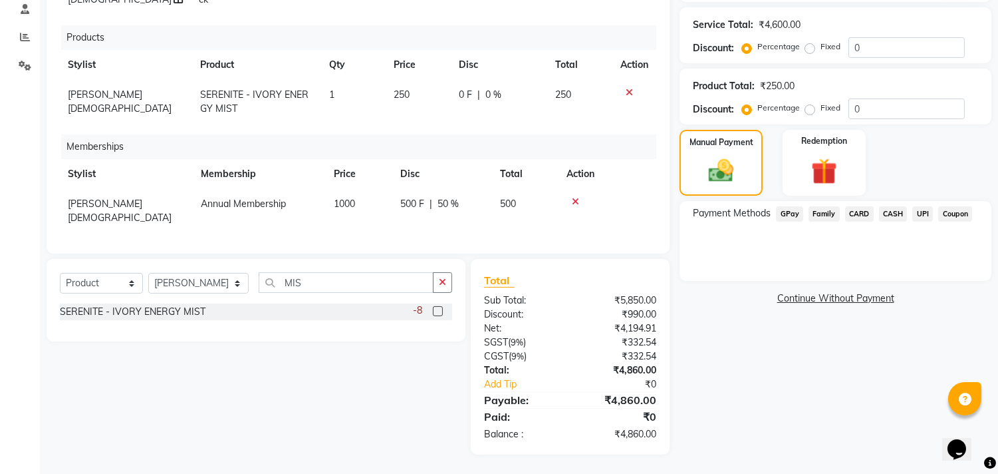
click at [916, 214] on span "UPI" at bounding box center [923, 213] width 21 height 15
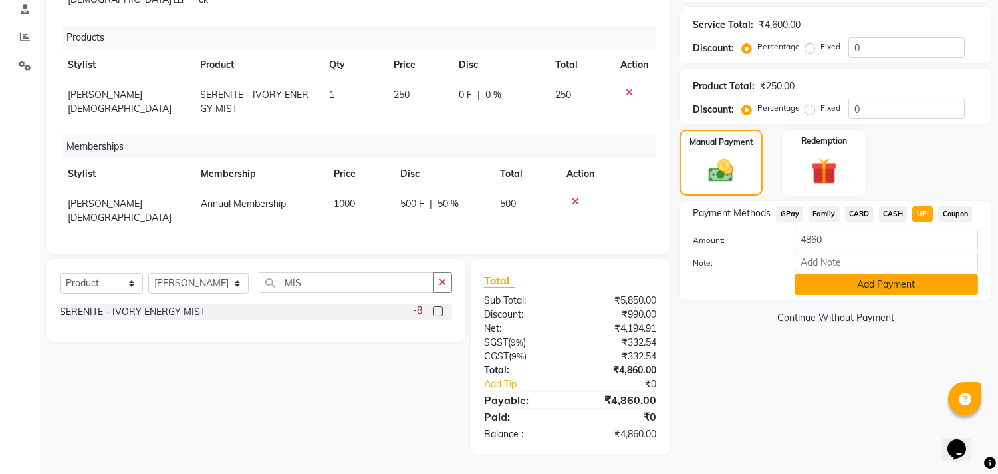
click at [906, 278] on button "Add Payment" at bounding box center [887, 284] width 184 height 21
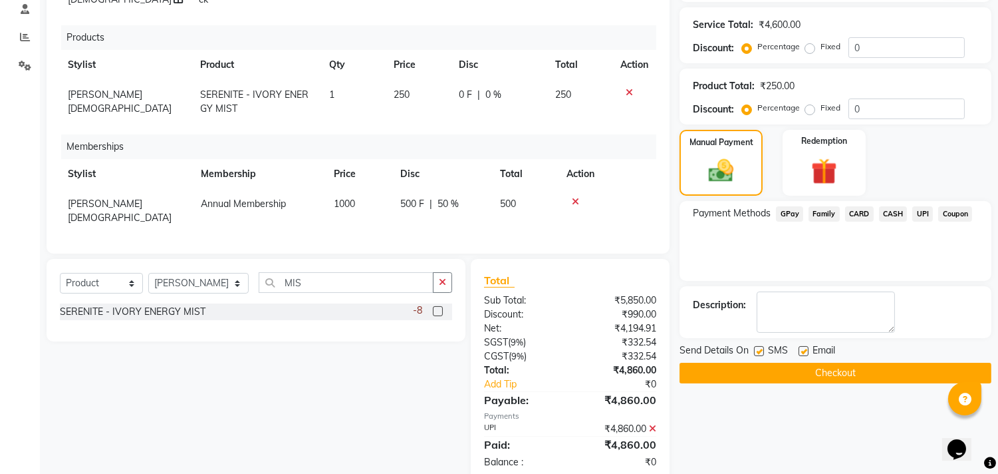
scroll to position [286, 0]
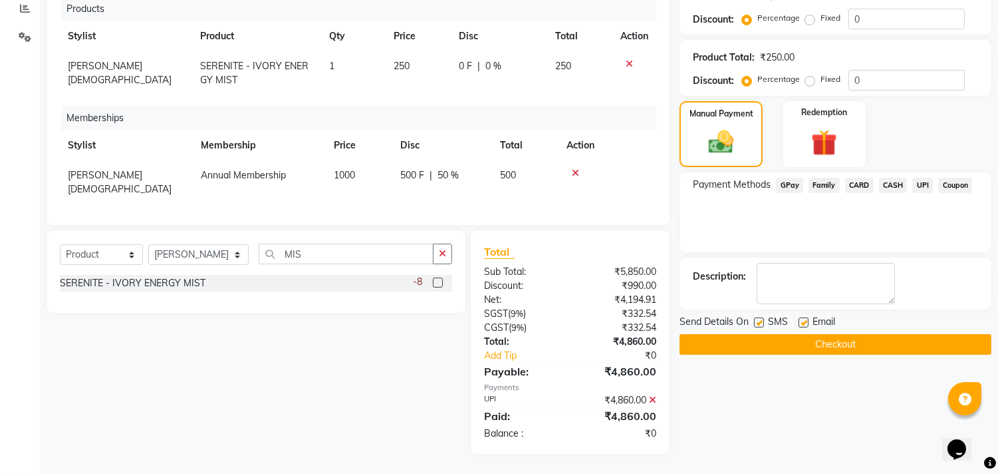
click at [749, 341] on button "Checkout" at bounding box center [836, 344] width 312 height 21
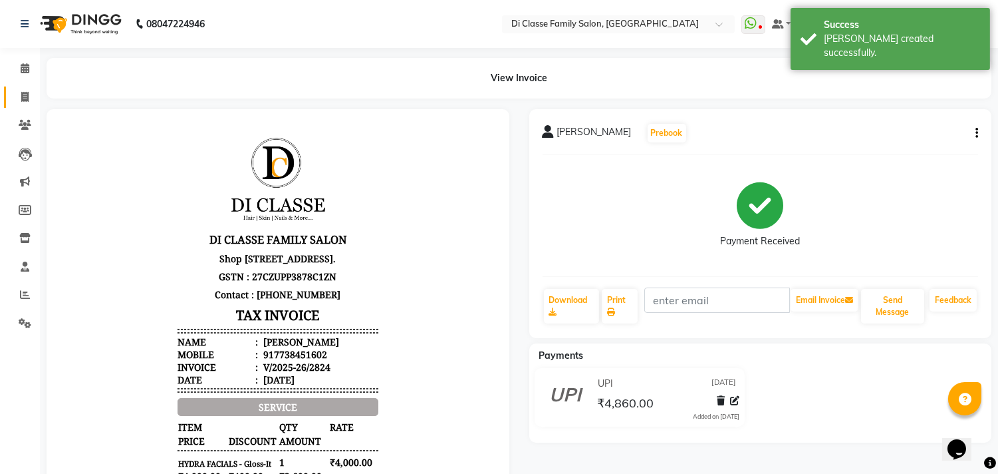
click at [29, 98] on span at bounding box center [24, 97] width 23 height 15
select select "service"
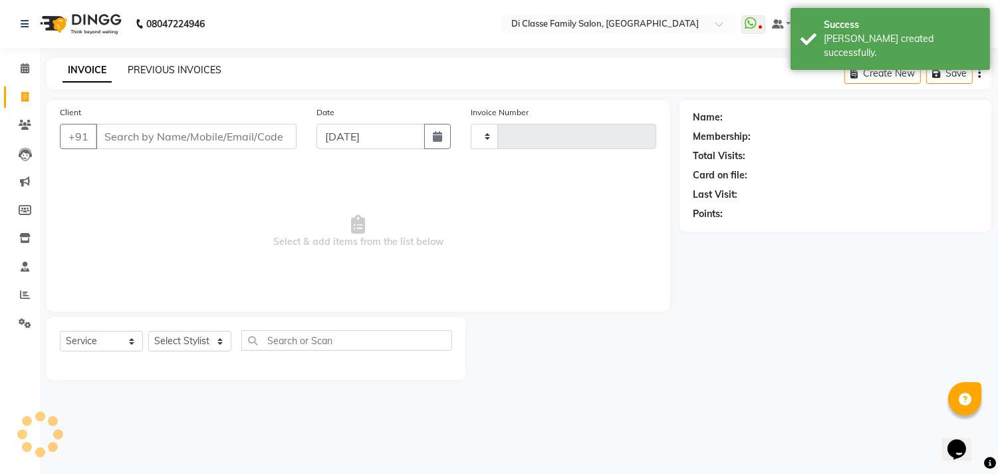
type input "2825"
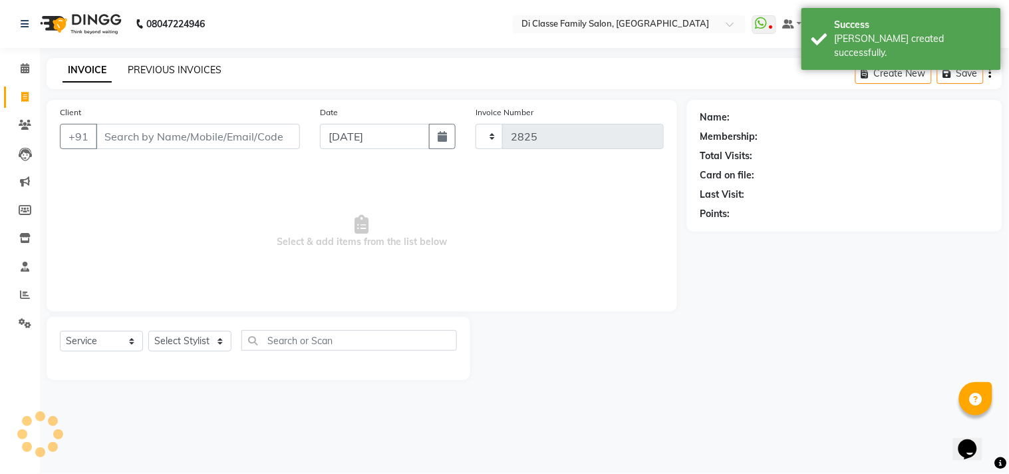
select select "4704"
click at [160, 65] on link "PREVIOUS INVOICES" at bounding box center [175, 70] width 94 height 12
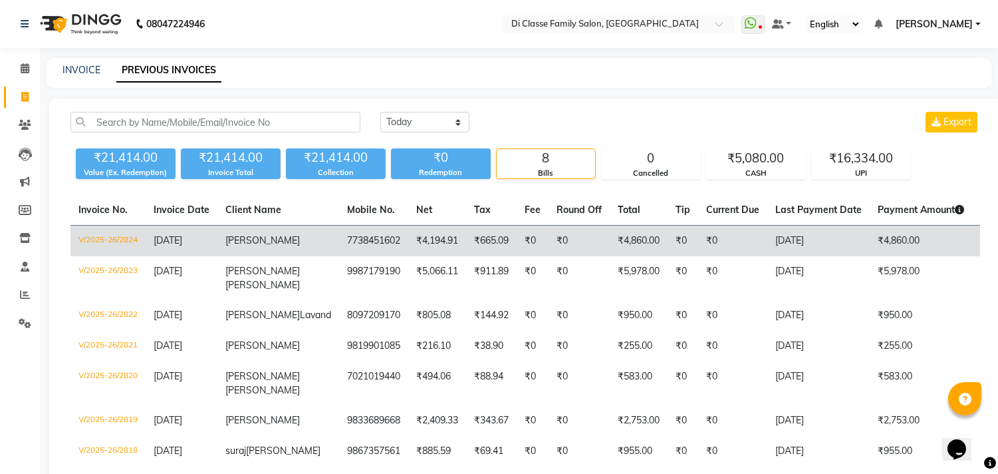
click at [768, 251] on td "[DATE]" at bounding box center [819, 240] width 102 height 31
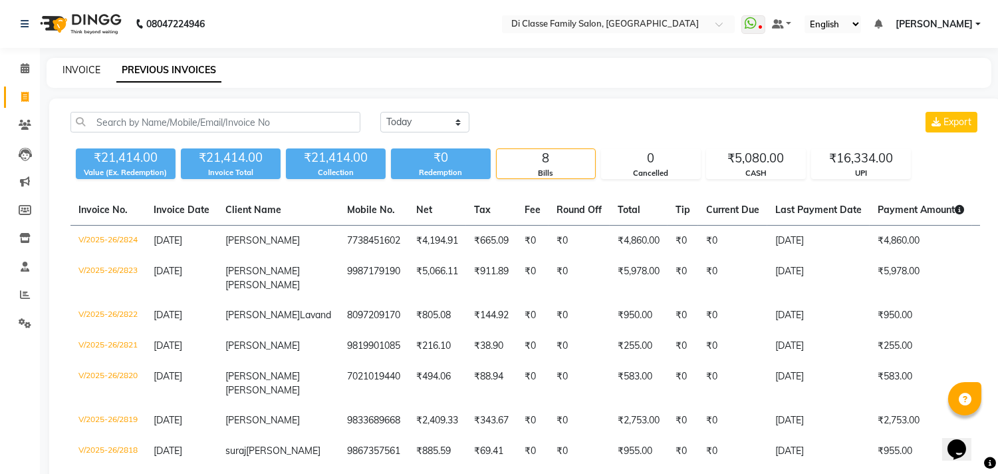
click at [71, 65] on link "INVOICE" at bounding box center [82, 70] width 38 height 12
select select "service"
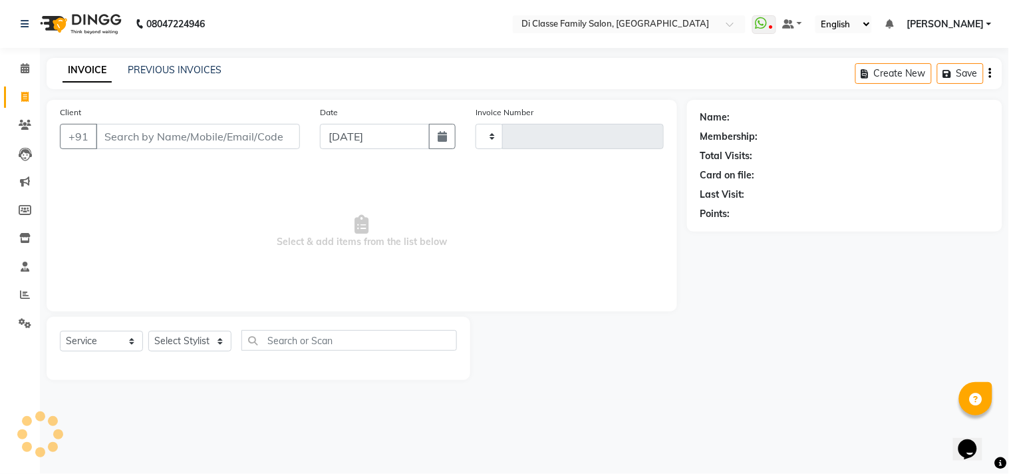
click at [97, 134] on input "Client" at bounding box center [198, 136] width 204 height 25
type input "2825"
select select "4704"
click at [154, 132] on input "Client" at bounding box center [198, 136] width 204 height 25
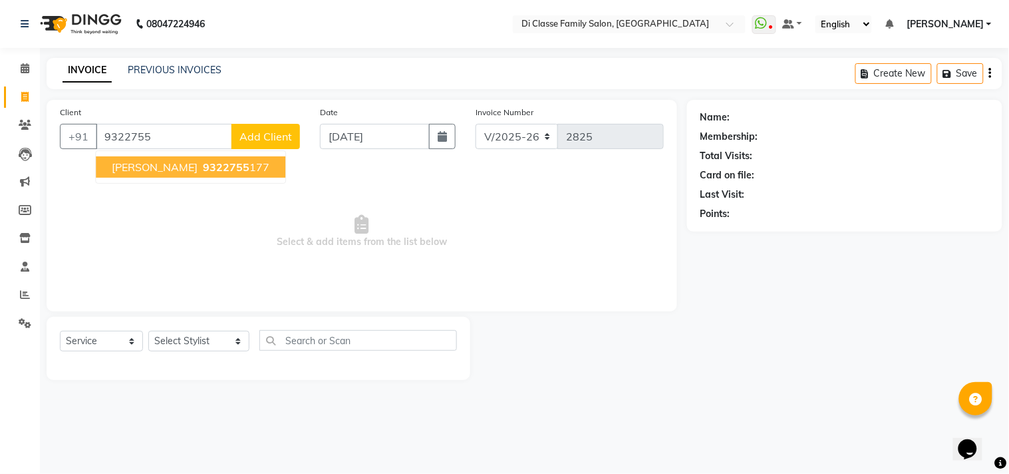
click at [168, 168] on span "[PERSON_NAME]" at bounding box center [155, 166] width 86 height 13
type input "9322755177"
select select "2: Object"
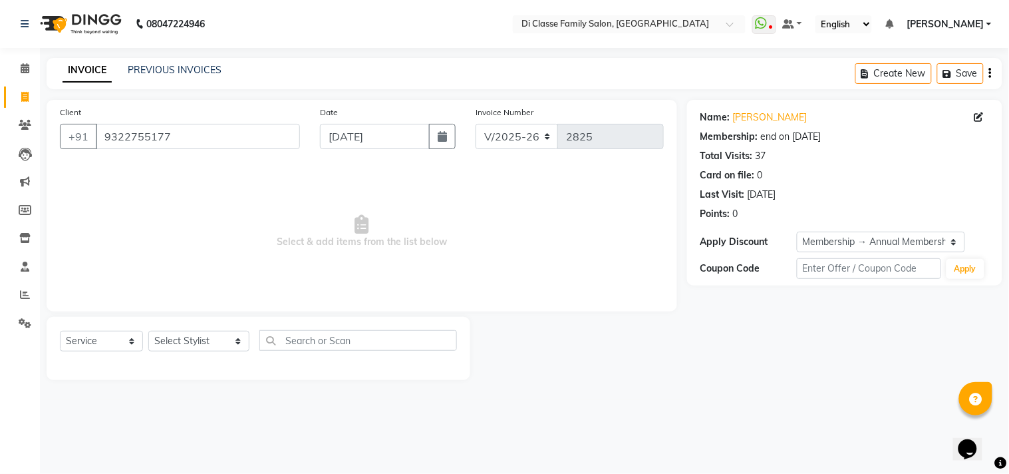
click at [209, 353] on div "Select Service Product Membership Package Voucher Prepaid Gift Card Select Styl…" at bounding box center [258, 345] width 397 height 31
click at [208, 343] on select "Select Stylist [PERSON_NAME] [PERSON_NAME] [PERSON_NAME] Front Desk Javed [PERS…" at bounding box center [198, 341] width 101 height 21
select select "60020"
click at [148, 331] on select "Select Stylist [PERSON_NAME] [PERSON_NAME] [PERSON_NAME] Front Desk Javed [PERS…" at bounding box center [198, 341] width 101 height 21
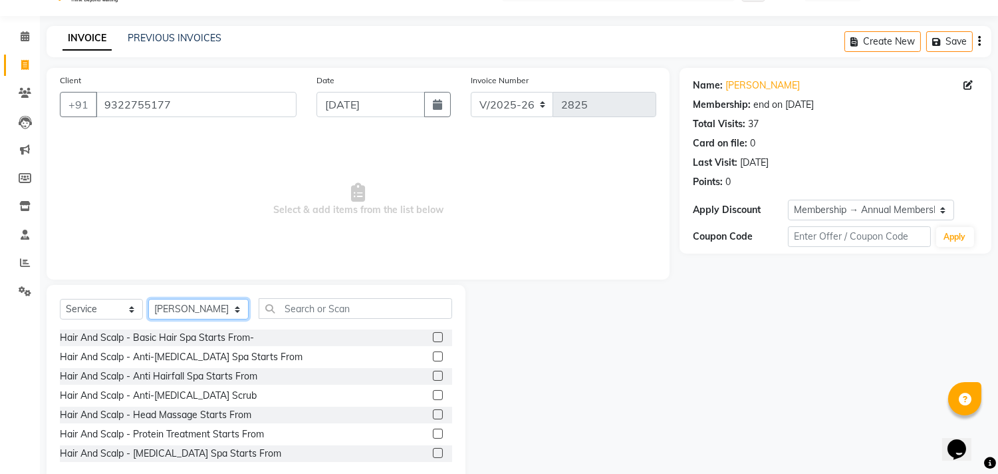
scroll to position [59, 0]
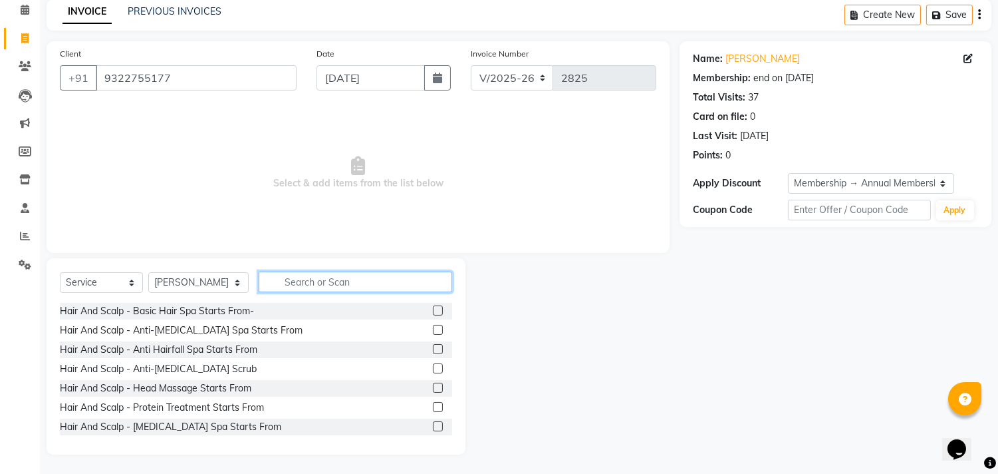
click at [343, 282] on input "text" at bounding box center [356, 281] width 194 height 21
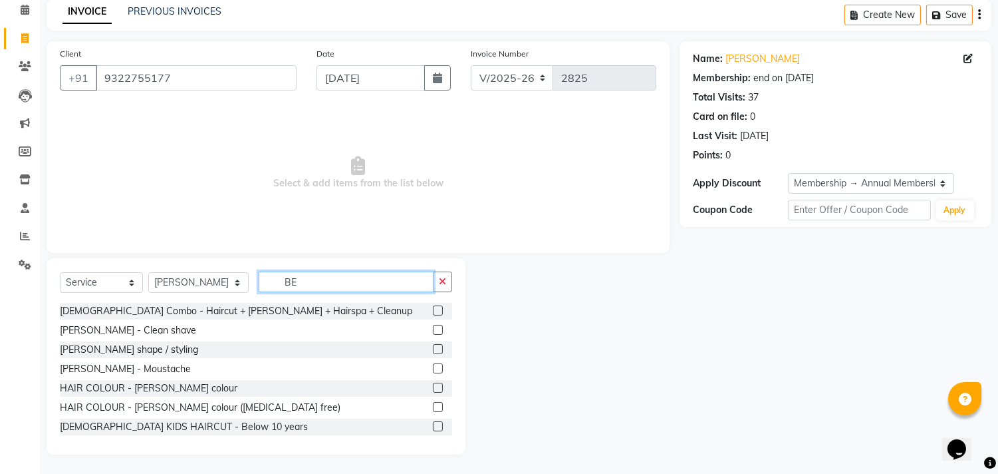
type input "BE"
click at [433, 349] on label at bounding box center [438, 349] width 10 height 10
click at [433, 349] on input "checkbox" at bounding box center [437, 349] width 9 height 9
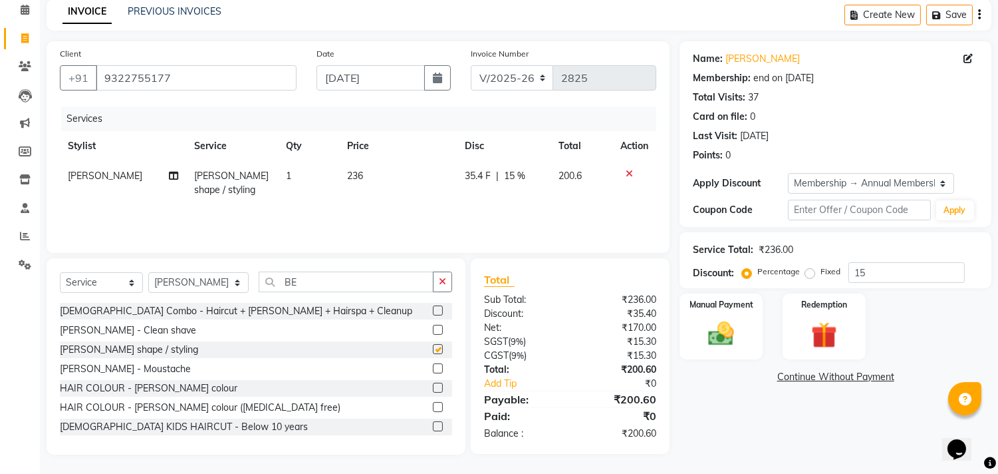
checkbox input "false"
click at [477, 186] on td "35.4 F | 15 %" at bounding box center [504, 183] width 93 height 44
select select "60020"
